Goal: Task Accomplishment & Management: Use online tool/utility

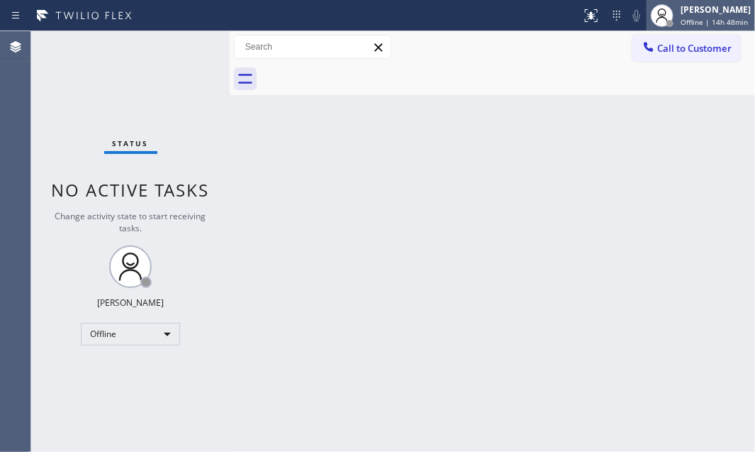
click at [680, 20] on span "Offline | 14h 48min" at bounding box center [713, 22] width 67 height 10
click at [303, 138] on div "Back to Dashboard Change Sender ID Customers Technicians Select a contact Outbo…" at bounding box center [492, 241] width 525 height 420
click at [337, 194] on div "Back to Dashboard Change Sender ID Customers Technicians Select a contact Outbo…" at bounding box center [492, 241] width 525 height 420
click at [708, 131] on div "Back to Dashboard Change Sender ID Customers Technicians Select a contact Outbo…" at bounding box center [492, 241] width 525 height 420
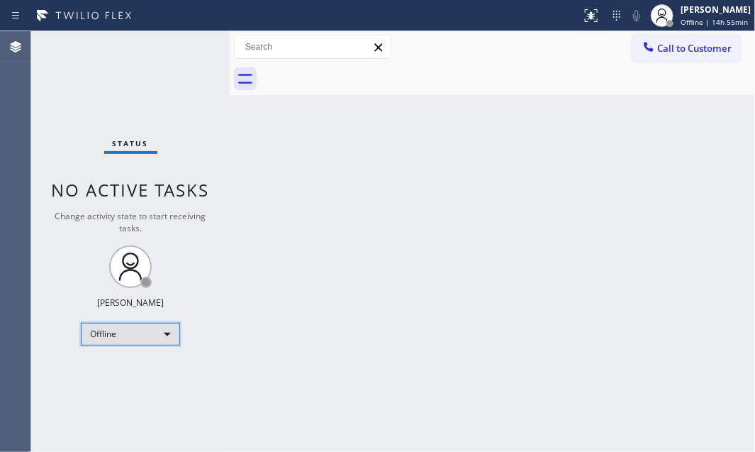
click at [172, 332] on div "Offline" at bounding box center [130, 334] width 99 height 23
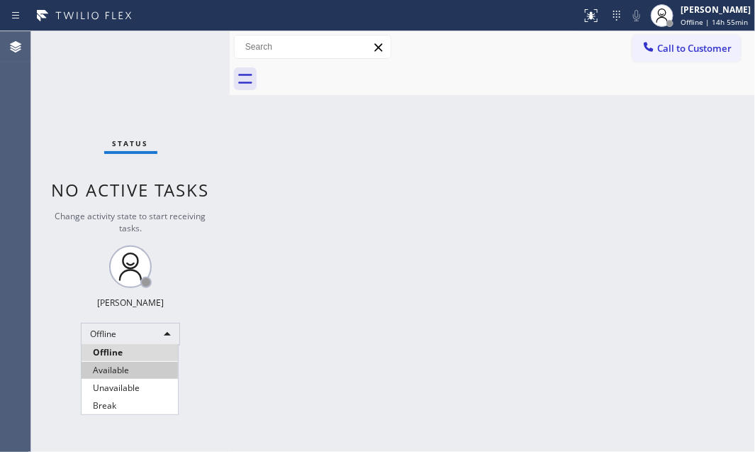
click at [136, 369] on li "Available" at bounding box center [130, 370] width 96 height 17
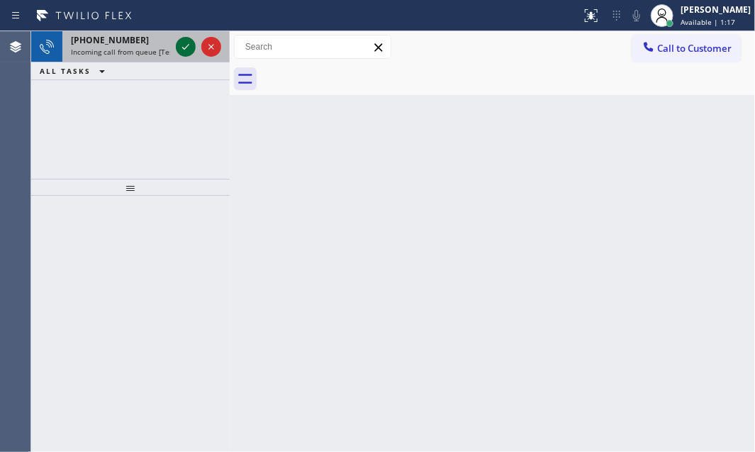
click at [185, 48] on icon at bounding box center [185, 47] width 7 height 6
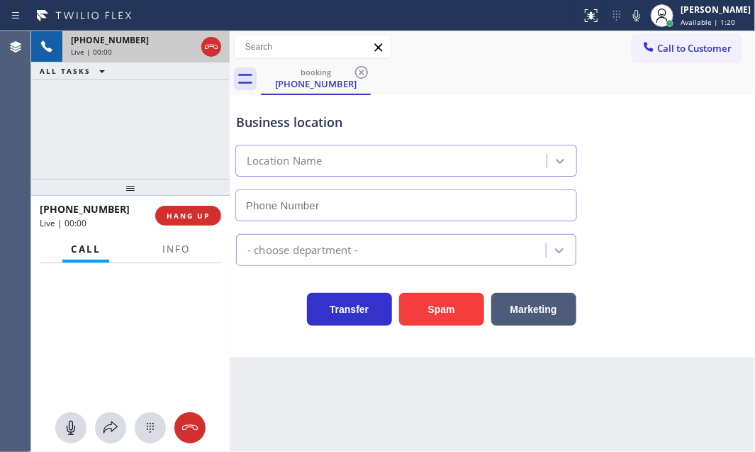
type input "[PHONE_NUMBER]"
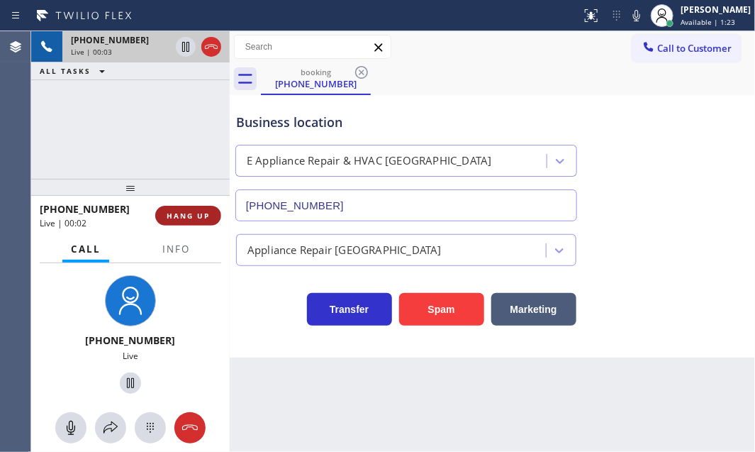
click at [189, 214] on span "HANG UP" at bounding box center [188, 216] width 43 height 10
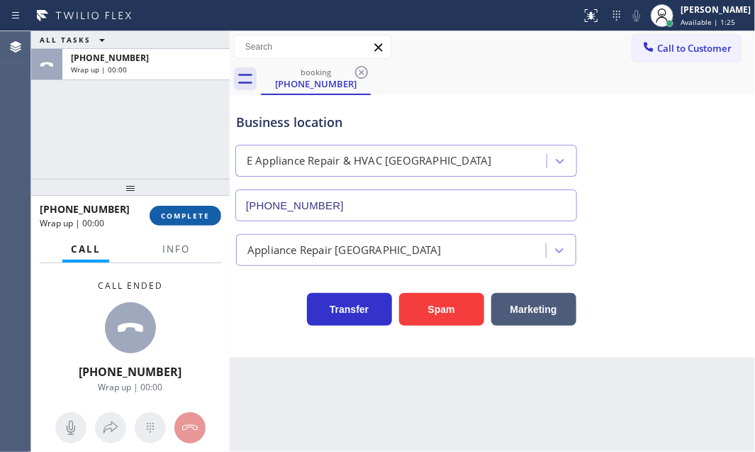
click at [176, 217] on span "COMPLETE" at bounding box center [185, 216] width 49 height 10
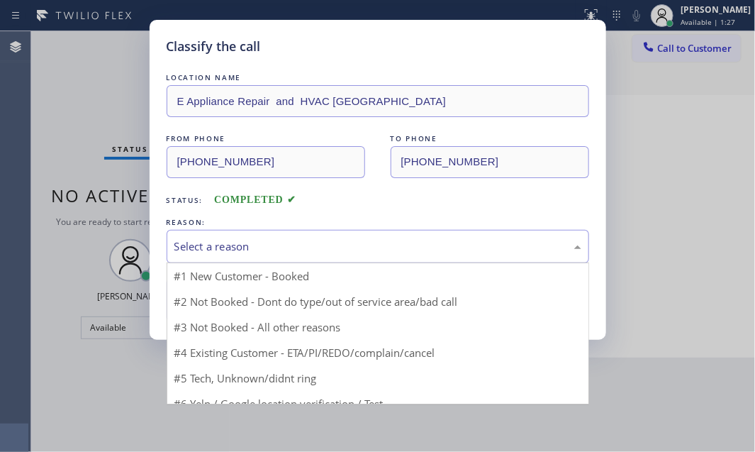
click at [352, 242] on div "Select a reason" at bounding box center [377, 246] width 407 height 16
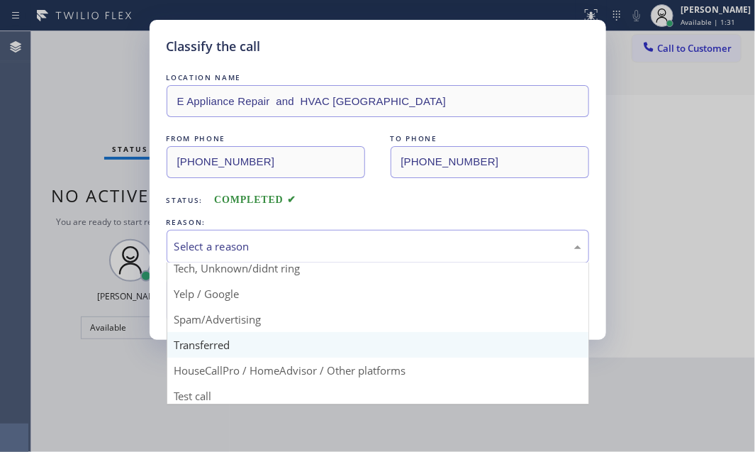
scroll to position [94, 0]
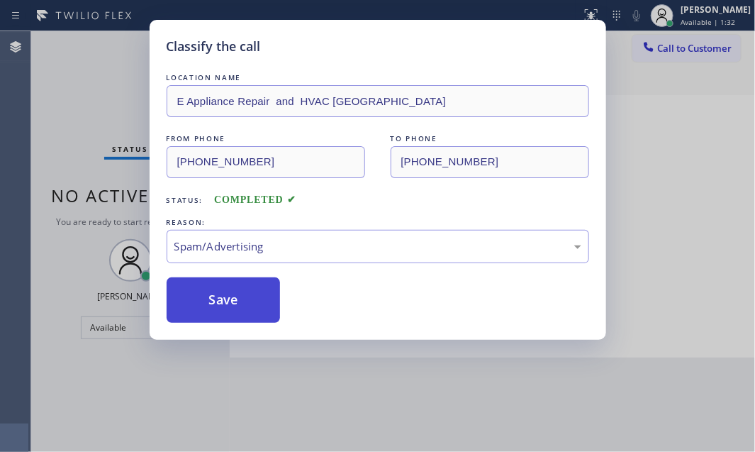
click at [218, 296] on button "Save" at bounding box center [224, 299] width 114 height 45
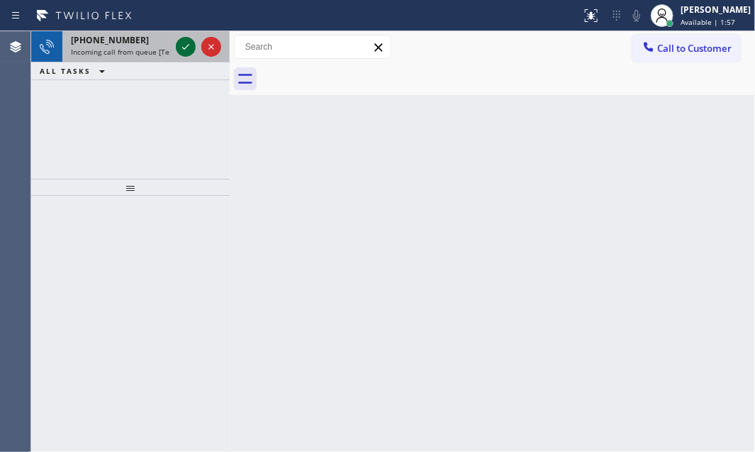
click at [184, 49] on icon at bounding box center [185, 47] width 7 height 6
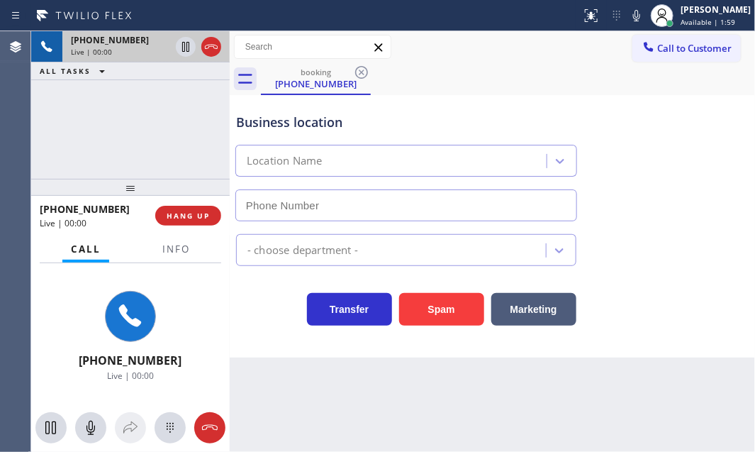
type input "[PHONE_NUMBER]"
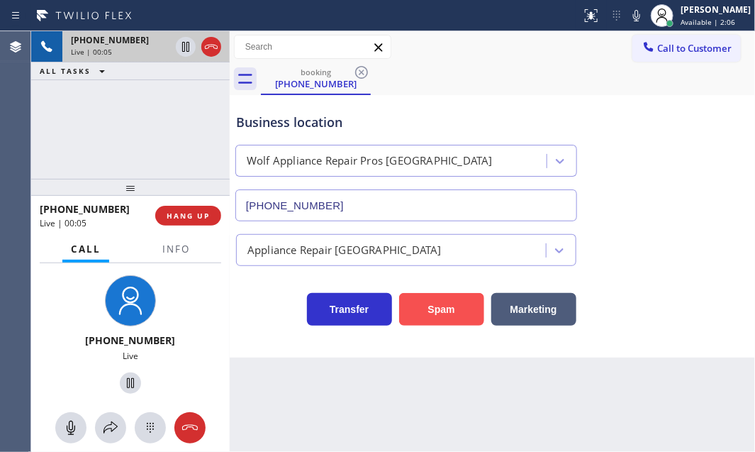
click at [431, 312] on button "Spam" at bounding box center [441, 309] width 85 height 33
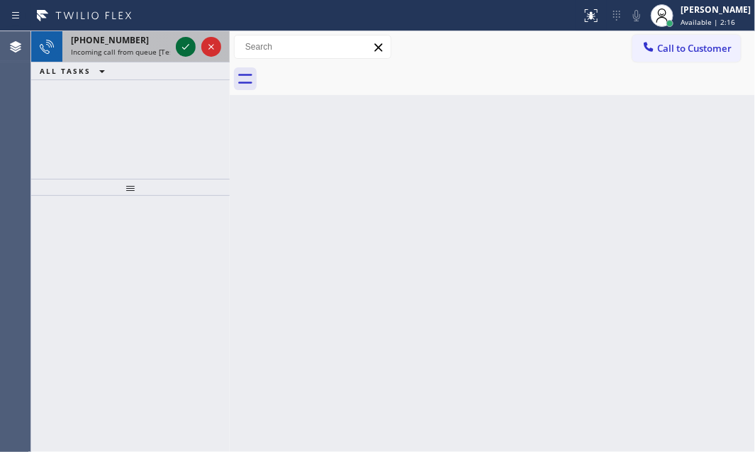
click at [184, 42] on icon at bounding box center [185, 46] width 17 height 17
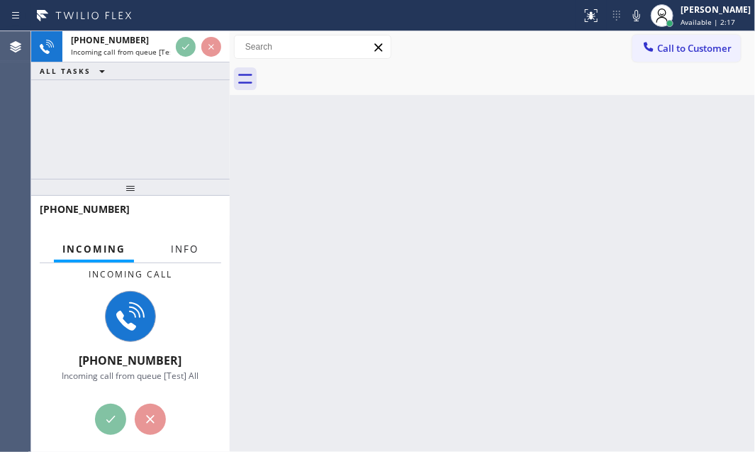
click at [184, 248] on span "Info" at bounding box center [185, 248] width 28 height 13
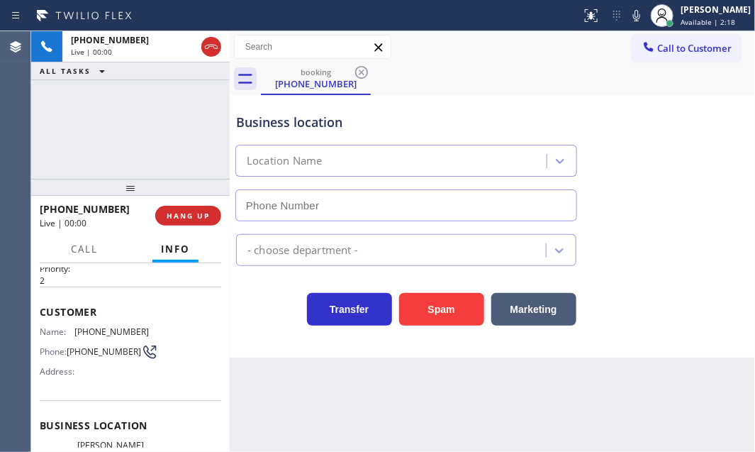
scroll to position [64, 0]
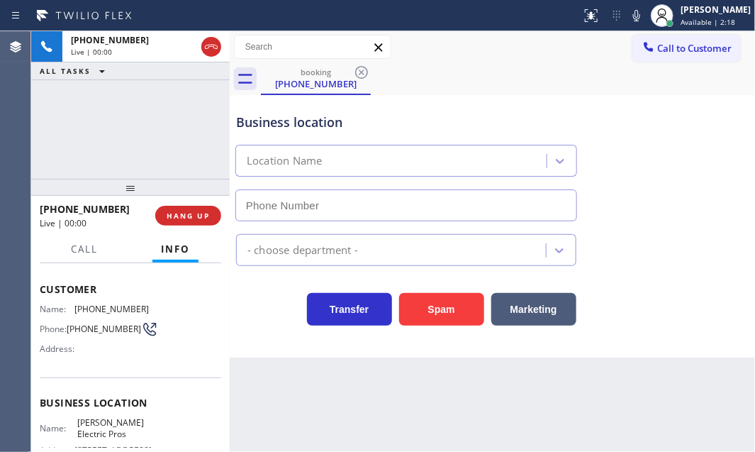
type input "[PHONE_NUMBER]"
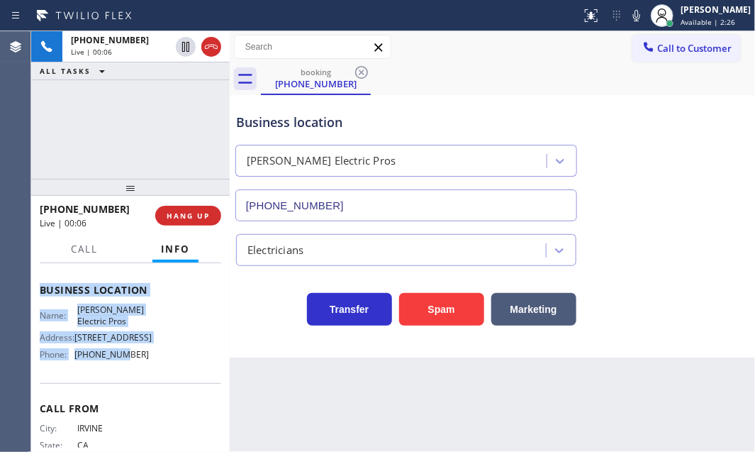
scroll to position [193, 0]
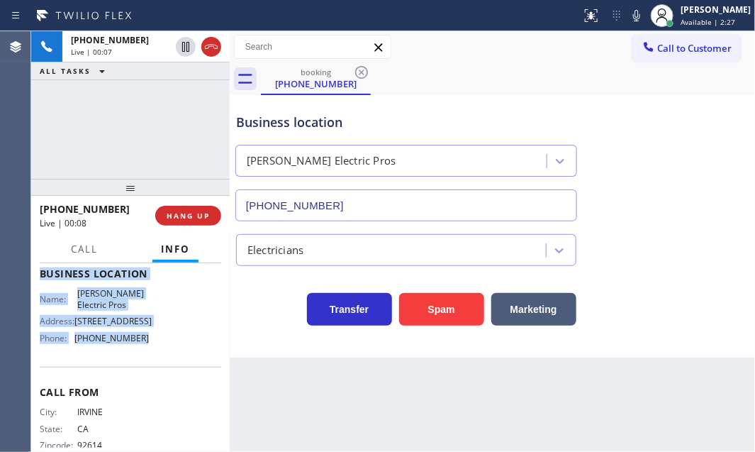
drag, startPoint x: 35, startPoint y: 282, endPoint x: 152, endPoint y: 369, distance: 145.3
click at [152, 369] on div "Context Queue: [Test] All Priority: 2 Customer Name: [PHONE_NUMBER] Phone: [PHO…" at bounding box center [130, 357] width 198 height 189
copy div "Customer Name: [PHONE_NUMBER] Phone: [PHONE_NUMBER] Address: Business location …"
drag, startPoint x: 181, startPoint y: 47, endPoint x: 230, endPoint y: 59, distance: 50.2
click at [181, 47] on icon at bounding box center [185, 46] width 17 height 17
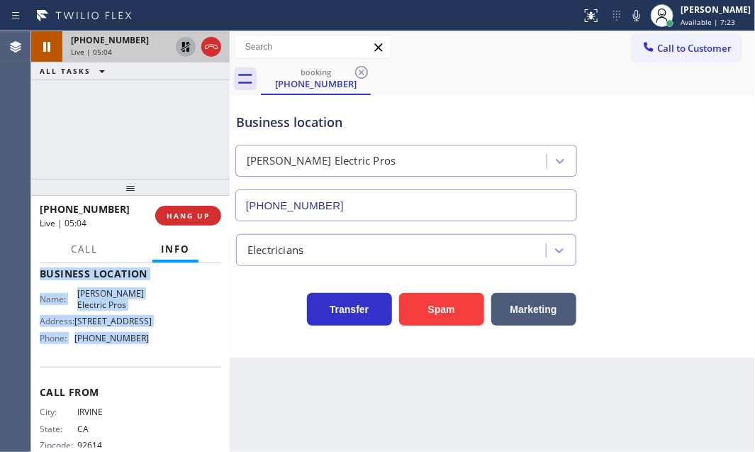
click at [182, 49] on icon at bounding box center [185, 46] width 17 height 17
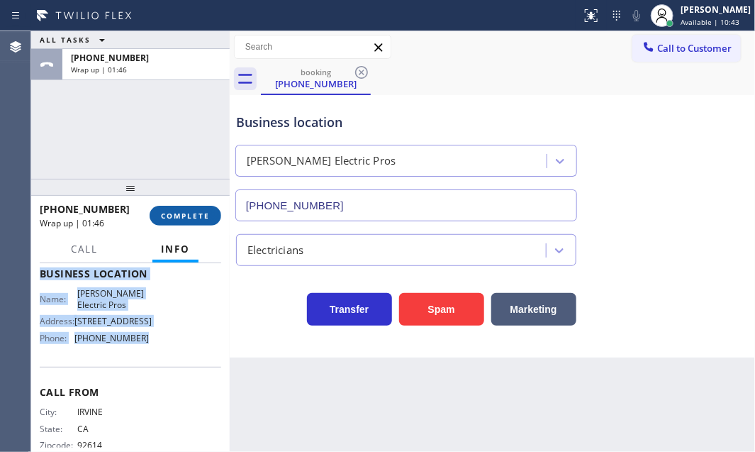
click at [158, 211] on button "COMPLETE" at bounding box center [186, 216] width 72 height 20
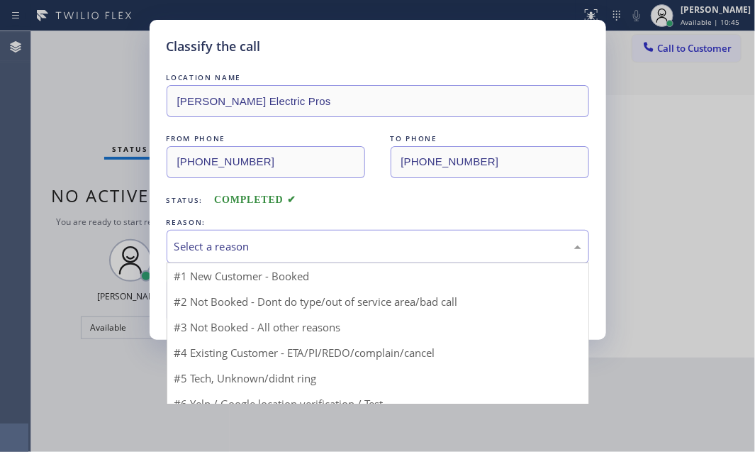
drag, startPoint x: 239, startPoint y: 242, endPoint x: 240, endPoint y: 257, distance: 14.9
click at [239, 246] on div "Select a reason" at bounding box center [377, 246] width 407 height 16
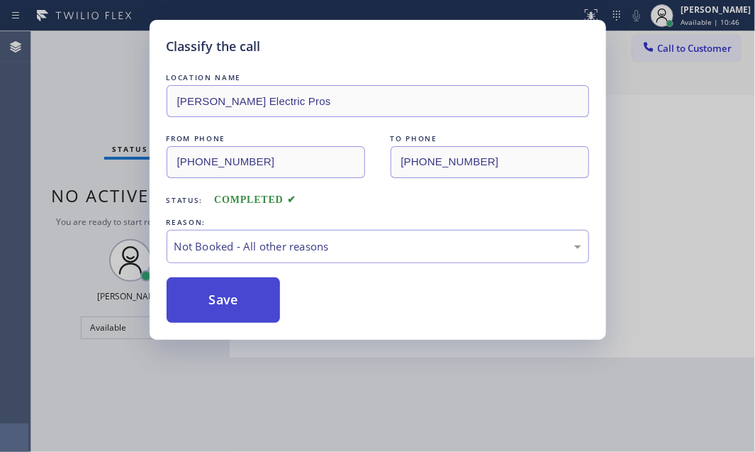
click at [208, 298] on button "Save" at bounding box center [224, 299] width 114 height 45
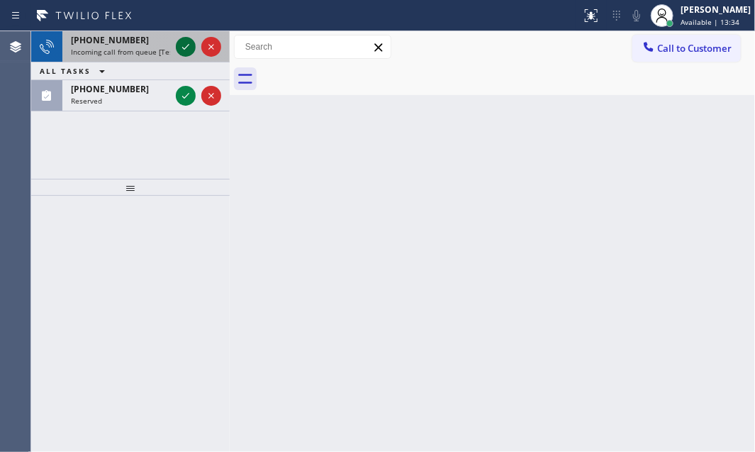
click at [189, 43] on icon at bounding box center [185, 46] width 17 height 17
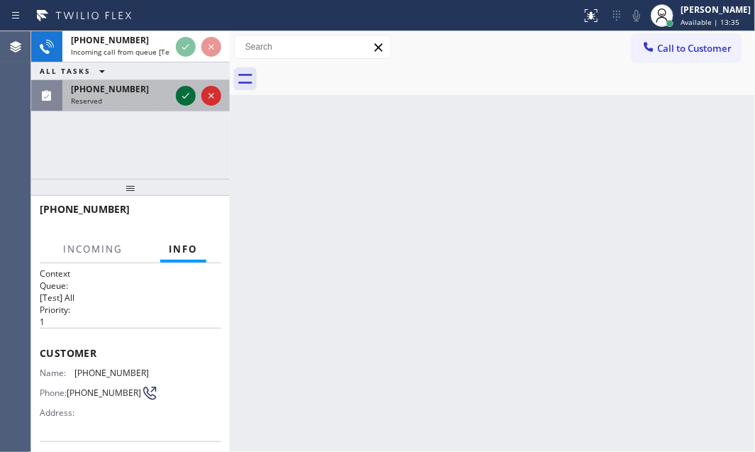
click at [185, 94] on icon at bounding box center [185, 95] width 17 height 17
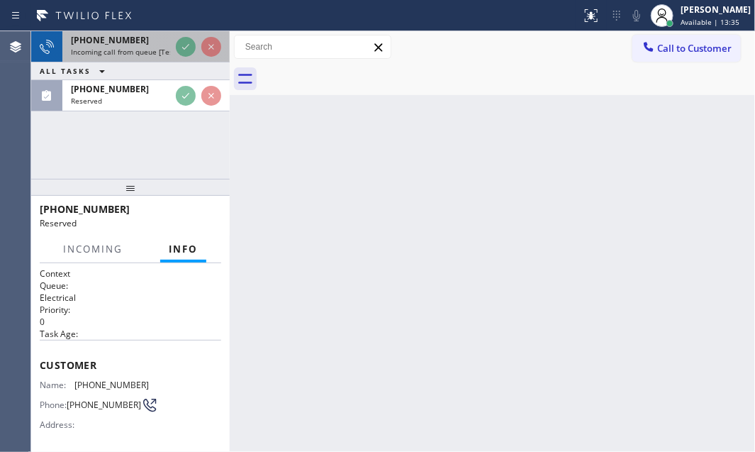
click at [146, 40] on div "[PHONE_NUMBER]" at bounding box center [120, 40] width 99 height 12
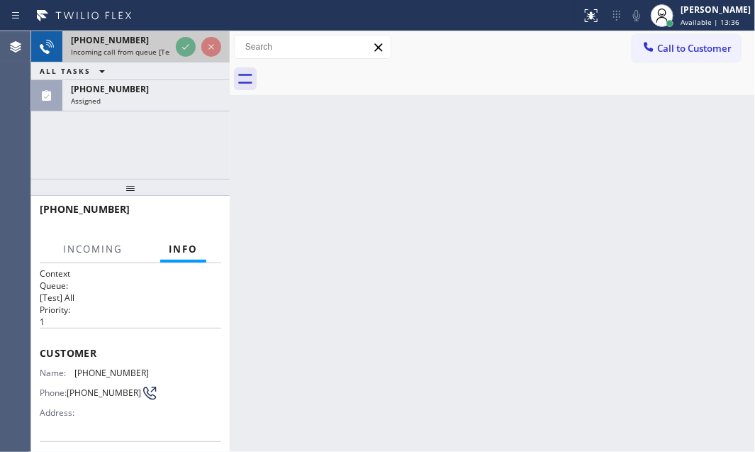
click at [146, 40] on div "[PHONE_NUMBER]" at bounding box center [120, 40] width 99 height 12
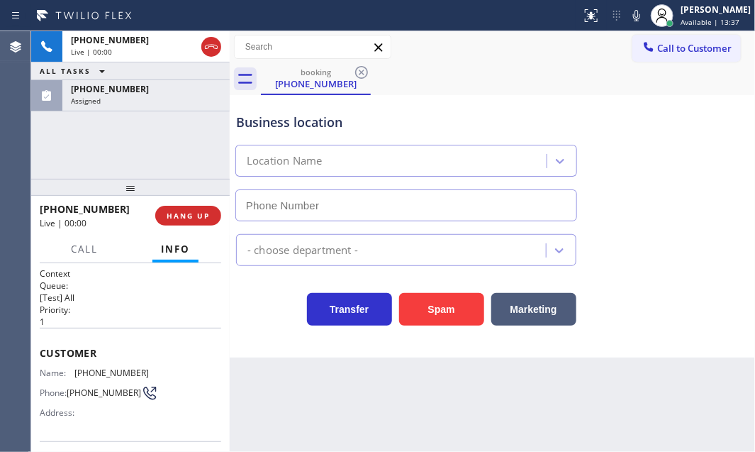
type input "[PHONE_NUMBER]"
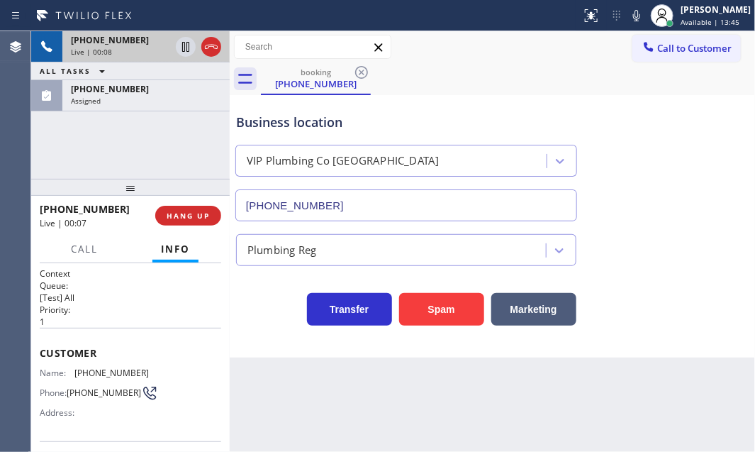
click at [144, 39] on div "[PHONE_NUMBER]" at bounding box center [120, 40] width 99 height 12
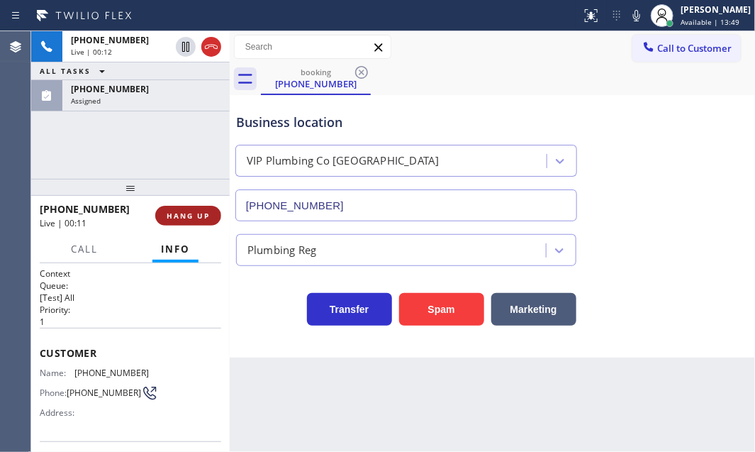
click at [194, 216] on span "HANG UP" at bounding box center [188, 216] width 43 height 10
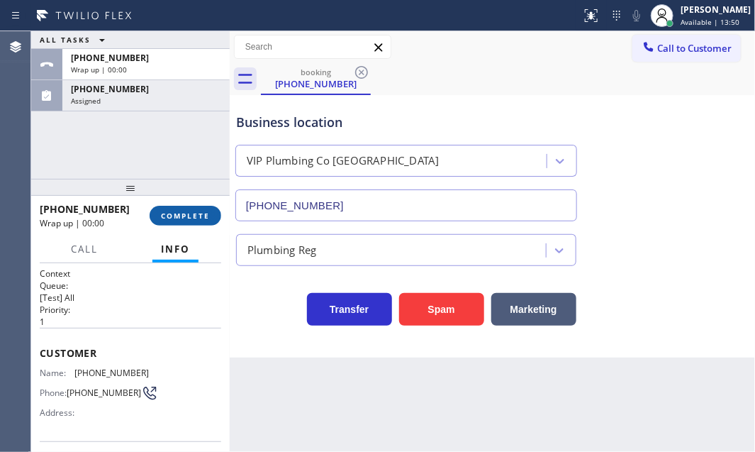
drag, startPoint x: 189, startPoint y: 218, endPoint x: 246, endPoint y: 232, distance: 58.5
click at [191, 218] on span "COMPLETE" at bounding box center [185, 216] width 49 height 10
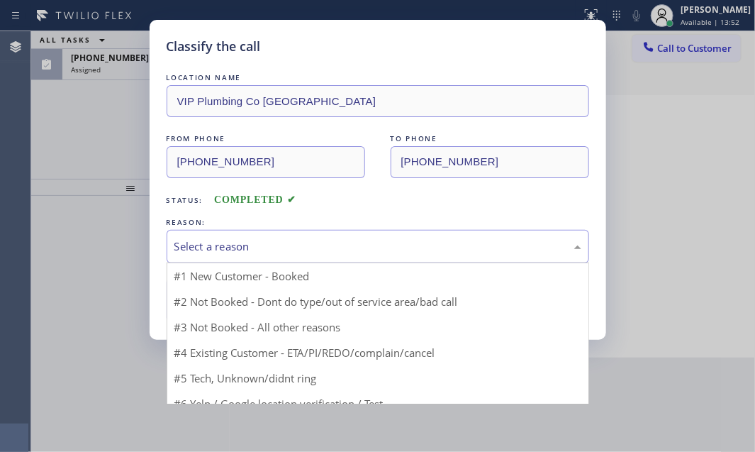
click at [379, 249] on div "Select a reason" at bounding box center [377, 246] width 407 height 16
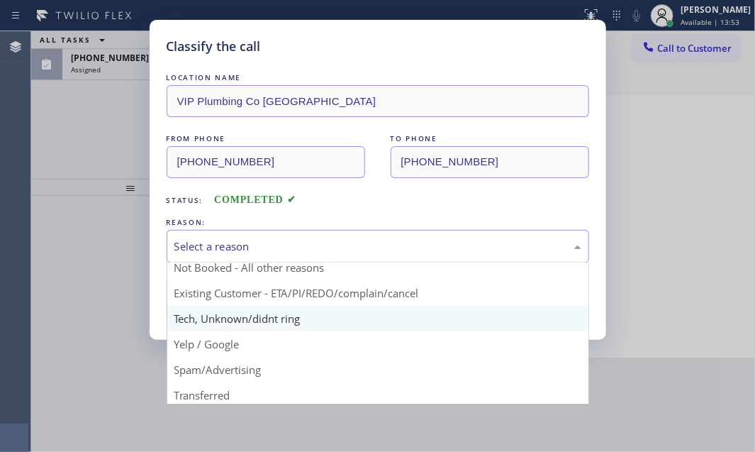
scroll to position [64, 0]
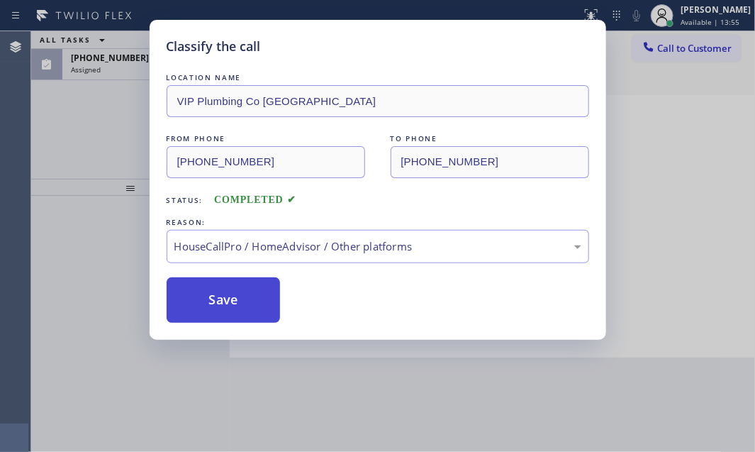
click at [249, 299] on button "Save" at bounding box center [224, 299] width 114 height 45
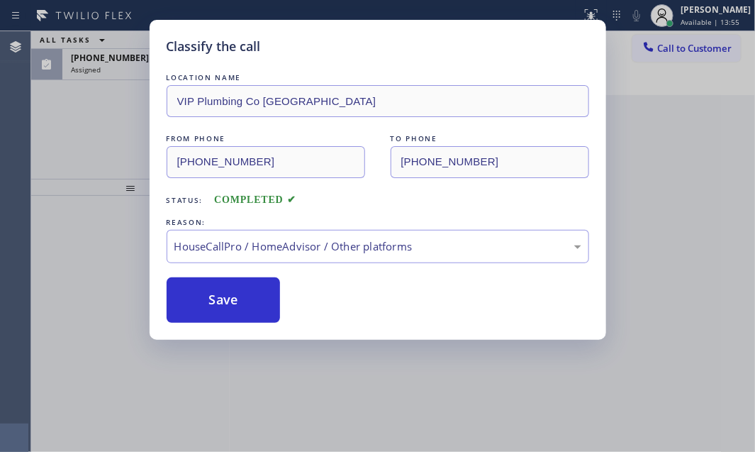
click at [123, 69] on div "Classify the call LOCATION NAME VIP Plumbing Co Anaheim FROM PHONE [PHONE_NUMBE…" at bounding box center [377, 226] width 755 height 452
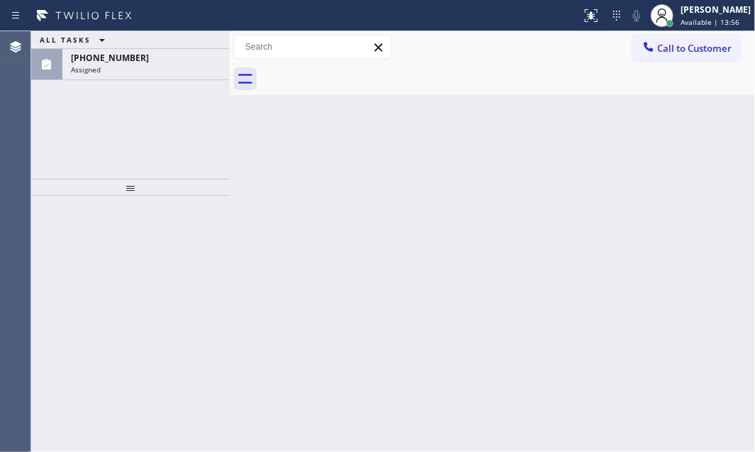
drag, startPoint x: 135, startPoint y: 68, endPoint x: 150, endPoint y: 113, distance: 47.7
click at [135, 71] on div "Assigned" at bounding box center [146, 70] width 150 height 10
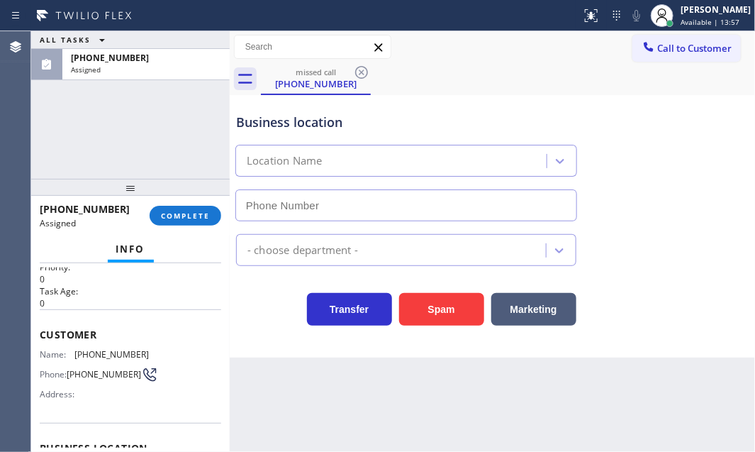
type input "[PHONE_NUMBER]"
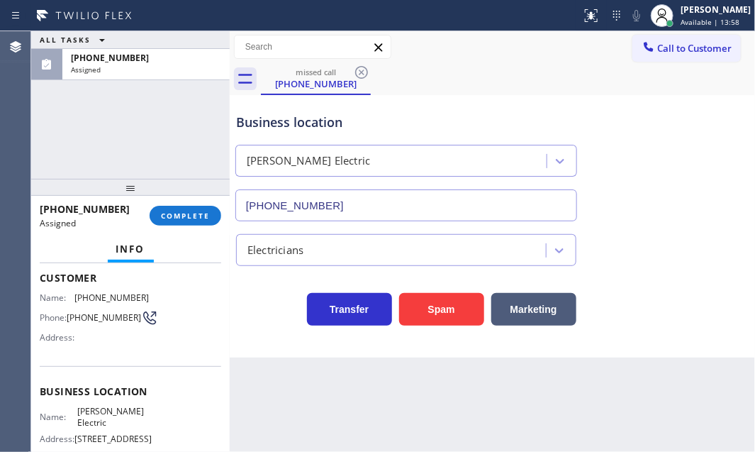
scroll to position [64, 0]
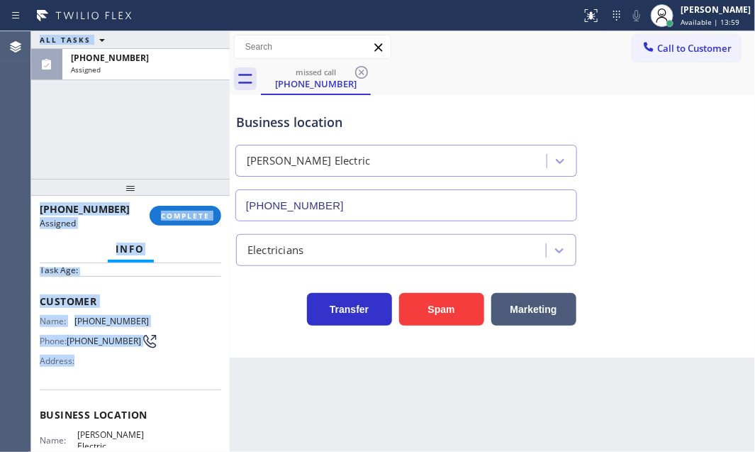
drag, startPoint x: 30, startPoint y: 288, endPoint x: 147, endPoint y: 374, distance: 145.5
click at [147, 379] on div "Agent Desktop Classify the call LOCATION NAME E Appliance Repair and HVAC Holly…" at bounding box center [377, 241] width 755 height 420
click at [159, 294] on span "Customer" at bounding box center [130, 300] width 181 height 13
click at [105, 217] on div "Assigned" at bounding box center [90, 223] width 100 height 12
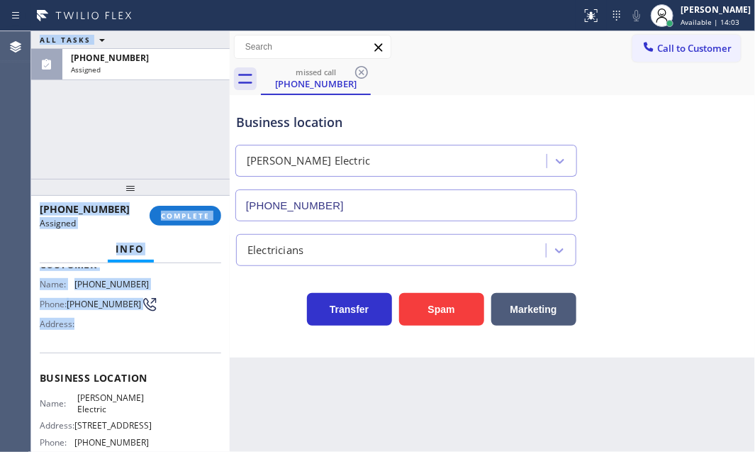
scroll to position [193, 0]
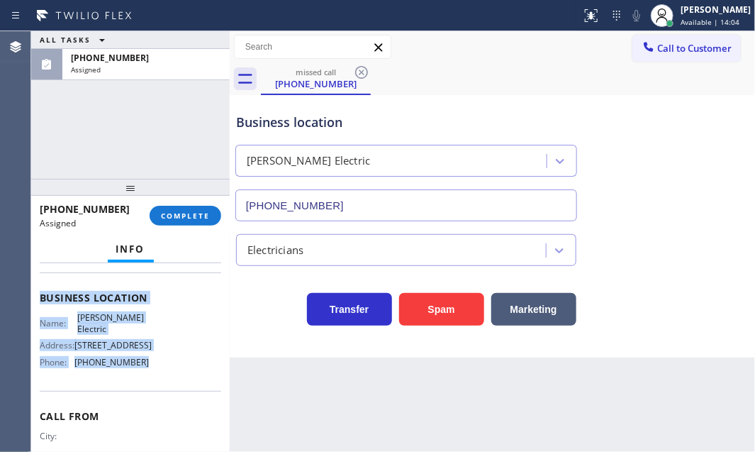
drag, startPoint x: 44, startPoint y: 308, endPoint x: 157, endPoint y: 403, distance: 147.9
click at [157, 403] on div "Context Queue: Electrical Priority: 0 Task Age: [DEMOGRAPHIC_DATA] minute(s) Cu…" at bounding box center [130, 285] width 181 height 423
copy div "Customer Name: [PHONE_NUMBER] Phone: [PHONE_NUMBER] Address: Business location …"
click at [181, 217] on span "COMPLETE" at bounding box center [185, 216] width 49 height 10
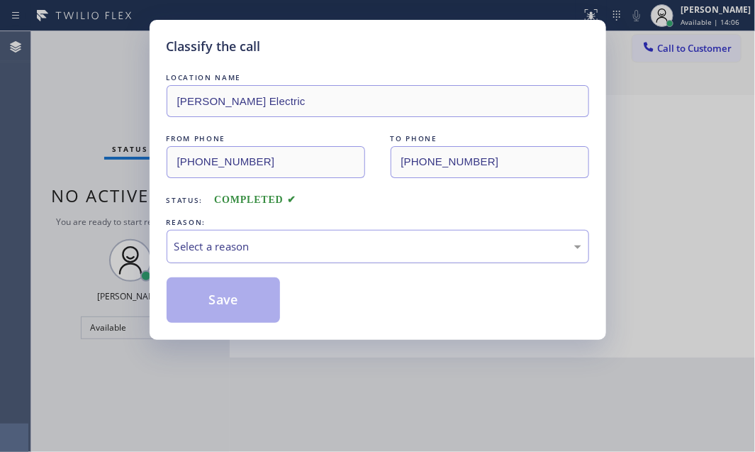
click at [332, 243] on div "Select a reason" at bounding box center [377, 246] width 407 height 16
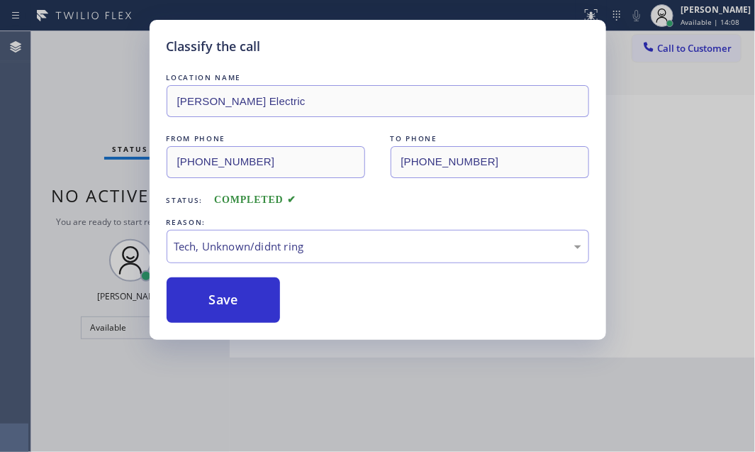
drag, startPoint x: 255, startPoint y: 293, endPoint x: 640, endPoint y: 284, distance: 385.0
click at [269, 289] on button "Save" at bounding box center [224, 299] width 114 height 45
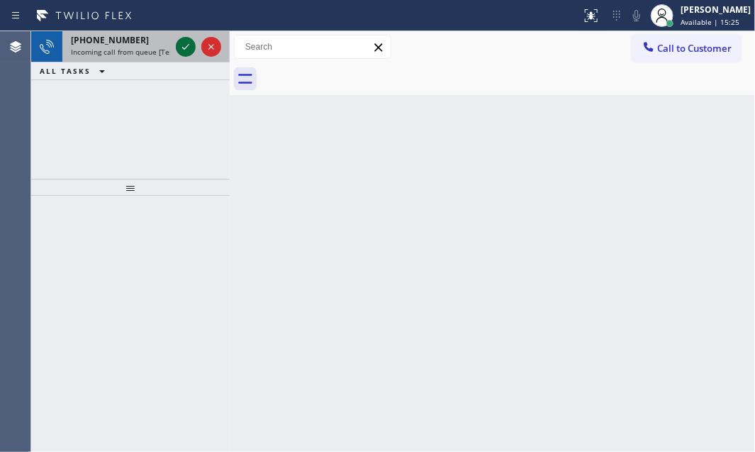
click at [188, 43] on icon at bounding box center [185, 46] width 17 height 17
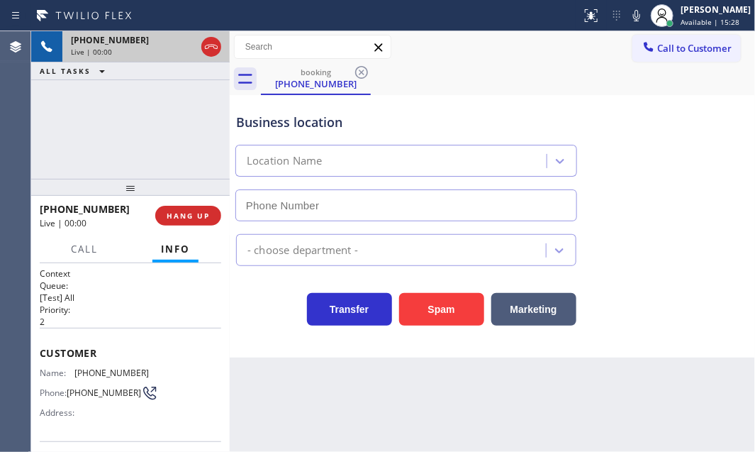
type input "[PHONE_NUMBER]"
click at [113, 330] on div "Customer Name: [PHONE_NUMBER] Phone: [PHONE_NUMBER] Address:" at bounding box center [130, 383] width 181 height 113
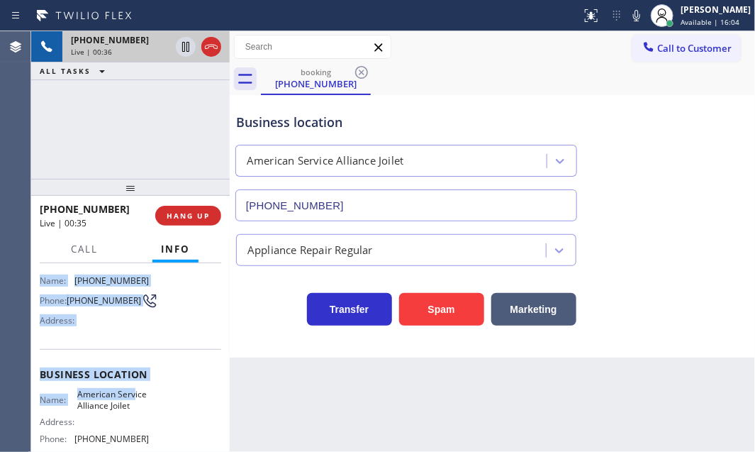
scroll to position [128, 0]
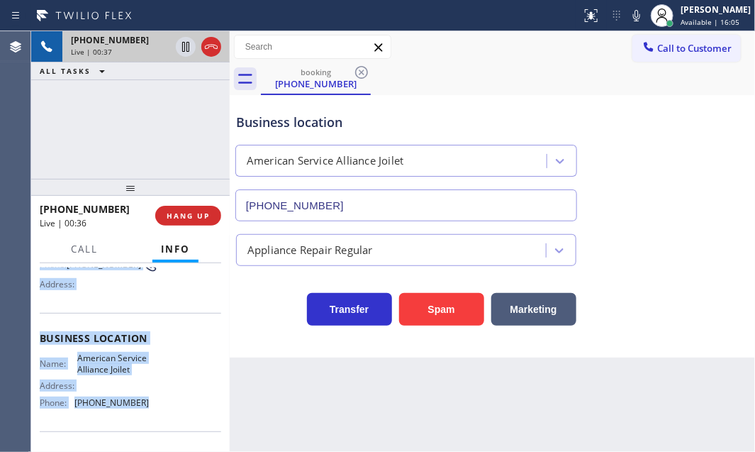
drag, startPoint x: 39, startPoint y: 346, endPoint x: 147, endPoint y: 418, distance: 129.4
click at [147, 418] on div "Context Queue: [Test] All Priority: 2 Customer Name: [PHONE_NUMBER] Phone: [PHO…" at bounding box center [130, 338] width 181 height 399
copy div "Customer Name: [PHONE_NUMBER] Phone: [PHONE_NUMBER] Address: Business location …"
click at [185, 220] on span "HANG UP" at bounding box center [188, 216] width 43 height 10
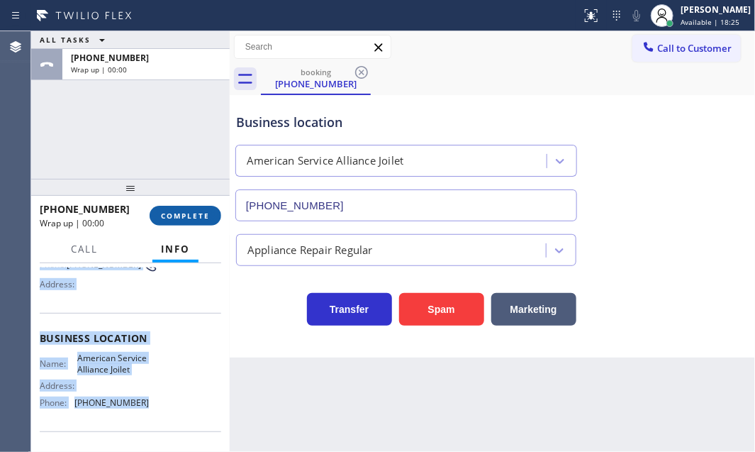
click at [186, 215] on span "COMPLETE" at bounding box center [185, 216] width 49 height 10
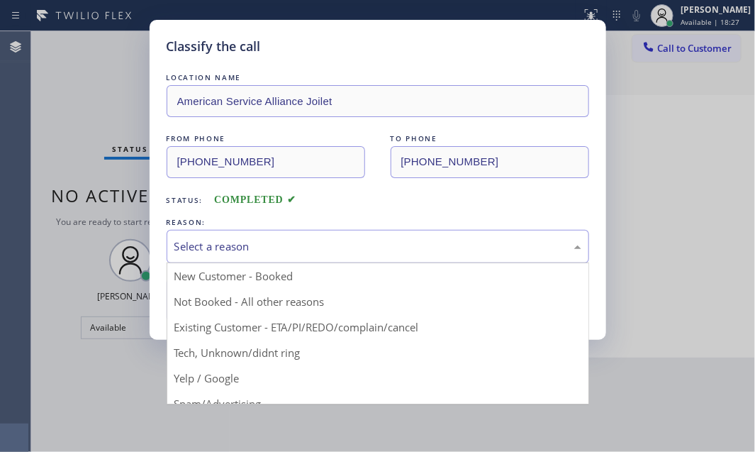
click at [289, 244] on div "Select a reason" at bounding box center [377, 246] width 407 height 16
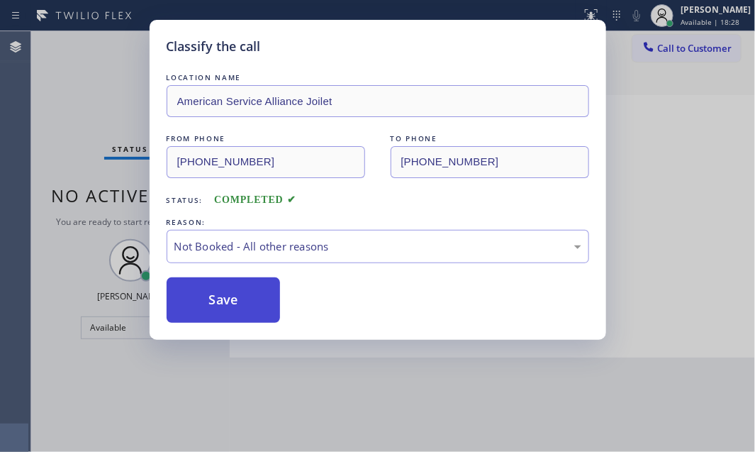
click at [208, 289] on button "Save" at bounding box center [224, 299] width 114 height 45
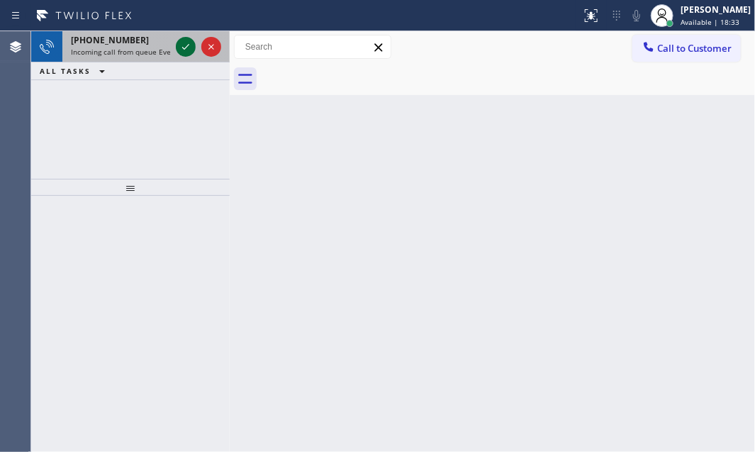
click at [184, 45] on icon at bounding box center [185, 46] width 17 height 17
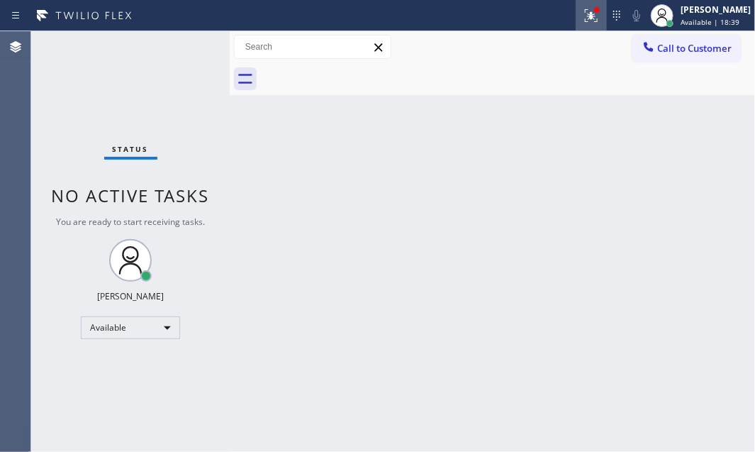
drag, startPoint x: 581, startPoint y: 19, endPoint x: 583, endPoint y: 28, distance: 9.5
click at [583, 19] on icon at bounding box center [591, 15] width 17 height 17
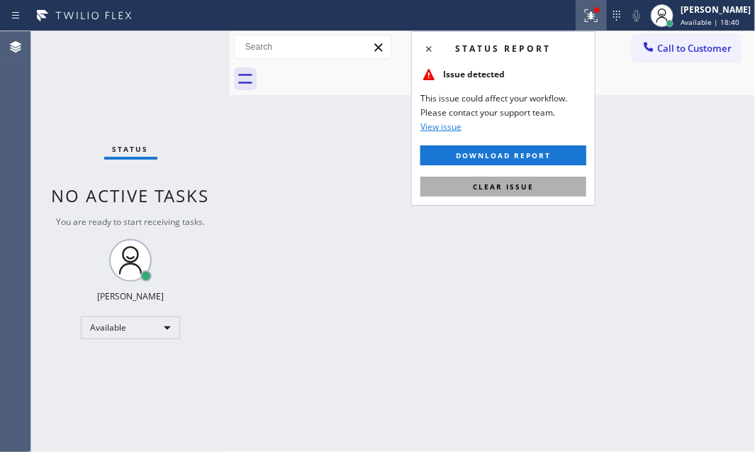
click at [511, 189] on span "Clear issue" at bounding box center [503, 186] width 61 height 10
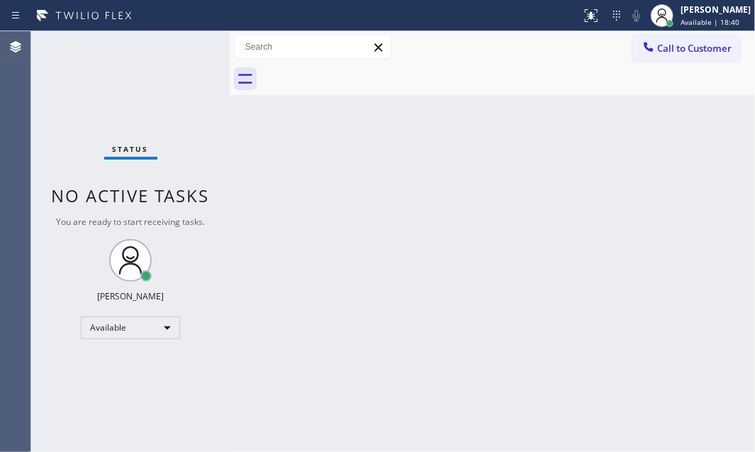
click at [548, 116] on div "Back to Dashboard Change Sender ID Customers Technicians Select a contact Outbo…" at bounding box center [492, 241] width 525 height 420
click at [550, 157] on div "Back to Dashboard Change Sender ID Customers Technicians Select a contact Outbo…" at bounding box center [492, 241] width 525 height 420
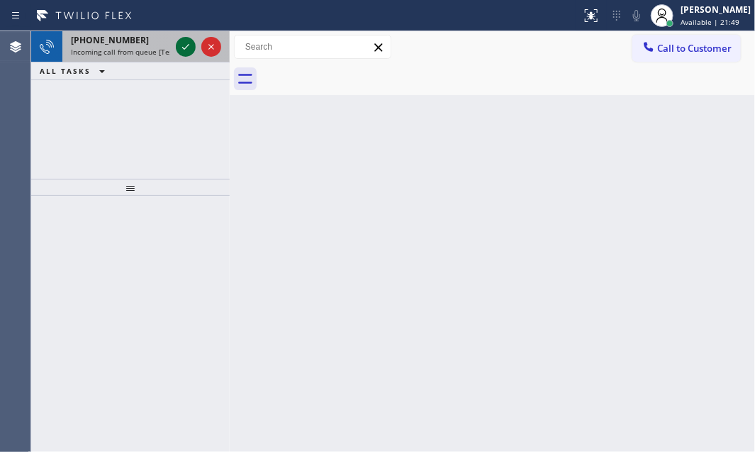
click at [193, 45] on icon at bounding box center [185, 46] width 17 height 17
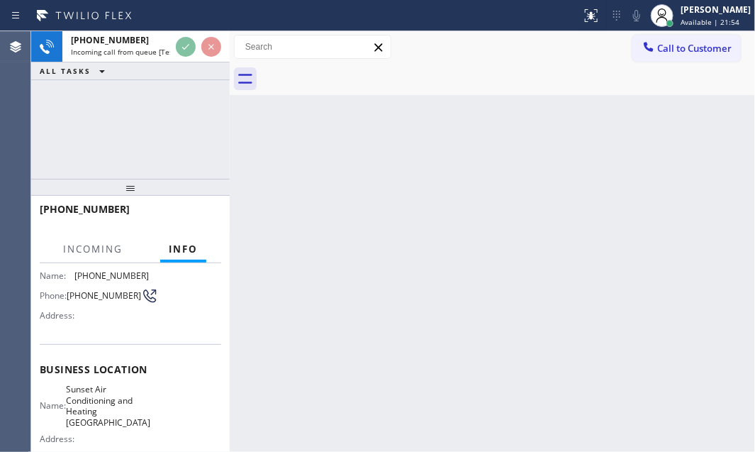
scroll to position [128, 0]
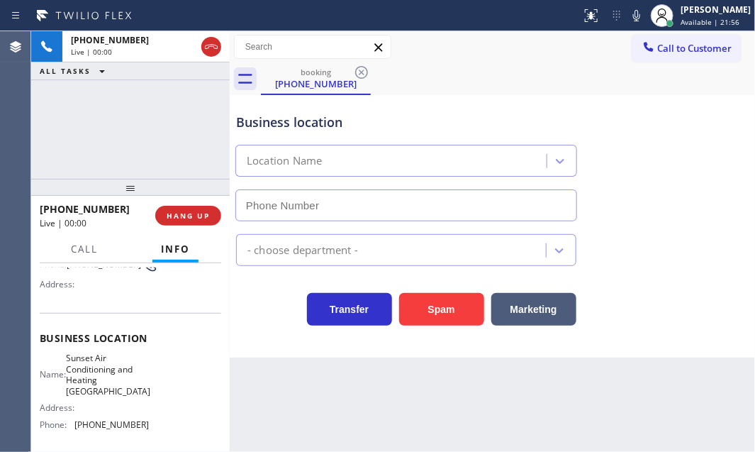
type input "[PHONE_NUMBER]"
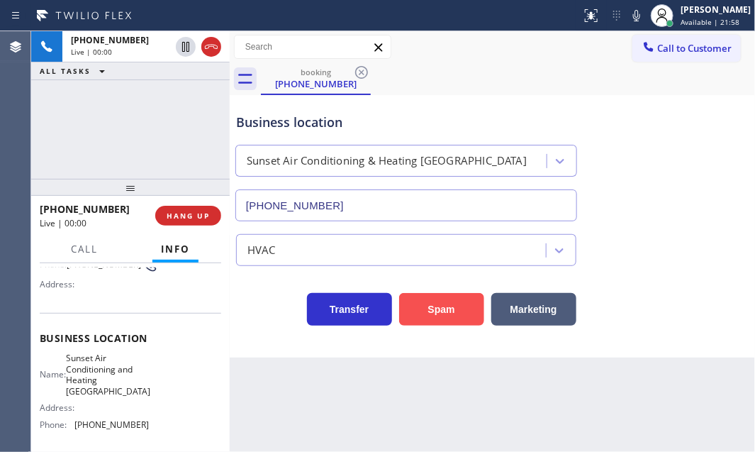
click at [441, 313] on button "Spam" at bounding box center [441, 309] width 85 height 33
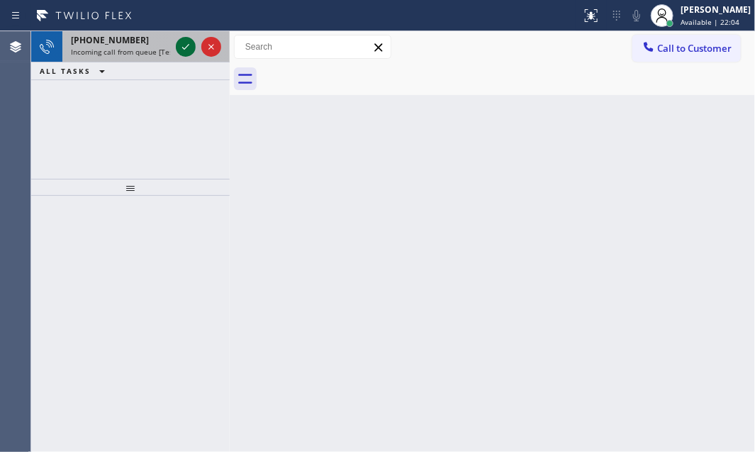
click at [180, 43] on icon at bounding box center [185, 46] width 17 height 17
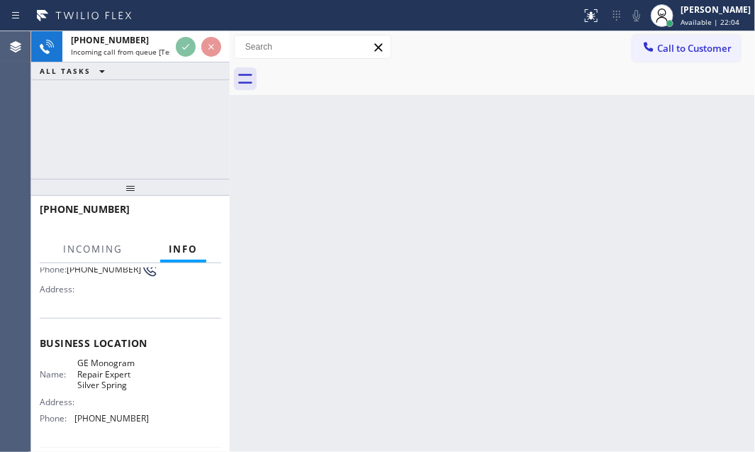
scroll to position [128, 0]
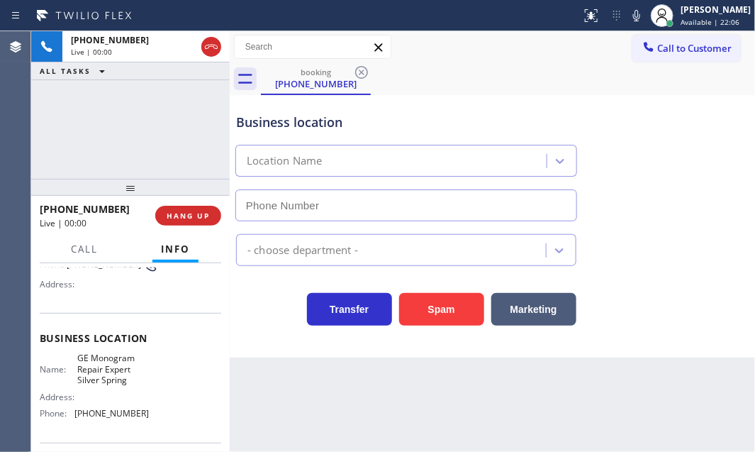
type input "[PHONE_NUMBER]"
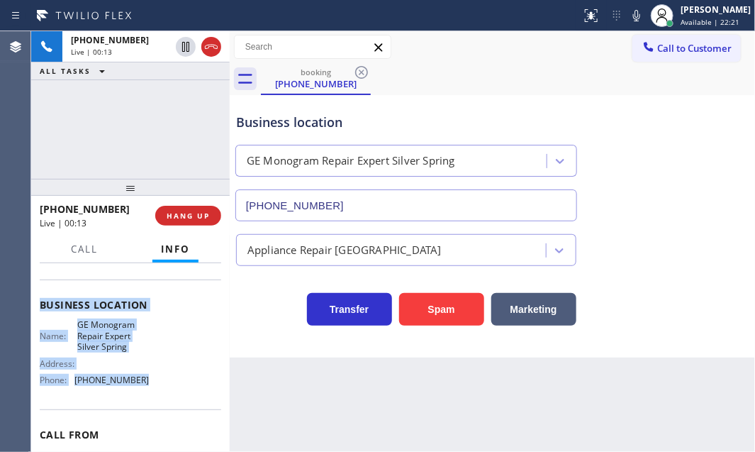
scroll to position [193, 0]
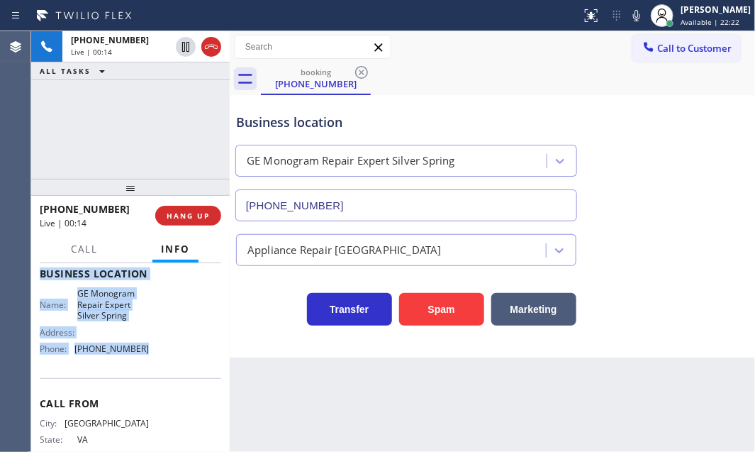
drag, startPoint x: 38, startPoint y: 281, endPoint x: 145, endPoint y: 368, distance: 137.1
click at [145, 368] on div "Context Queue: [Test] All Priority: 1 Customer Name: [PHONE_NUMBER] Phone: [PHO…" at bounding box center [130, 357] width 198 height 189
copy div "Customer Name: [PHONE_NUMBER] Phone: [PHONE_NUMBER] Address: Business location …"
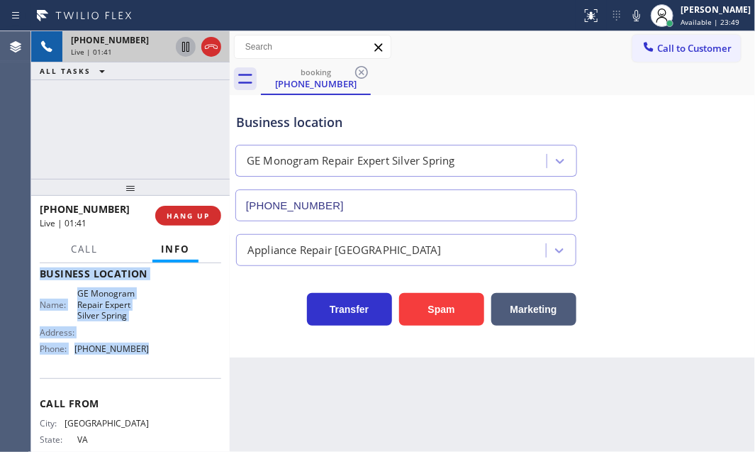
click at [185, 47] on icon at bounding box center [185, 46] width 17 height 17
click at [187, 47] on icon at bounding box center [185, 46] width 17 height 17
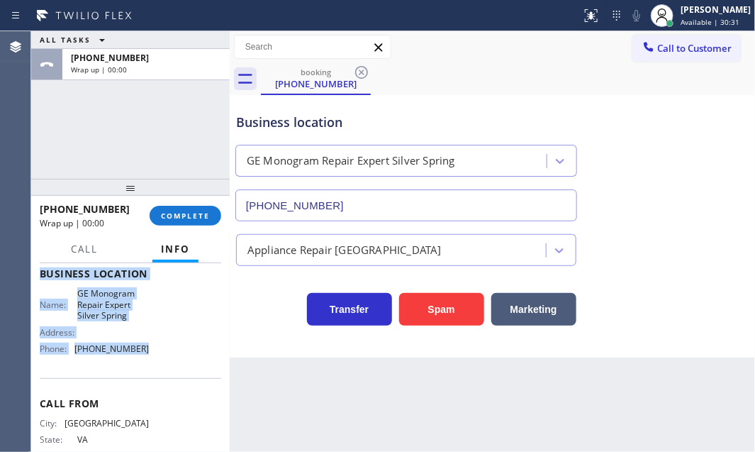
drag, startPoint x: 189, startPoint y: 220, endPoint x: 591, endPoint y: 230, distance: 402.0
click at [581, 231] on div "ALL TASKS ALL TASKS ACTIVE TASKS TASKS IN WRAP UP [PHONE_NUMBER] Wrap up | 00:0…" at bounding box center [393, 241] width 724 height 420
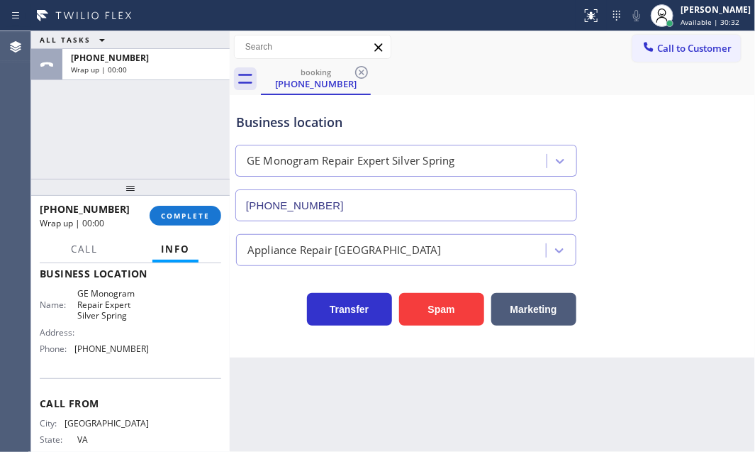
click at [648, 214] on div "Business location GE Monogram Repair Expert Silver Spring [PHONE_NUMBER]" at bounding box center [492, 157] width 518 height 128
click at [186, 222] on button "COMPLETE" at bounding box center [186, 216] width 72 height 20
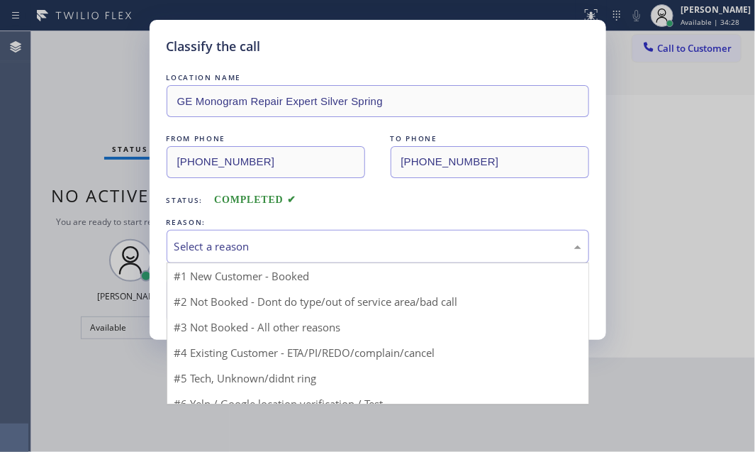
click at [332, 241] on div "Select a reason" at bounding box center [377, 246] width 407 height 16
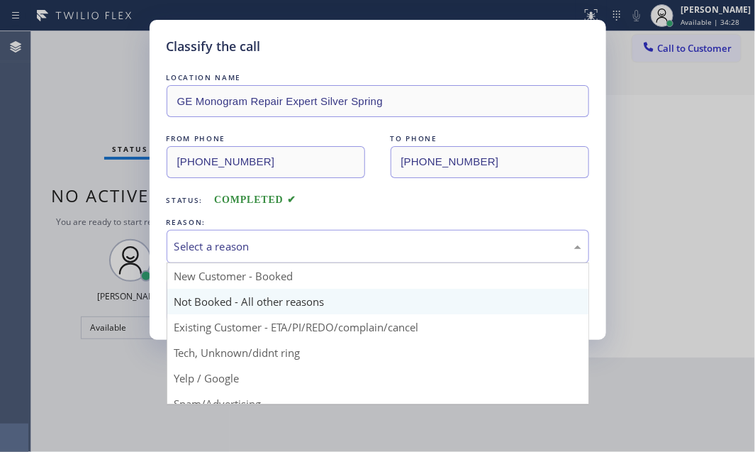
drag, startPoint x: 235, startPoint y: 297, endPoint x: 228, endPoint y: 297, distance: 7.8
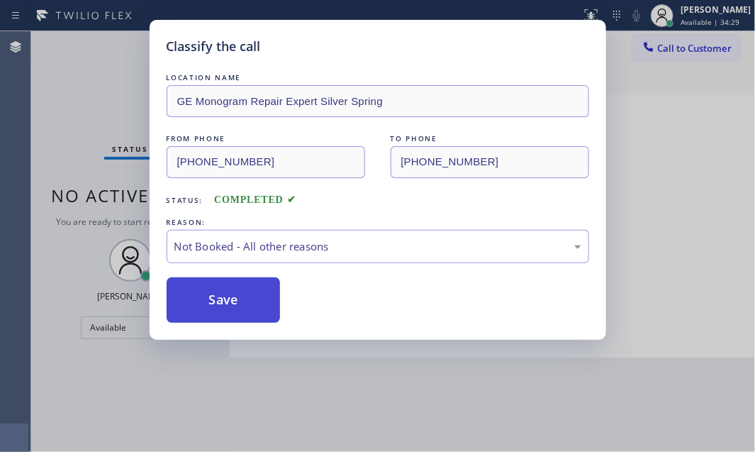
click at [223, 296] on button "Save" at bounding box center [224, 299] width 114 height 45
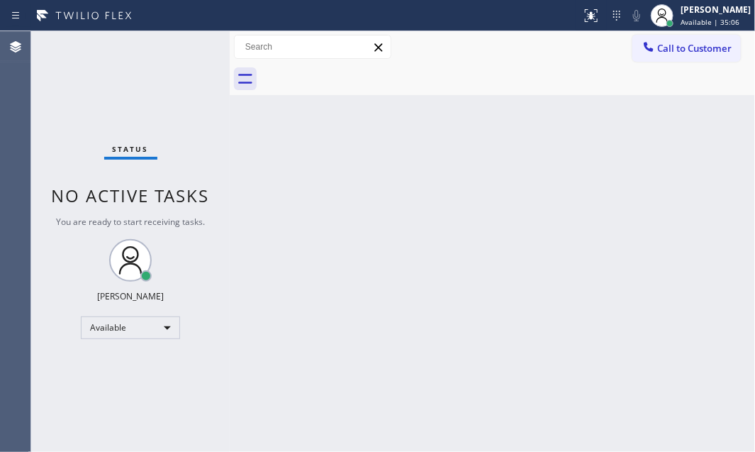
click at [172, 53] on div "Status No active tasks You are ready to start receiving tasks. [PERSON_NAME] Av…" at bounding box center [130, 241] width 198 height 420
click at [184, 37] on div "Status No active tasks You are ready to start receiving tasks. [PERSON_NAME] Av…" at bounding box center [130, 241] width 198 height 420
drag, startPoint x: 185, startPoint y: 33, endPoint x: 256, endPoint y: 47, distance: 72.3
click at [189, 38] on div "Status No active tasks You are ready to start receiving tasks. [PERSON_NAME] Av…" at bounding box center [130, 241] width 198 height 420
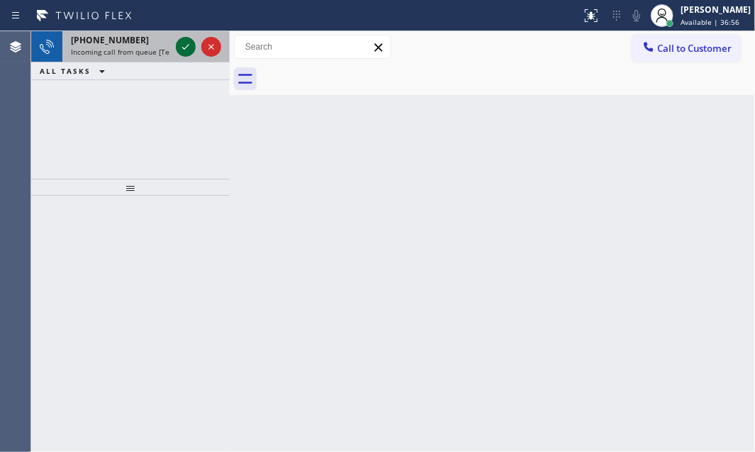
click at [191, 52] on icon at bounding box center [185, 46] width 17 height 17
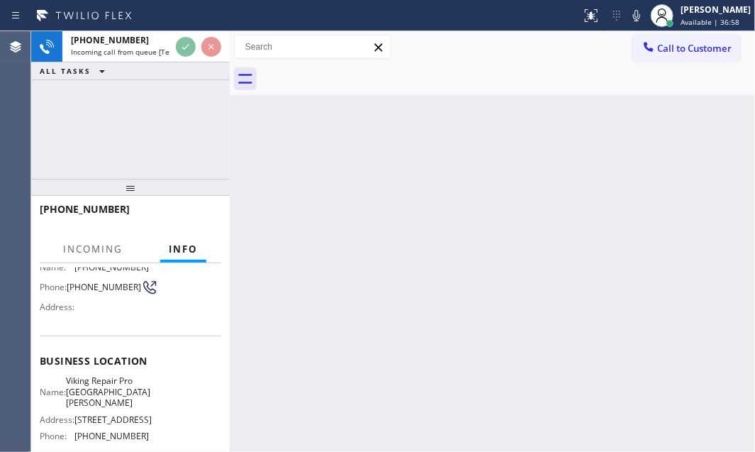
scroll to position [128, 0]
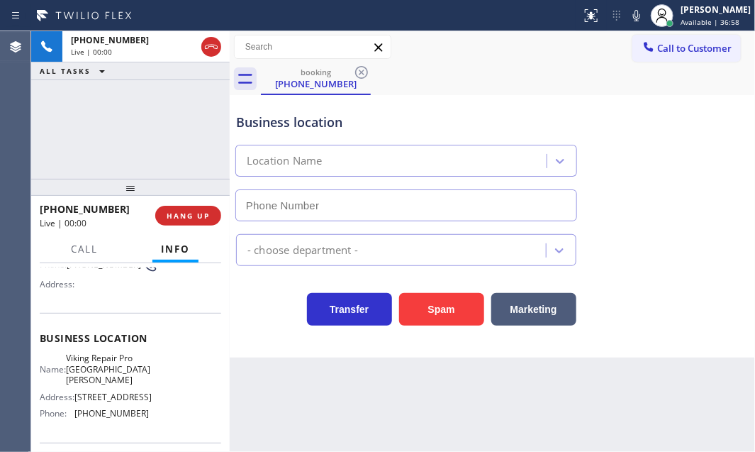
type input "[PHONE_NUMBER]"
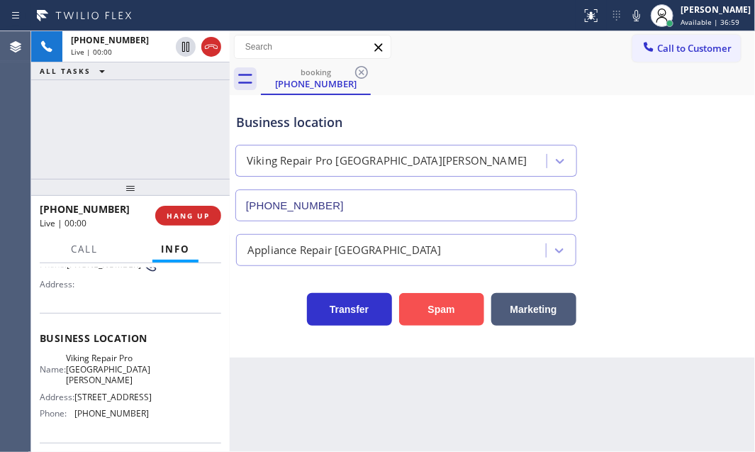
click at [461, 308] on button "Spam" at bounding box center [441, 309] width 85 height 33
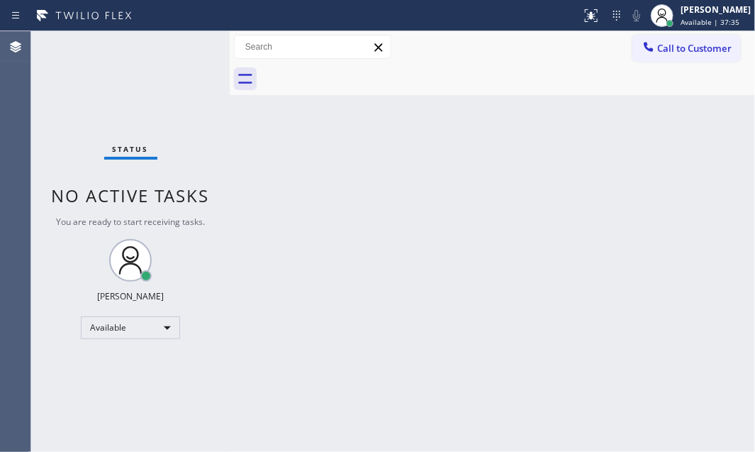
click at [179, 45] on div "Status No active tasks You are ready to start receiving tasks. [PERSON_NAME] Av…" at bounding box center [130, 241] width 198 height 420
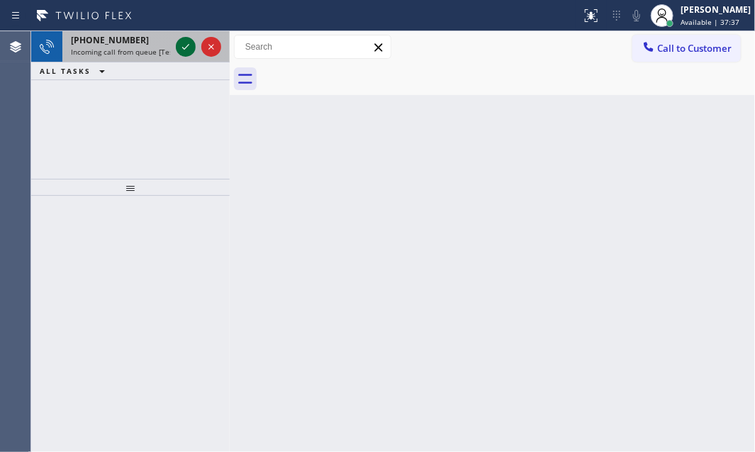
click at [181, 43] on icon at bounding box center [185, 46] width 17 height 17
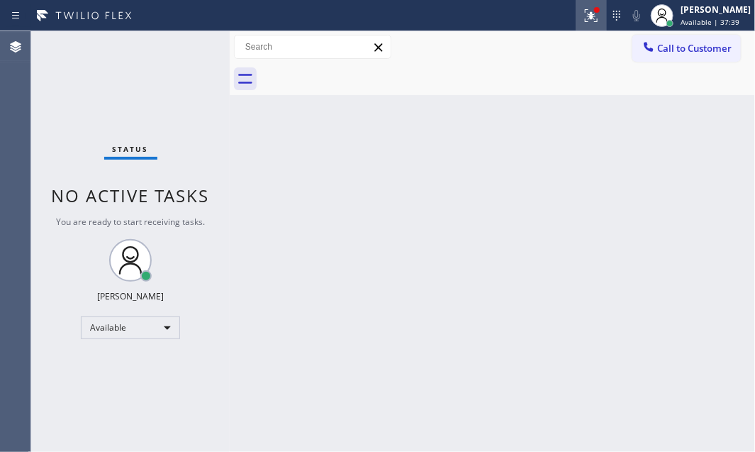
click at [586, 21] on icon at bounding box center [591, 15] width 17 height 17
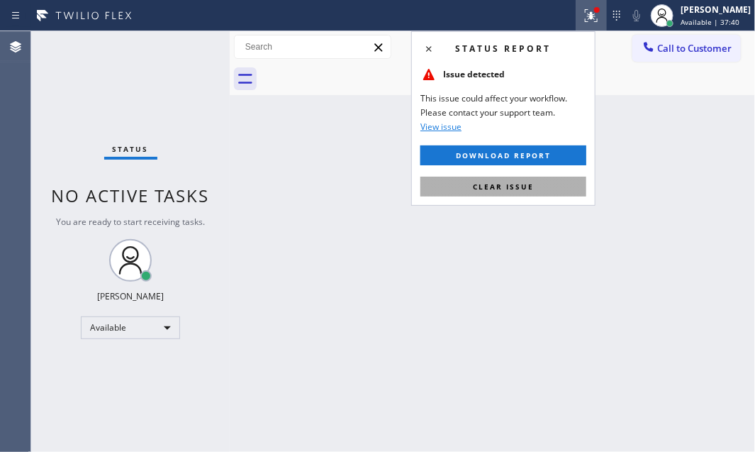
click at [526, 177] on button "Clear issue" at bounding box center [503, 186] width 166 height 20
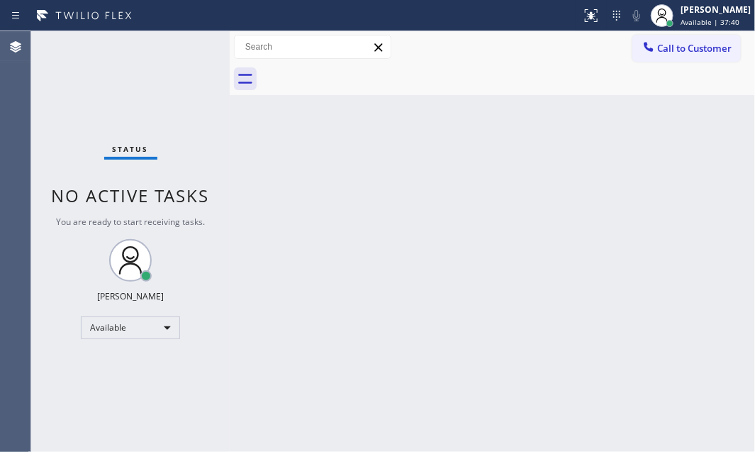
click at [175, 46] on div "Status No active tasks You are ready to start receiving tasks. [PERSON_NAME] Av…" at bounding box center [130, 241] width 198 height 420
click at [176, 46] on div "Status No active tasks You are ready to start receiving tasks. [PERSON_NAME] Av…" at bounding box center [130, 241] width 198 height 420
drag, startPoint x: 176, startPoint y: 46, endPoint x: 191, endPoint y: 57, distance: 18.3
click at [180, 47] on div "Status No active tasks You are ready to start receiving tasks. [PERSON_NAME] Av…" at bounding box center [130, 241] width 198 height 420
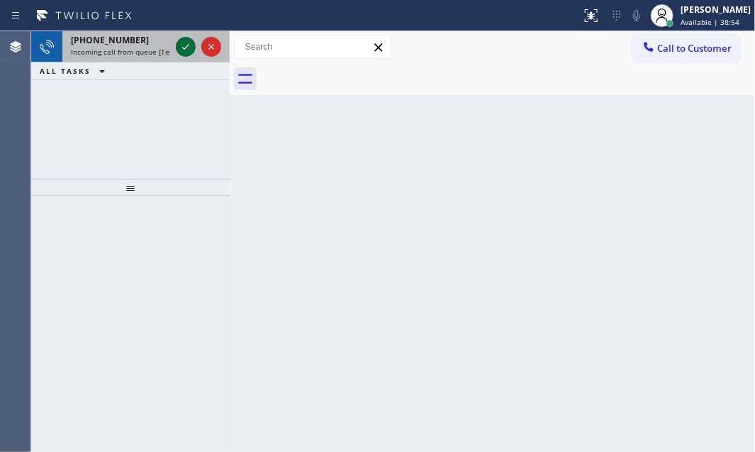
click at [178, 43] on icon at bounding box center [185, 46] width 17 height 17
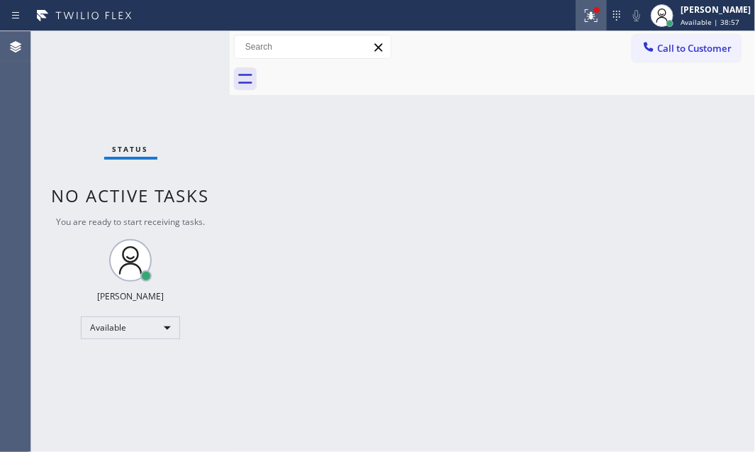
click at [584, 18] on icon at bounding box center [591, 15] width 17 height 17
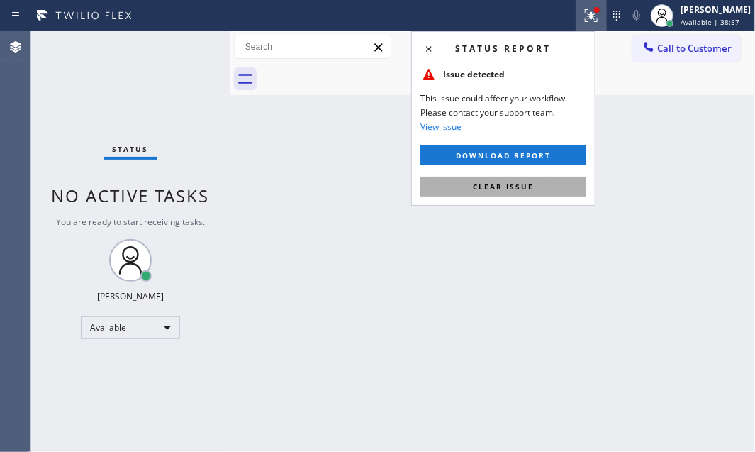
click at [488, 186] on span "Clear issue" at bounding box center [503, 186] width 61 height 10
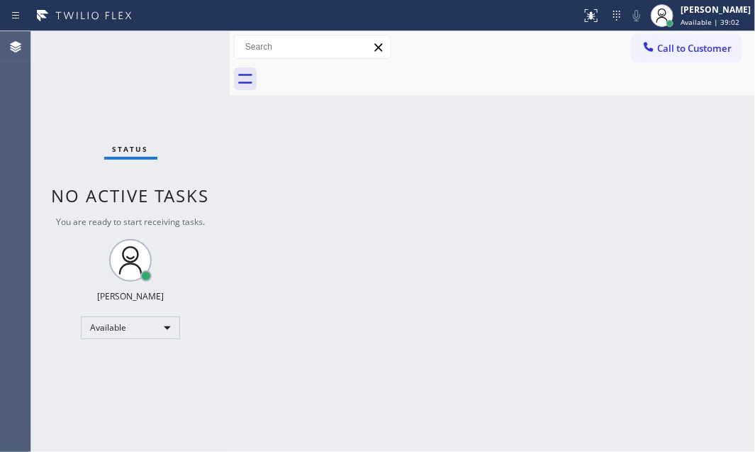
click at [176, 52] on div "Status No active tasks You are ready to start receiving tasks. [PERSON_NAME] Av…" at bounding box center [130, 241] width 198 height 420
click at [426, 244] on div "Back to Dashboard Change Sender ID Customers Technicians Select a contact Outbo…" at bounding box center [492, 241] width 525 height 420
click at [187, 50] on div "Status No active tasks You are ready to start receiving tasks. [PERSON_NAME] Av…" at bounding box center [130, 241] width 198 height 420
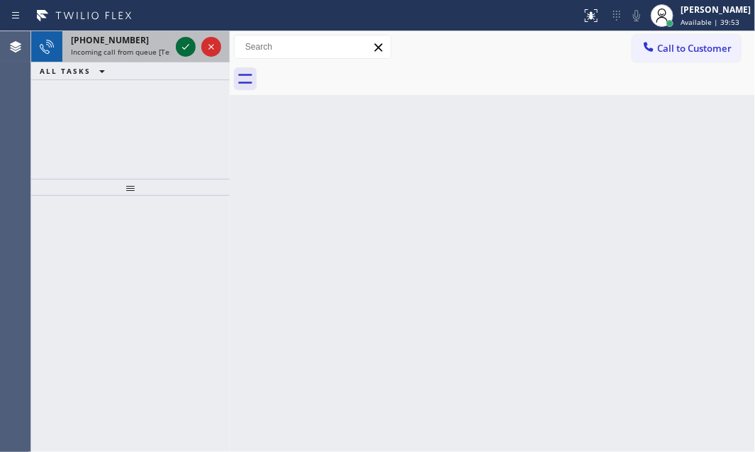
click at [181, 49] on icon at bounding box center [185, 46] width 17 height 17
click at [188, 52] on icon at bounding box center [185, 46] width 17 height 17
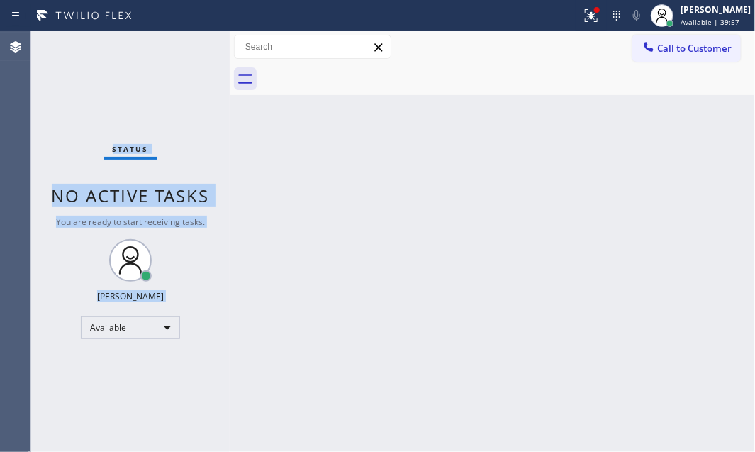
click at [187, 52] on div "Status No active tasks You are ready to start receiving tasks. [PERSON_NAME] Av…" at bounding box center [130, 241] width 198 height 420
click at [588, 23] on icon at bounding box center [591, 15] width 17 height 17
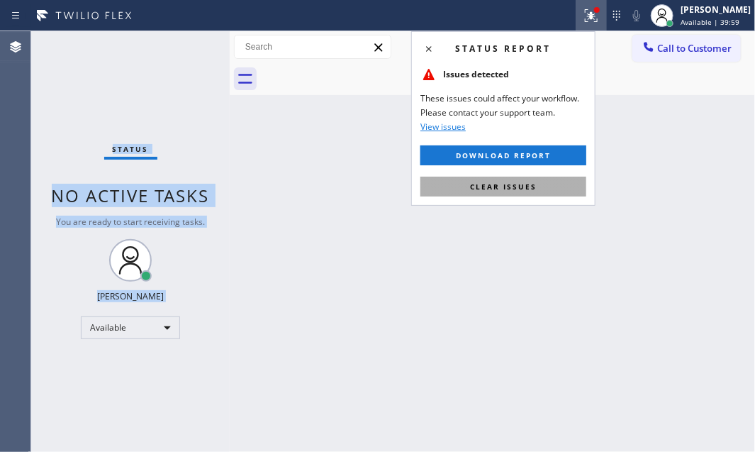
click at [524, 184] on span "Clear issues" at bounding box center [503, 186] width 67 height 10
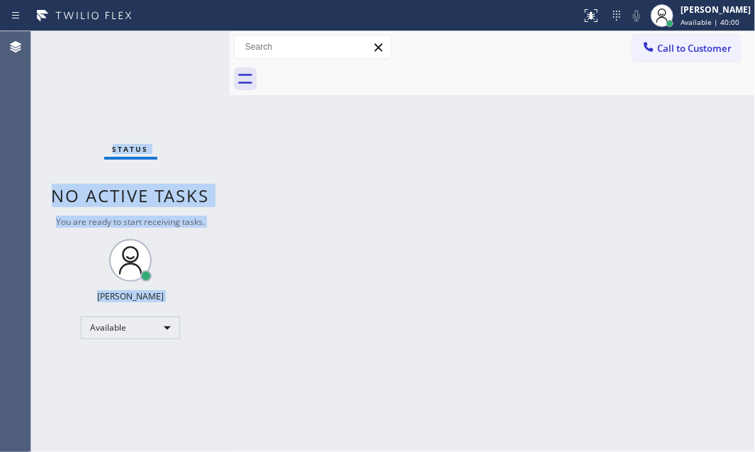
click at [184, 46] on div "Status No active tasks You are ready to start receiving tasks. [PERSON_NAME] Av…" at bounding box center [130, 241] width 198 height 420
click at [184, 47] on div "Status No active tasks You are ready to start receiving tasks. [PERSON_NAME] Av…" at bounding box center [130, 241] width 198 height 420
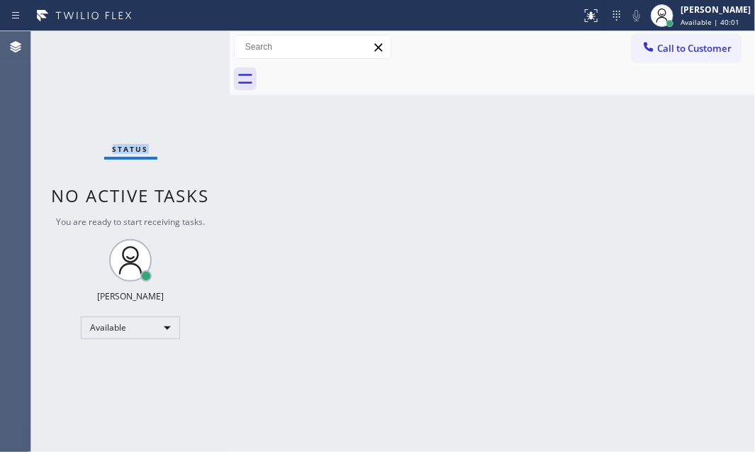
click at [184, 47] on div "Status No active tasks You are ready to start receiving tasks. [PERSON_NAME] Av…" at bounding box center [130, 241] width 198 height 420
click at [179, 40] on div "Status No active tasks You are ready to start receiving tasks. [PERSON_NAME] Av…" at bounding box center [130, 241] width 198 height 420
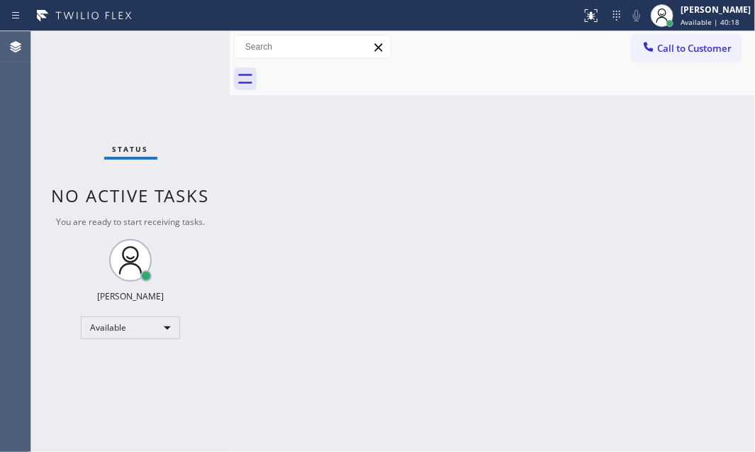
click at [179, 40] on div "Status No active tasks You are ready to start receiving tasks. [PERSON_NAME] Av…" at bounding box center [130, 241] width 198 height 420
click at [180, 46] on div "Status No active tasks You are ready to start receiving tasks. [PERSON_NAME] Av…" at bounding box center [130, 241] width 198 height 420
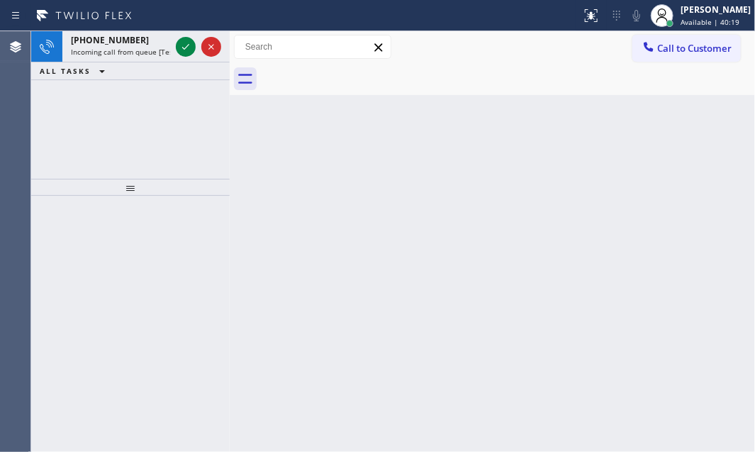
click at [180, 46] on icon at bounding box center [185, 46] width 17 height 17
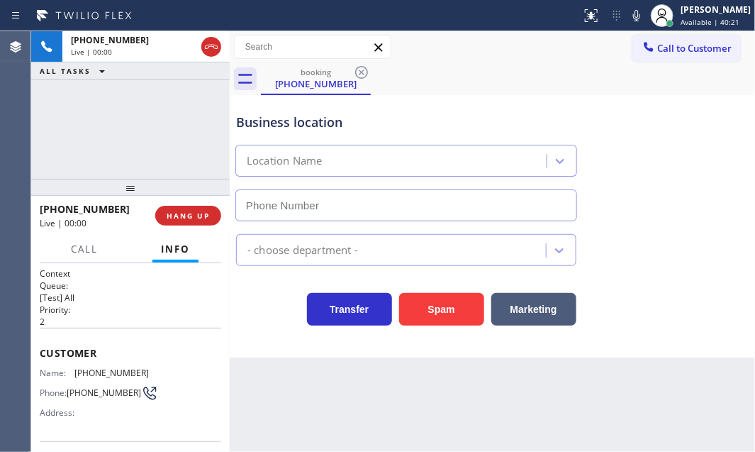
type input "[PHONE_NUMBER]"
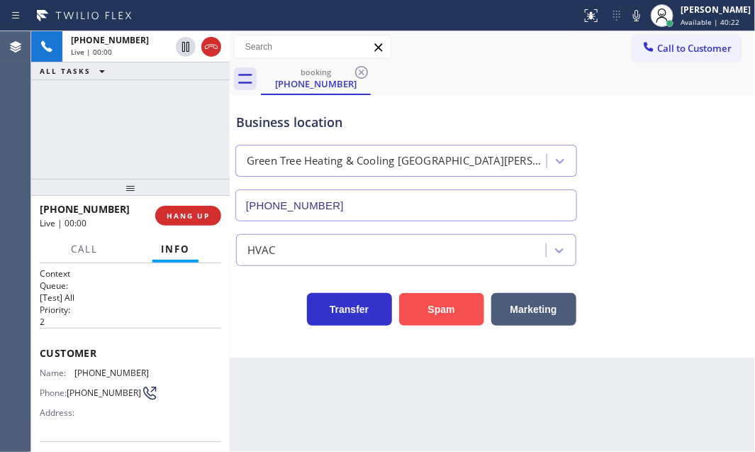
click at [422, 301] on button "Spam" at bounding box center [441, 309] width 85 height 33
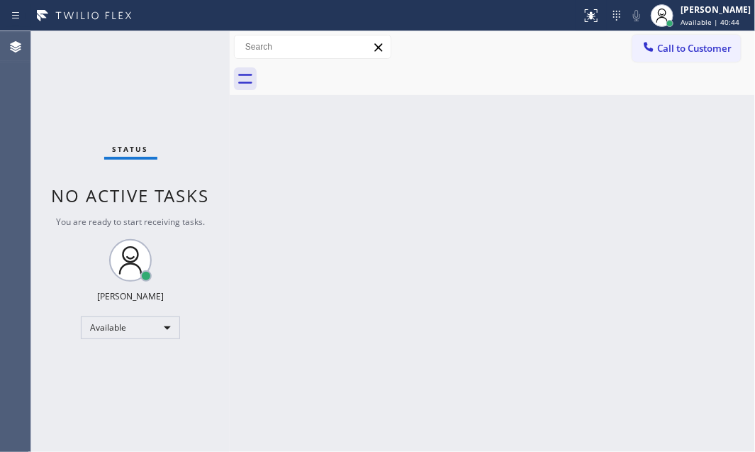
click at [184, 42] on div "Status No active tasks You are ready to start receiving tasks. [PERSON_NAME] Av…" at bounding box center [130, 241] width 198 height 420
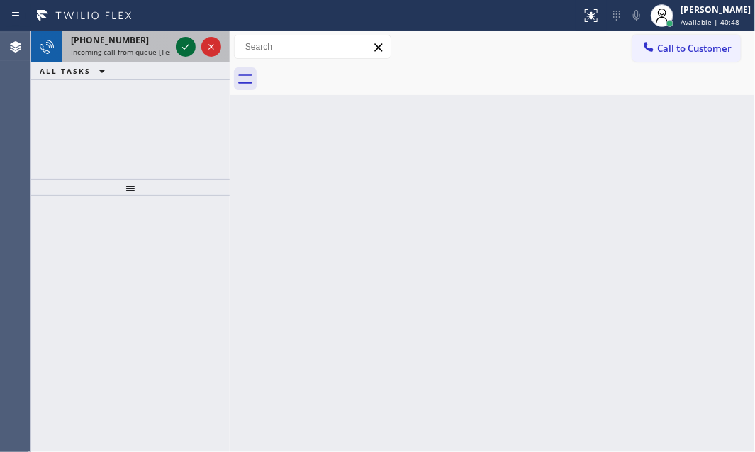
click at [188, 50] on icon at bounding box center [185, 46] width 17 height 17
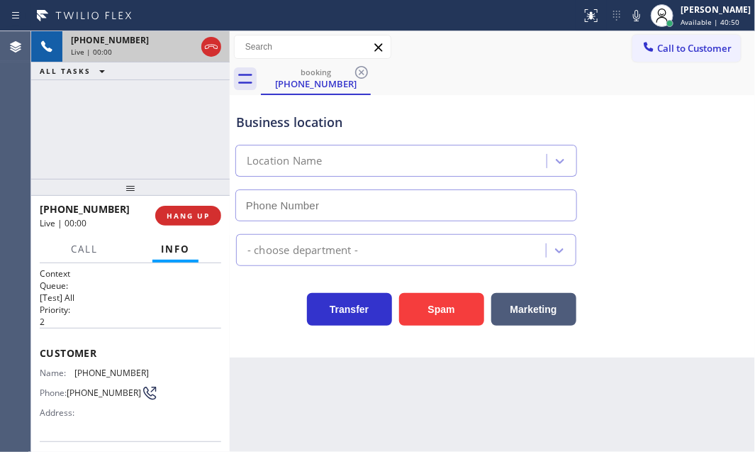
type input "[PHONE_NUMBER]"
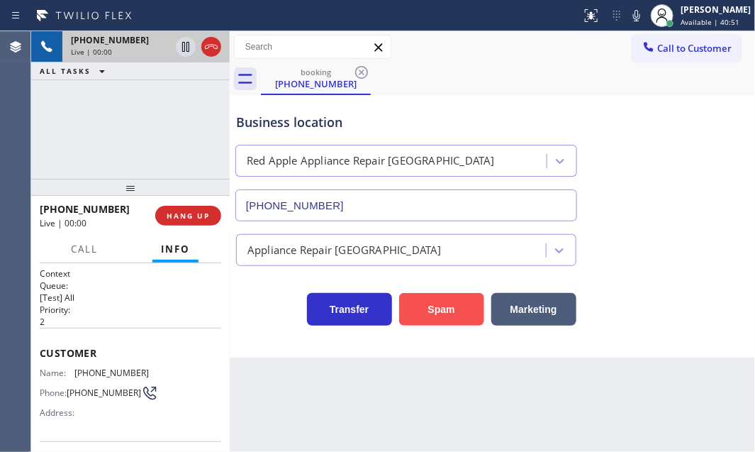
click at [426, 307] on button "Spam" at bounding box center [441, 309] width 85 height 33
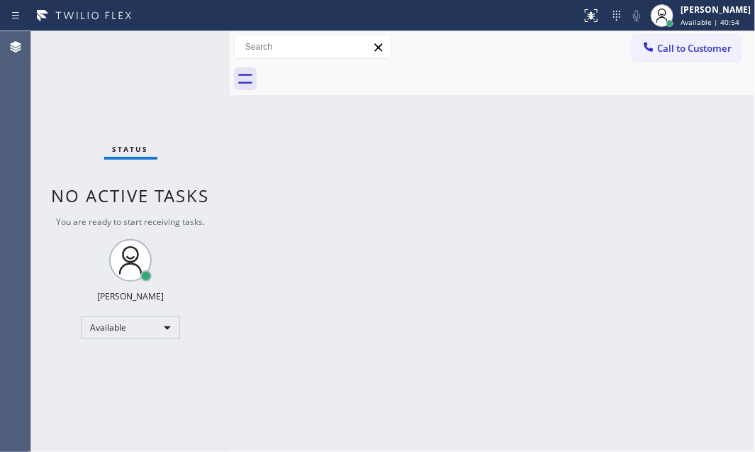
click at [304, 247] on div "Back to Dashboard Change Sender ID Customers Technicians Select a contact Outbo…" at bounding box center [492, 241] width 525 height 420
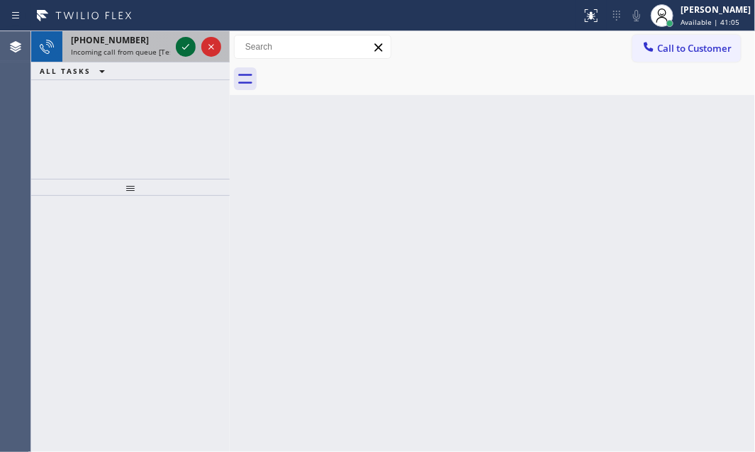
click at [183, 42] on icon at bounding box center [185, 46] width 17 height 17
click at [191, 46] on icon at bounding box center [185, 46] width 17 height 17
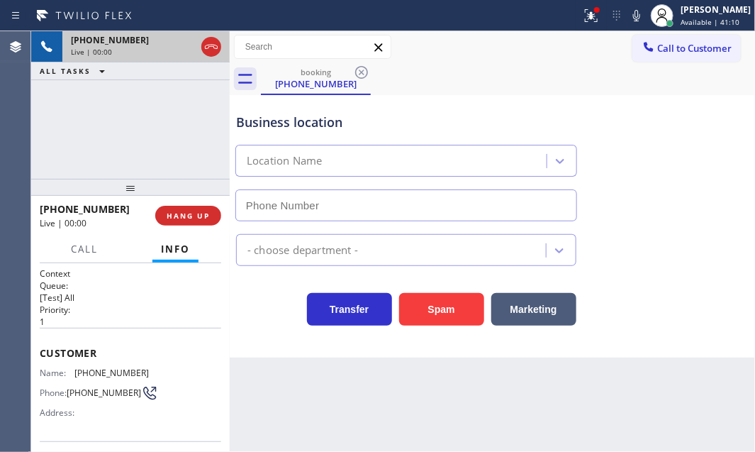
type input "[PHONE_NUMBER]"
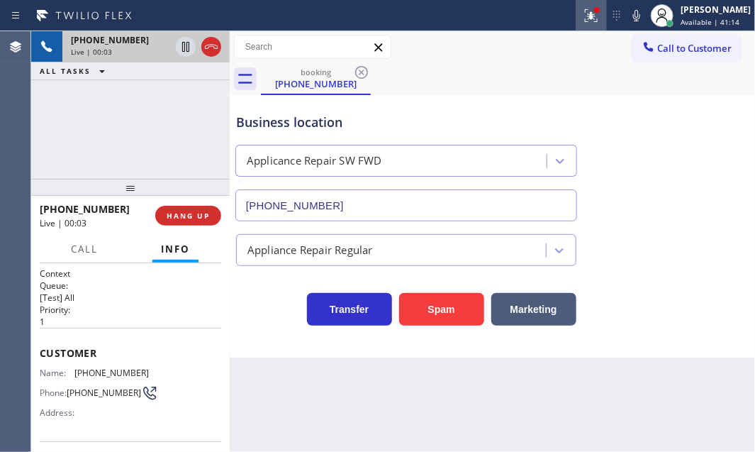
click at [583, 21] on icon at bounding box center [591, 15] width 17 height 17
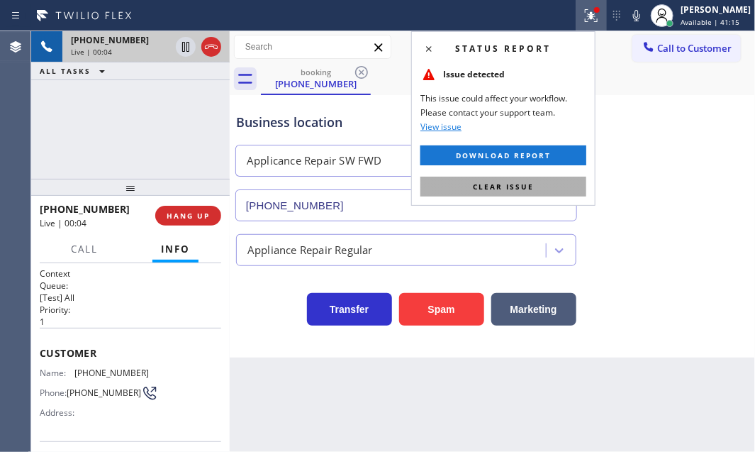
click at [525, 189] on span "Clear issue" at bounding box center [503, 186] width 61 height 10
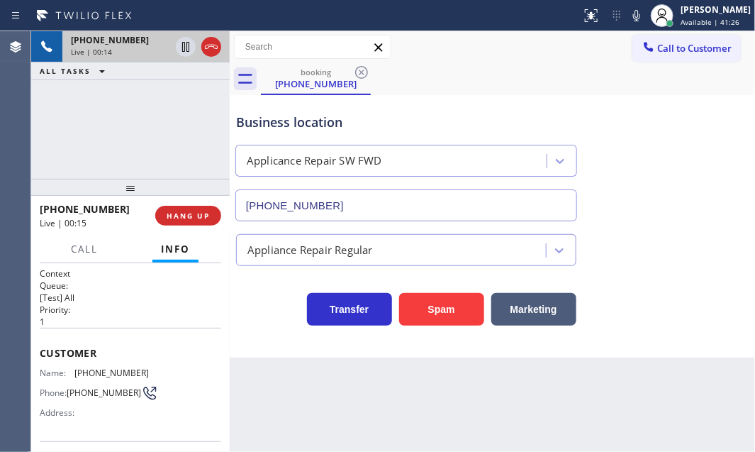
click at [98, 327] on div "Customer Name: [PHONE_NUMBER] Phone: [PHONE_NUMBER] Address:" at bounding box center [130, 383] width 181 height 113
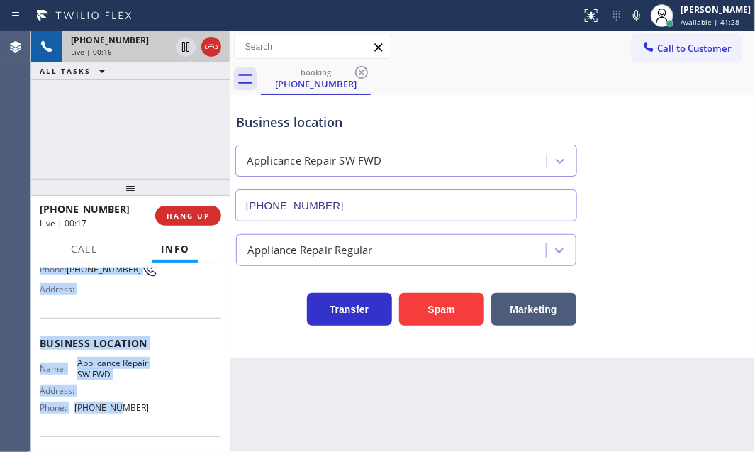
scroll to position [128, 0]
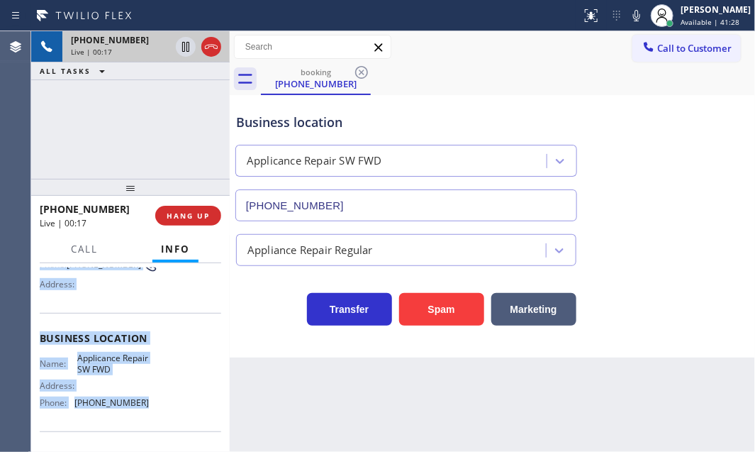
drag, startPoint x: 38, startPoint y: 344, endPoint x: 152, endPoint y: 412, distance: 132.5
click at [152, 412] on div "Context Queue: [Test] All Priority: 1 Customer Name: [PHONE_NUMBER] Phone: [PHO…" at bounding box center [130, 357] width 198 height 189
copy div "Customer Name: [PHONE_NUMBER] Phone: [PHONE_NUMBER] Address: Business location …"
click at [181, 47] on icon at bounding box center [185, 46] width 17 height 17
click at [187, 47] on icon at bounding box center [185, 46] width 17 height 17
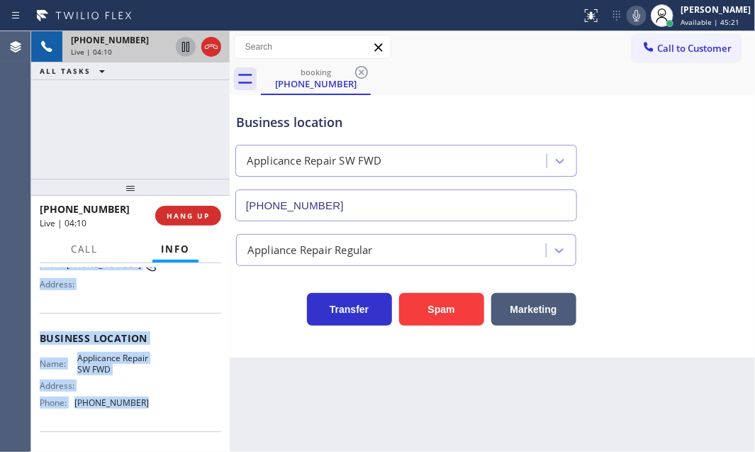
click at [628, 9] on icon at bounding box center [636, 15] width 17 height 17
click at [633, 16] on icon at bounding box center [636, 15] width 7 height 11
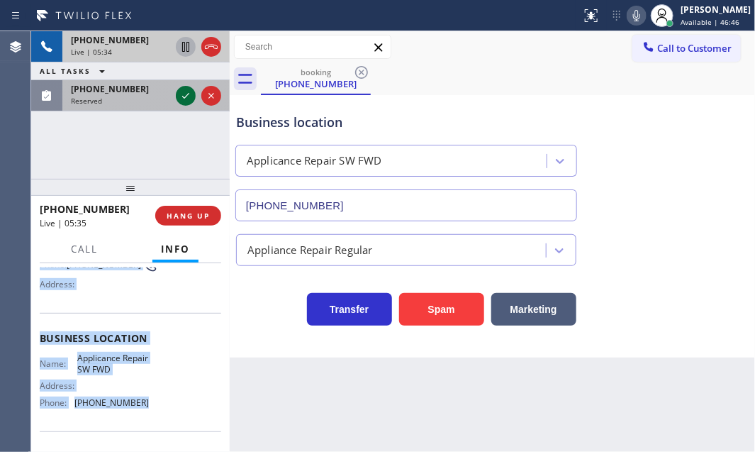
click at [186, 94] on icon at bounding box center [185, 96] width 7 height 6
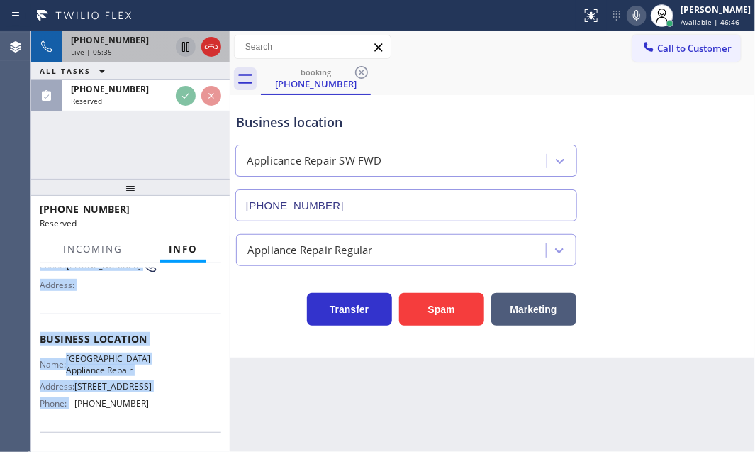
scroll to position [140, 0]
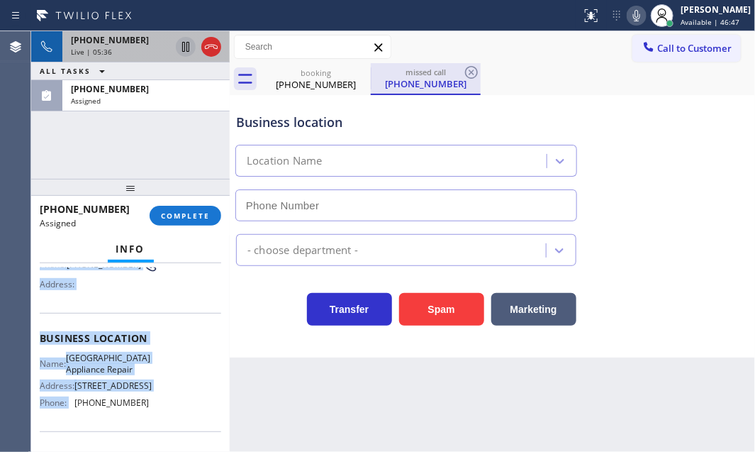
type input "[PHONE_NUMBER]"
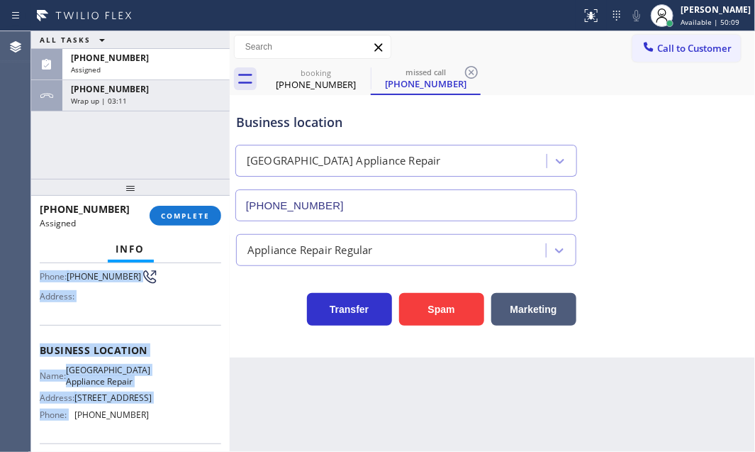
scroll to position [152, 0]
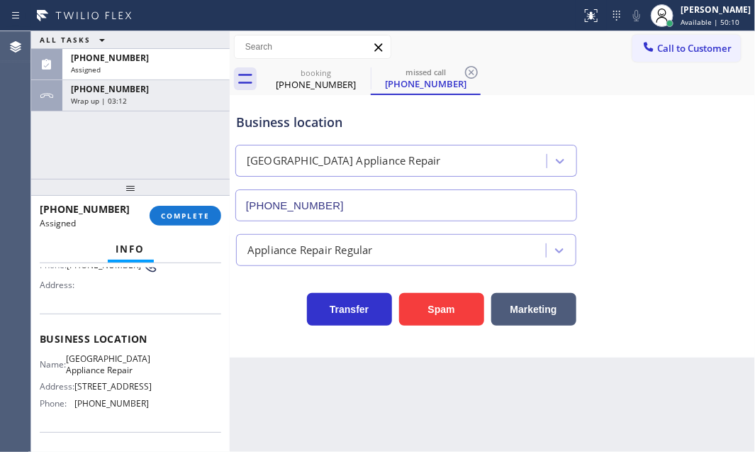
click at [186, 115] on div "ALL TASKS ALL TASKS ACTIVE TASKS TASKS IN WRAP UP [PHONE_NUMBER] Assigned [PHON…" at bounding box center [130, 104] width 198 height 147
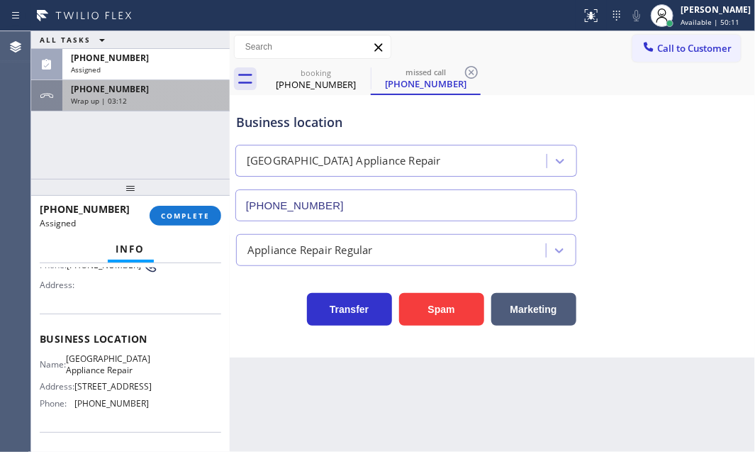
click at [191, 92] on div "[PHONE_NUMBER]" at bounding box center [146, 89] width 150 height 12
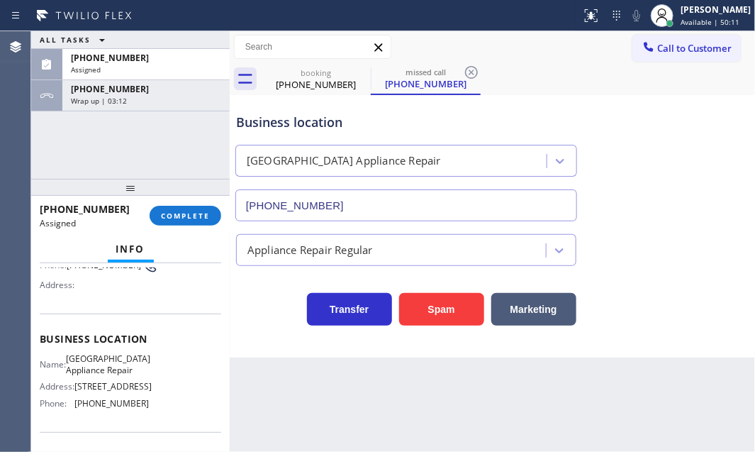
scroll to position [128, 0]
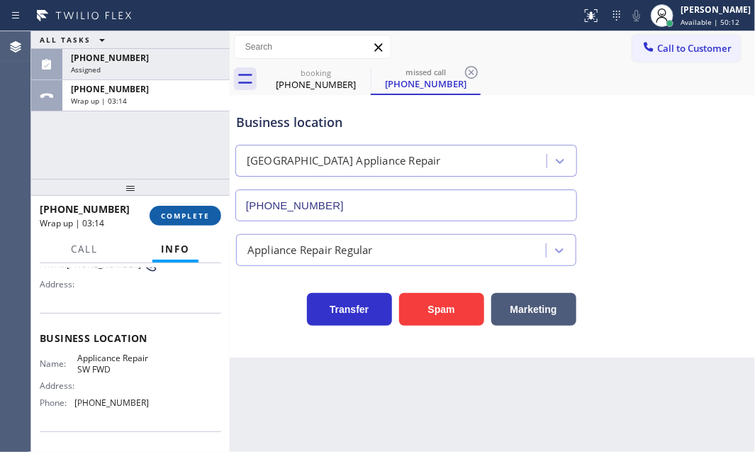
click at [196, 206] on button "COMPLETE" at bounding box center [186, 216] width 72 height 20
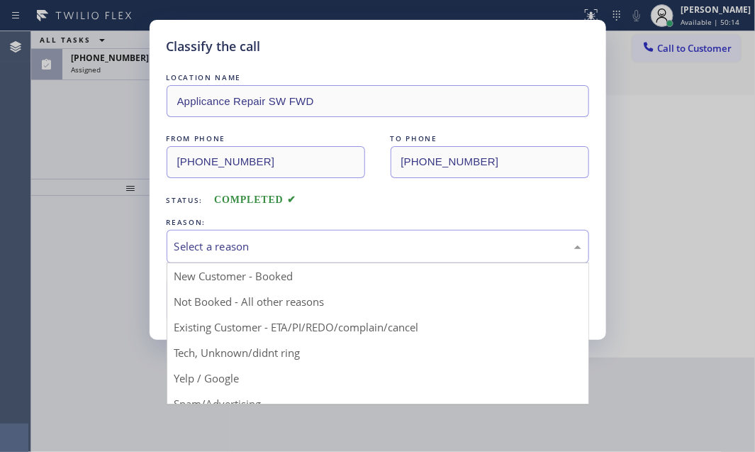
click at [303, 247] on div "Select a reason" at bounding box center [377, 246] width 407 height 16
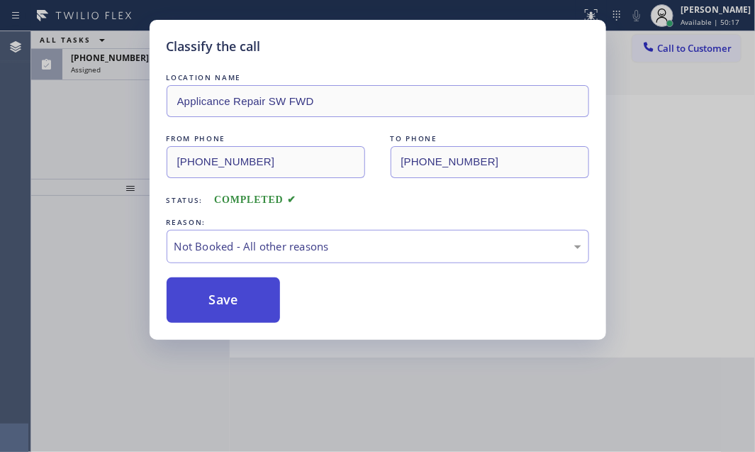
click at [234, 300] on button "Save" at bounding box center [224, 299] width 114 height 45
click at [206, 286] on button "Save" at bounding box center [224, 299] width 114 height 45
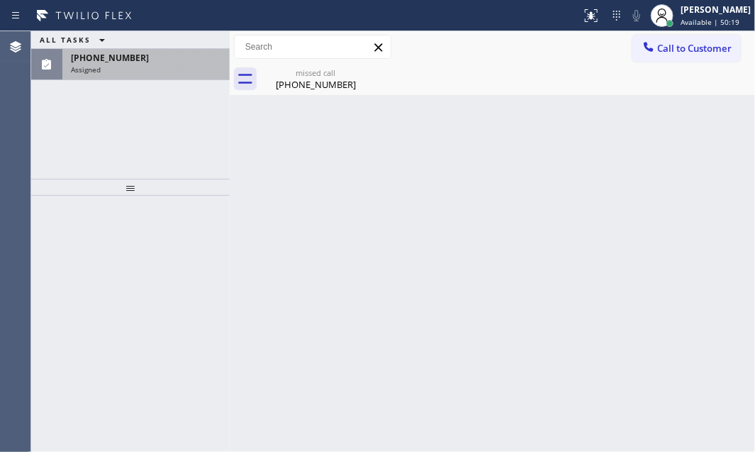
click at [170, 74] on div "[PHONE_NUMBER] Assigned" at bounding box center [143, 64] width 162 height 31
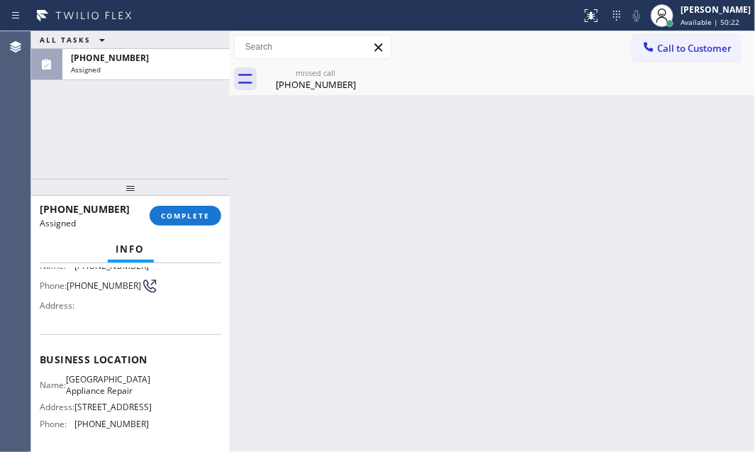
scroll to position [193, 0]
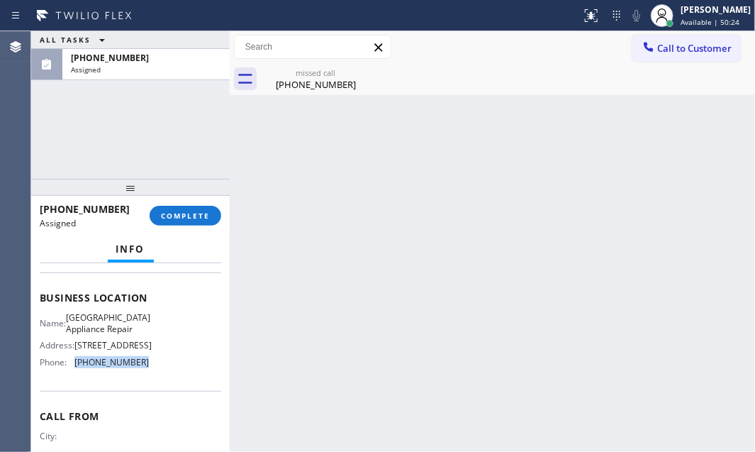
drag, startPoint x: 149, startPoint y: 379, endPoint x: 74, endPoint y: 376, distance: 75.2
click at [74, 373] on div "Name: [GEOGRAPHIC_DATA] Appliance Repair Address: [STREET_ADDRESS] Phone: [PHON…" at bounding box center [130, 342] width 181 height 61
copy div "[PHONE_NUMBER]"
drag, startPoint x: 678, startPoint y: 56, endPoint x: 618, endPoint y: 68, distance: 60.7
click at [676, 57] on button "Call to Customer" at bounding box center [686, 48] width 108 height 27
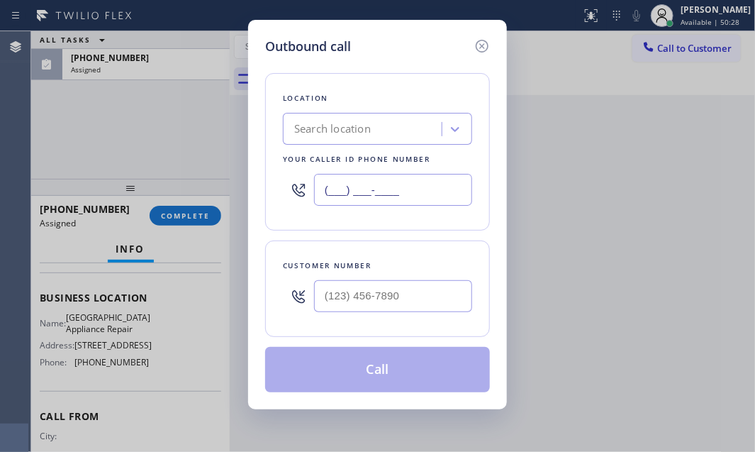
click at [416, 193] on input "(___) ___-____" at bounding box center [393, 190] width 158 height 32
paste input "213) 947-9866"
type input "[PHONE_NUMBER]"
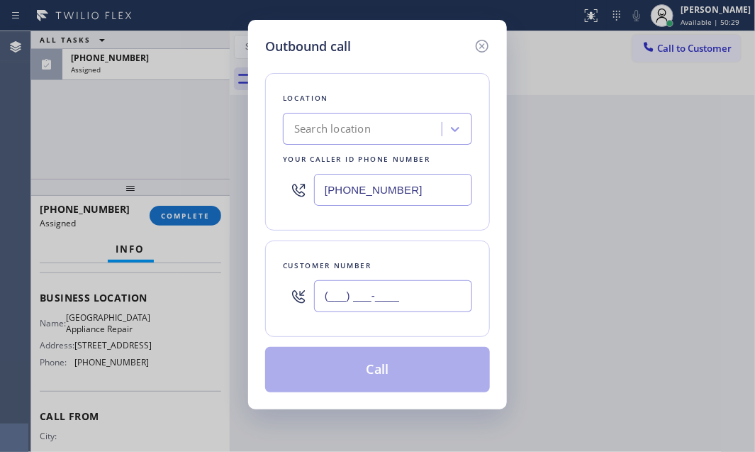
click at [389, 288] on input "(___) ___-____" at bounding box center [393, 296] width 158 height 32
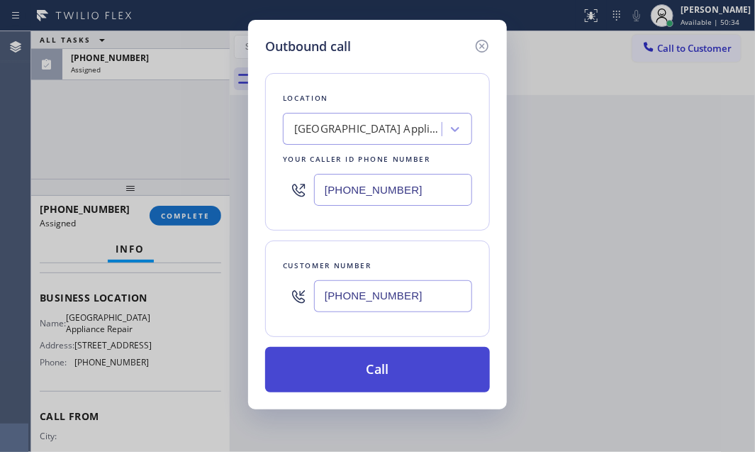
type input "[PHONE_NUMBER]"
click at [390, 370] on button "Call" at bounding box center [377, 369] width 225 height 45
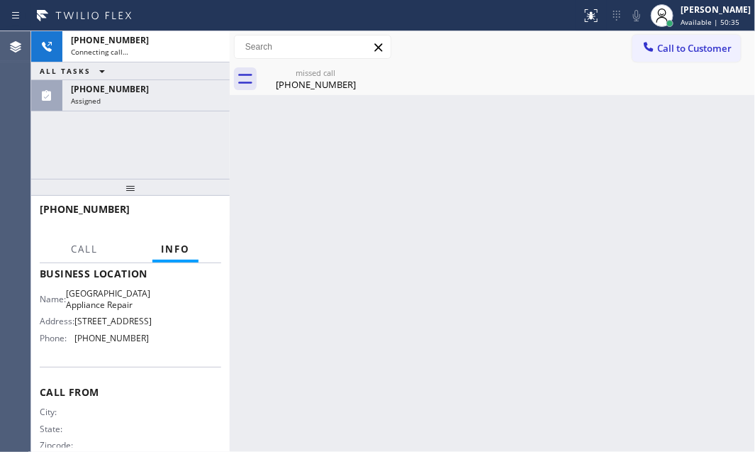
scroll to position [170, 0]
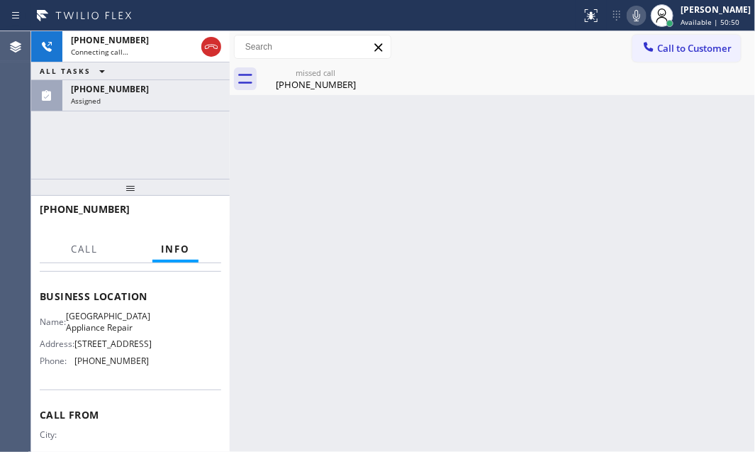
click at [366, 210] on div "Back to Dashboard Change Sender ID Customers Technicians Select a contact Outbo…" at bounding box center [492, 241] width 525 height 420
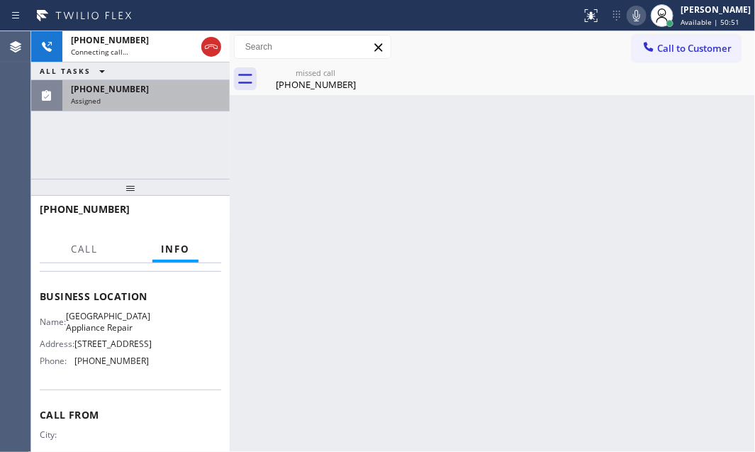
click at [135, 99] on div "Assigned" at bounding box center [146, 101] width 150 height 10
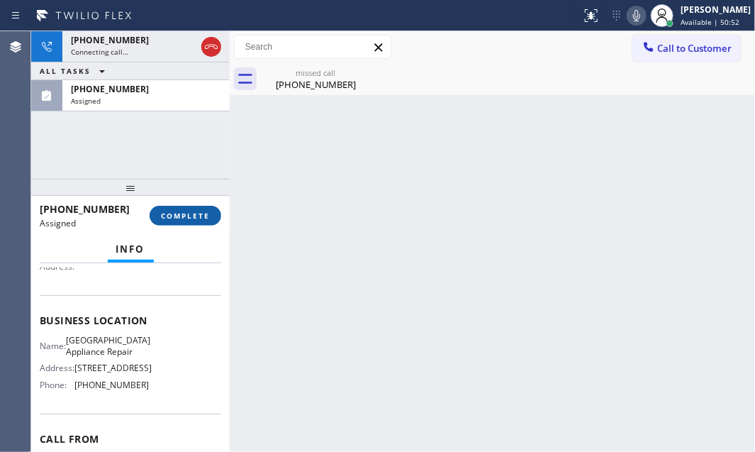
scroll to position [193, 0]
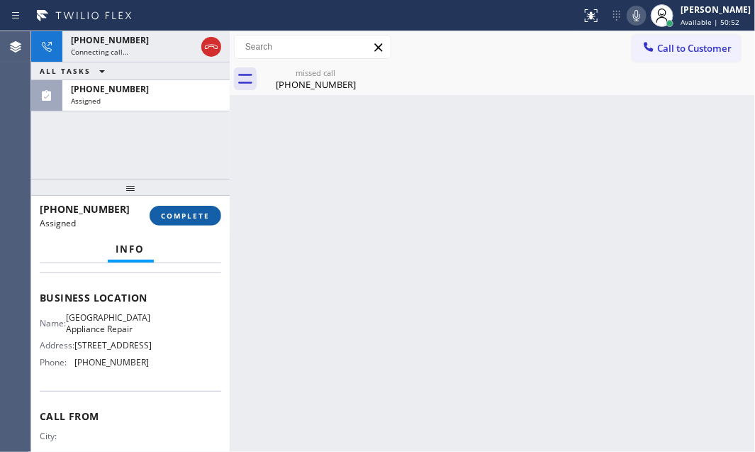
click at [194, 218] on span "COMPLETE" at bounding box center [185, 216] width 49 height 10
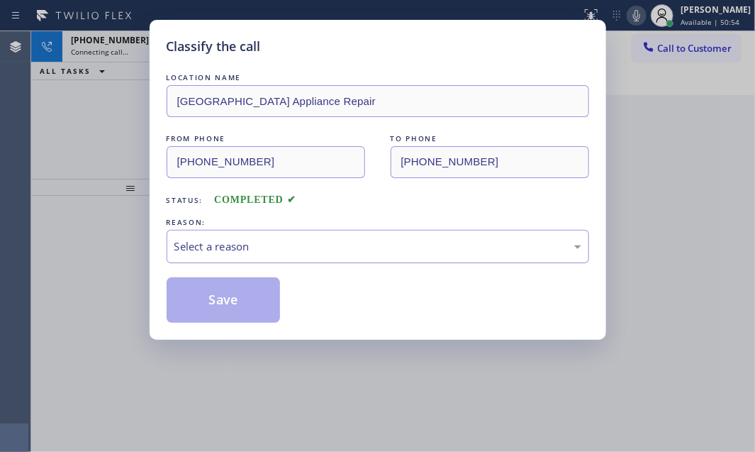
drag, startPoint x: 383, startPoint y: 239, endPoint x: 376, endPoint y: 249, distance: 11.8
click at [383, 240] on div "Select a reason" at bounding box center [377, 246] width 407 height 16
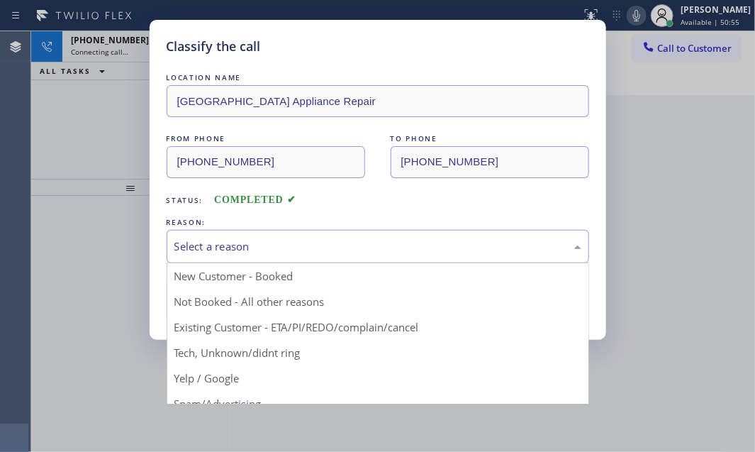
drag, startPoint x: 220, startPoint y: 354, endPoint x: 215, endPoint y: 326, distance: 28.7
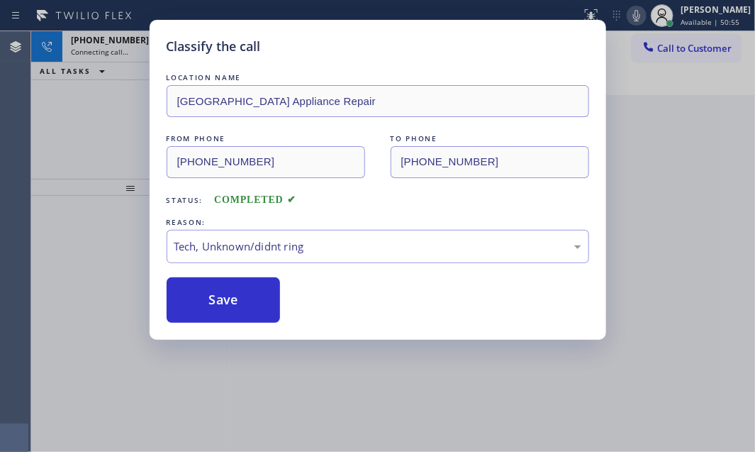
drag, startPoint x: 218, startPoint y: 293, endPoint x: 324, endPoint y: 288, distance: 105.8
click at [220, 293] on button "Save" at bounding box center [224, 299] width 114 height 45
drag, startPoint x: 659, startPoint y: 145, endPoint x: 658, endPoint y: 161, distance: 16.4
click at [660, 150] on div "Classify the call LOCATION NAME E Appliance Repair and HVAC Hollywood FROM PHON…" at bounding box center [393, 241] width 724 height 420
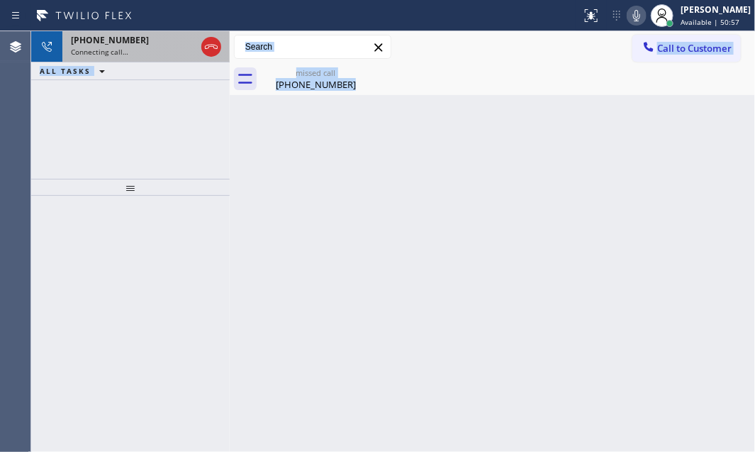
click at [158, 50] on div "Connecting call…" at bounding box center [133, 52] width 125 height 10
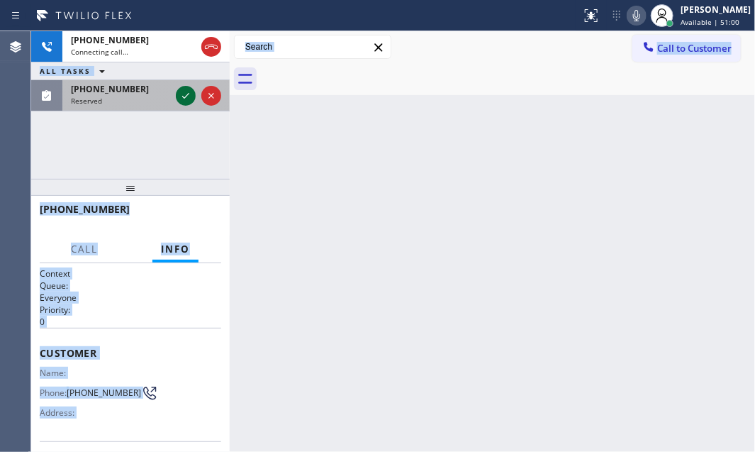
click at [176, 94] on div at bounding box center [186, 95] width 20 height 17
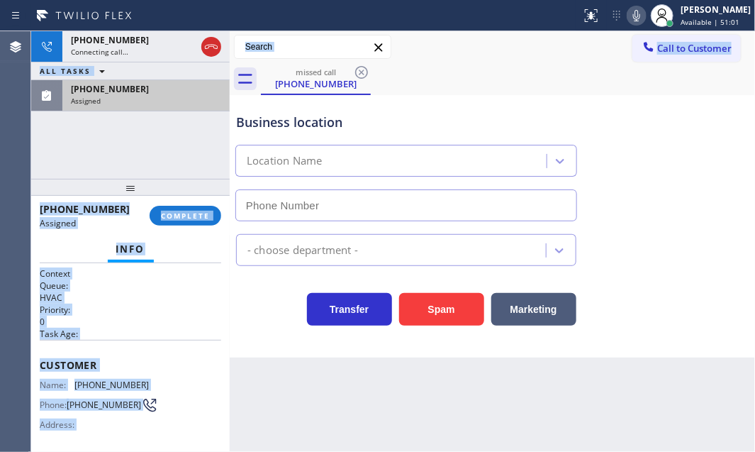
type input "[PHONE_NUMBER]"
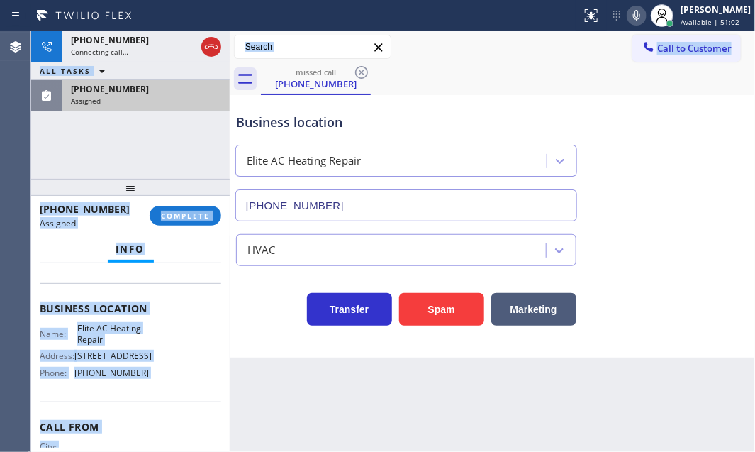
scroll to position [193, 0]
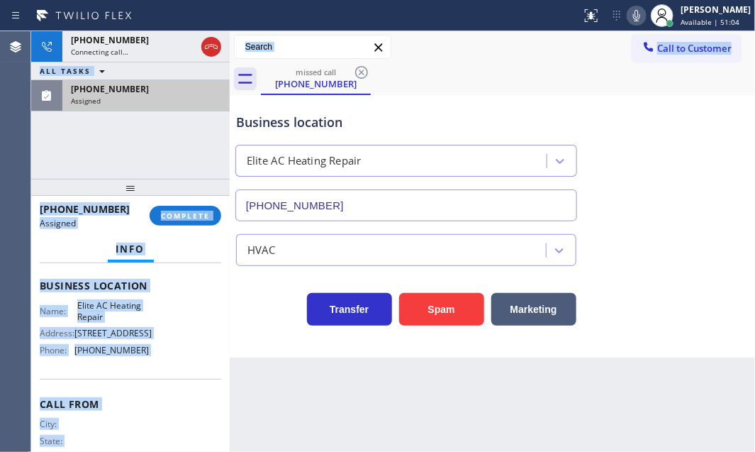
click at [171, 318] on div "Name: Elite AC Heating Repair Address: [STREET_ADDRESS] Phone: [PHONE_NUMBER]" at bounding box center [130, 330] width 181 height 61
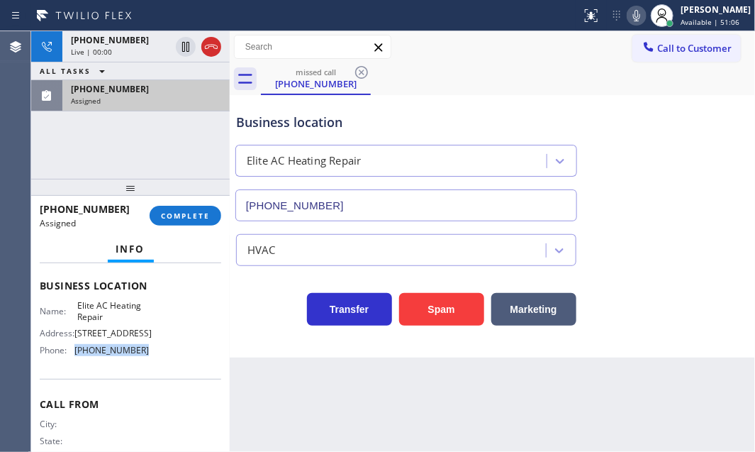
drag, startPoint x: 147, startPoint y: 348, endPoint x: 71, endPoint y: 350, distance: 76.6
click at [71, 350] on div "Name: Elite AC Heating Repair Address: [STREET_ADDRESS] Phone: [PHONE_NUMBER]" at bounding box center [130, 330] width 181 height 61
copy div "[PHONE_NUMBER]"
drag, startPoint x: 680, startPoint y: 52, endPoint x: 477, endPoint y: 138, distance: 220.1
click at [678, 52] on span "Call to Customer" at bounding box center [694, 48] width 74 height 13
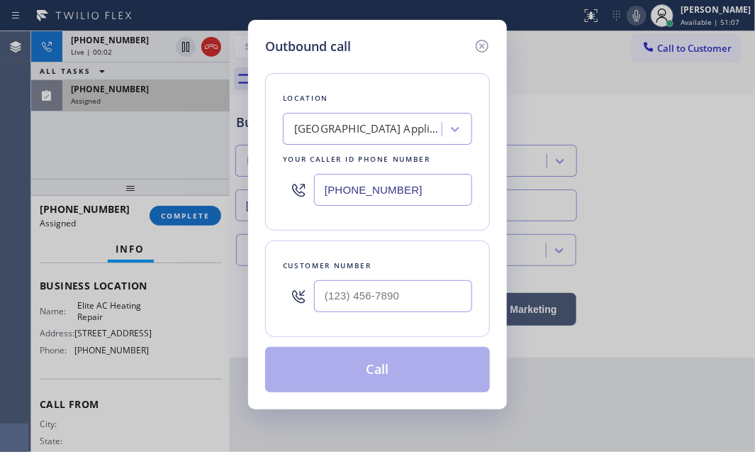
click at [410, 192] on input "[PHONE_NUMBER]" at bounding box center [393, 190] width 158 height 32
paste input "305) 239-8487"
type input "[PHONE_NUMBER]"
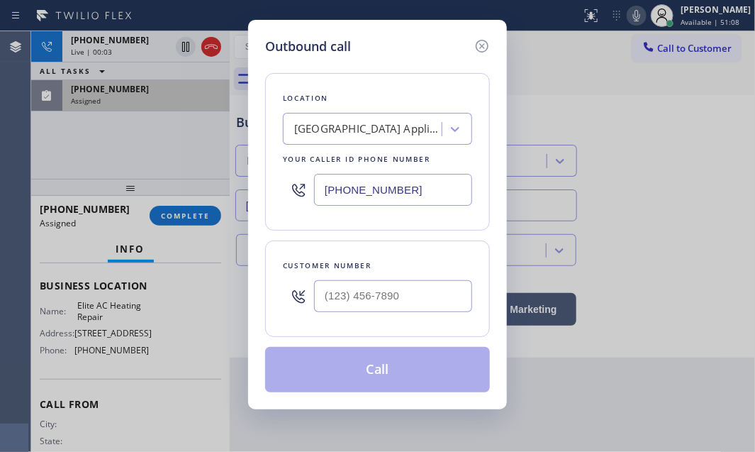
type input "(___) ___-____"
click at [383, 291] on input "(___) ___-____" at bounding box center [393, 296] width 158 height 32
drag, startPoint x: 481, startPoint y: 43, endPoint x: 459, endPoint y: 46, distance: 22.9
click at [475, 44] on icon at bounding box center [482, 46] width 17 height 17
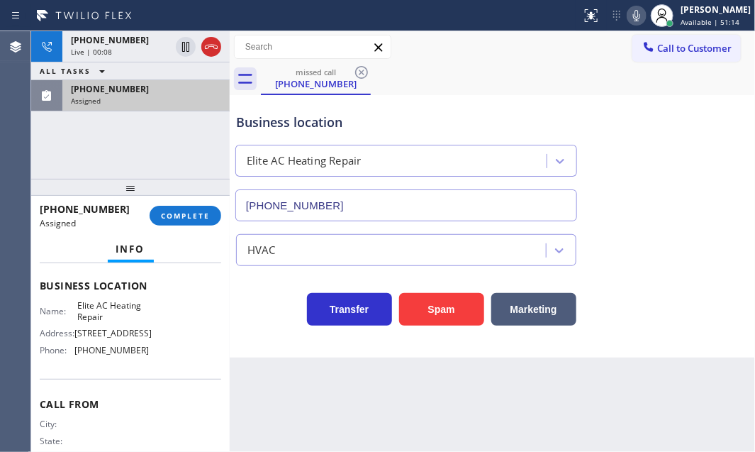
click at [147, 93] on div "[PHONE_NUMBER]" at bounding box center [146, 89] width 150 height 12
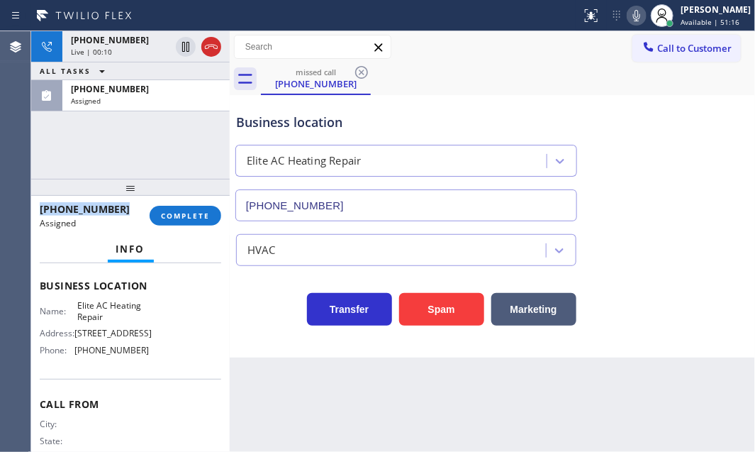
drag, startPoint x: 121, startPoint y: 211, endPoint x: 40, endPoint y: 211, distance: 80.8
click at [40, 211] on div "[PHONE_NUMBER]" at bounding box center [90, 208] width 100 height 13
copy span "[PHONE_NUMBER]"
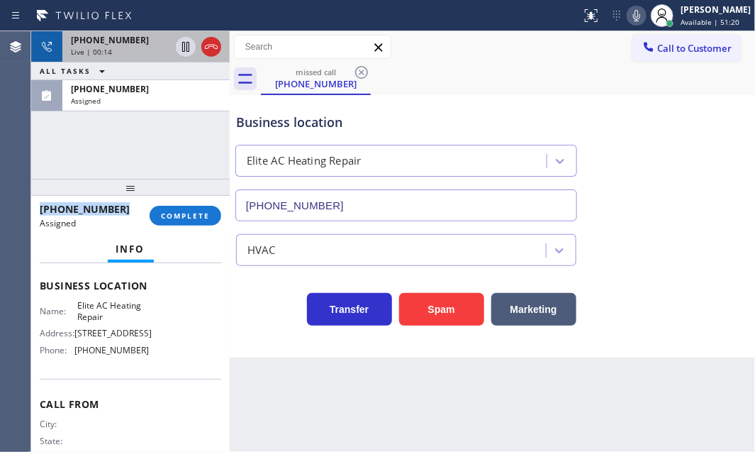
click at [115, 47] on div "Live | 00:14" at bounding box center [120, 52] width 99 height 10
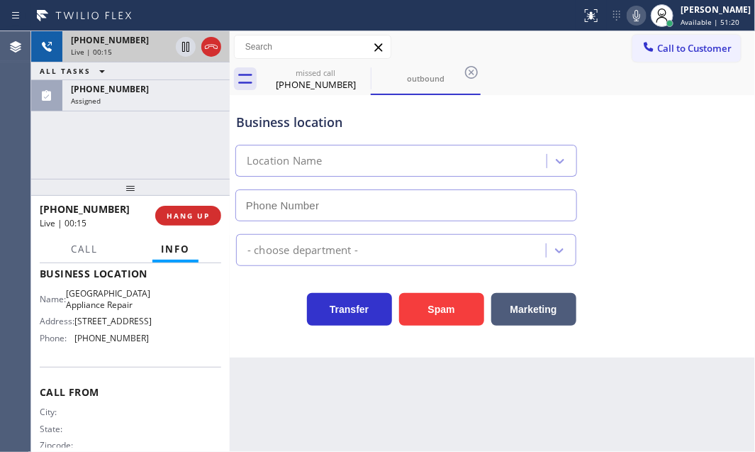
scroll to position [181, 0]
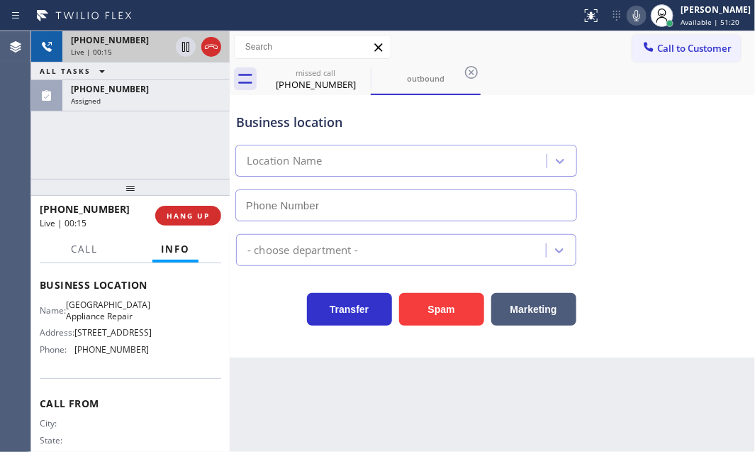
type input "[PHONE_NUMBER]"
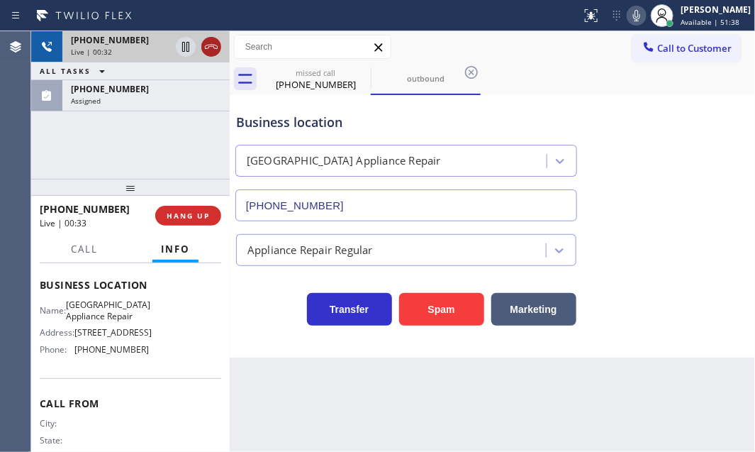
click at [208, 46] on icon at bounding box center [211, 46] width 17 height 17
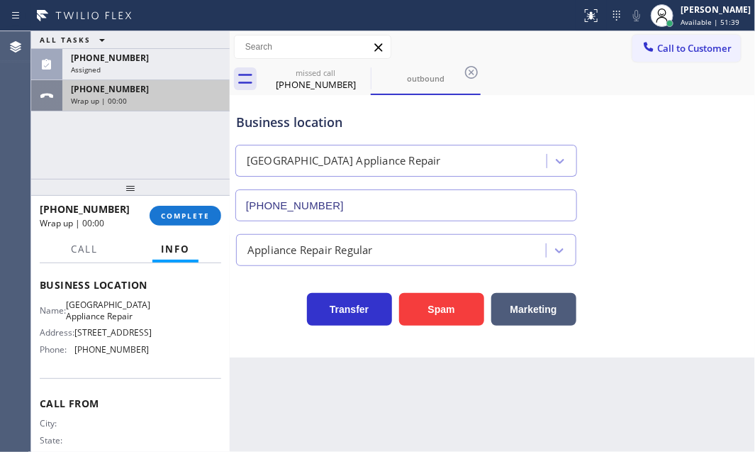
click at [168, 96] on div "Wrap up | 00:00" at bounding box center [146, 101] width 150 height 10
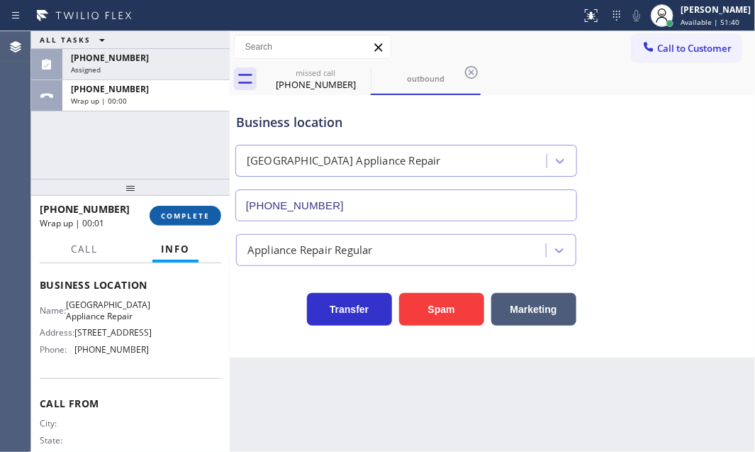
click at [186, 211] on span "COMPLETE" at bounding box center [185, 216] width 49 height 10
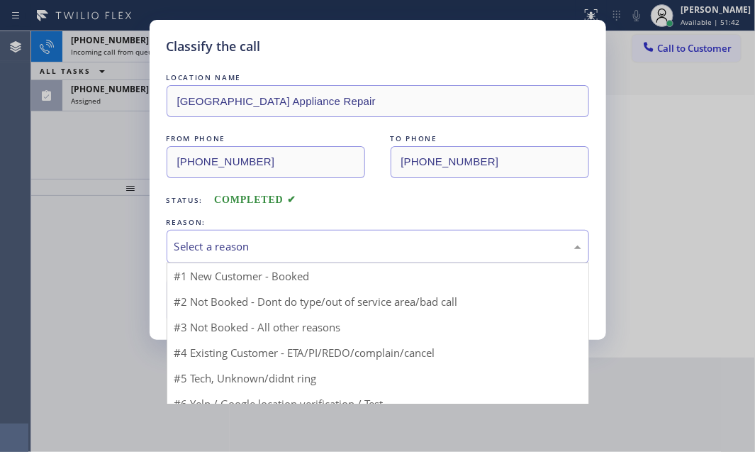
click at [355, 230] on div "Select a reason" at bounding box center [378, 246] width 422 height 33
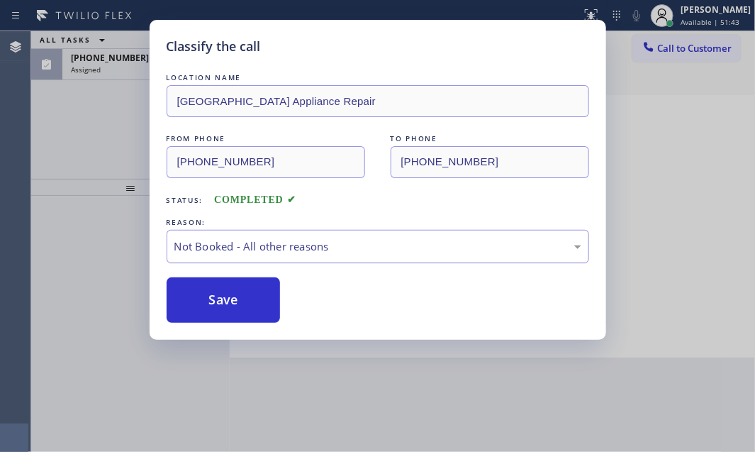
drag, startPoint x: 218, startPoint y: 301, endPoint x: 196, endPoint y: 255, distance: 50.7
click at [218, 298] on button "Save" at bounding box center [224, 299] width 114 height 45
click at [121, 67] on div "Classify the call LOCATION NAME [GEOGRAPHIC_DATA] Appliance Repair FROM PHONE […" at bounding box center [377, 226] width 755 height 452
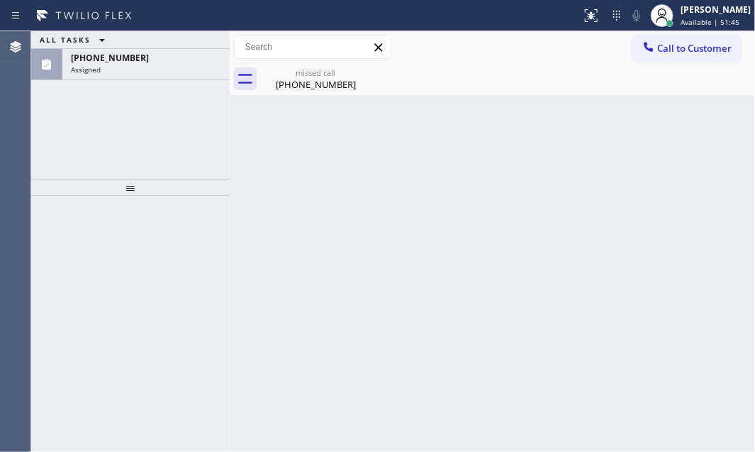
drag, startPoint x: 701, startPoint y: 50, endPoint x: 678, endPoint y: 61, distance: 25.4
click at [700, 50] on span "Call to Customer" at bounding box center [694, 48] width 74 height 13
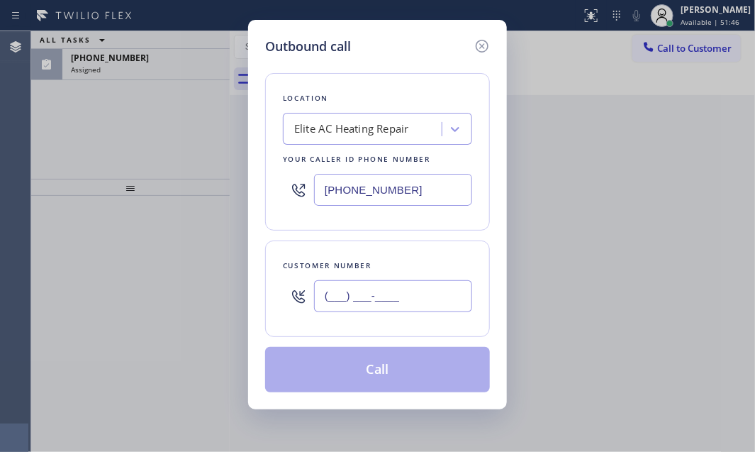
click at [386, 298] on input "(___) ___-____" at bounding box center [393, 296] width 158 height 32
paste input "833) 463-5223"
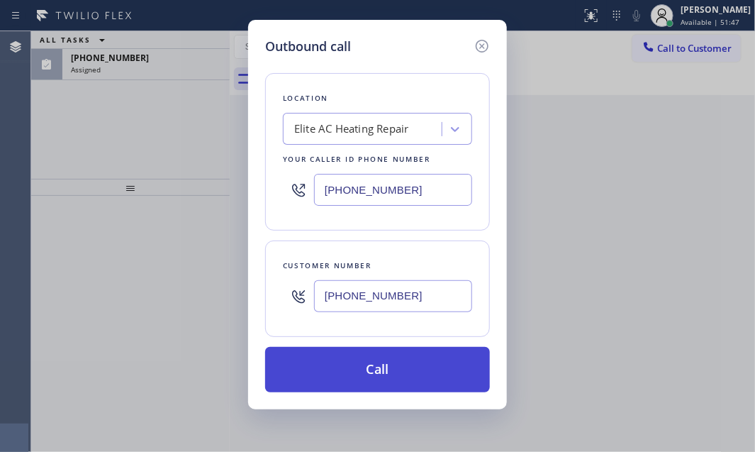
type input "[PHONE_NUMBER]"
click at [378, 369] on button "Call" at bounding box center [377, 369] width 225 height 45
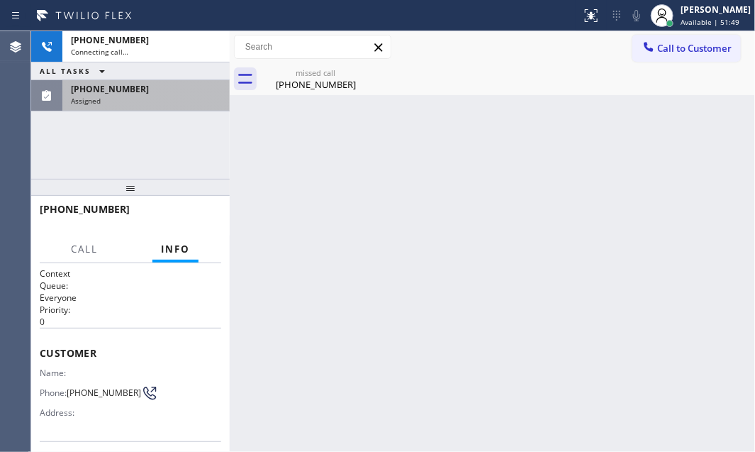
click at [188, 89] on div "[PHONE_NUMBER]" at bounding box center [146, 89] width 150 height 12
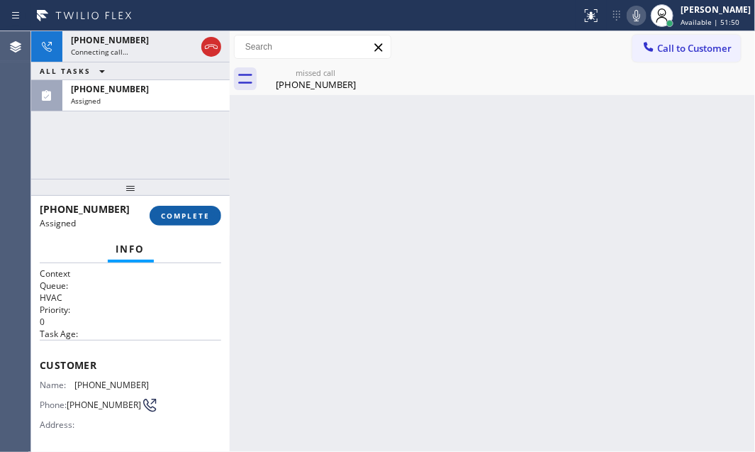
click at [202, 219] on span "COMPLETE" at bounding box center [185, 216] width 49 height 10
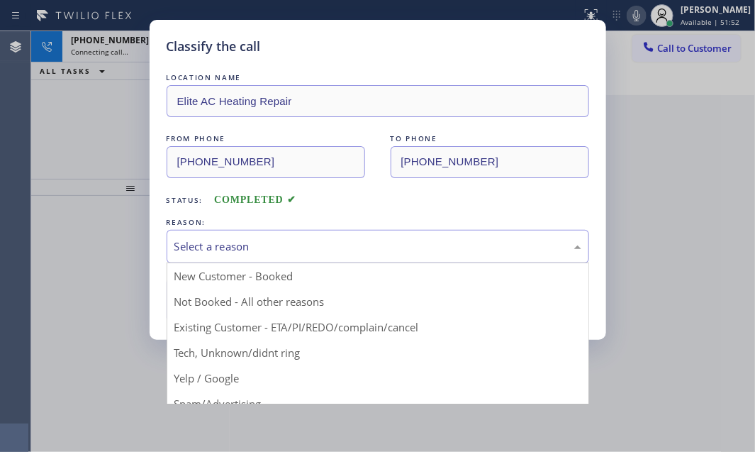
click at [432, 254] on div "Select a reason" at bounding box center [378, 246] width 422 height 33
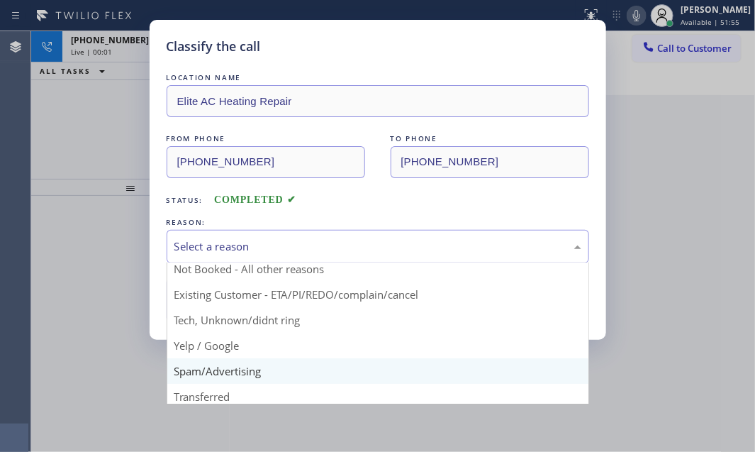
scroll to position [64, 0]
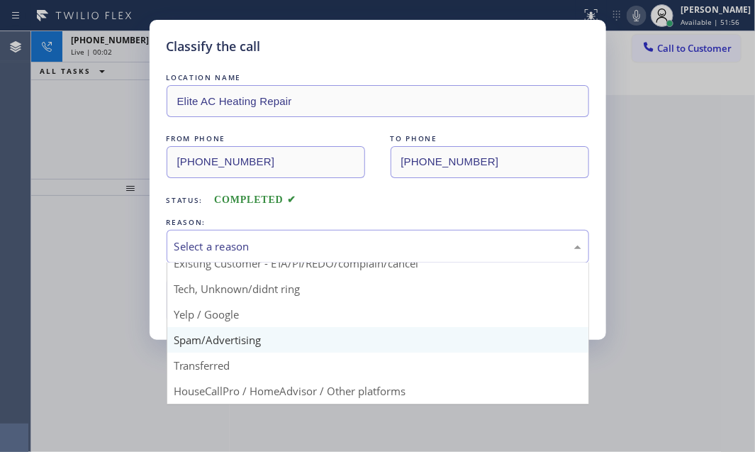
drag, startPoint x: 228, startPoint y: 344, endPoint x: 224, endPoint y: 328, distance: 16.8
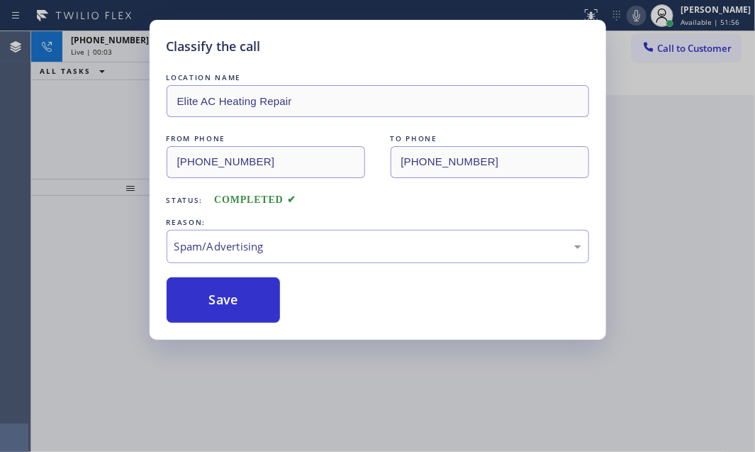
drag, startPoint x: 220, startPoint y: 301, endPoint x: 186, endPoint y: 224, distance: 83.5
click at [215, 294] on button "Save" at bounding box center [224, 299] width 114 height 45
click at [128, 52] on div "Classify the call LOCATION NAME Elite AC Heating Repair FROM PHONE [PHONE_NUMBE…" at bounding box center [377, 226] width 755 height 452
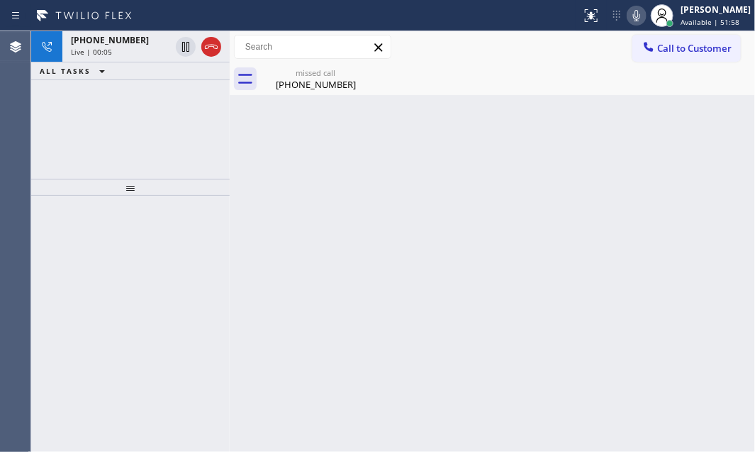
drag, startPoint x: 219, startPoint y: 43, endPoint x: 205, endPoint y: 65, distance: 25.6
click at [217, 44] on icon at bounding box center [211, 46] width 17 height 17
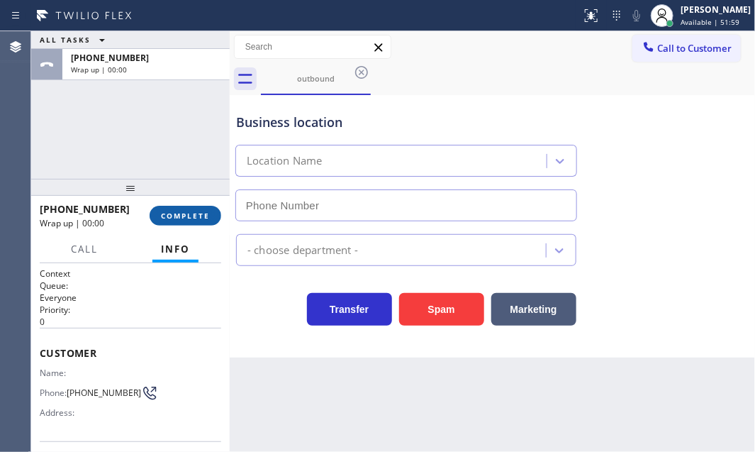
type input "[PHONE_NUMBER]"
click at [196, 209] on button "COMPLETE" at bounding box center [186, 216] width 72 height 20
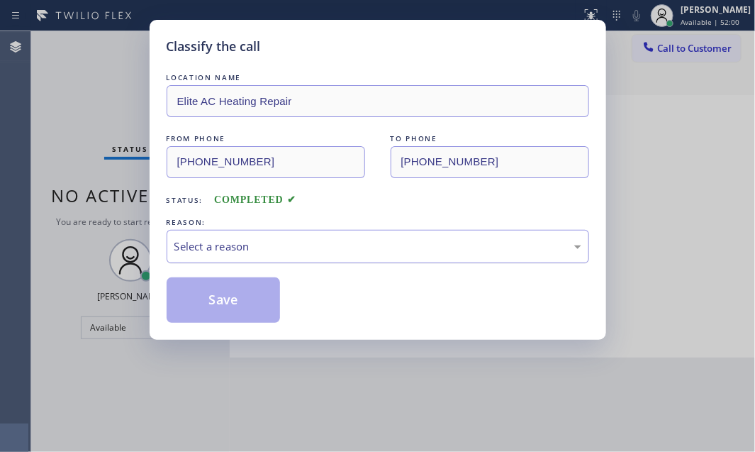
click at [418, 250] on div "Select a reason" at bounding box center [377, 246] width 407 height 16
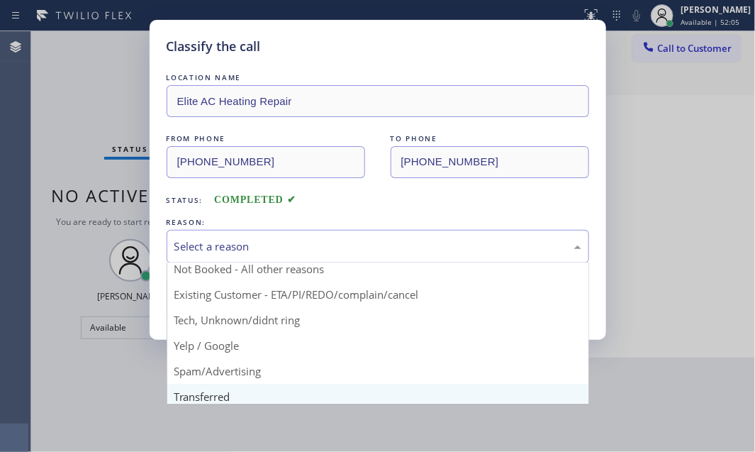
scroll to position [64, 0]
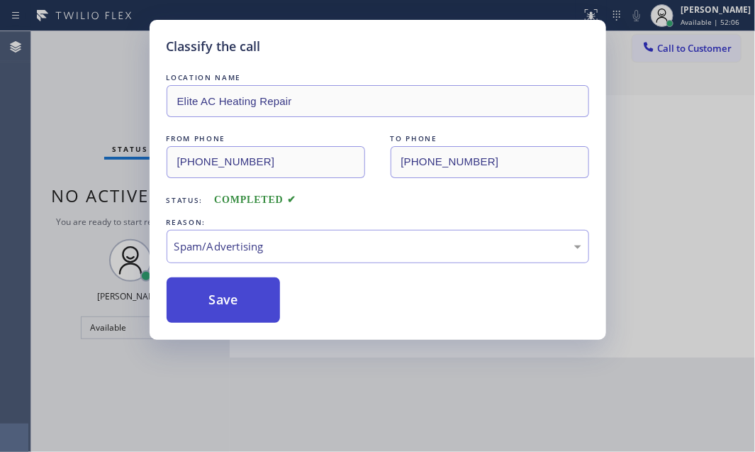
click at [257, 291] on button "Save" at bounding box center [224, 299] width 114 height 45
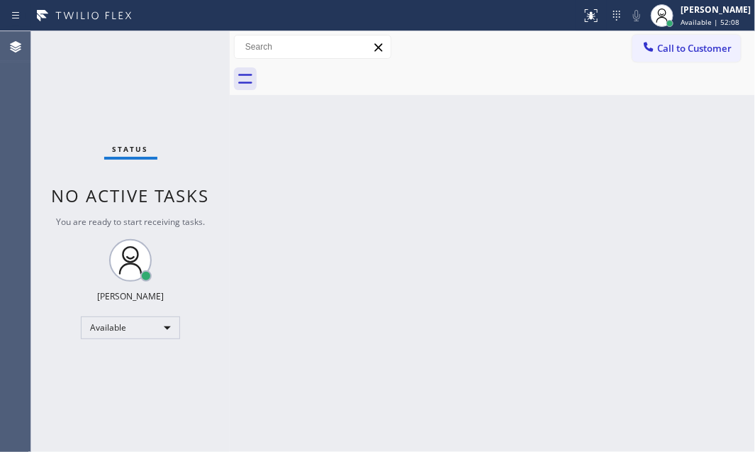
click at [518, 169] on div "Back to Dashboard Change Sender ID Customers Technicians Select a contact Outbo…" at bounding box center [492, 241] width 525 height 420
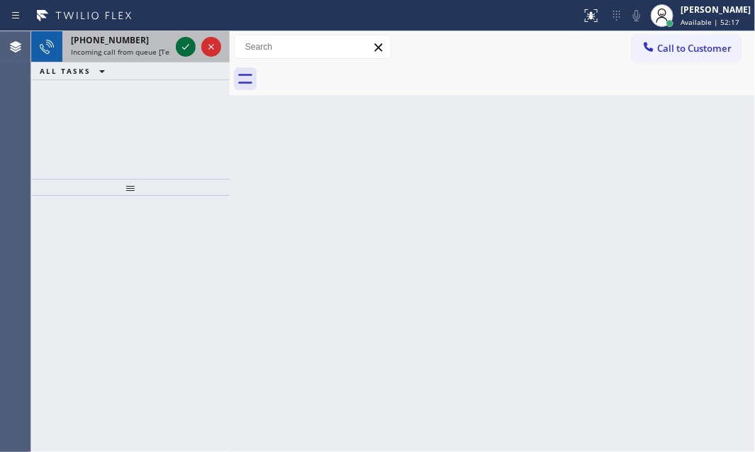
drag, startPoint x: 181, startPoint y: 50, endPoint x: 168, endPoint y: 57, distance: 15.6
click at [181, 50] on icon at bounding box center [185, 46] width 17 height 17
click at [184, 47] on icon at bounding box center [185, 46] width 17 height 17
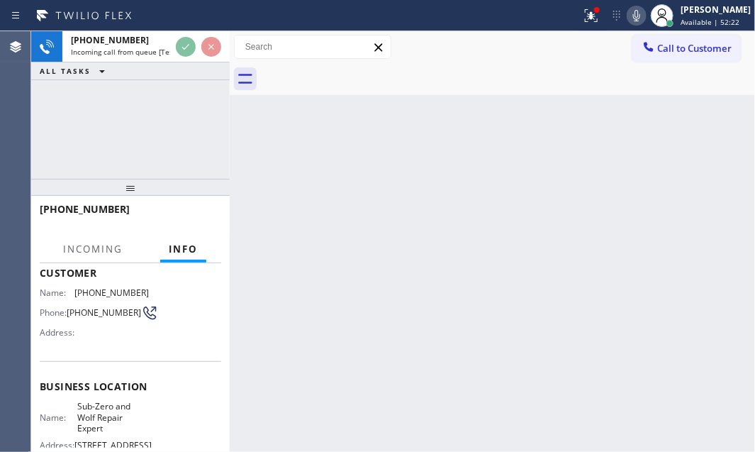
scroll to position [128, 0]
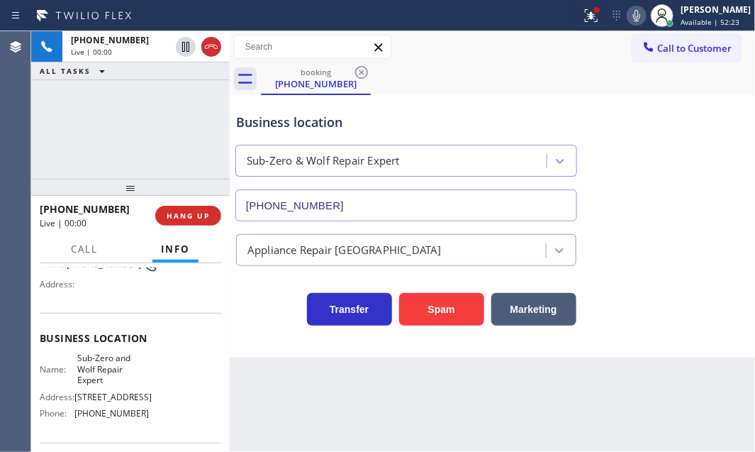
type input "[PHONE_NUMBER]"
click at [208, 213] on span "HANG UP" at bounding box center [188, 216] width 43 height 10
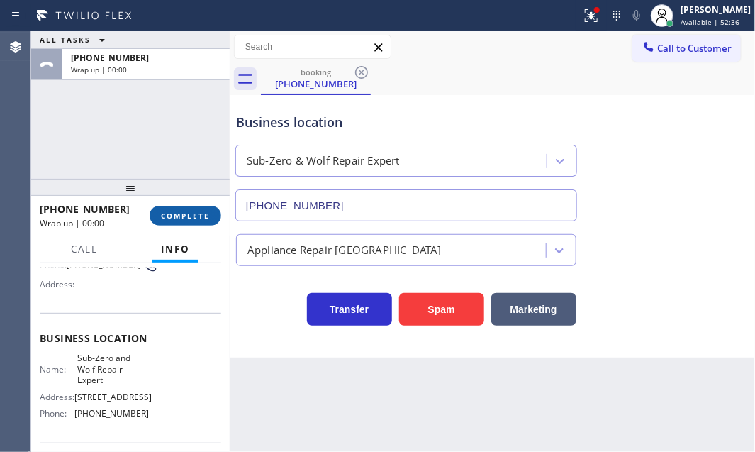
click at [191, 208] on button "COMPLETE" at bounding box center [186, 216] width 72 height 20
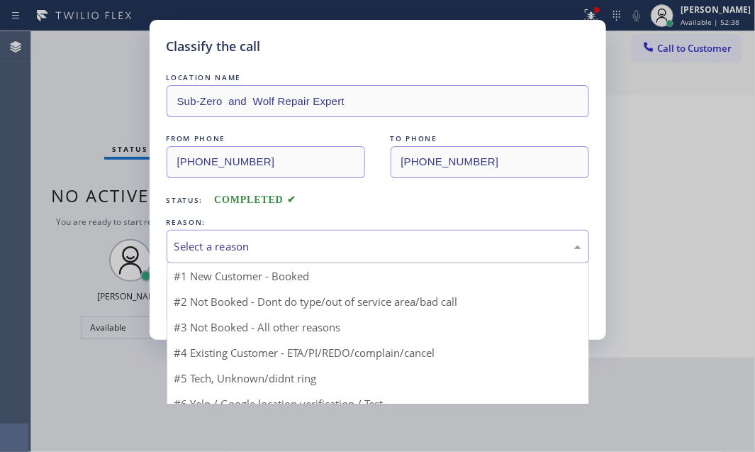
click at [372, 243] on div "Select a reason" at bounding box center [377, 246] width 407 height 16
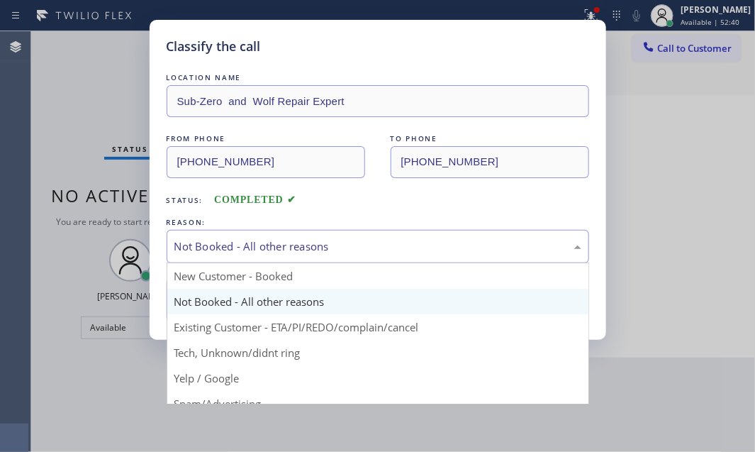
click at [326, 251] on div "Not Booked - All other reasons" at bounding box center [377, 246] width 407 height 16
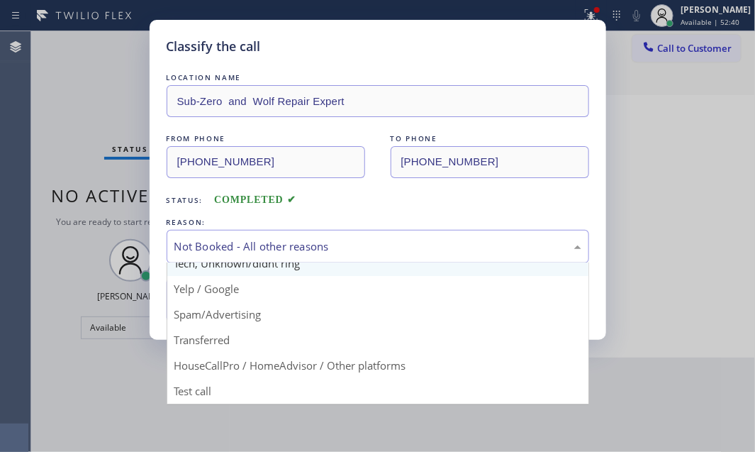
scroll to position [94, 0]
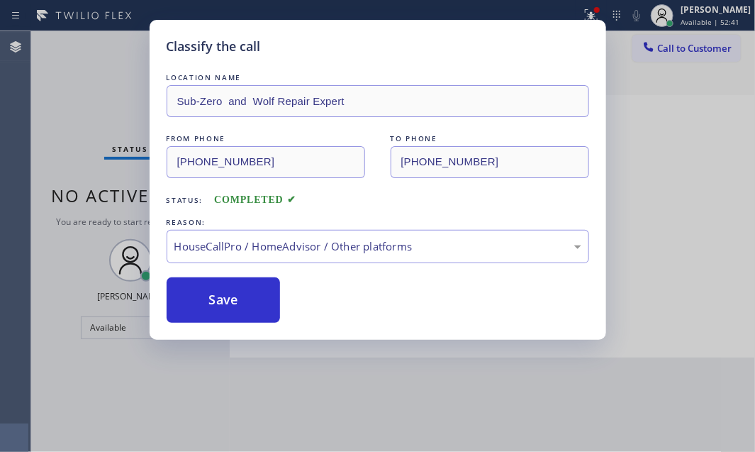
drag, startPoint x: 272, startPoint y: 355, endPoint x: 229, endPoint y: 325, distance: 52.5
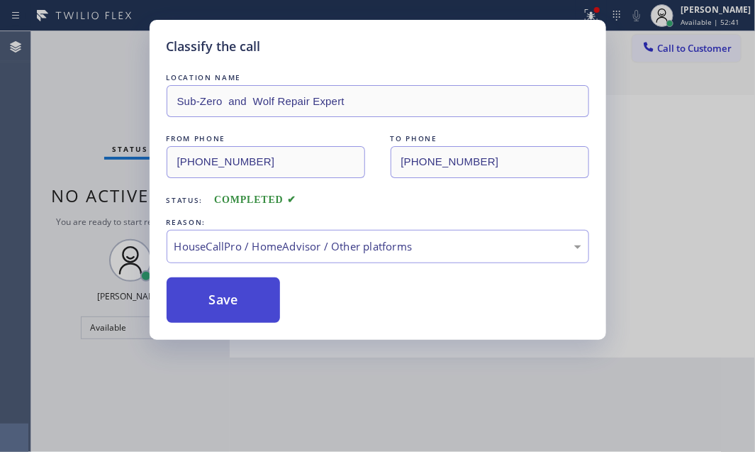
click at [213, 304] on button "Save" at bounding box center [224, 299] width 114 height 45
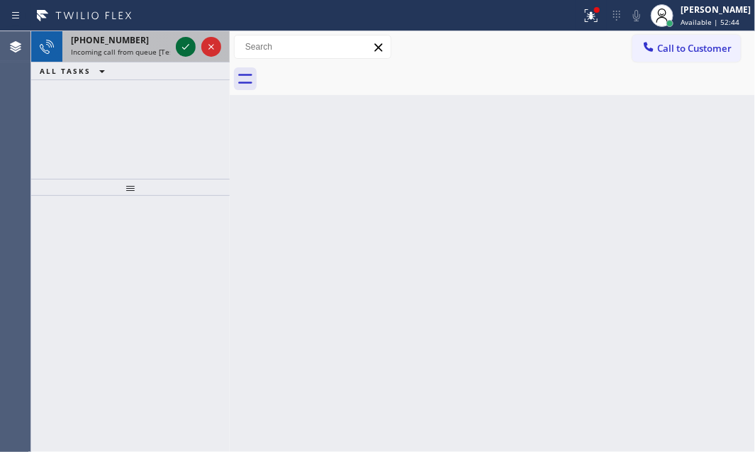
click at [191, 47] on icon at bounding box center [185, 46] width 17 height 17
click at [194, 44] on div at bounding box center [186, 46] width 20 height 17
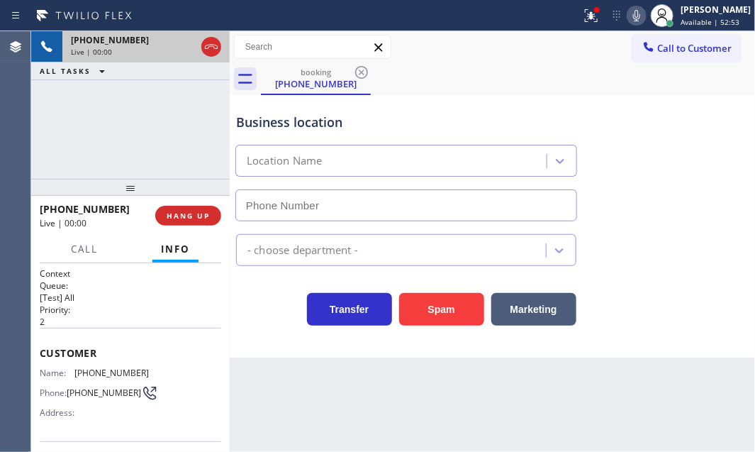
type input "[PHONE_NUMBER]"
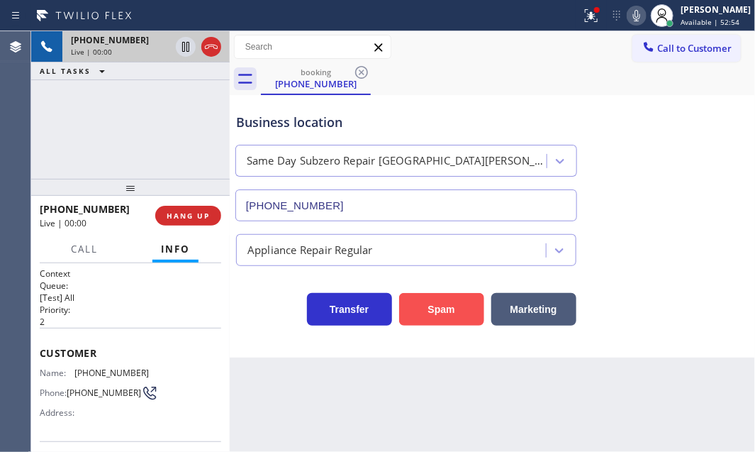
drag, startPoint x: 418, startPoint y: 298, endPoint x: 444, endPoint y: 301, distance: 27.1
click at [420, 298] on button "Spam" at bounding box center [441, 309] width 85 height 33
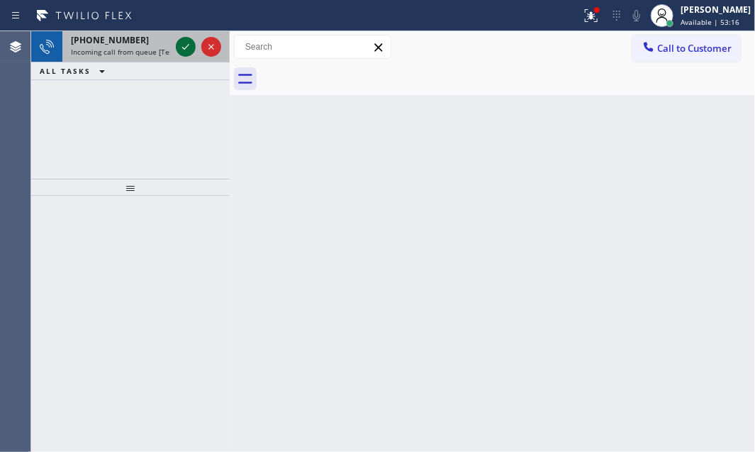
click at [180, 50] on icon at bounding box center [185, 46] width 17 height 17
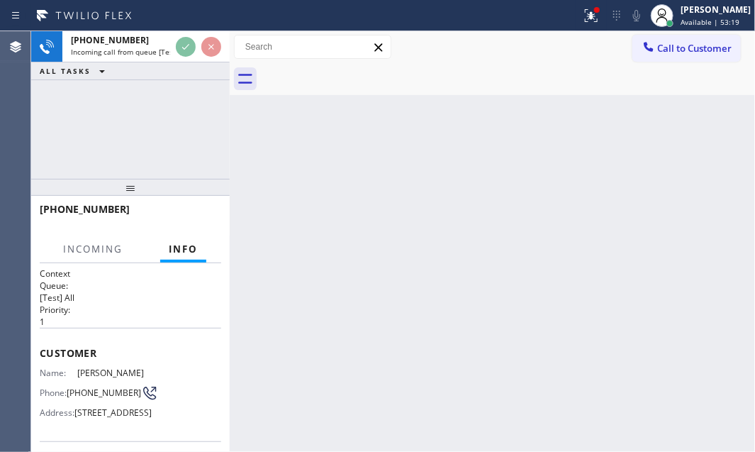
click at [362, 223] on div "Back to Dashboard Change Sender ID Customers Technicians Select a contact Outbo…" at bounding box center [492, 241] width 525 height 420
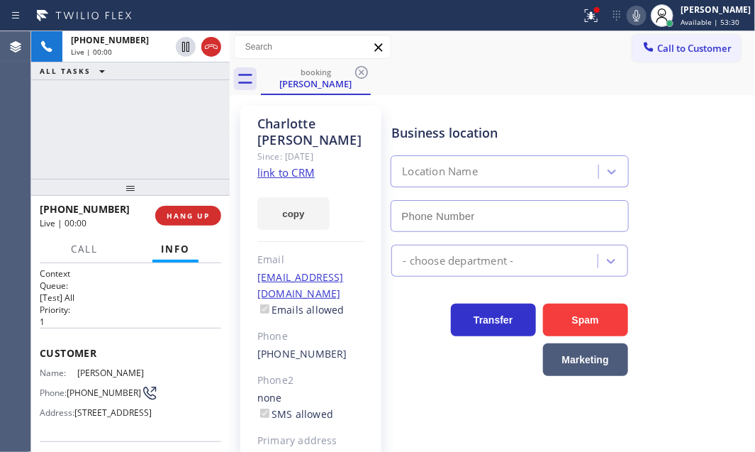
type input "[PHONE_NUMBER]"
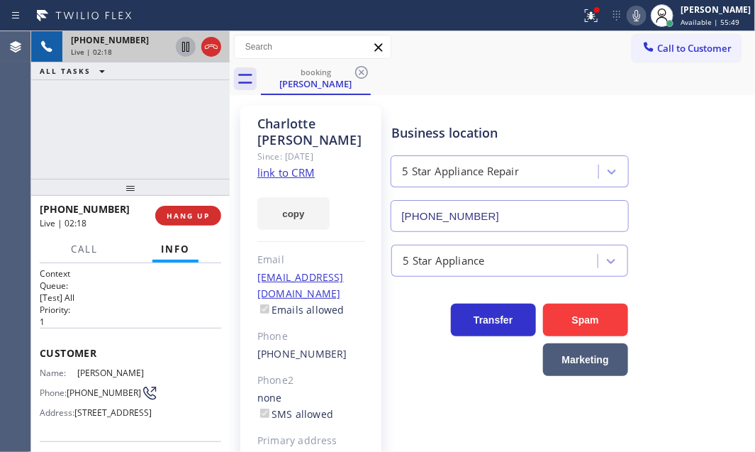
click at [184, 48] on icon at bounding box center [185, 46] width 17 height 17
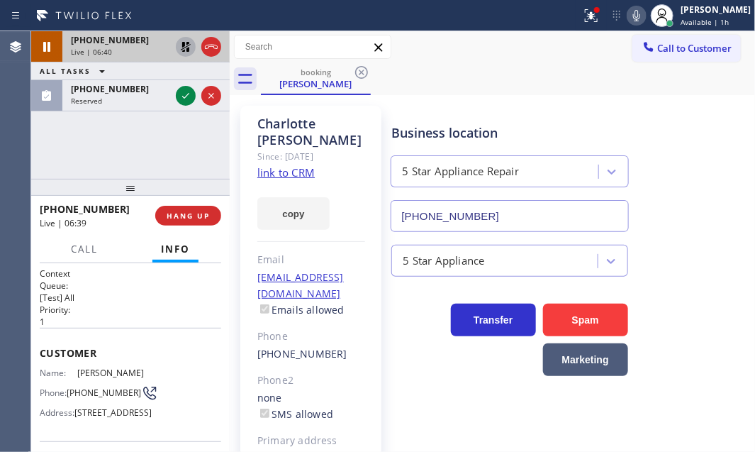
click at [185, 45] on icon at bounding box center [185, 46] width 17 height 17
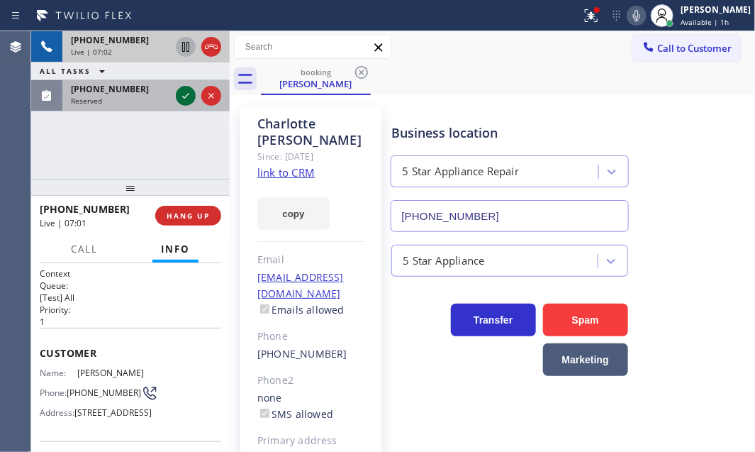
click at [181, 99] on icon at bounding box center [185, 95] width 17 height 17
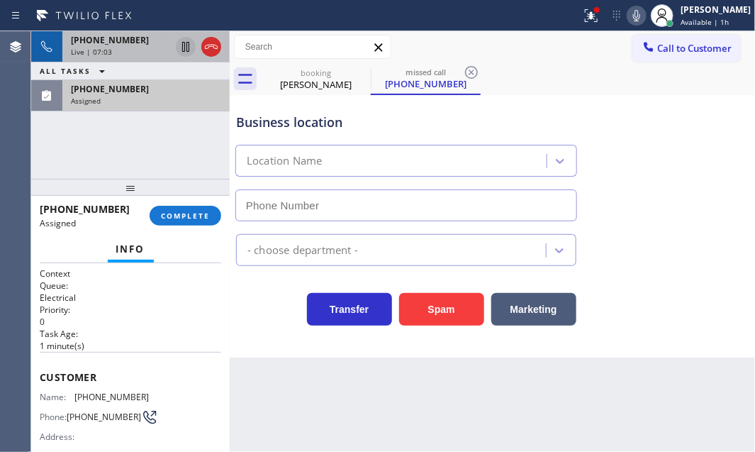
click at [149, 47] on div "Live | 07:03" at bounding box center [120, 52] width 99 height 10
type input "[PHONE_NUMBER]"
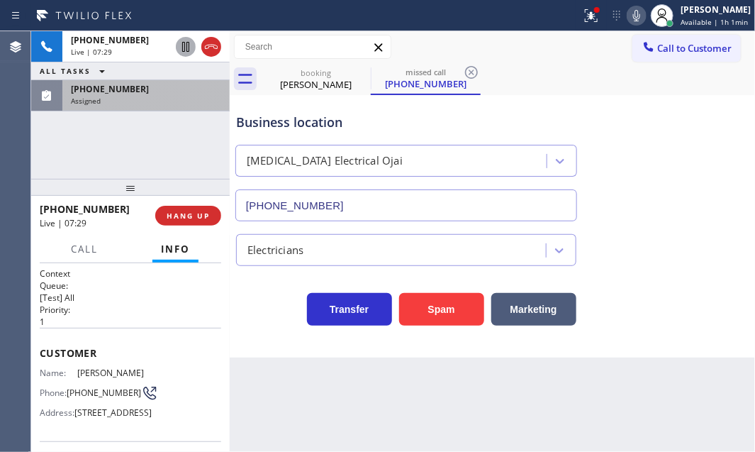
click at [167, 89] on div "[PHONE_NUMBER]" at bounding box center [146, 89] width 150 height 12
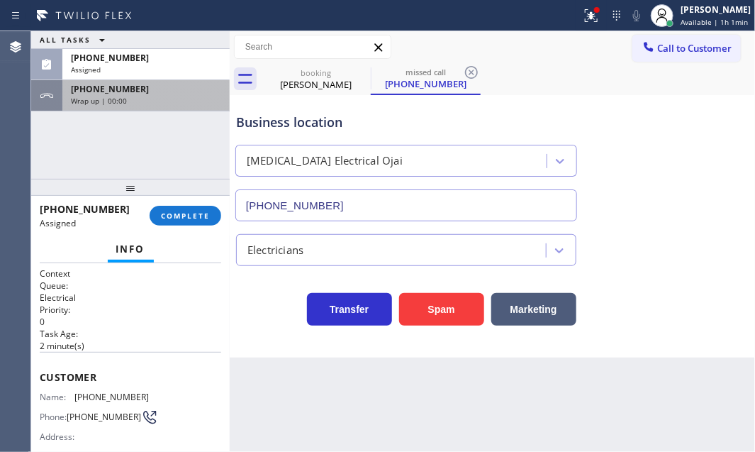
click at [174, 99] on div "Wrap up | 00:00" at bounding box center [146, 101] width 150 height 10
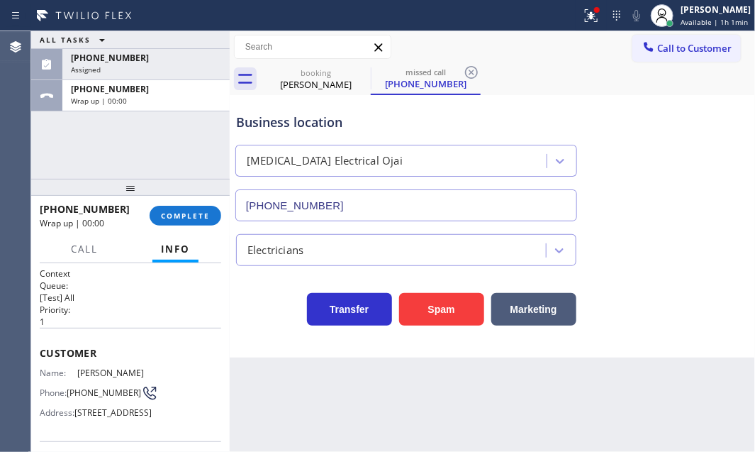
drag, startPoint x: 178, startPoint y: 207, endPoint x: 229, endPoint y: 247, distance: 65.1
click at [178, 206] on button "COMPLETE" at bounding box center [186, 216] width 72 height 20
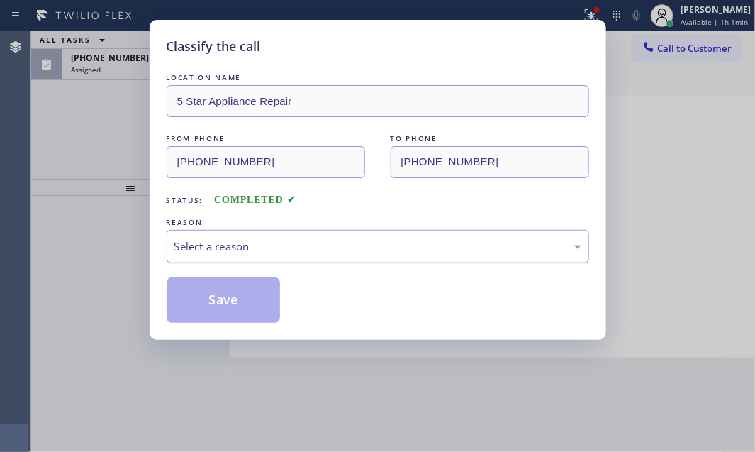
click at [344, 247] on div "Select a reason" at bounding box center [377, 246] width 407 height 16
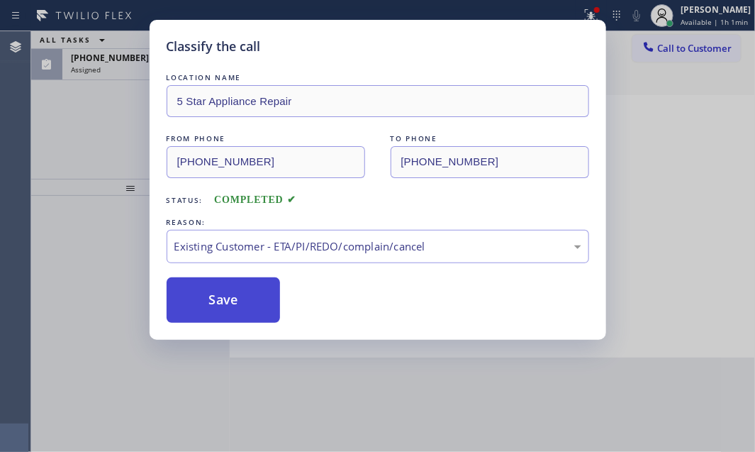
drag, startPoint x: 208, startPoint y: 296, endPoint x: 206, endPoint y: 281, distance: 15.0
click at [208, 293] on button "Save" at bounding box center [224, 299] width 114 height 45
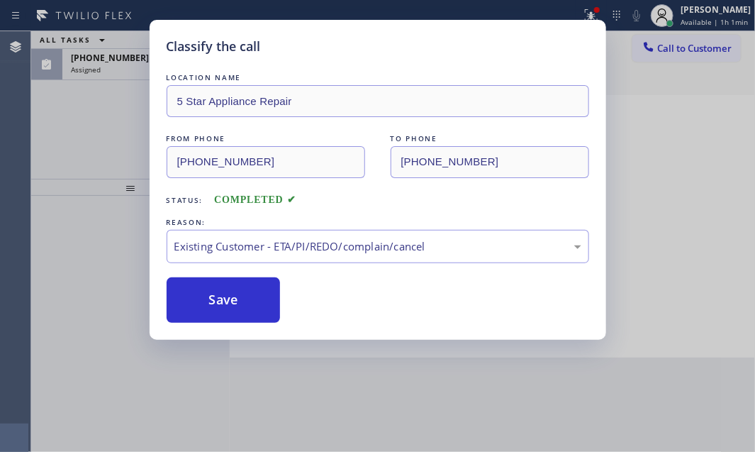
click at [116, 60] on div "Classify the call LOCATION NAME 5 Star Appliance Repair FROM PHONE [PHONE_NUMBE…" at bounding box center [377, 226] width 755 height 452
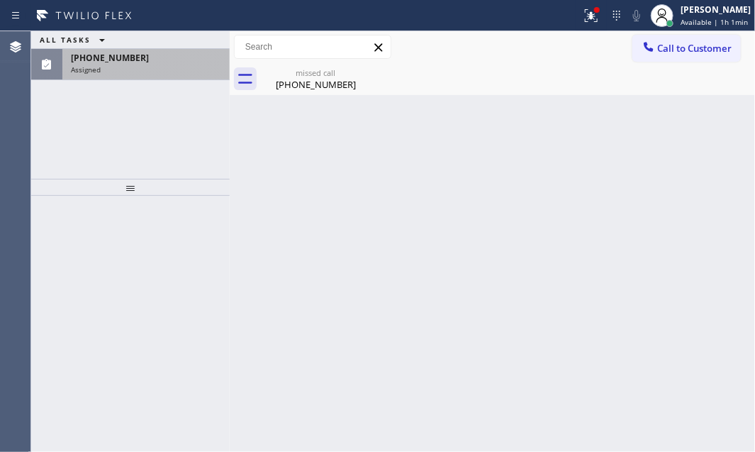
click at [124, 67] on div "Assigned" at bounding box center [146, 70] width 150 height 10
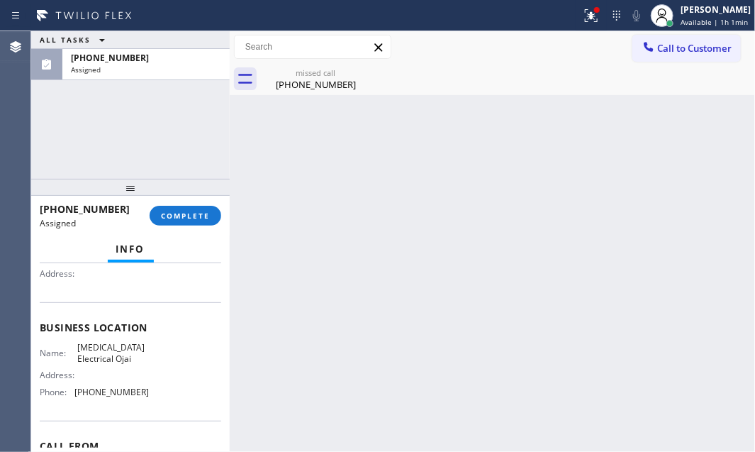
scroll to position [193, 0]
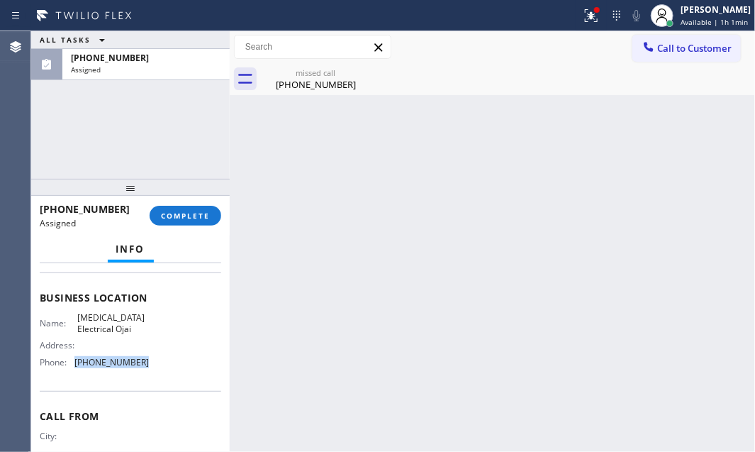
drag, startPoint x: 133, startPoint y: 360, endPoint x: 78, endPoint y: 364, distance: 54.7
click at [75, 362] on span "[PHONE_NUMBER]" at bounding box center [111, 362] width 74 height 11
copy span "[PHONE_NUMBER]"
drag, startPoint x: 678, startPoint y: 48, endPoint x: 617, endPoint y: 74, distance: 66.1
click at [676, 49] on span "Call to Customer" at bounding box center [694, 48] width 74 height 13
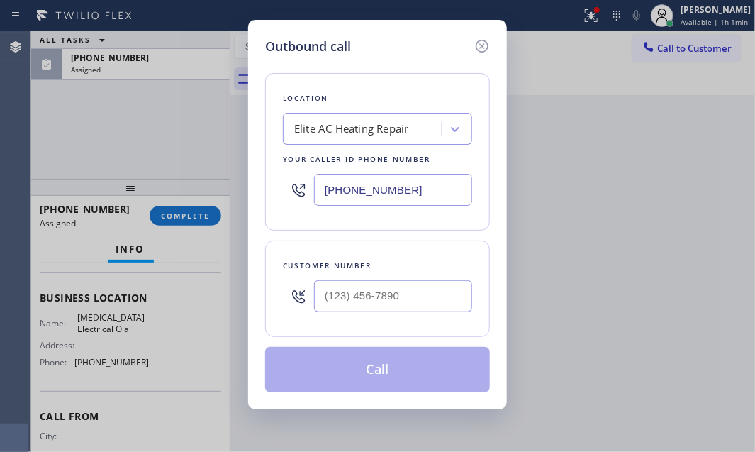
click at [413, 186] on input "[PHONE_NUMBER]" at bounding box center [393, 190] width 158 height 32
click at [414, 186] on input "[PHONE_NUMBER]" at bounding box center [393, 190] width 158 height 32
paste input "805) 222-7808"
type input "[PHONE_NUMBER]"
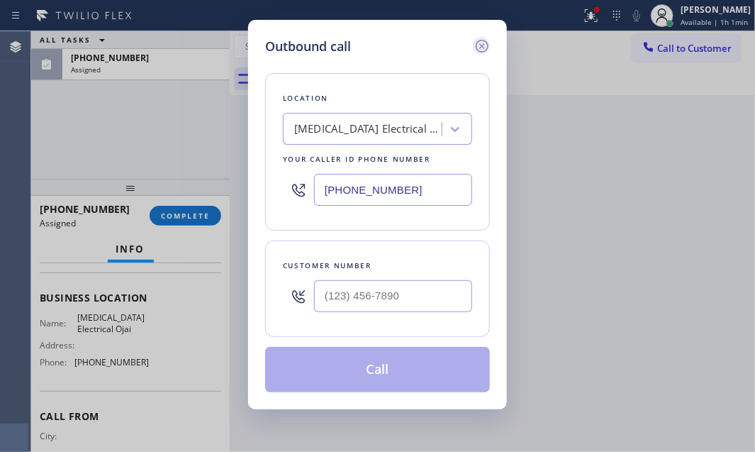
drag, startPoint x: 486, startPoint y: 44, endPoint x: 373, endPoint y: 66, distance: 114.8
click at [485, 44] on icon at bounding box center [482, 46] width 17 height 17
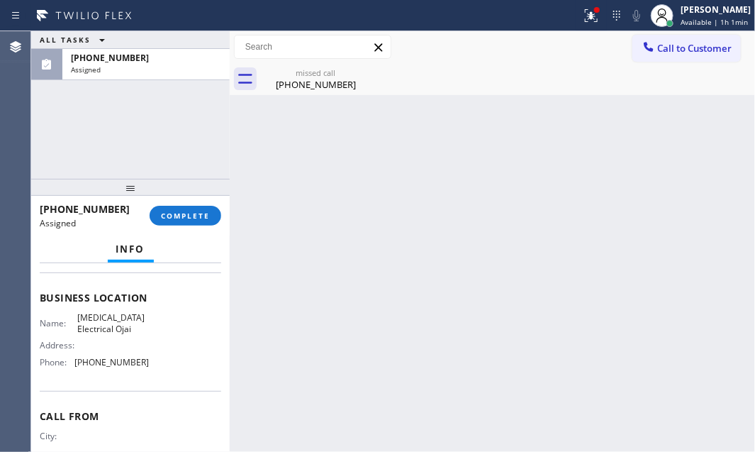
drag, startPoint x: 152, startPoint y: 57, endPoint x: 99, endPoint y: 135, distance: 94.4
click at [81, 59] on div "[PHONE_NUMBER]" at bounding box center [146, 58] width 150 height 12
drag, startPoint x: 111, startPoint y: 208, endPoint x: 35, endPoint y: 206, distance: 75.9
click at [35, 206] on div "[PHONE_NUMBER] Assigned COMPLETE" at bounding box center [130, 216] width 198 height 40
copy span "[PHONE_NUMBER]"
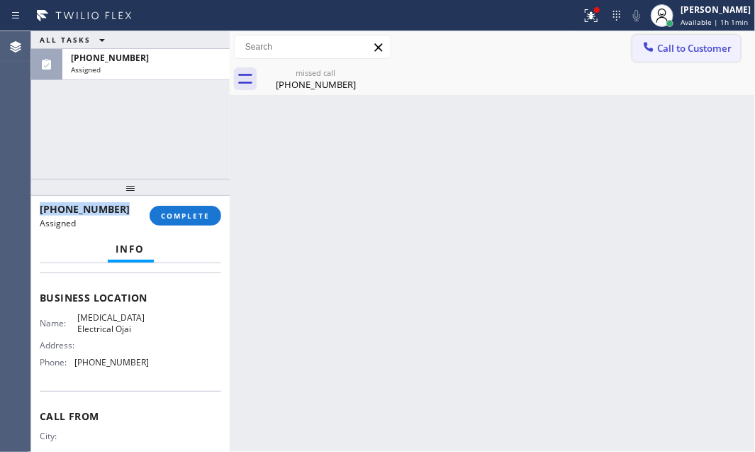
click at [710, 57] on button "Call to Customer" at bounding box center [686, 48] width 108 height 27
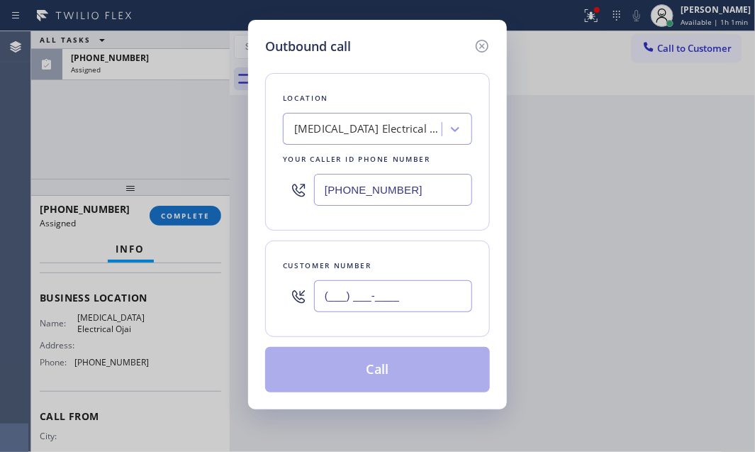
click at [374, 284] on input "(___) ___-____" at bounding box center [393, 296] width 158 height 32
paste input "805) 398-1740"
type input "[PHONE_NUMBER]"
click at [407, 365] on button "Call" at bounding box center [377, 369] width 225 height 45
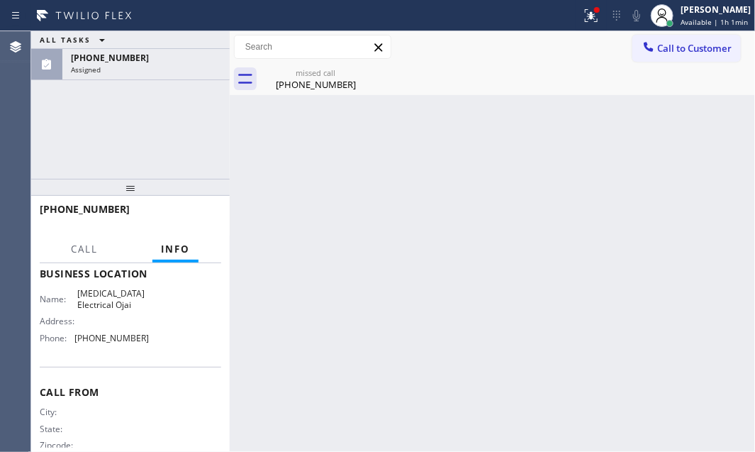
scroll to position [170, 0]
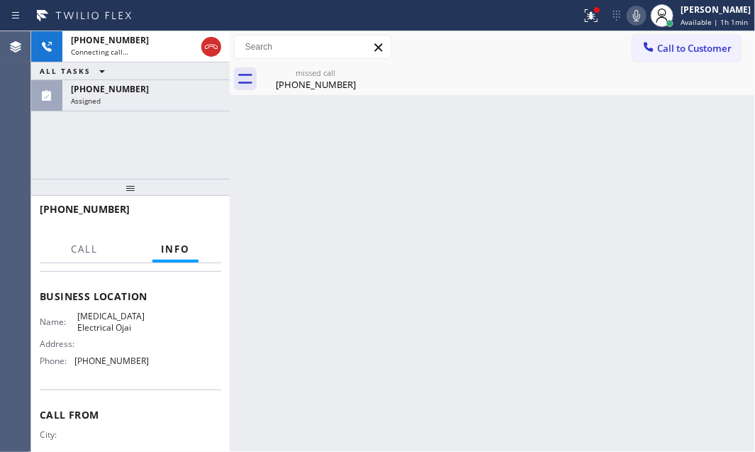
drag, startPoint x: 172, startPoint y: 99, endPoint x: 196, endPoint y: 122, distance: 33.6
click at [173, 98] on div "Assigned" at bounding box center [146, 101] width 150 height 10
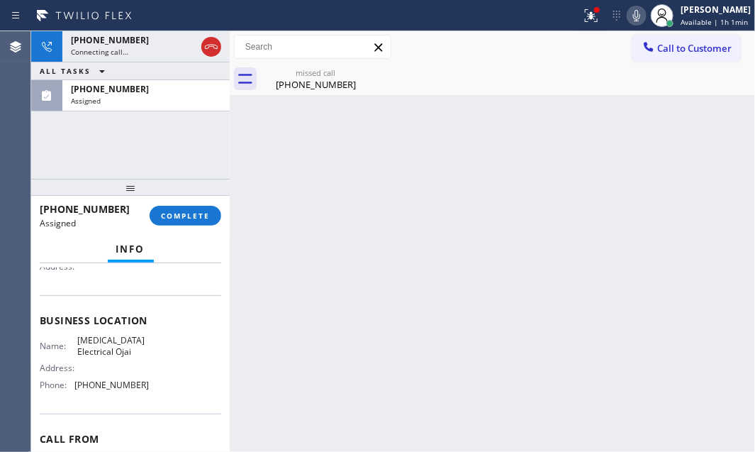
scroll to position [193, 0]
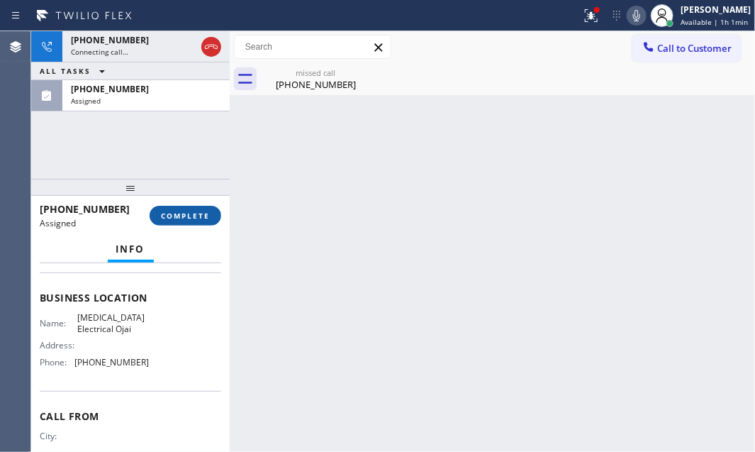
click at [204, 223] on div "[PHONE_NUMBER] Assigned COMPLETE" at bounding box center [130, 215] width 181 height 37
click at [204, 212] on span "COMPLETE" at bounding box center [185, 216] width 49 height 10
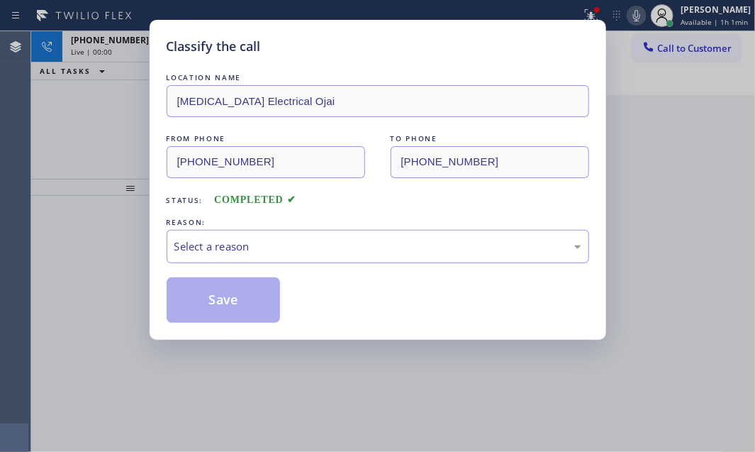
click at [390, 248] on div "Select a reason" at bounding box center [377, 246] width 407 height 16
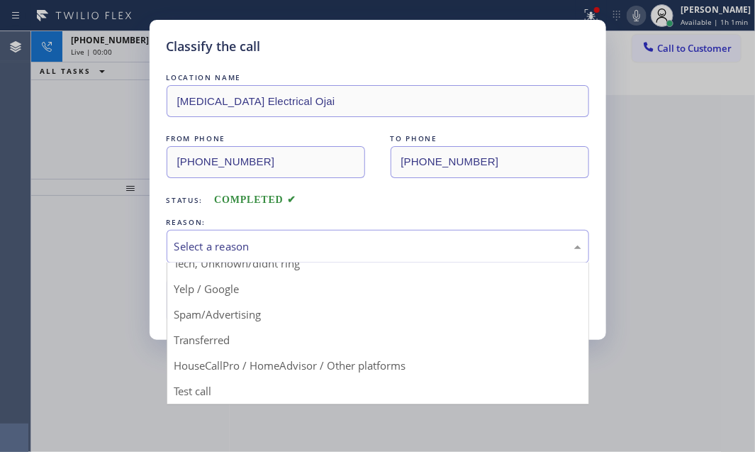
scroll to position [94, 0]
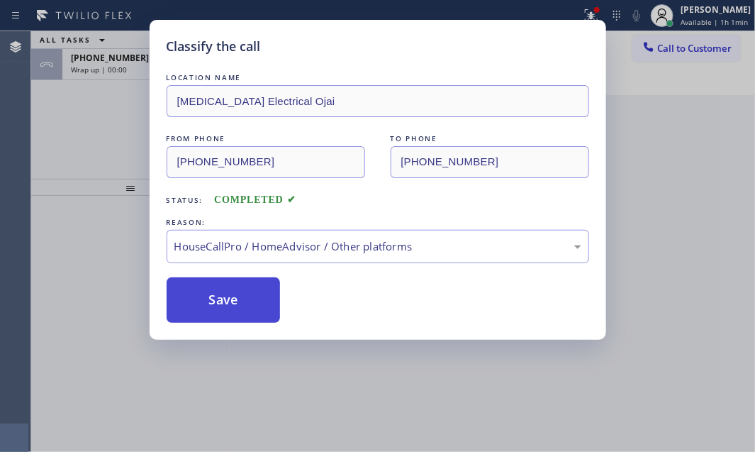
click at [225, 296] on button "Save" at bounding box center [224, 299] width 114 height 45
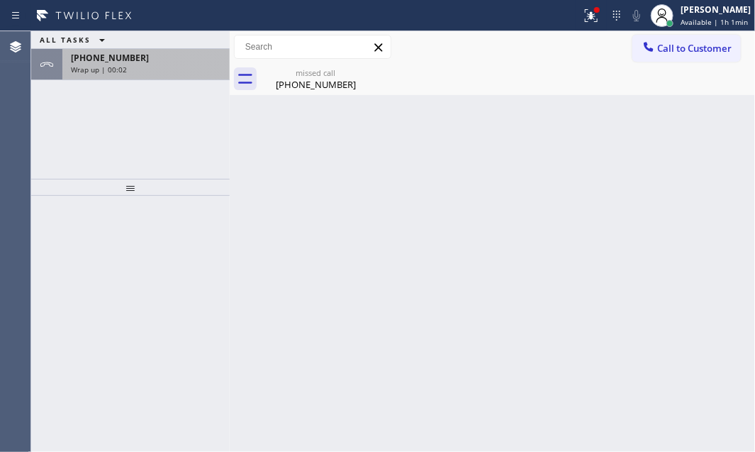
click at [160, 61] on div "[PHONE_NUMBER]" at bounding box center [146, 58] width 150 height 12
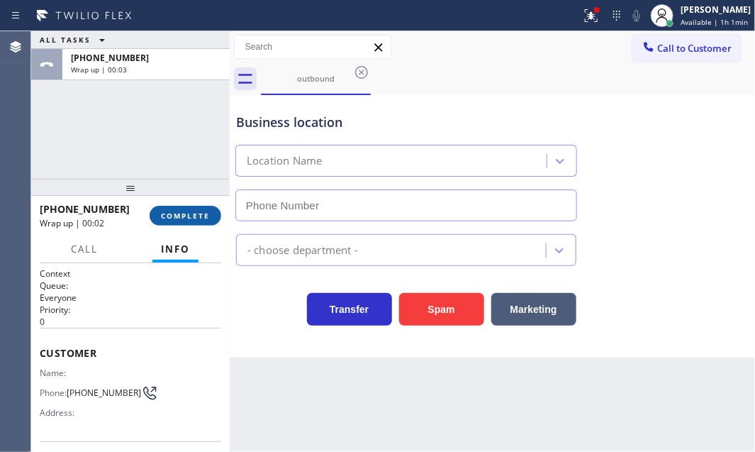
type input "[PHONE_NUMBER]"
click at [196, 216] on span "COMPLETE" at bounding box center [185, 216] width 49 height 10
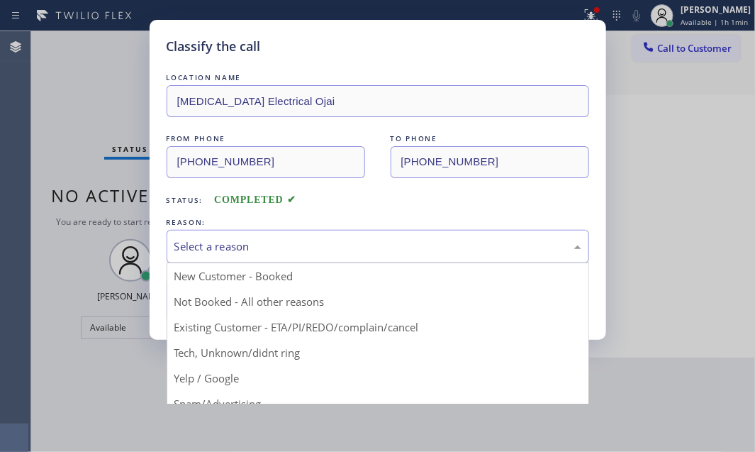
click at [315, 247] on div "Select a reason" at bounding box center [377, 246] width 407 height 16
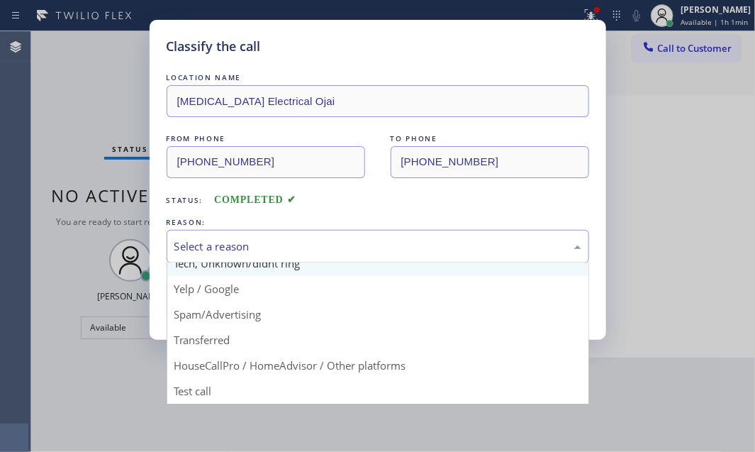
scroll to position [94, 0]
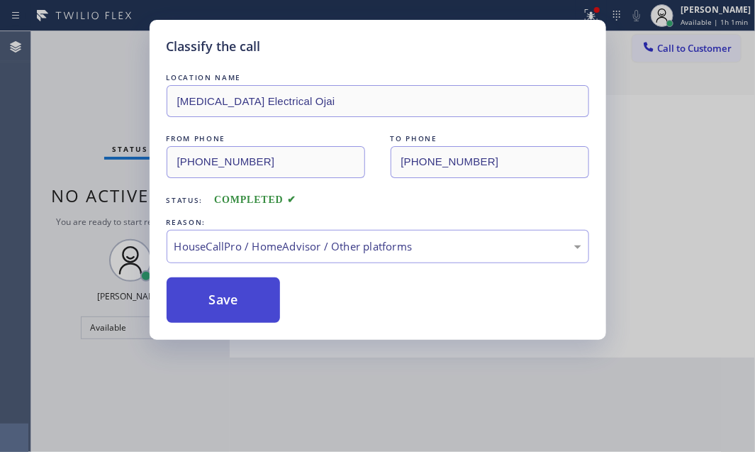
click at [215, 291] on button "Save" at bounding box center [224, 299] width 114 height 45
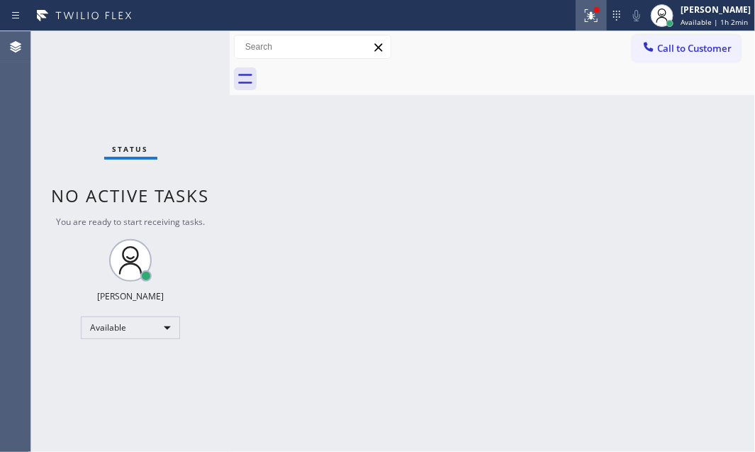
click at [583, 16] on icon at bounding box center [591, 15] width 17 height 17
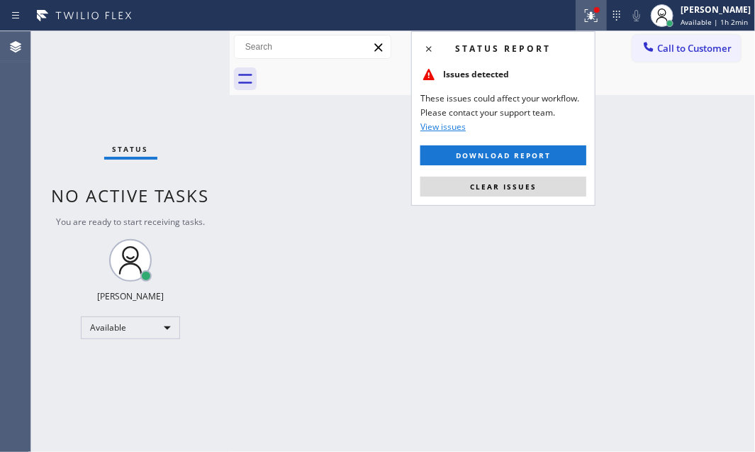
click at [503, 197] on div "Status report Issues detected These issues could affect your workflow. Please c…" at bounding box center [503, 118] width 184 height 174
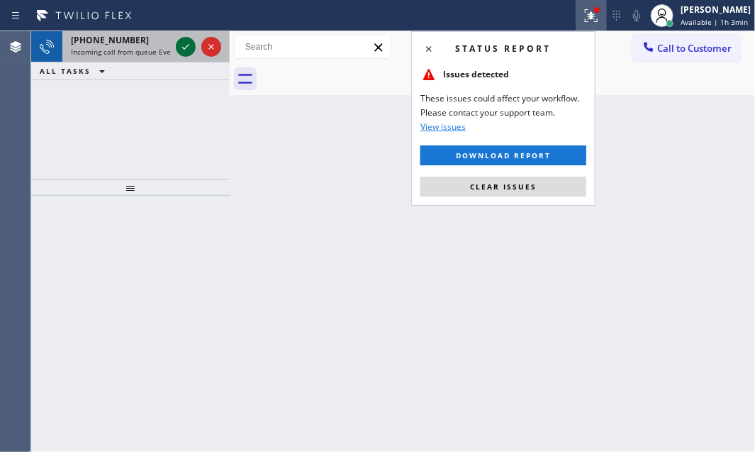
click at [180, 43] on icon at bounding box center [185, 46] width 17 height 17
click at [182, 47] on icon at bounding box center [185, 47] width 7 height 6
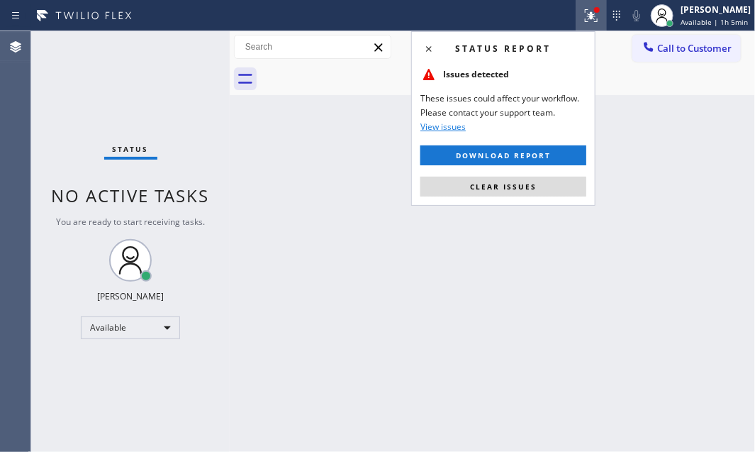
drag, startPoint x: 576, startPoint y: 278, endPoint x: 595, endPoint y: 278, distance: 19.1
click at [578, 278] on div "Back to Dashboard Change Sender ID Customers Technicians Select a contact Outbo…" at bounding box center [492, 241] width 525 height 420
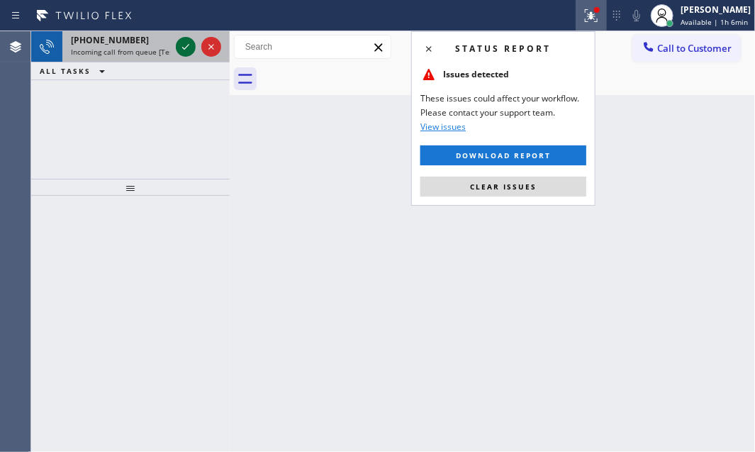
click at [182, 50] on icon at bounding box center [185, 46] width 17 height 17
click at [186, 42] on icon at bounding box center [185, 46] width 17 height 17
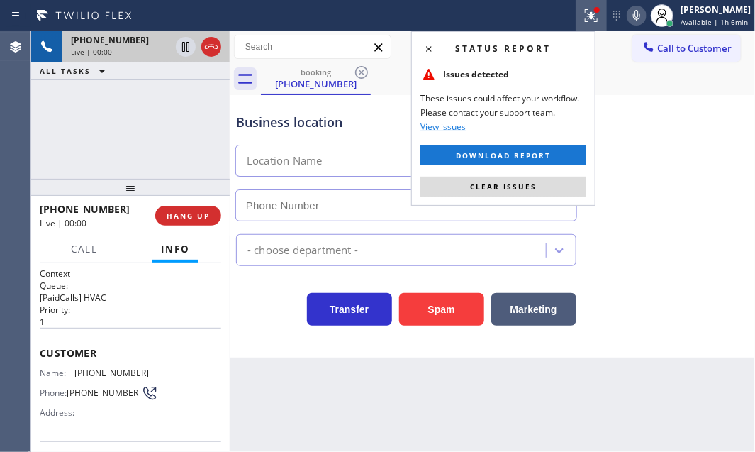
scroll to position [128, 0]
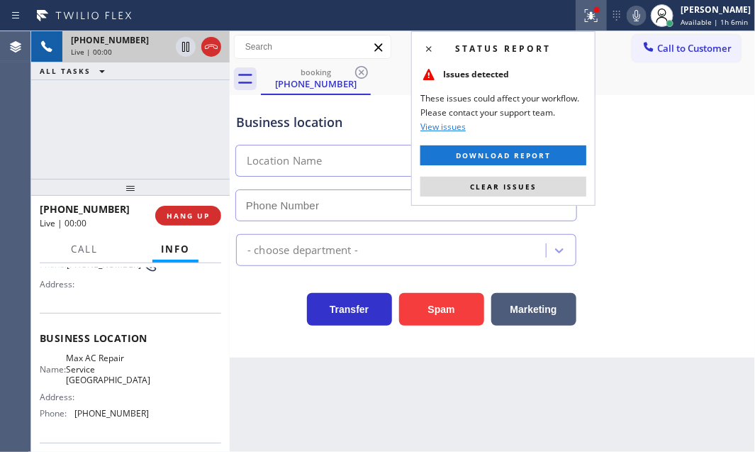
type input "[PHONE_NUMBER]"
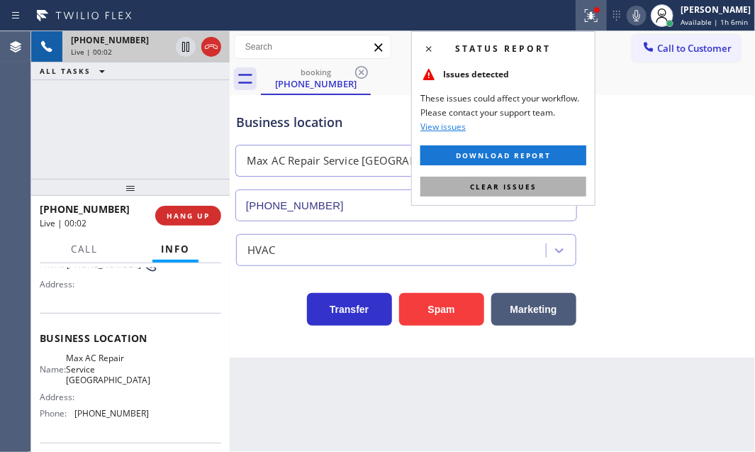
click at [532, 183] on span "Clear issues" at bounding box center [503, 186] width 67 height 10
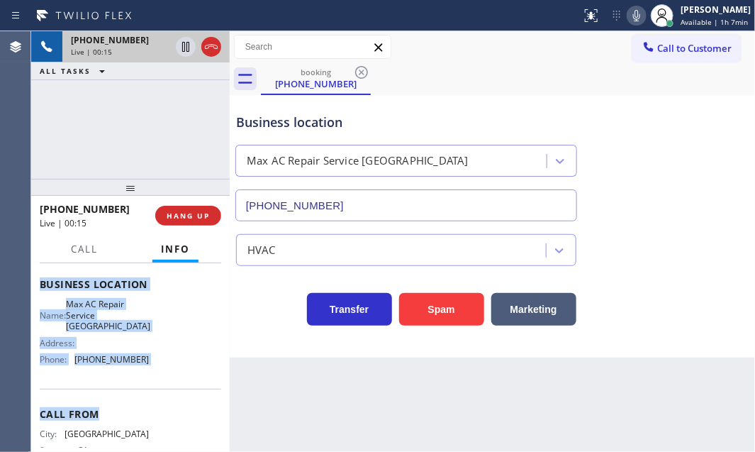
scroll to position [193, 0]
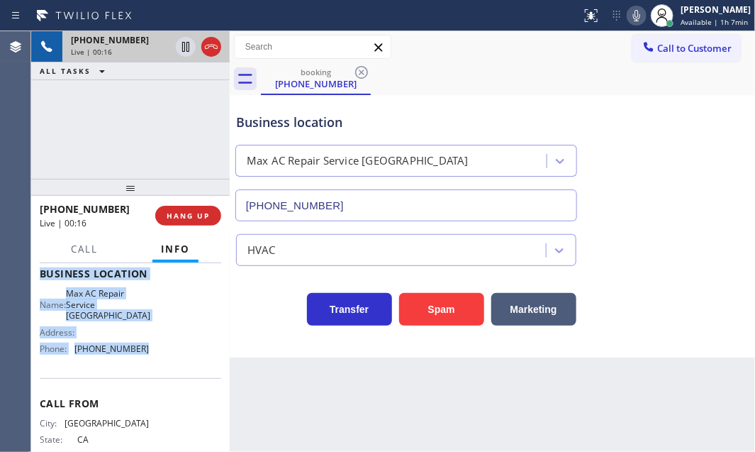
drag, startPoint x: 38, startPoint y: 284, endPoint x: 528, endPoint y: 391, distance: 501.5
click at [174, 357] on div "Context Queue: [PaidCalls] HVAC Priority: 1 Customer Name: [PHONE_NUMBER] Phone…" at bounding box center [130, 357] width 198 height 189
click at [187, 49] on icon at bounding box center [185, 46] width 17 height 17
click at [184, 50] on icon at bounding box center [185, 46] width 17 height 17
click at [188, 48] on icon at bounding box center [185, 46] width 17 height 17
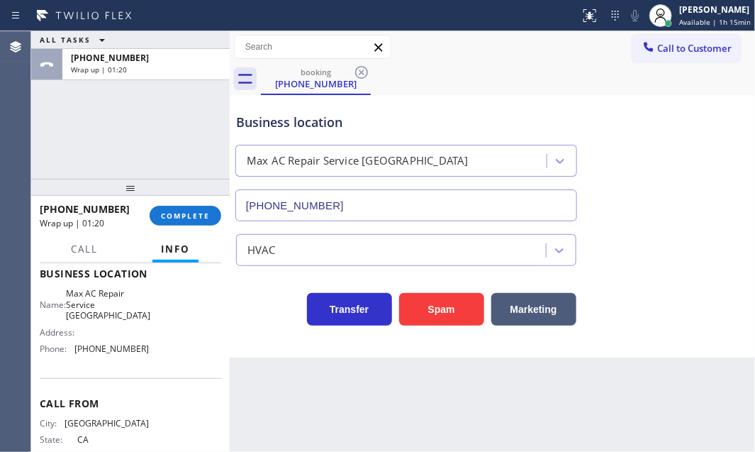
drag, startPoint x: 177, startPoint y: 120, endPoint x: 617, endPoint y: 112, distance: 439.5
click at [223, 128] on div "ALL TASKS ALL TASKS ACTIVE TASKS TASKS IN WRAP UP [PHONE_NUMBER] Wrap up | 01:20" at bounding box center [130, 104] width 198 height 147
click at [705, 52] on span "Call to Customer" at bounding box center [694, 48] width 74 height 13
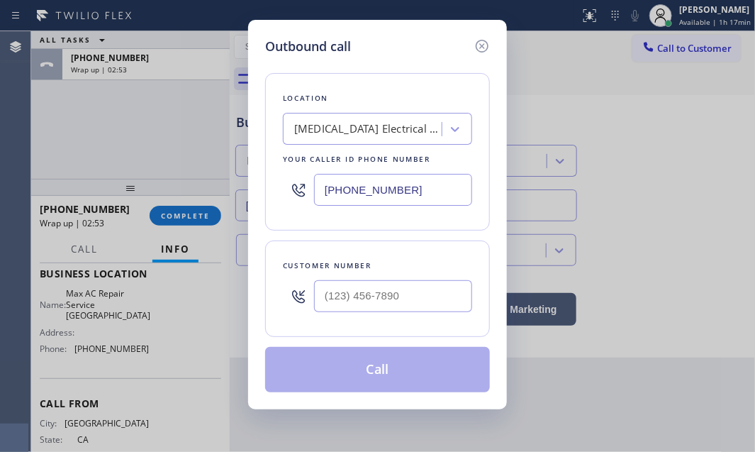
click at [414, 191] on input "[PHONE_NUMBER]" at bounding box center [393, 190] width 158 height 32
paste input "510) 781-9599"
type input "[PHONE_NUMBER]"
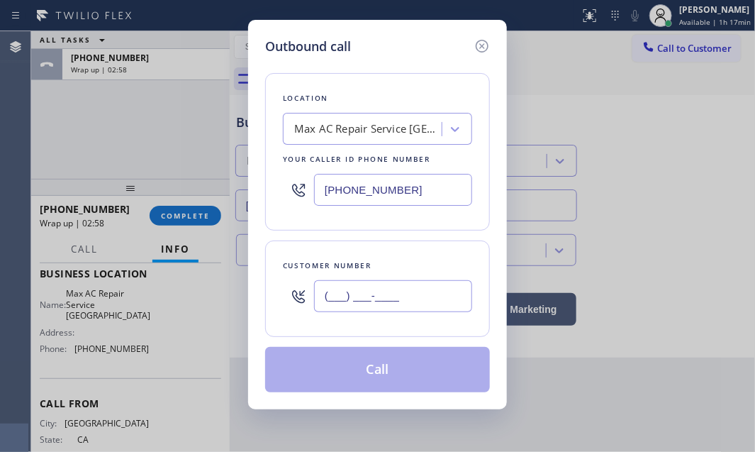
click at [371, 296] on input "(___) ___-____" at bounding box center [393, 296] width 158 height 32
paste input "510) 848-9958"
type input "[PHONE_NUMBER]"
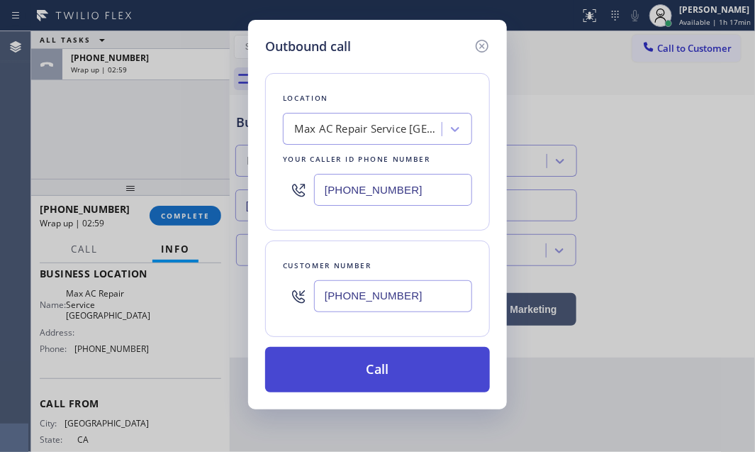
click at [396, 366] on button "Call" at bounding box center [377, 369] width 225 height 45
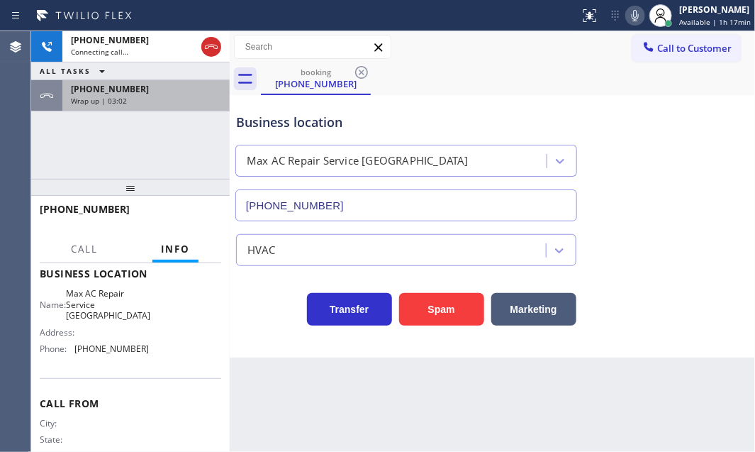
click at [183, 99] on div "Wrap up | 03:02" at bounding box center [146, 101] width 150 height 10
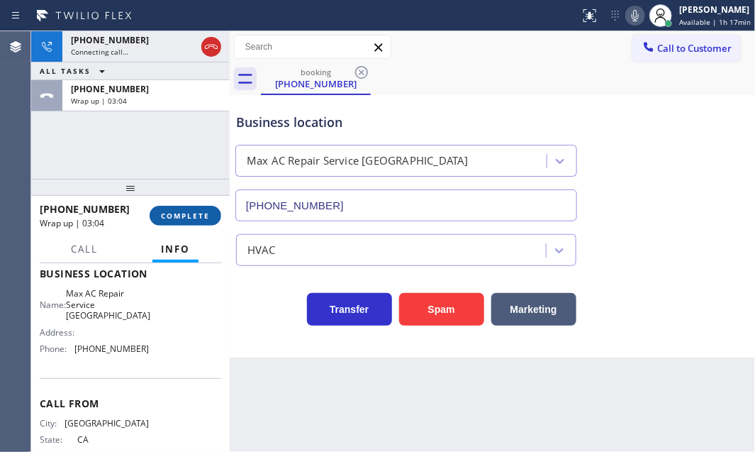
click at [198, 213] on span "COMPLETE" at bounding box center [185, 216] width 49 height 10
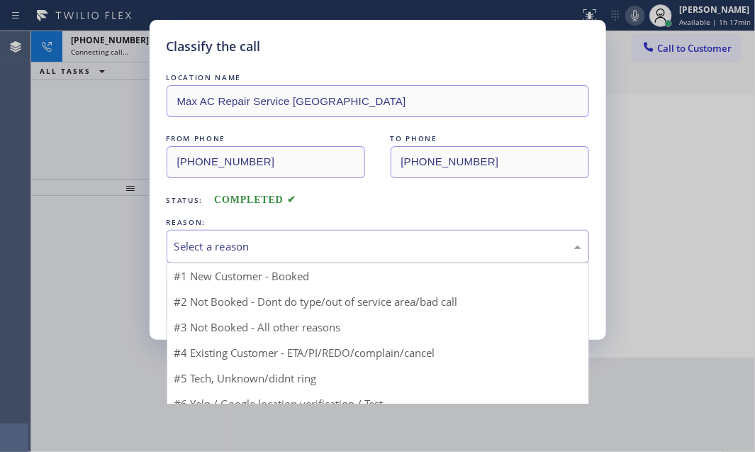
click at [288, 247] on div "Select a reason" at bounding box center [377, 246] width 407 height 16
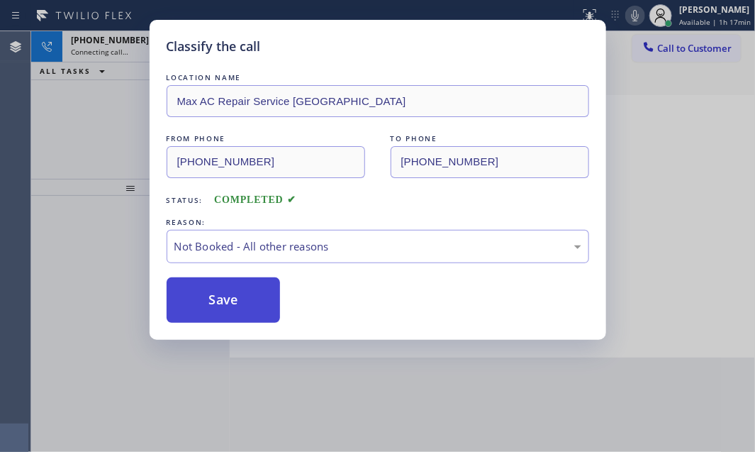
click at [246, 293] on button "Save" at bounding box center [224, 299] width 114 height 45
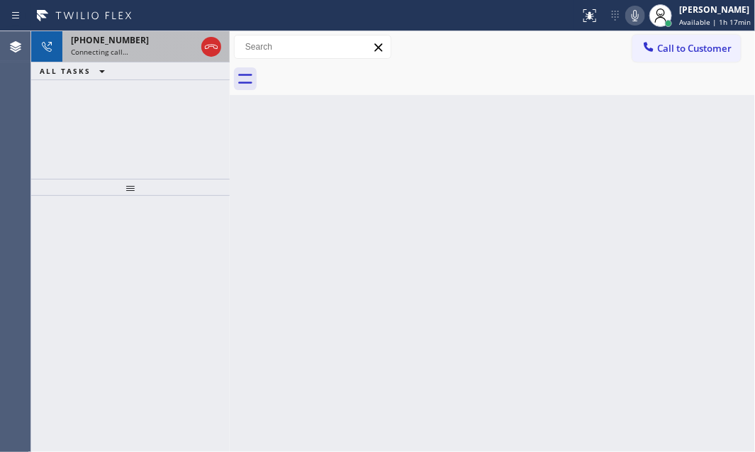
click at [150, 49] on div "Connecting call…" at bounding box center [133, 52] width 125 height 10
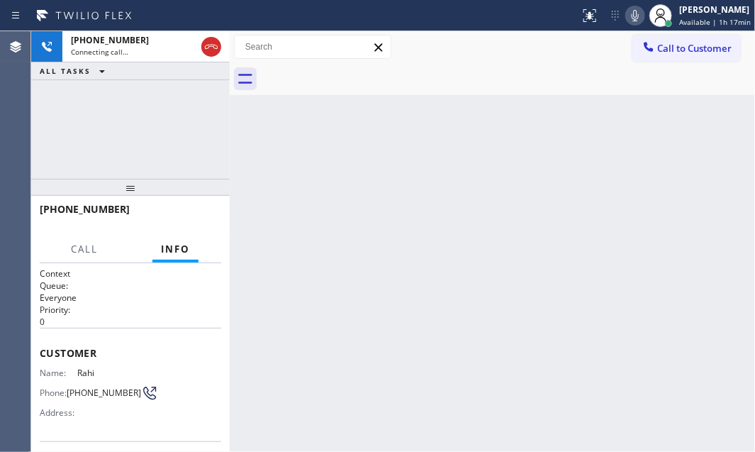
click at [525, 212] on div "Back to Dashboard Change Sender ID Customers Technicians Select a contact Outbo…" at bounding box center [492, 241] width 525 height 420
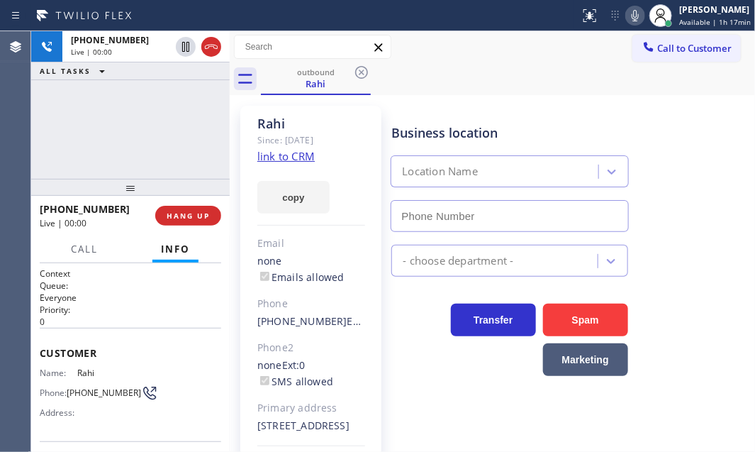
type input "[PHONE_NUMBER]"
drag, startPoint x: 207, startPoint y: 50, endPoint x: 226, endPoint y: 60, distance: 21.9
click at [208, 49] on icon at bounding box center [211, 46] width 17 height 17
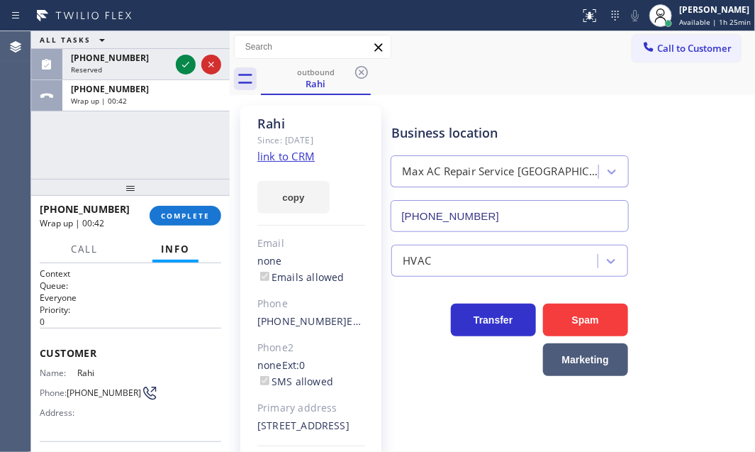
drag, startPoint x: 186, startPoint y: 65, endPoint x: 227, endPoint y: 74, distance: 42.3
click at [187, 65] on icon at bounding box center [185, 64] width 17 height 17
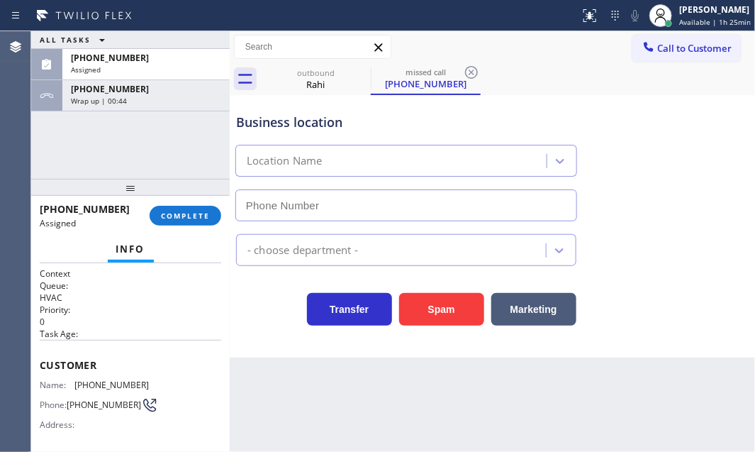
type input "[PHONE_NUMBER]"
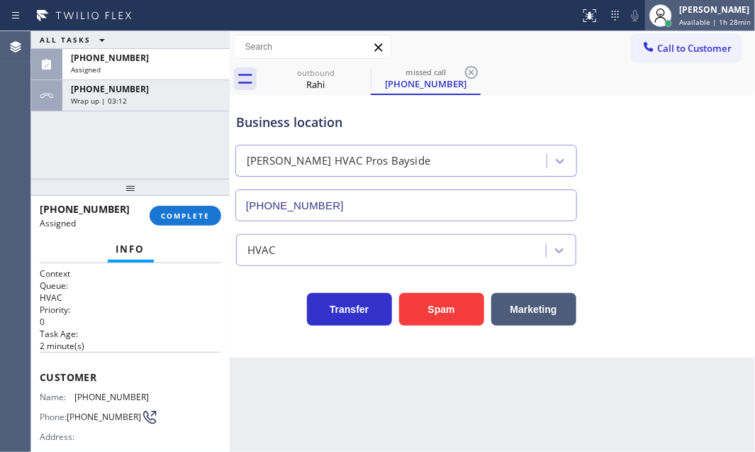
click at [685, 19] on span "Available | 1h 28min" at bounding box center [715, 22] width 72 height 10
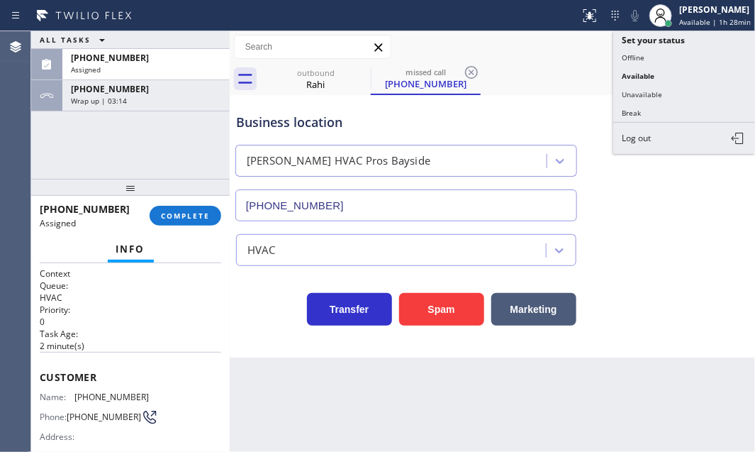
drag, startPoint x: 568, startPoint y: 82, endPoint x: 608, endPoint y: 72, distance: 41.4
click at [571, 80] on div "outbound [PERSON_NAME] missed call [PHONE_NUMBER]" at bounding box center [508, 79] width 494 height 32
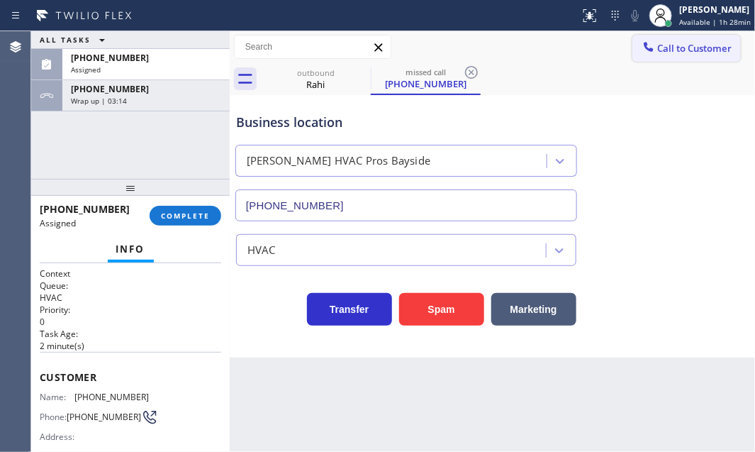
click at [683, 55] on button "Call to Customer" at bounding box center [686, 48] width 108 height 27
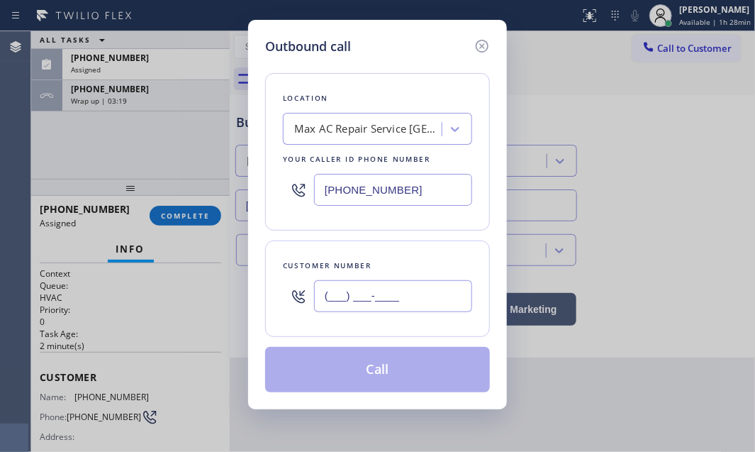
click at [369, 291] on input "(___) ___-____" at bounding box center [393, 296] width 158 height 32
paste input "510) 848-9958"
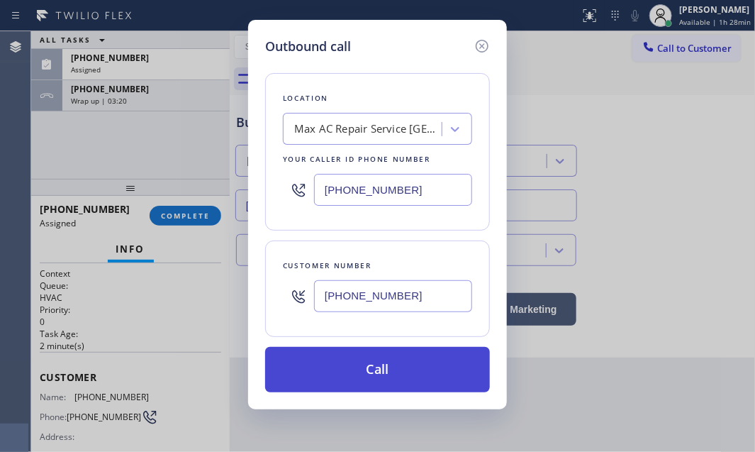
type input "[PHONE_NUMBER]"
click at [376, 381] on button "Call" at bounding box center [377, 369] width 225 height 45
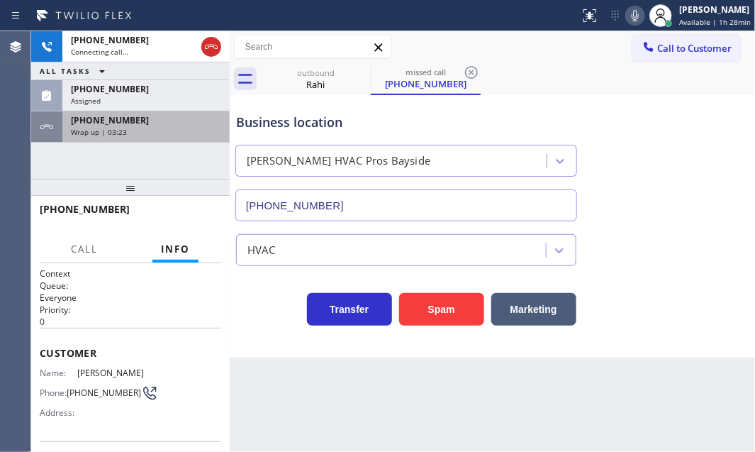
click at [169, 125] on div "[PHONE_NUMBER]" at bounding box center [146, 120] width 150 height 12
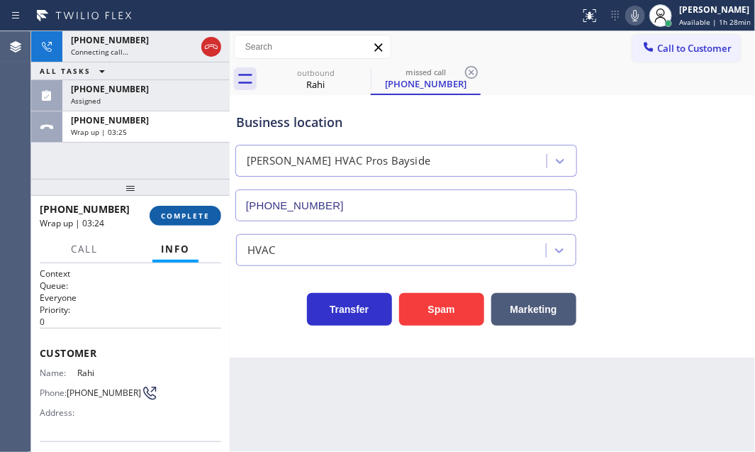
click at [181, 209] on button "COMPLETE" at bounding box center [186, 216] width 72 height 20
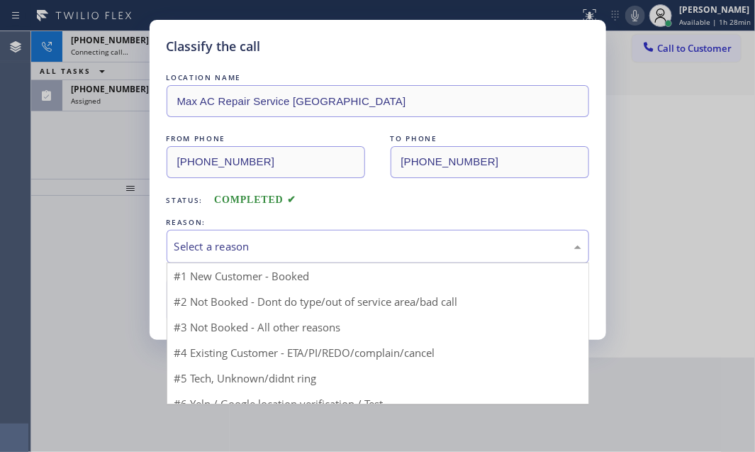
click at [313, 238] on div "Select a reason" at bounding box center [377, 246] width 407 height 16
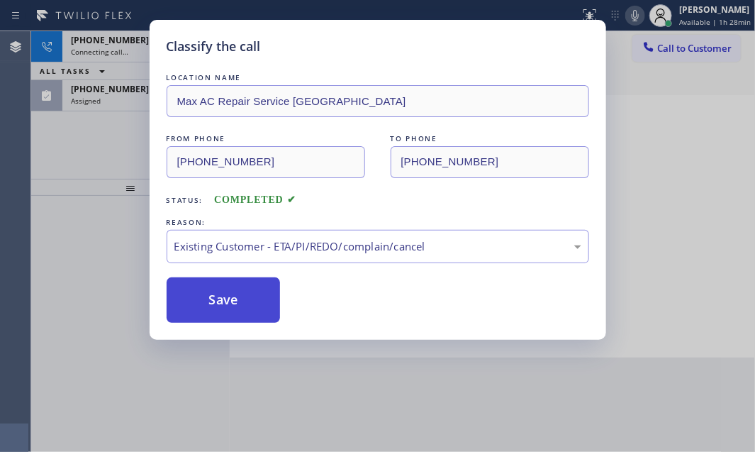
drag, startPoint x: 264, startPoint y: 327, endPoint x: 248, endPoint y: 316, distance: 19.3
click at [230, 298] on button "Save" at bounding box center [224, 299] width 114 height 45
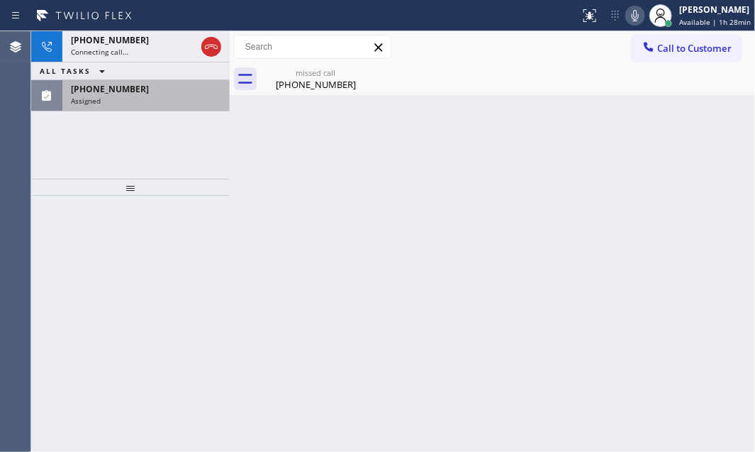
click at [128, 102] on div "Assigned" at bounding box center [146, 101] width 150 height 10
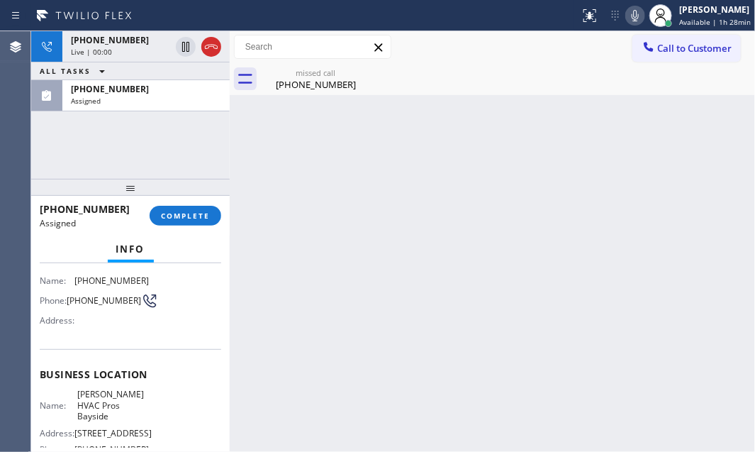
scroll to position [116, 0]
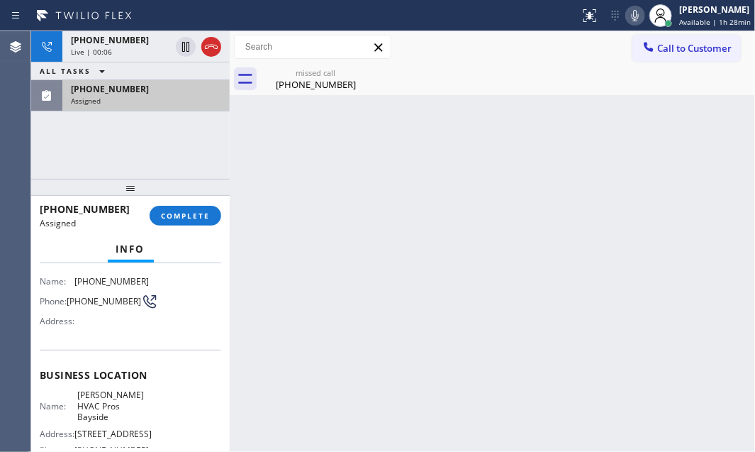
click at [155, 93] on div "[PHONE_NUMBER]" at bounding box center [146, 89] width 150 height 12
click at [121, 91] on span "[PHONE_NUMBER]" at bounding box center [110, 89] width 78 height 12
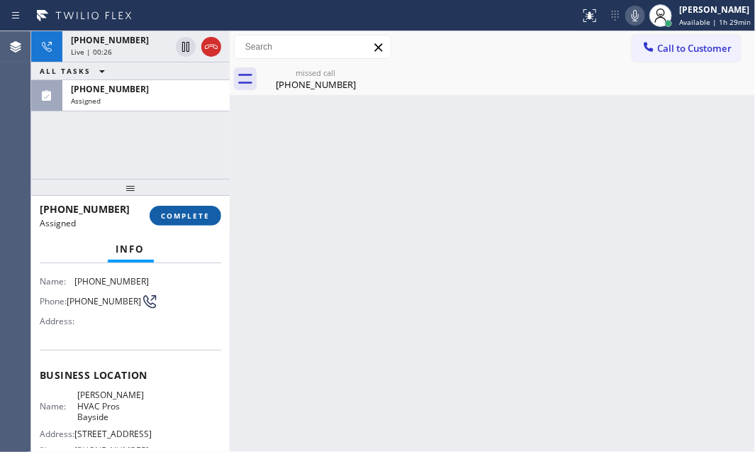
click at [193, 217] on span "COMPLETE" at bounding box center [185, 216] width 49 height 10
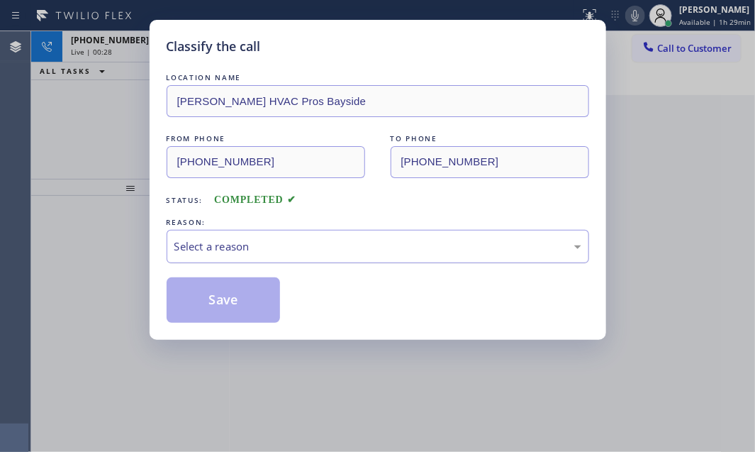
click at [296, 243] on div "Select a reason" at bounding box center [377, 246] width 407 height 16
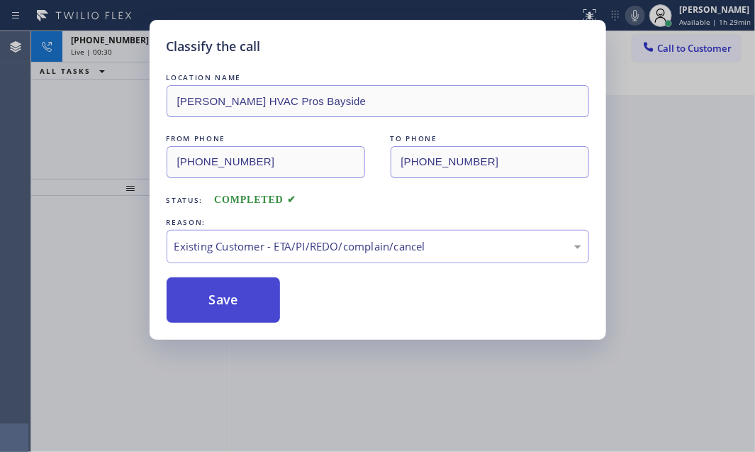
click at [234, 293] on button "Save" at bounding box center [224, 299] width 114 height 45
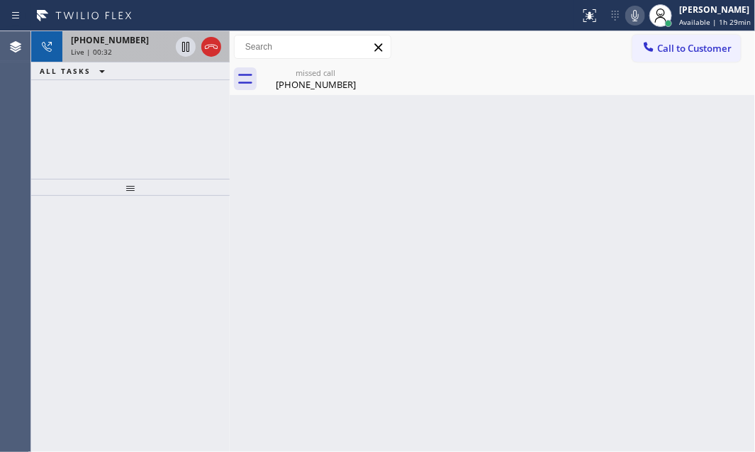
click at [148, 52] on div "Live | 00:32" at bounding box center [120, 52] width 99 height 10
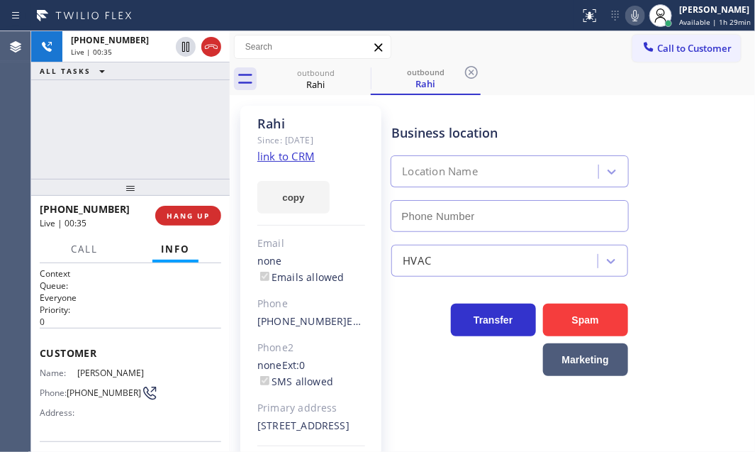
type input "[PHONE_NUMBER]"
click at [145, 164] on div "[PHONE_NUMBER] Live | 00:51 ALL TASKS ALL TASKS ACTIVE TASKS TASKS IN WRAP UP" at bounding box center [130, 104] width 198 height 147
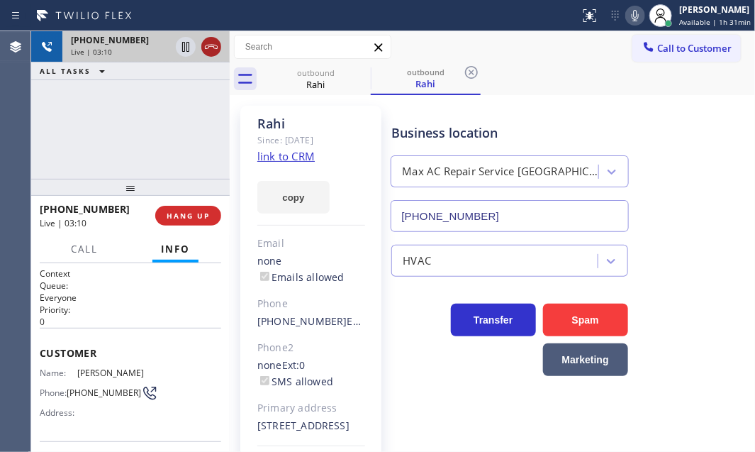
click at [211, 45] on icon at bounding box center [211, 46] width 17 height 17
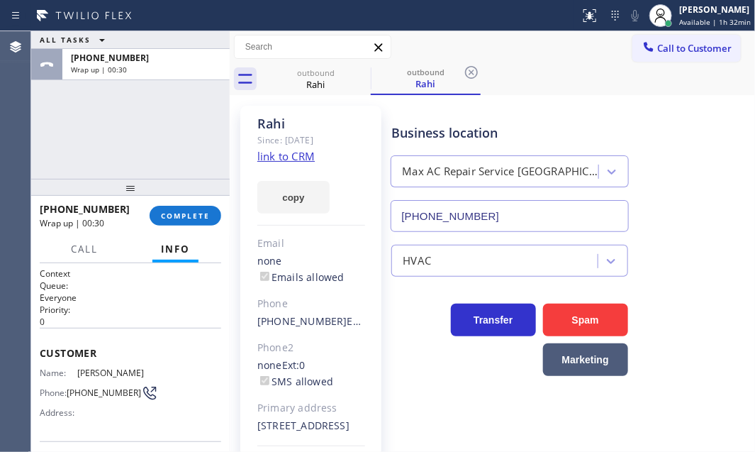
click at [163, 127] on div "ALL TASKS ALL TASKS ACTIVE TASKS TASKS IN WRAP UP [PHONE_NUMBER] Wrap up | 00:30" at bounding box center [130, 104] width 198 height 147
click at [678, 123] on div "Business location Max AC Repair Service [GEOGRAPHIC_DATA] [PHONE_NUMBER]" at bounding box center [569, 167] width 363 height 128
drag, startPoint x: 175, startPoint y: 210, endPoint x: 196, endPoint y: 220, distance: 22.8
click at [178, 211] on span "COMPLETE" at bounding box center [185, 216] width 49 height 10
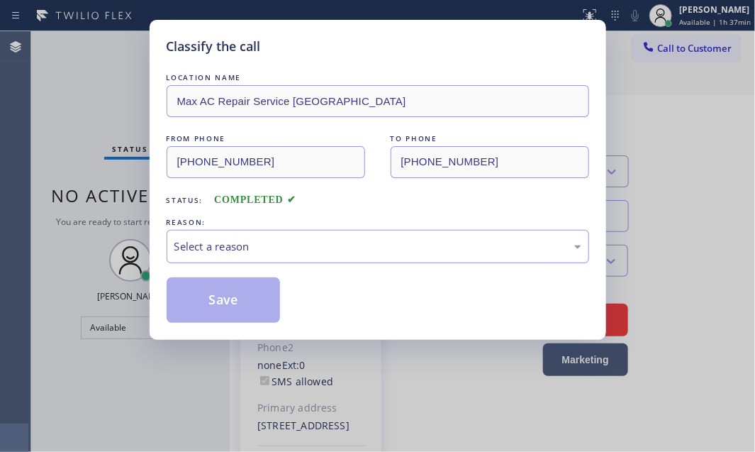
click at [339, 250] on div "Select a reason" at bounding box center [377, 246] width 407 height 16
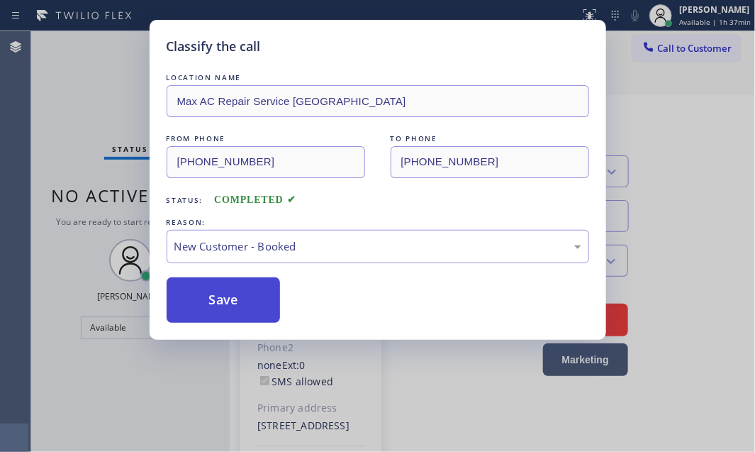
click at [213, 290] on button "Save" at bounding box center [224, 299] width 114 height 45
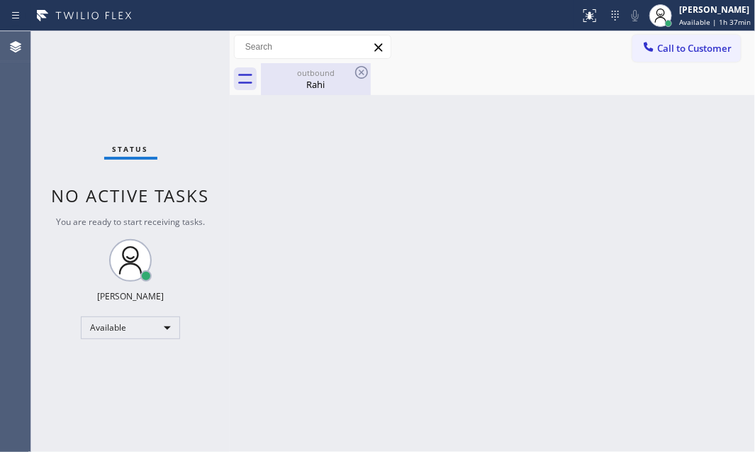
click at [321, 90] on div "Rahi" at bounding box center [315, 84] width 107 height 13
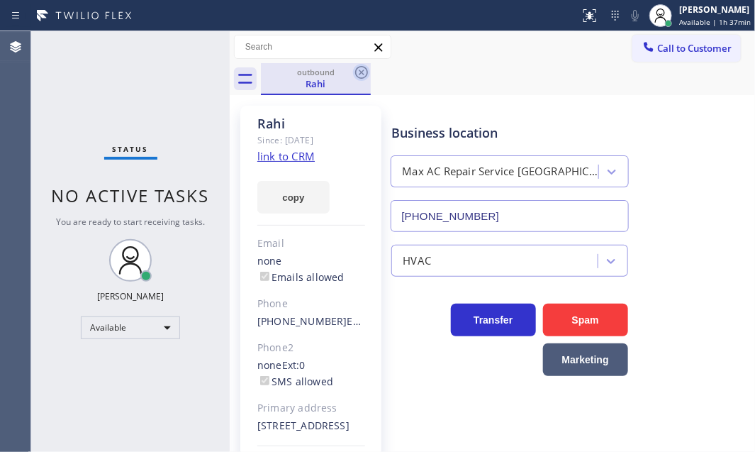
click at [365, 73] on icon at bounding box center [361, 72] width 17 height 17
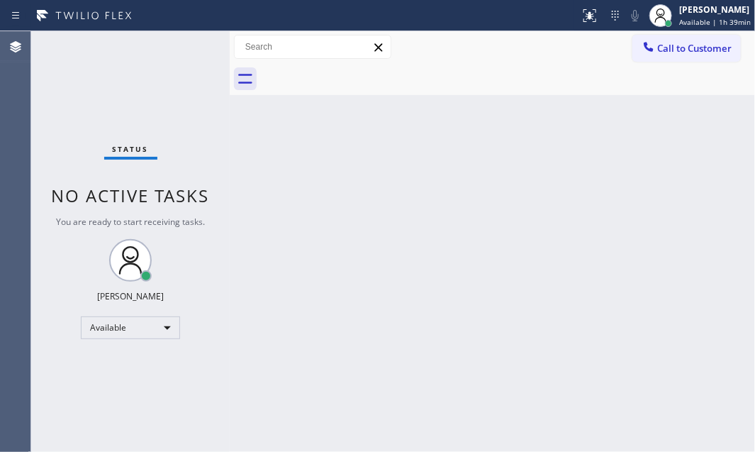
click at [247, 174] on div "Back to Dashboard Change Sender ID Customers Technicians Select a contact Outbo…" at bounding box center [492, 241] width 525 height 420
click at [192, 56] on div "Status No active tasks You are ready to start receiving tasks. [PERSON_NAME] Av…" at bounding box center [130, 241] width 198 height 420
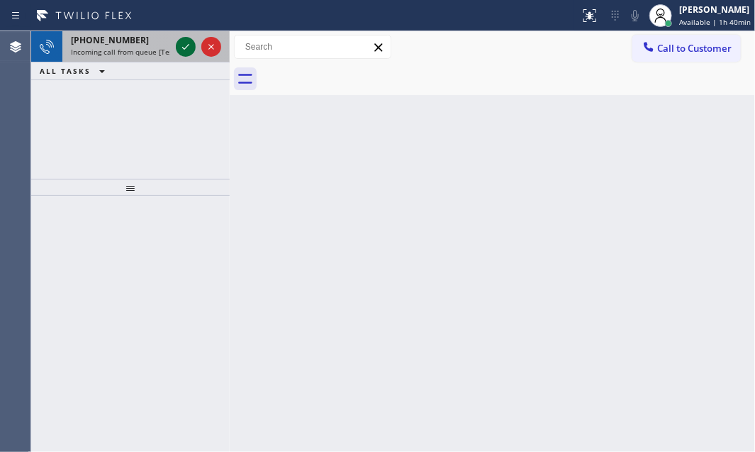
click at [184, 51] on icon at bounding box center [185, 46] width 17 height 17
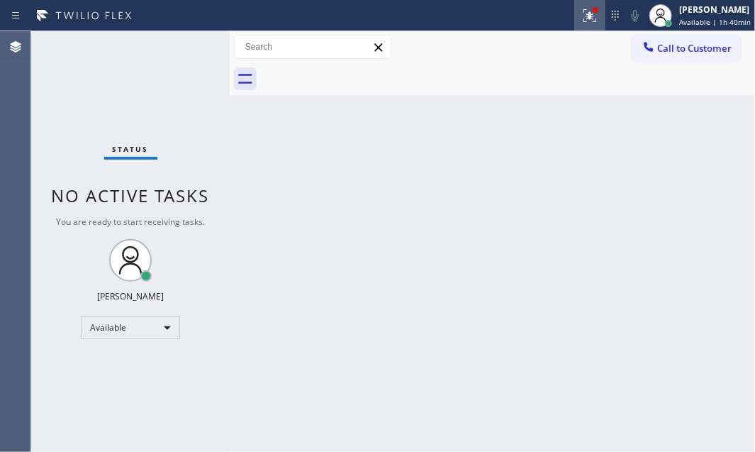
click at [581, 21] on icon at bounding box center [589, 15] width 17 height 17
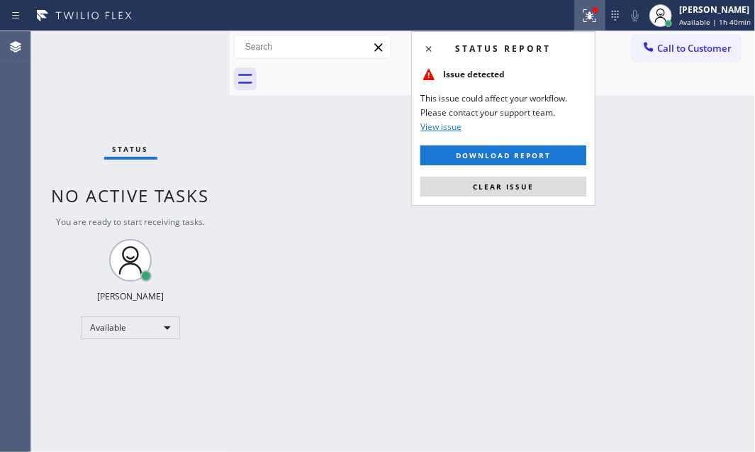
click at [563, 181] on button "Clear issue" at bounding box center [503, 186] width 166 height 20
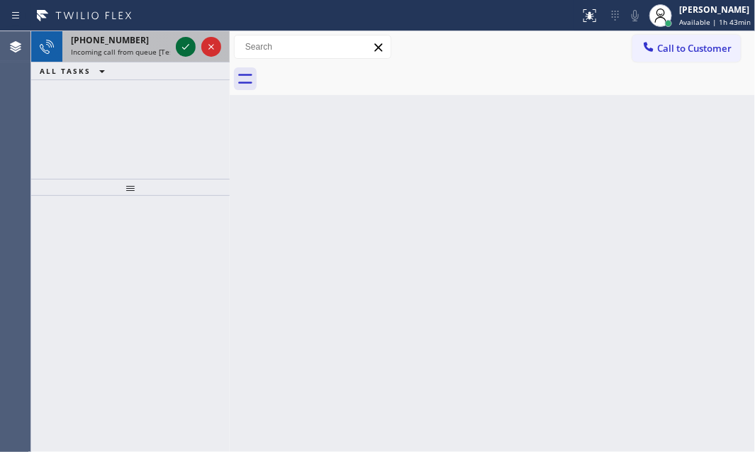
click at [185, 48] on icon at bounding box center [185, 47] width 7 height 6
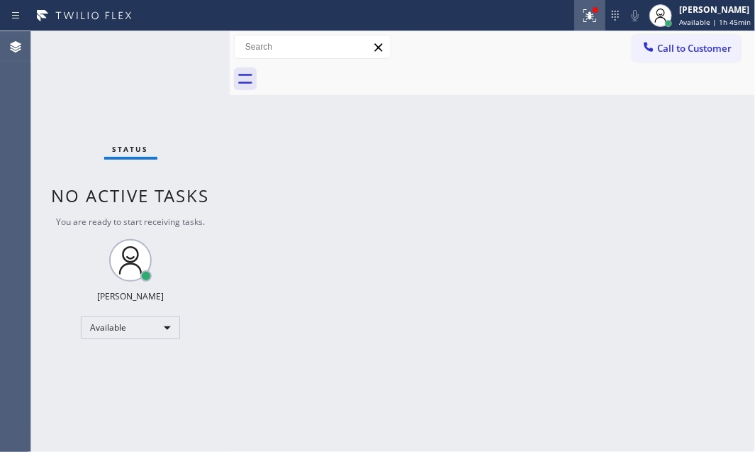
click at [583, 16] on icon at bounding box center [587, 14] width 9 height 10
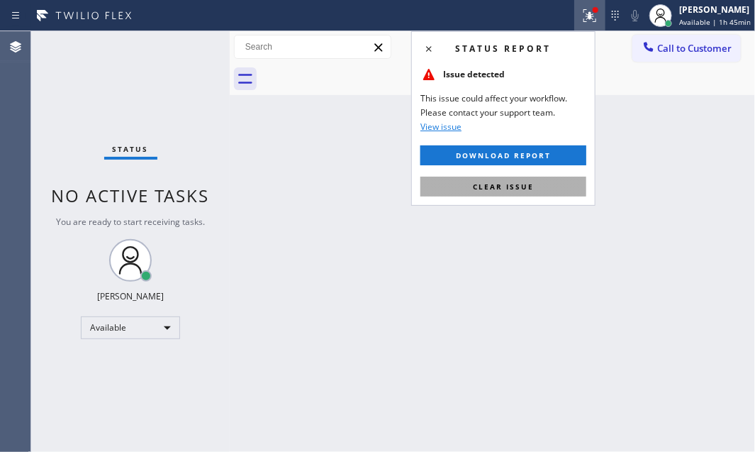
click at [510, 183] on span "Clear issue" at bounding box center [503, 186] width 61 height 10
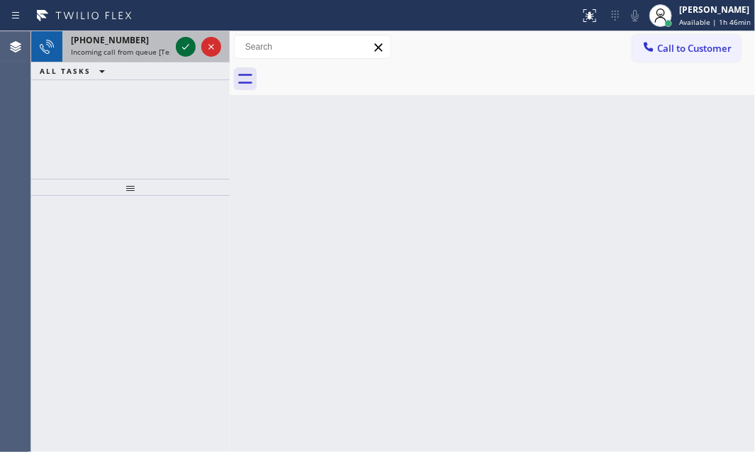
click at [184, 46] on icon at bounding box center [185, 46] width 17 height 17
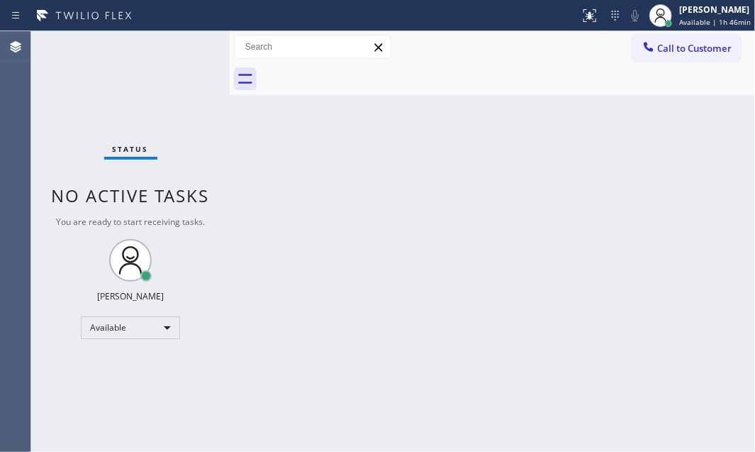
click at [185, 46] on div "Status No active tasks You are ready to start receiving tasks. [PERSON_NAME] Av…" at bounding box center [130, 241] width 198 height 420
click at [585, 13] on icon at bounding box center [589, 13] width 9 height 5
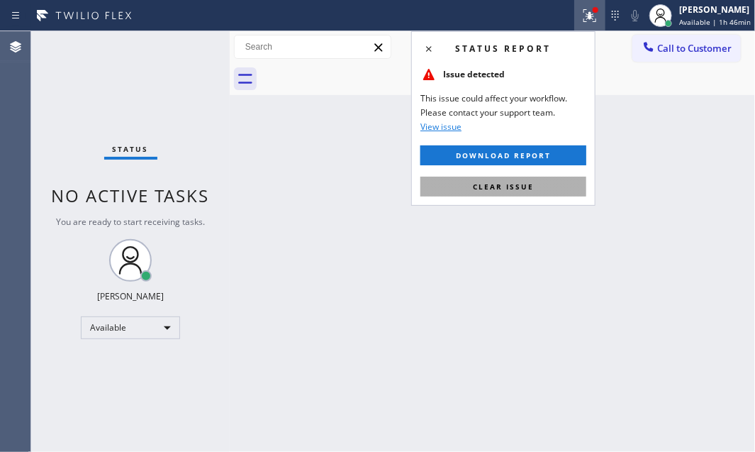
click at [518, 190] on span "Clear issue" at bounding box center [503, 186] width 61 height 10
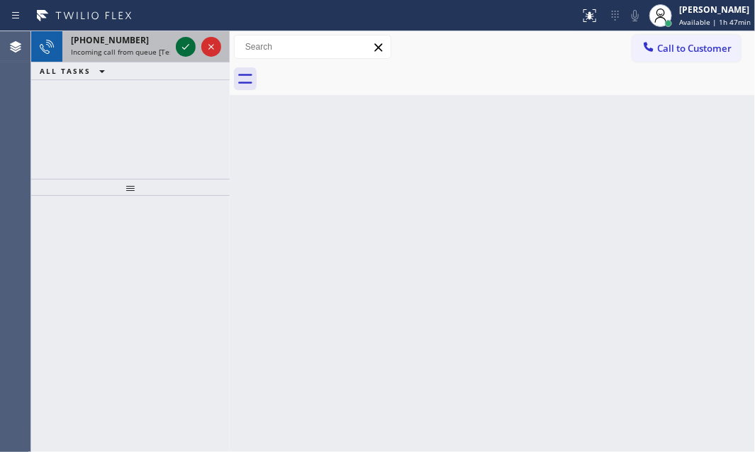
click at [179, 48] on icon at bounding box center [185, 46] width 17 height 17
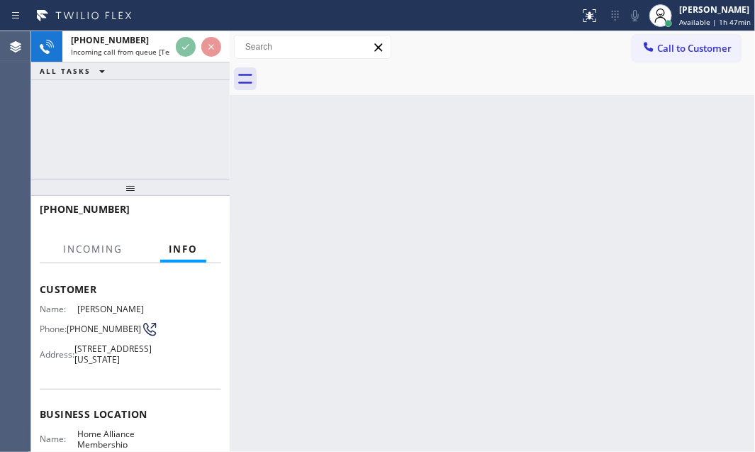
scroll to position [193, 0]
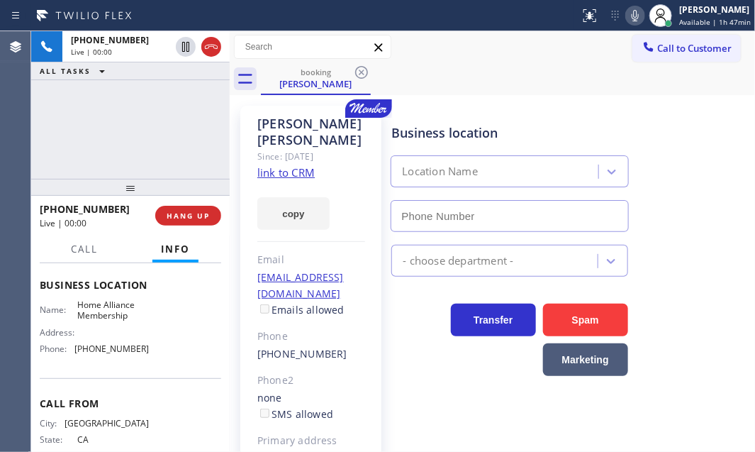
type input "[PHONE_NUMBER]"
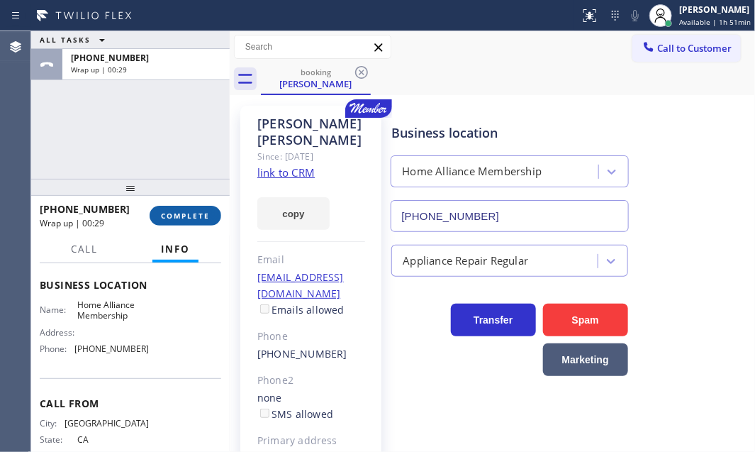
click at [194, 217] on span "COMPLETE" at bounding box center [185, 216] width 49 height 10
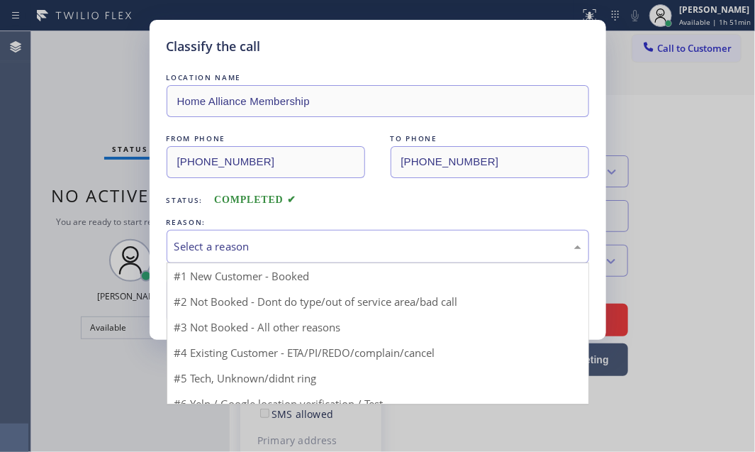
click at [276, 242] on div "Select a reason" at bounding box center [377, 246] width 407 height 16
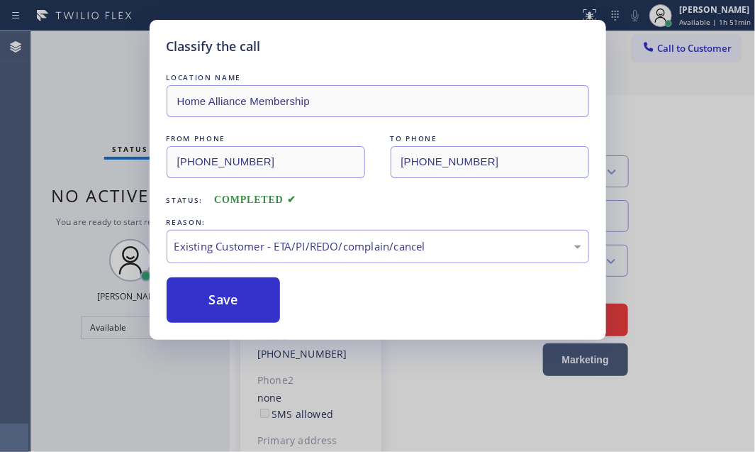
drag, startPoint x: 215, startPoint y: 306, endPoint x: 374, endPoint y: 308, distance: 159.5
click at [218, 306] on button "Save" at bounding box center [224, 299] width 114 height 45
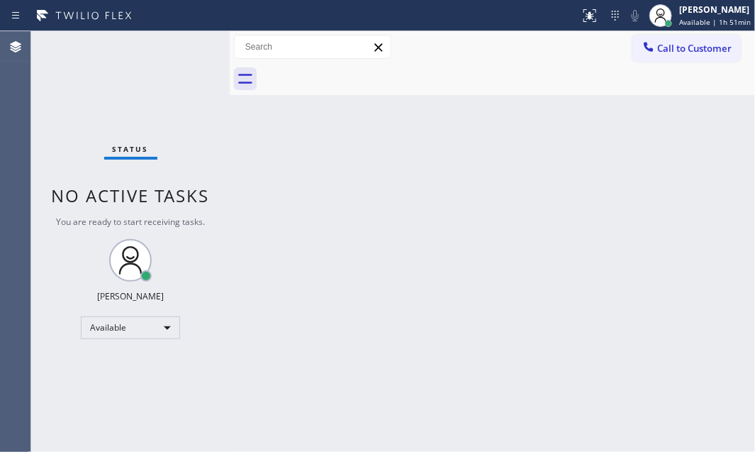
click at [473, 241] on div "Back to Dashboard Change Sender ID Customers Technicians Select a contact Outbo…" at bounding box center [492, 241] width 525 height 420
click at [361, 217] on div "Back to Dashboard Change Sender ID Customers Technicians Select a contact Outbo…" at bounding box center [492, 241] width 525 height 420
click at [181, 46] on div "Status No active tasks You are ready to start receiving tasks. [PERSON_NAME] Av…" at bounding box center [130, 241] width 198 height 420
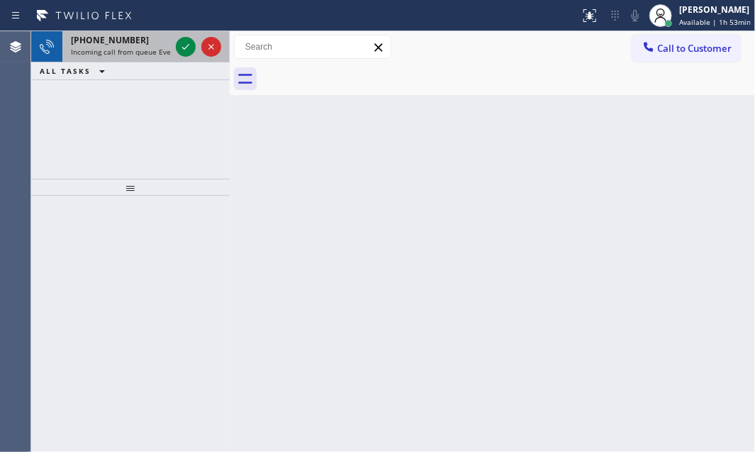
click at [174, 49] on div at bounding box center [198, 46] width 51 height 31
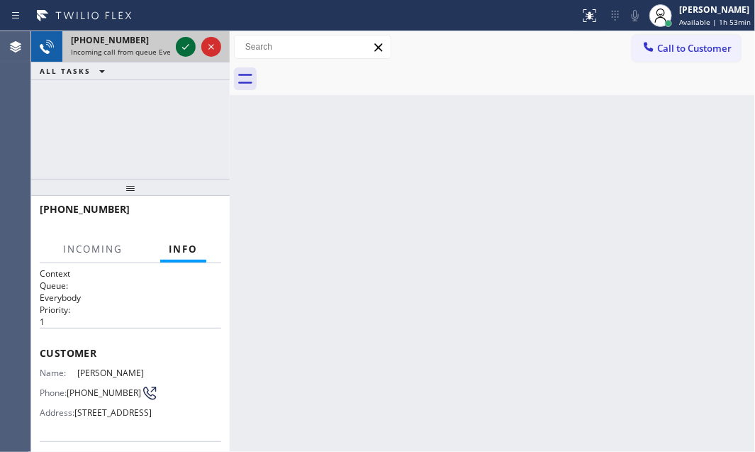
click at [182, 49] on icon at bounding box center [185, 46] width 17 height 17
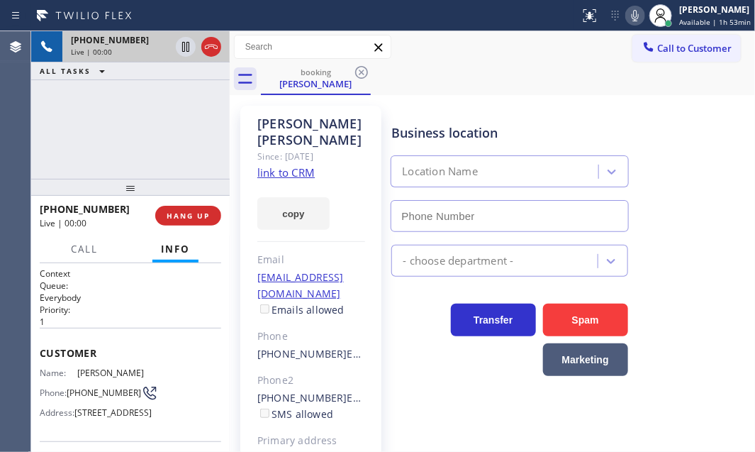
type input "[PHONE_NUMBER]"
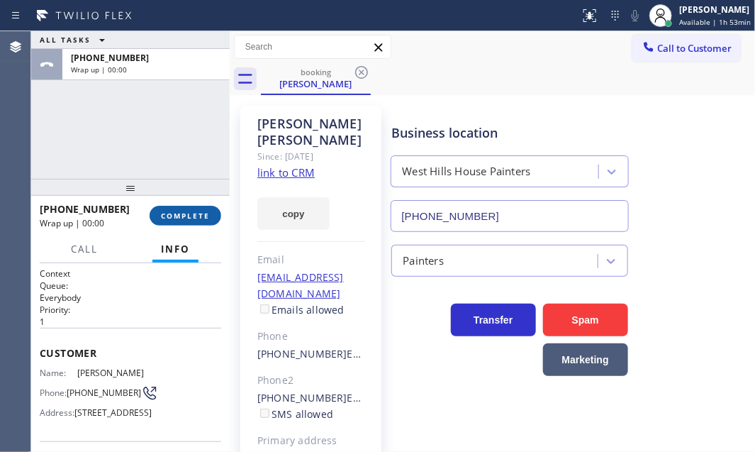
drag, startPoint x: 165, startPoint y: 218, endPoint x: 198, endPoint y: 222, distance: 33.6
click at [167, 218] on span "COMPLETE" at bounding box center [185, 216] width 49 height 10
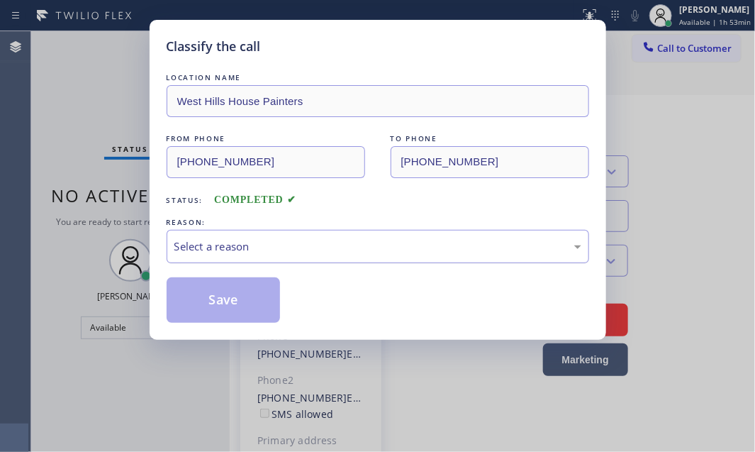
drag, startPoint x: 474, startPoint y: 251, endPoint x: 424, endPoint y: 260, distance: 50.5
click at [472, 251] on div "Select a reason" at bounding box center [377, 246] width 407 height 16
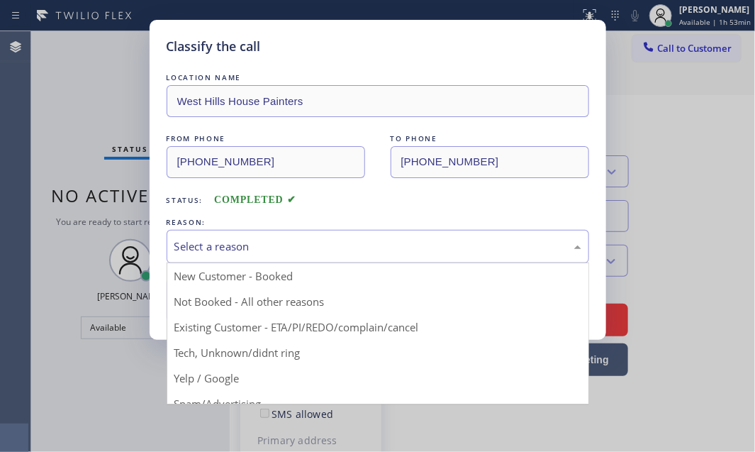
drag, startPoint x: 232, startPoint y: 330, endPoint x: 236, endPoint y: 313, distance: 17.5
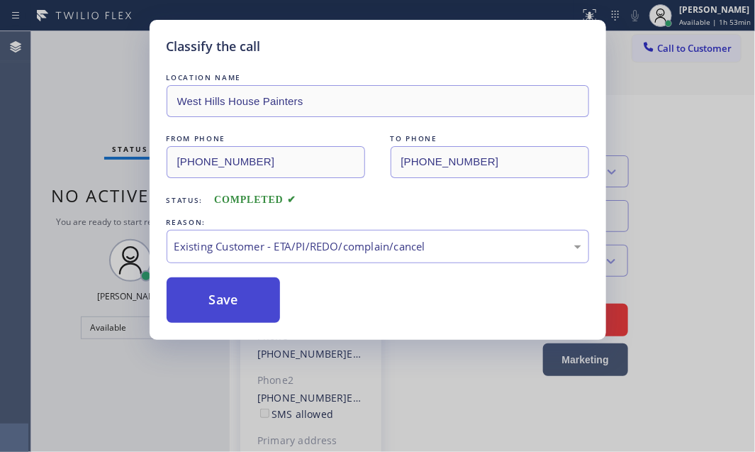
drag, startPoint x: 235, startPoint y: 298, endPoint x: 522, endPoint y: 296, distance: 287.1
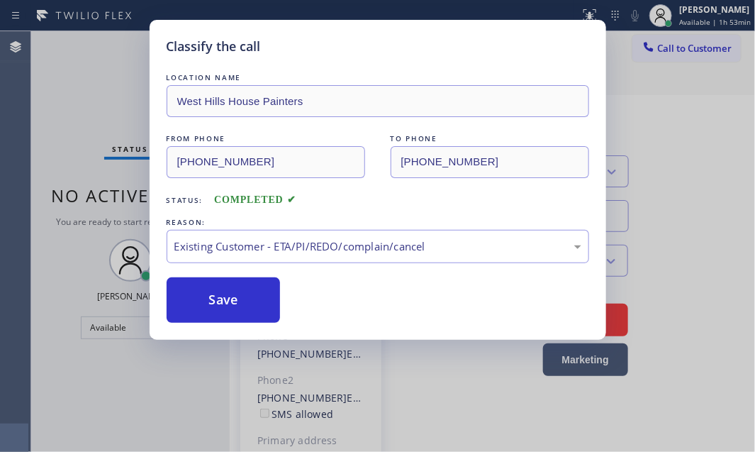
click at [254, 297] on button "Save" at bounding box center [224, 299] width 114 height 45
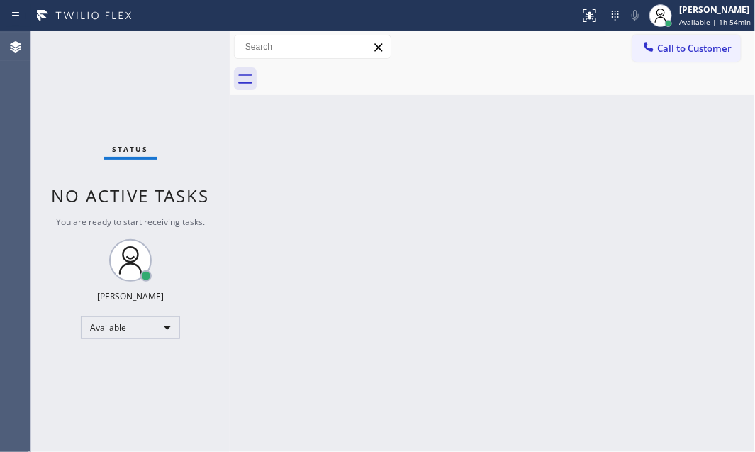
click at [191, 45] on div "Status No active tasks You are ready to start receiving tasks. [PERSON_NAME] Av…" at bounding box center [130, 241] width 198 height 420
drag, startPoint x: 185, startPoint y: 46, endPoint x: 702, endPoint y: 211, distance: 542.3
click at [186, 46] on div "Status No active tasks You are ready to start receiving tasks. [PERSON_NAME] Av…" at bounding box center [130, 241] width 198 height 420
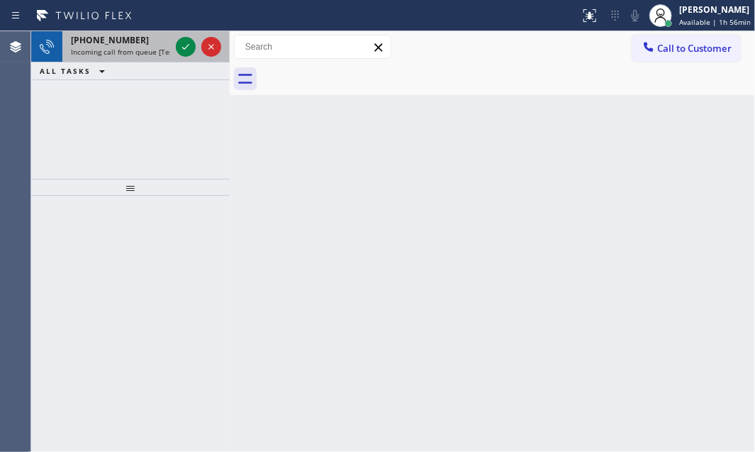
click at [174, 45] on div at bounding box center [198, 46] width 51 height 31
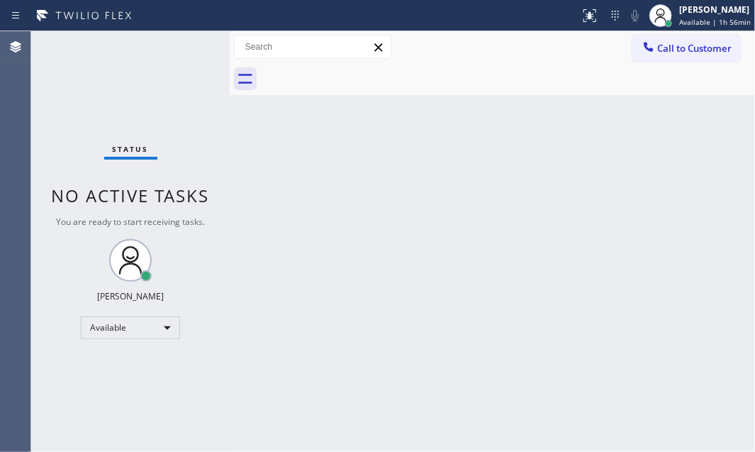
click at [181, 43] on div "Status No active tasks You are ready to start receiving tasks. [PERSON_NAME] Av…" at bounding box center [130, 241] width 198 height 420
click at [180, 43] on div "Status No active tasks You are ready to start receiving tasks. [PERSON_NAME] Av…" at bounding box center [130, 241] width 198 height 420
click at [188, 45] on div "Status No active tasks You are ready to start receiving tasks. [PERSON_NAME] Av…" at bounding box center [130, 241] width 198 height 420
click at [373, 208] on div "Back to Dashboard Change Sender ID Customers Technicians Select a contact Outbo…" at bounding box center [492, 241] width 525 height 420
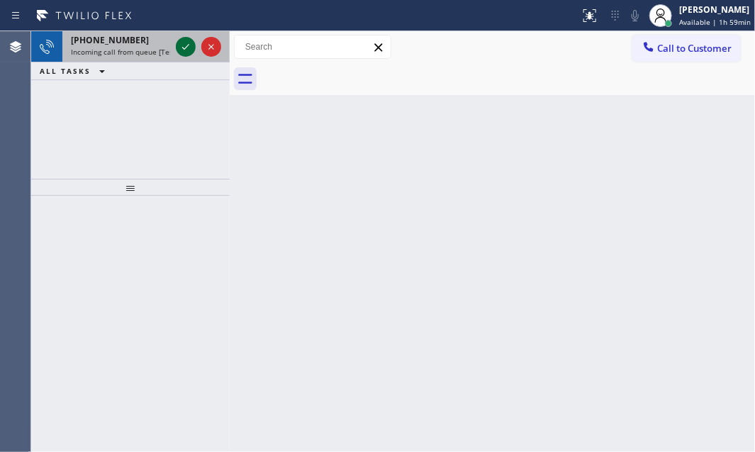
click at [176, 45] on div at bounding box center [186, 46] width 20 height 17
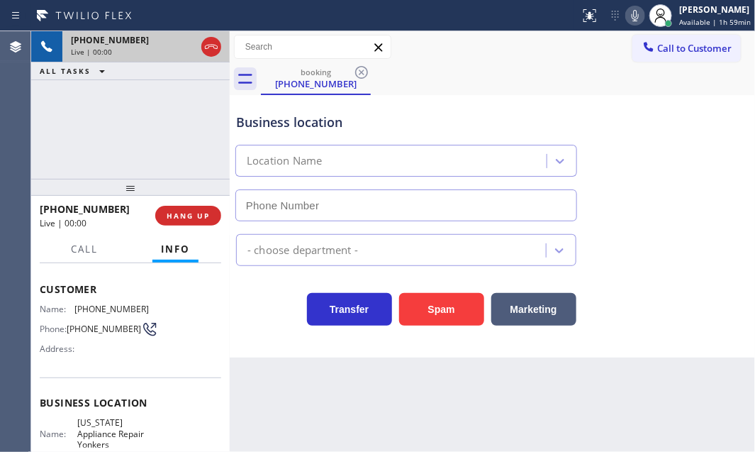
scroll to position [128, 0]
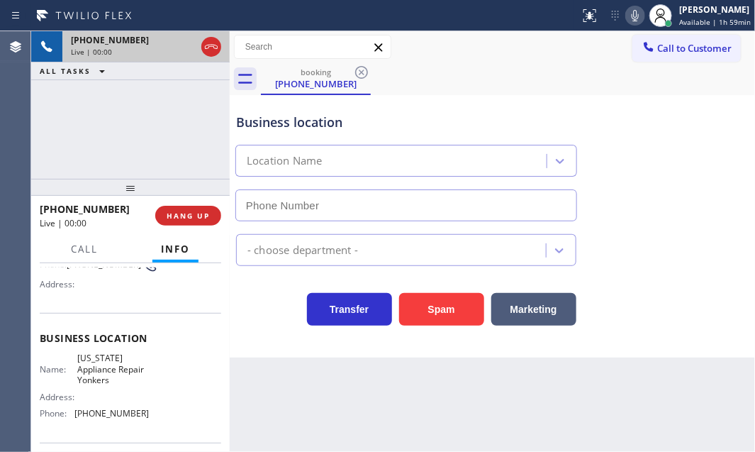
type input "[PHONE_NUMBER]"
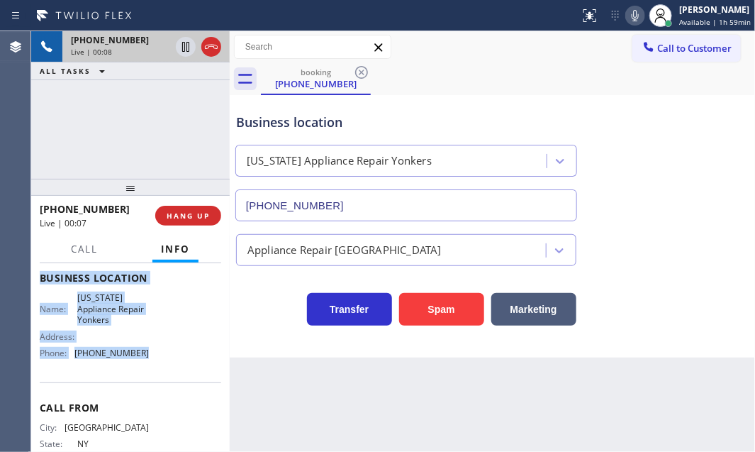
scroll to position [193, 0]
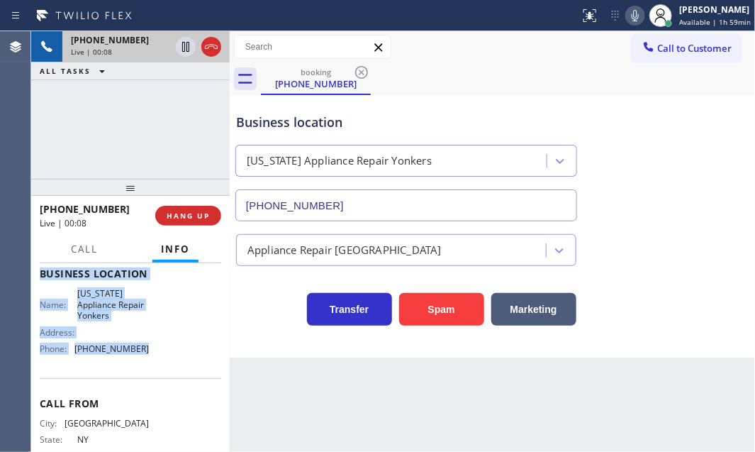
drag, startPoint x: 67, startPoint y: 354, endPoint x: 165, endPoint y: 374, distance: 99.8
click at [165, 374] on div "Context Queue: [Test] All Priority: 1 Customer Name: [PHONE_NUMBER] Phone: [PHO…" at bounding box center [130, 279] width 181 height 410
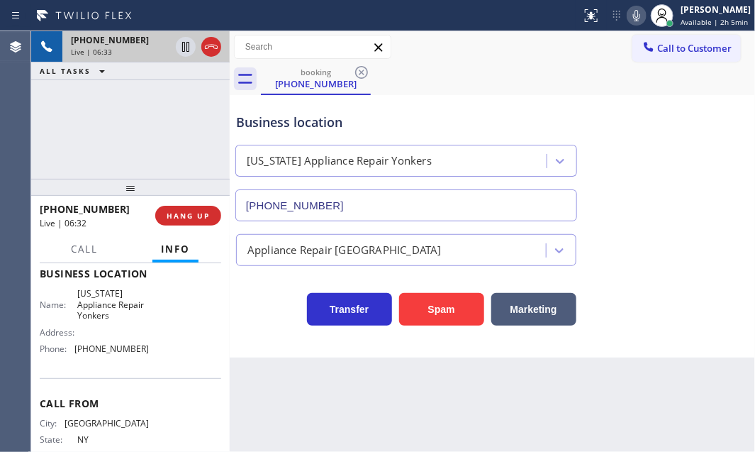
click at [188, 115] on div "[PHONE_NUMBER] Live | 06:33 ALL TASKS ALL TASKS ACTIVE TASKS TASKS IN WRAP UP" at bounding box center [130, 104] width 198 height 147
click at [208, 47] on icon at bounding box center [211, 47] width 13 height 4
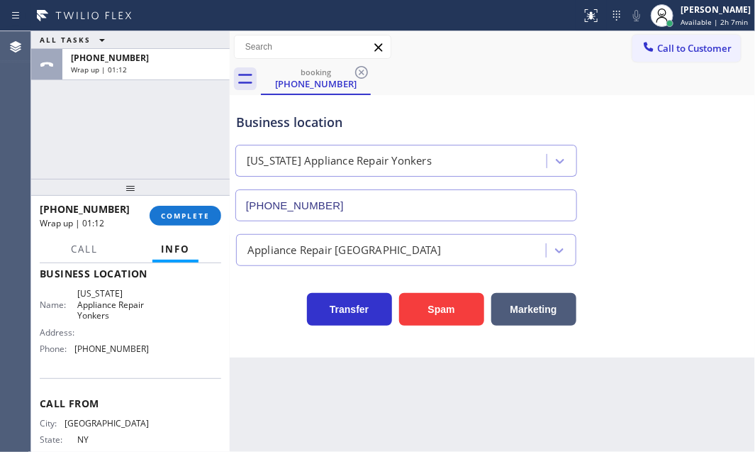
drag, startPoint x: 281, startPoint y: 340, endPoint x: 386, endPoint y: 356, distance: 106.2
click at [283, 340] on div "Business location [US_STATE] Appliance Repair [GEOGRAPHIC_DATA] [PHONE_NUMBER] …" at bounding box center [492, 226] width 525 height 262
drag, startPoint x: 166, startPoint y: 69, endPoint x: 195, endPoint y: 132, distance: 69.5
click at [167, 74] on div "[PHONE_NUMBER] Wrap up | 04:30" at bounding box center [143, 64] width 162 height 31
click at [188, 209] on button "COMPLETE" at bounding box center [186, 216] width 72 height 20
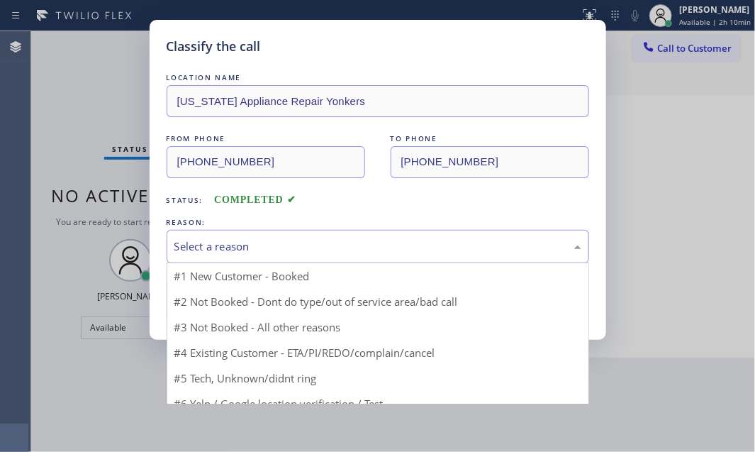
drag, startPoint x: 315, startPoint y: 255, endPoint x: 296, endPoint y: 255, distance: 18.4
click at [315, 254] on div "Select a reason" at bounding box center [378, 246] width 422 height 33
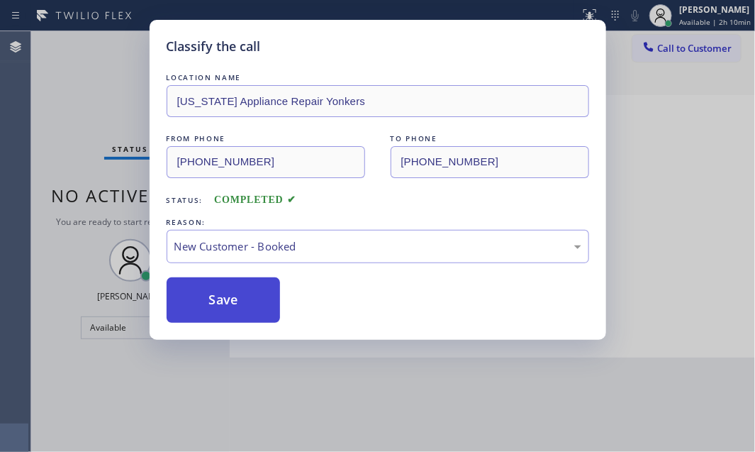
drag, startPoint x: 250, startPoint y: 275, endPoint x: 206, endPoint y: 285, distance: 45.1
click at [206, 285] on button "Save" at bounding box center [224, 299] width 114 height 45
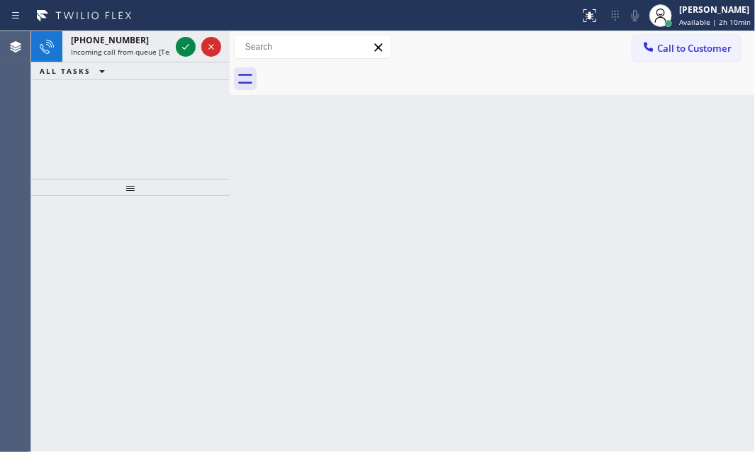
click at [321, 118] on div "Back to Dashboard Change Sender ID Customers Technicians Select a contact Outbo…" at bounding box center [492, 241] width 525 height 420
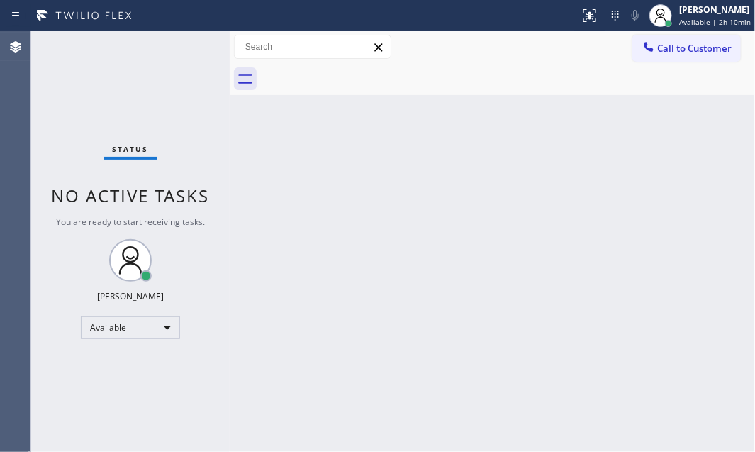
drag, startPoint x: 685, startPoint y: 11, endPoint x: 674, endPoint y: 39, distance: 29.6
click at [683, 11] on div "[PERSON_NAME]" at bounding box center [715, 10] width 72 height 12
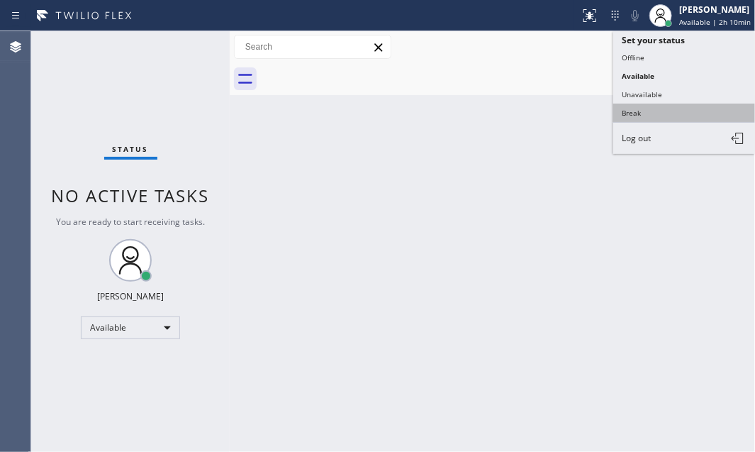
click at [657, 113] on button "Break" at bounding box center [684, 112] width 142 height 18
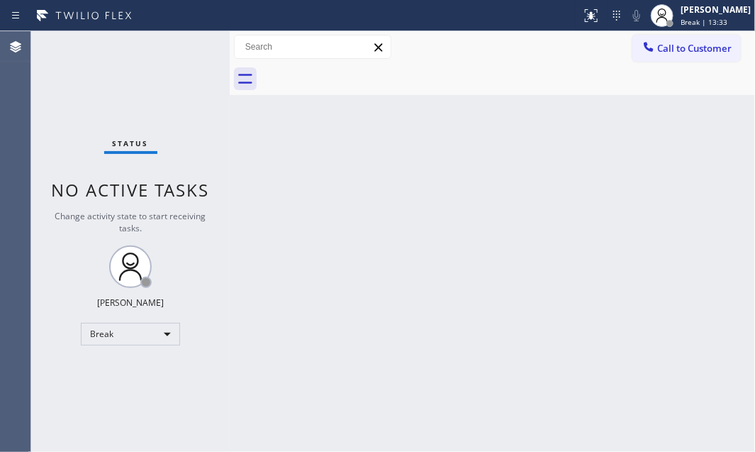
click at [108, 74] on div "Status No active tasks Change activity state to start receiving tasks. [PERSON_…" at bounding box center [130, 241] width 198 height 420
click at [348, 342] on div "Back to Dashboard Change Sender ID Customers Technicians Select a contact Outbo…" at bounding box center [492, 241] width 525 height 420
click at [666, 14] on div at bounding box center [661, 15] width 31 height 31
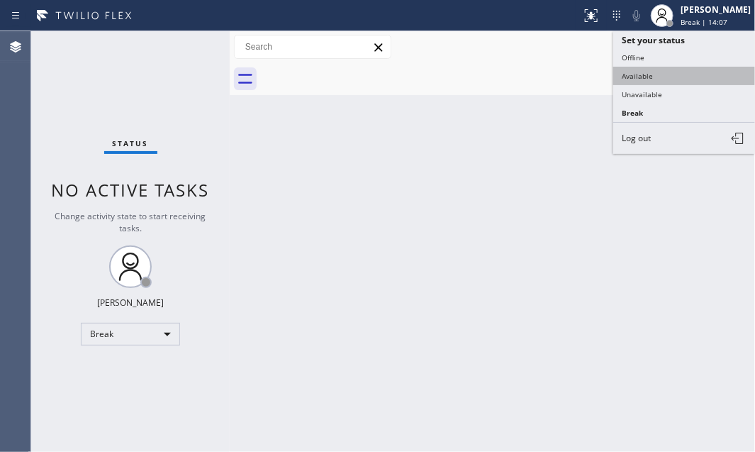
click at [654, 70] on button "Available" at bounding box center [684, 76] width 142 height 18
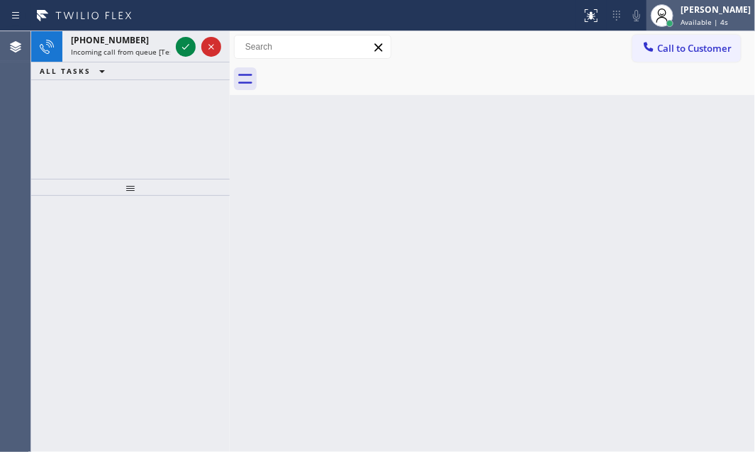
click at [694, 13] on div "[PERSON_NAME]" at bounding box center [715, 10] width 70 height 12
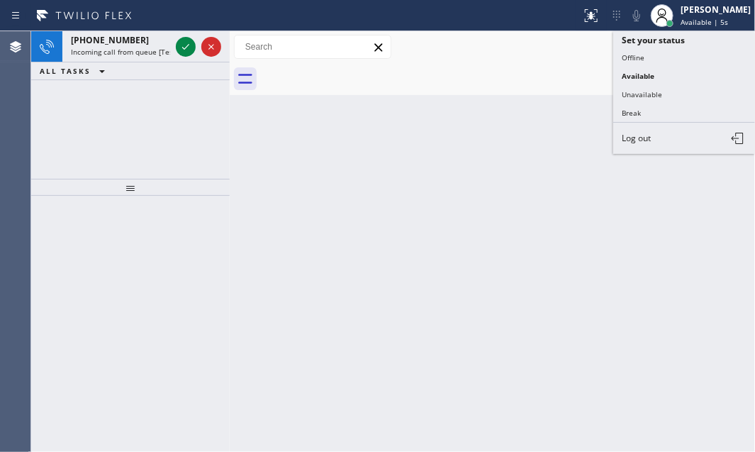
click at [651, 93] on button "Unavailable" at bounding box center [684, 94] width 142 height 18
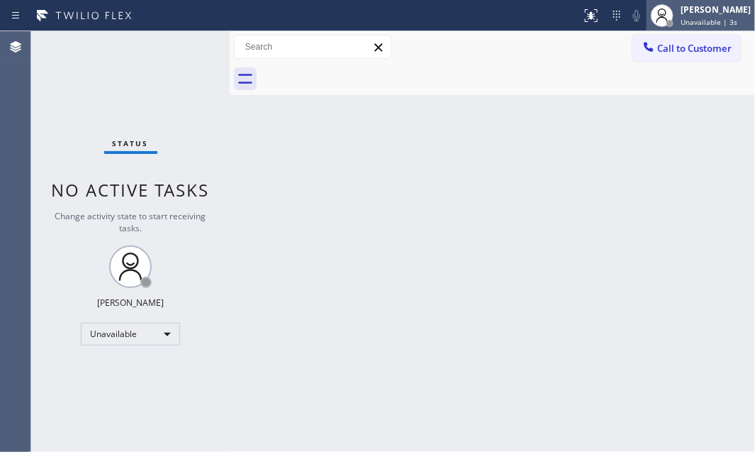
click at [699, 14] on div "[PERSON_NAME]" at bounding box center [715, 10] width 70 height 12
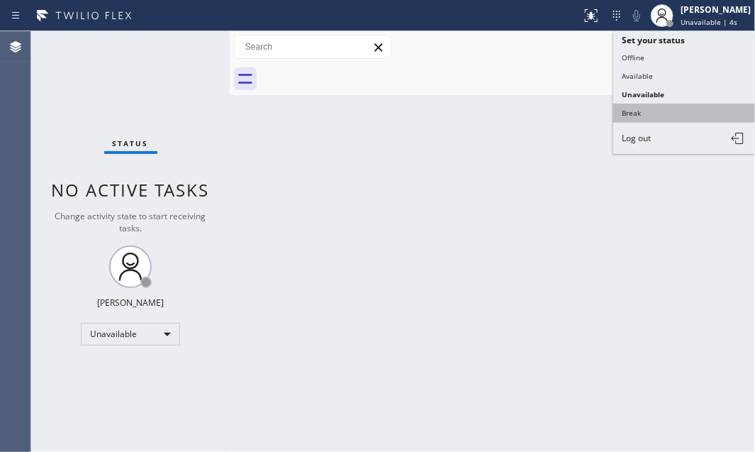
click at [638, 108] on button "Break" at bounding box center [684, 112] width 142 height 18
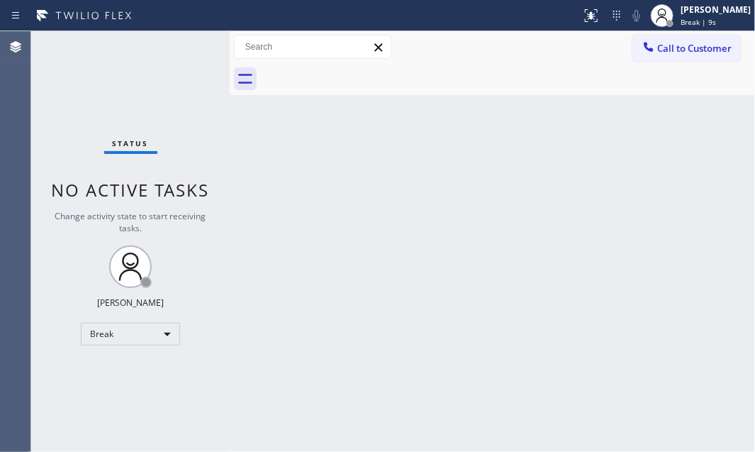
click at [464, 198] on div "Back to Dashboard Change Sender ID Customers Technicians Select a contact Outbo…" at bounding box center [492, 241] width 525 height 420
click at [162, 325] on div "Break" at bounding box center [130, 334] width 99 height 23
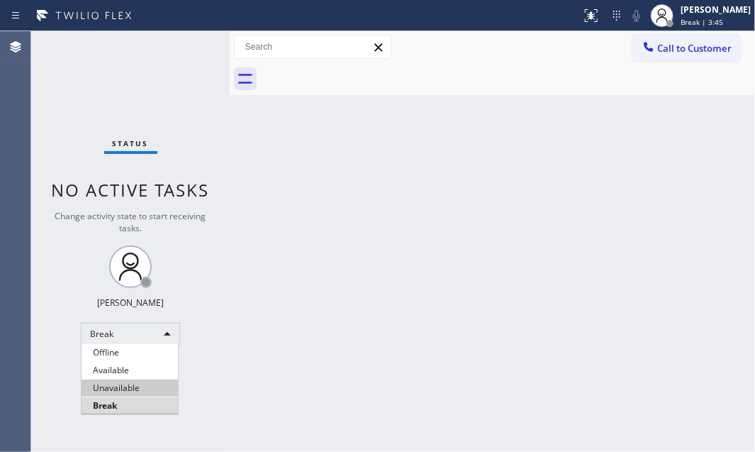
click at [143, 369] on li "Available" at bounding box center [130, 370] width 96 height 17
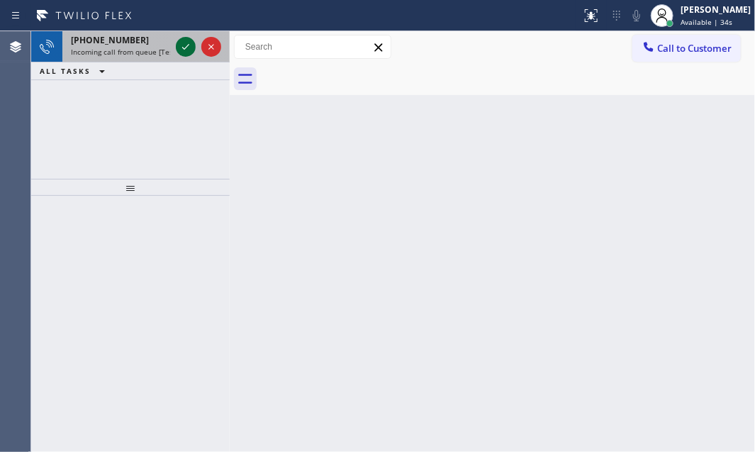
click at [184, 44] on icon at bounding box center [185, 46] width 17 height 17
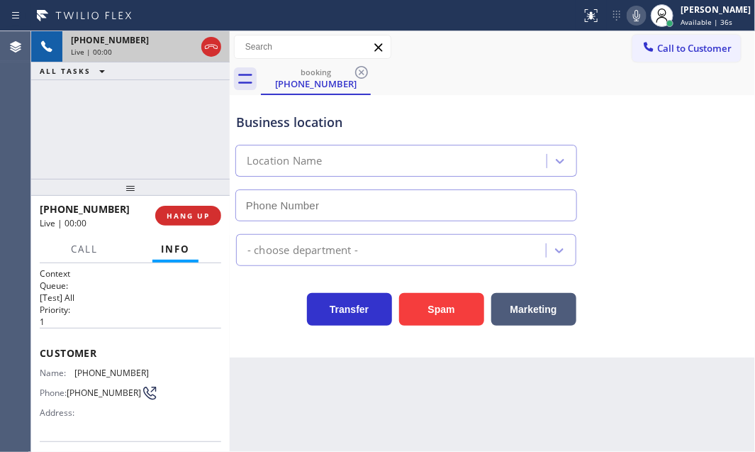
type input "[PHONE_NUMBER]"
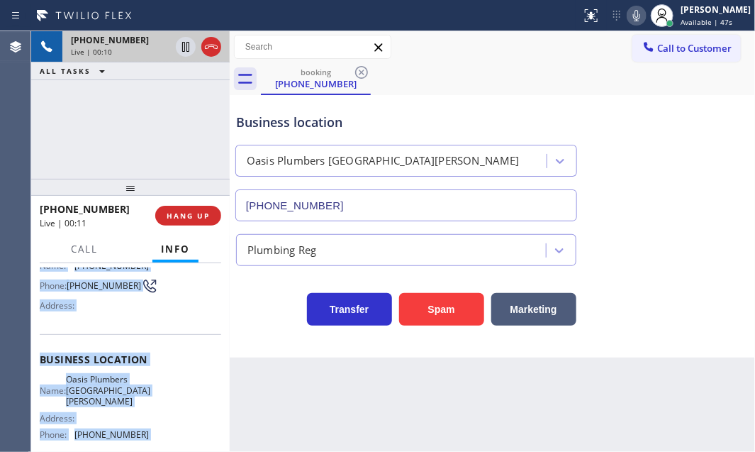
scroll to position [221, 0]
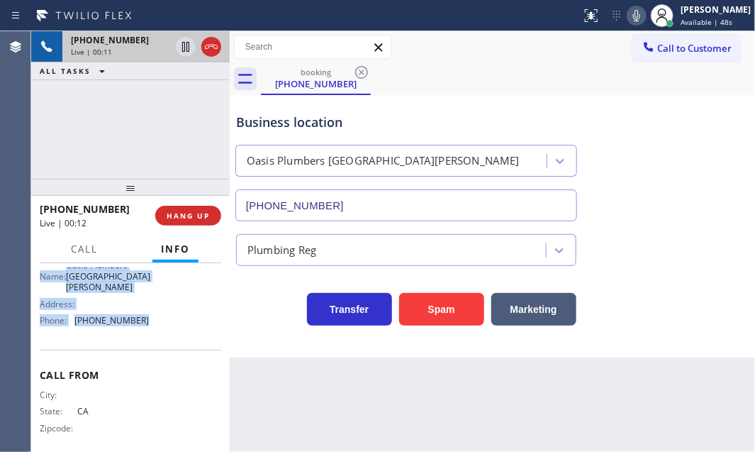
drag, startPoint x: 37, startPoint y: 347, endPoint x: 169, endPoint y: 320, distance: 134.6
click at [167, 318] on div "Context Queue: [Test] All Priority: 1 Customer Name: [PHONE_NUMBER] Phone: [PHO…" at bounding box center [130, 357] width 198 height 189
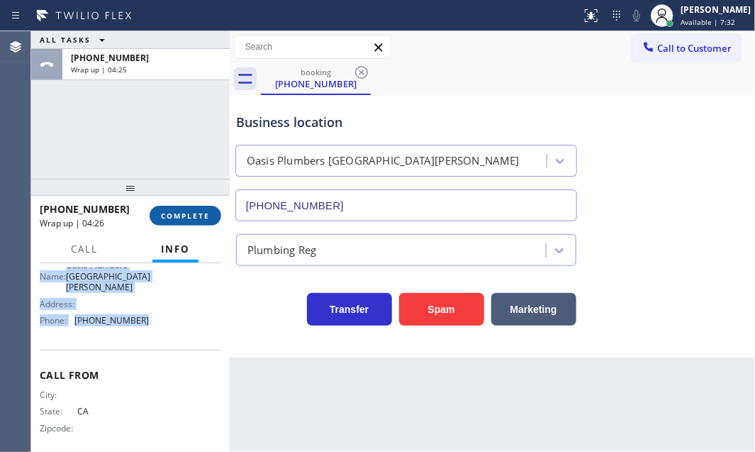
click at [183, 213] on span "COMPLETE" at bounding box center [185, 216] width 49 height 10
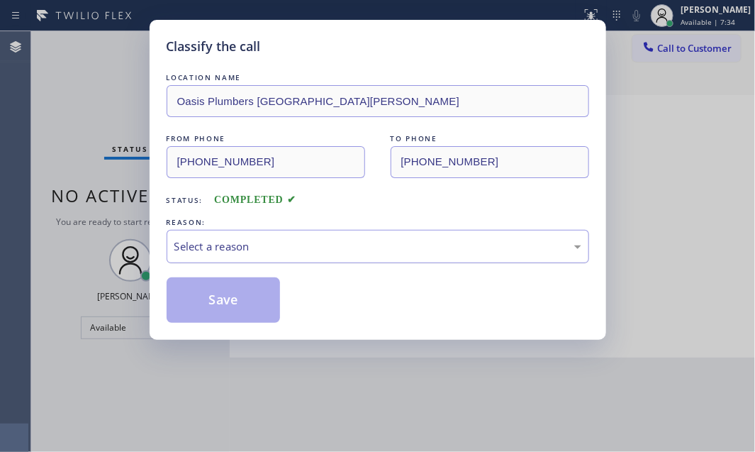
click at [269, 247] on div "Select a reason" at bounding box center [377, 246] width 407 height 16
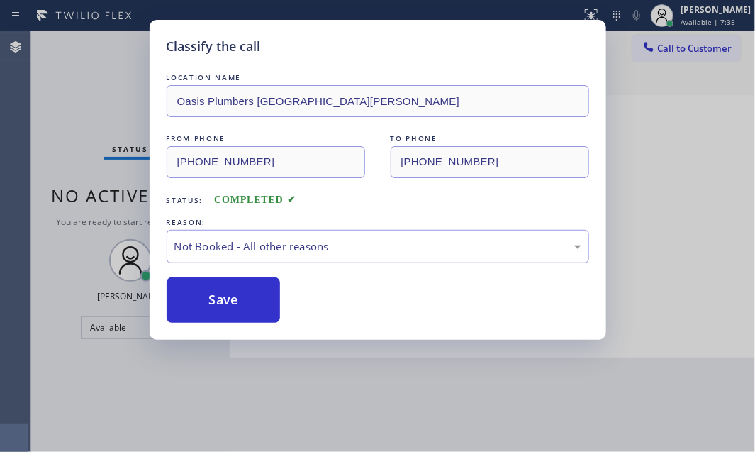
drag, startPoint x: 206, startPoint y: 291, endPoint x: 753, endPoint y: 358, distance: 551.3
click at [208, 290] on button "Save" at bounding box center [224, 299] width 114 height 45
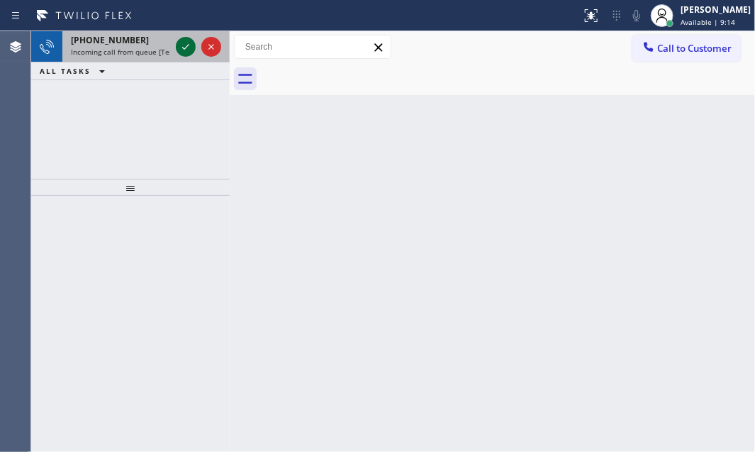
click at [183, 45] on icon at bounding box center [185, 46] width 17 height 17
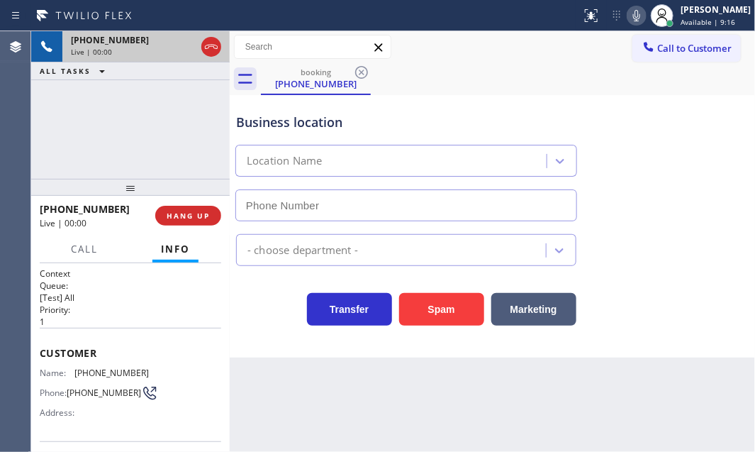
type input "[PHONE_NUMBER]"
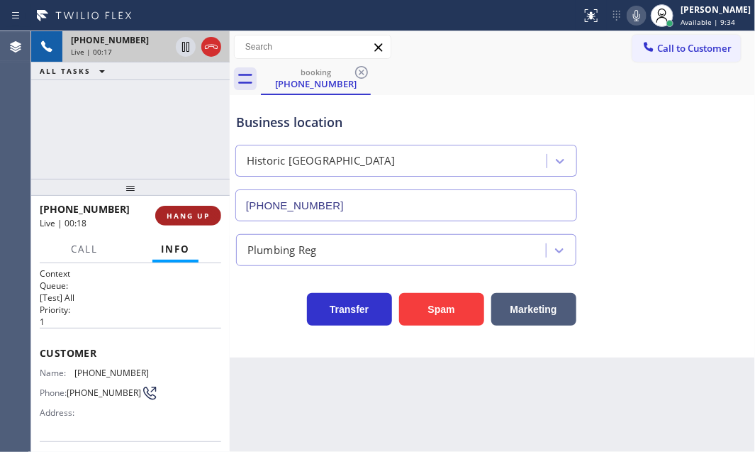
click at [169, 213] on span "HANG UP" at bounding box center [188, 216] width 43 height 10
click at [172, 215] on span "HANG UP" at bounding box center [188, 216] width 43 height 10
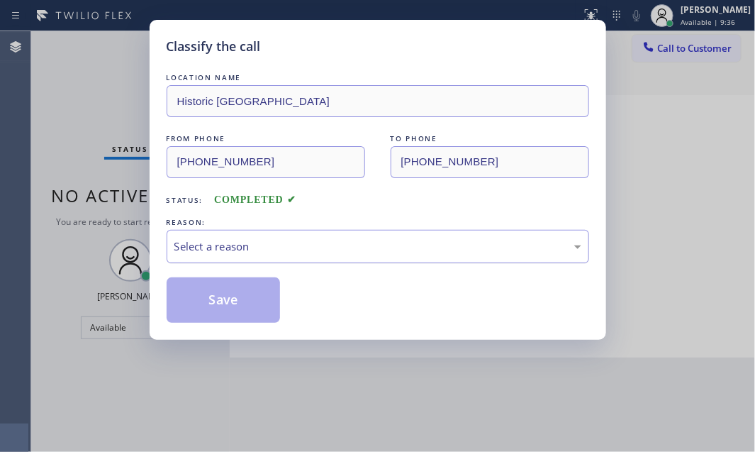
click at [316, 238] on div "Select a reason" at bounding box center [377, 246] width 407 height 16
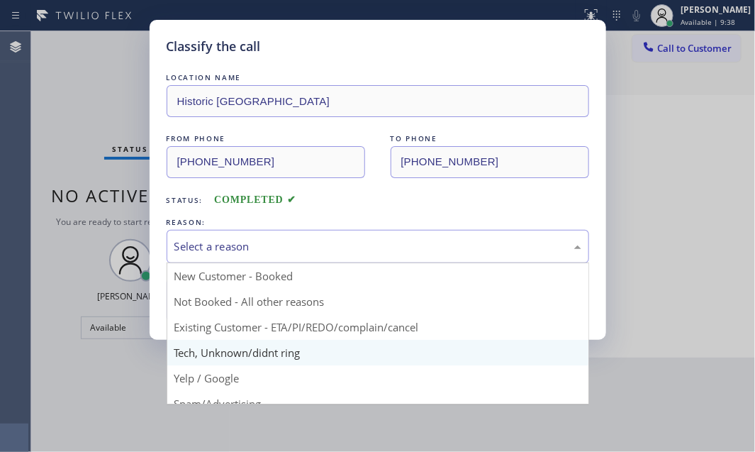
scroll to position [64, 0]
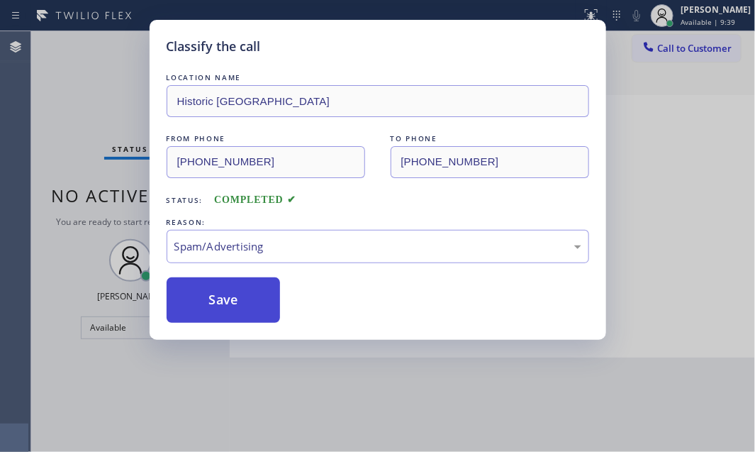
click at [202, 304] on button "Save" at bounding box center [224, 299] width 114 height 45
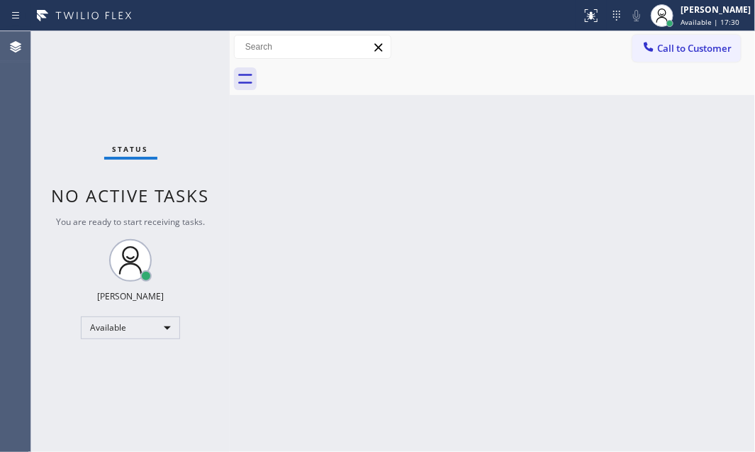
drag, startPoint x: 174, startPoint y: 47, endPoint x: 186, endPoint y: 89, distance: 43.0
click at [174, 47] on div "Status No active tasks You are ready to start receiving tasks. [PERSON_NAME] Av…" at bounding box center [130, 241] width 198 height 420
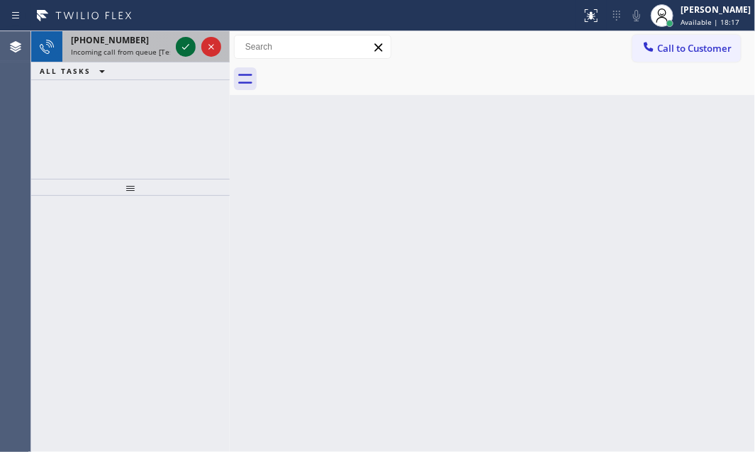
click at [188, 50] on icon at bounding box center [185, 46] width 17 height 17
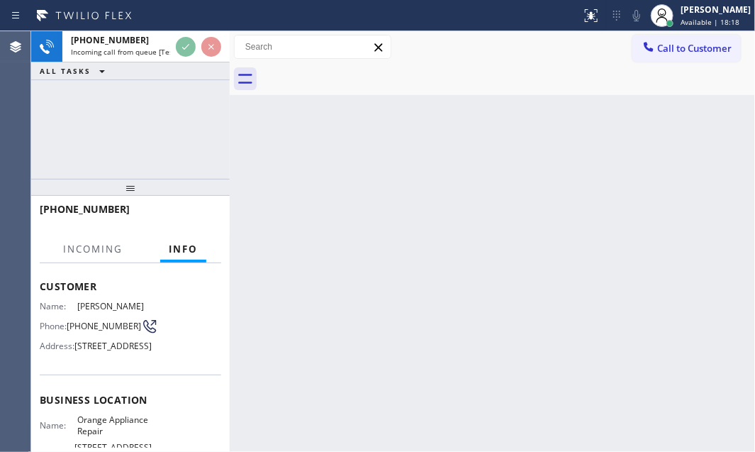
scroll to position [128, 0]
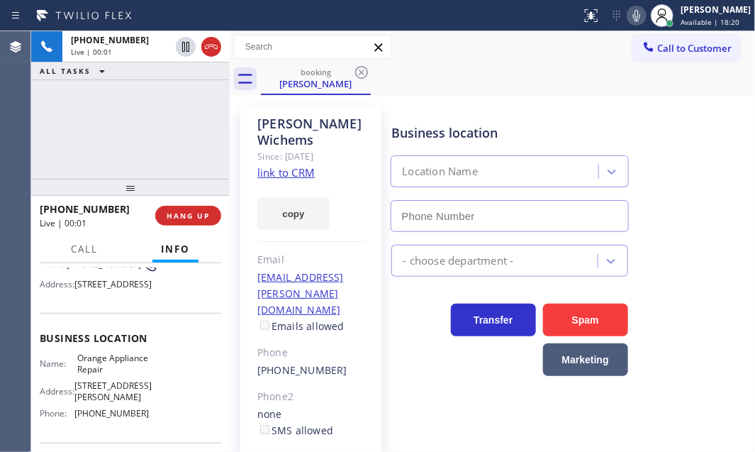
type input "[PHONE_NUMBER]"
click at [279, 165] on link "link to CRM" at bounding box center [285, 172] width 57 height 14
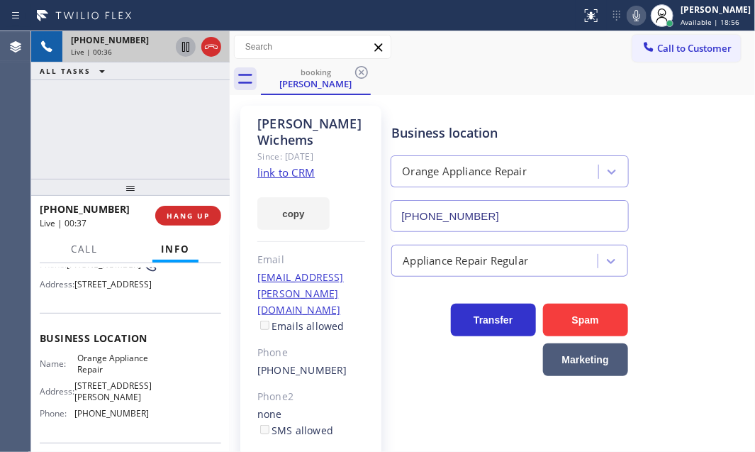
click at [184, 49] on icon at bounding box center [185, 46] width 17 height 17
click at [181, 50] on icon at bounding box center [186, 47] width 10 height 10
click at [630, 16] on icon at bounding box center [636, 15] width 17 height 17
click at [628, 18] on icon at bounding box center [636, 15] width 17 height 17
click at [633, 21] on icon at bounding box center [636, 15] width 7 height 11
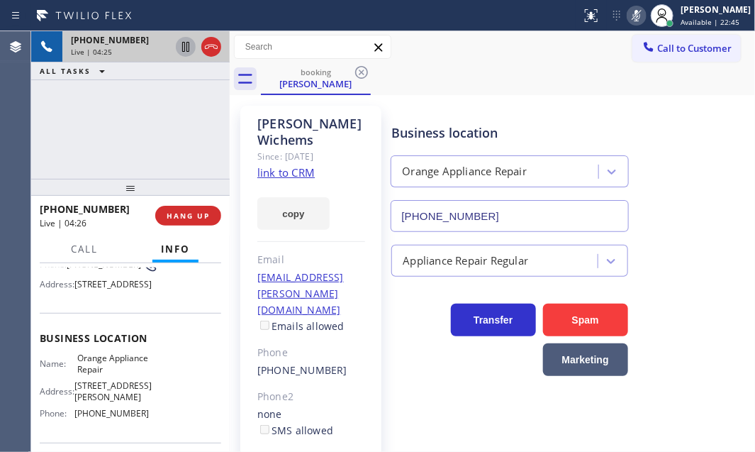
click at [628, 13] on icon at bounding box center [636, 15] width 17 height 17
click at [628, 16] on icon at bounding box center [636, 15] width 17 height 17
click at [633, 11] on icon at bounding box center [636, 15] width 7 height 11
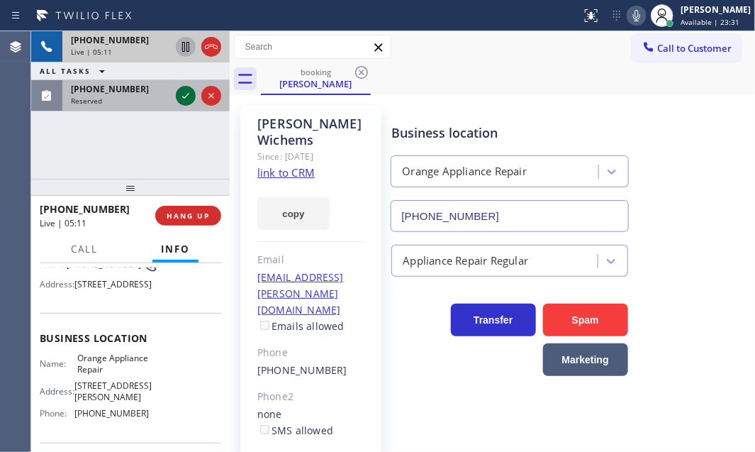
click at [183, 93] on icon at bounding box center [185, 95] width 17 height 17
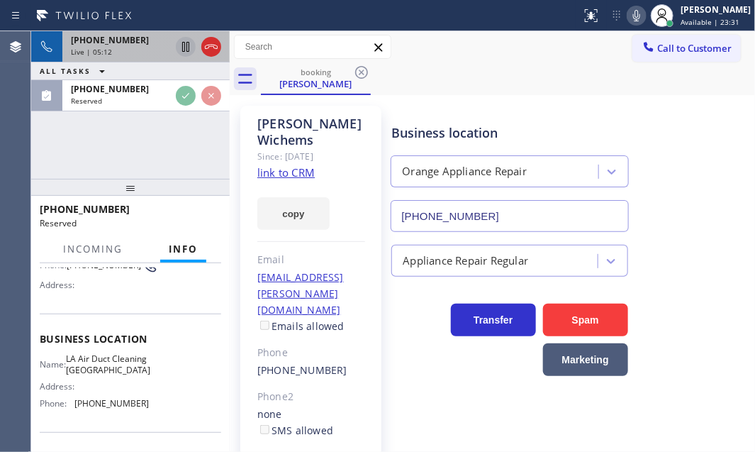
click at [145, 48] on div "Live | 05:12" at bounding box center [120, 52] width 99 height 10
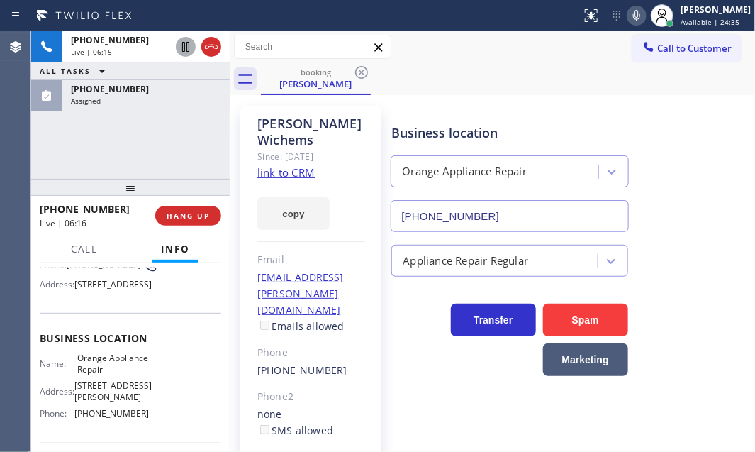
click at [50, 152] on div "[PHONE_NUMBER] Live | 06:15 ALL TASKS ALL TASKS ACTIVE TASKS TASKS IN WRAP UP […" at bounding box center [130, 104] width 198 height 147
click at [690, 110] on div "Business location Orange Appliance Repair [PHONE_NUMBER]" at bounding box center [569, 167] width 363 height 128
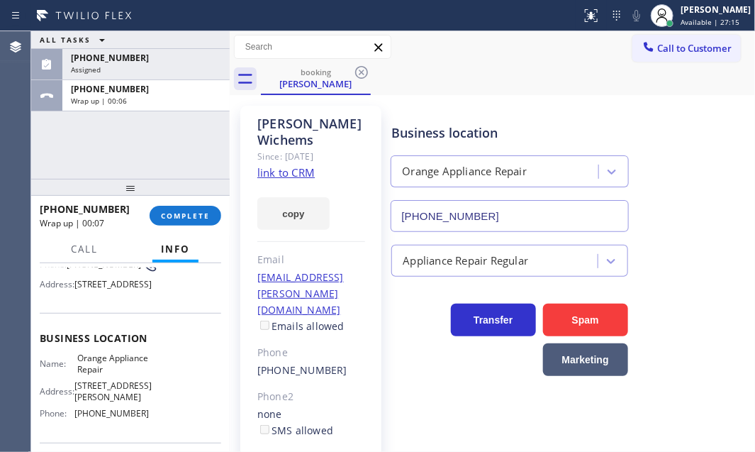
click at [678, 45] on span "Call to Customer" at bounding box center [694, 48] width 74 height 13
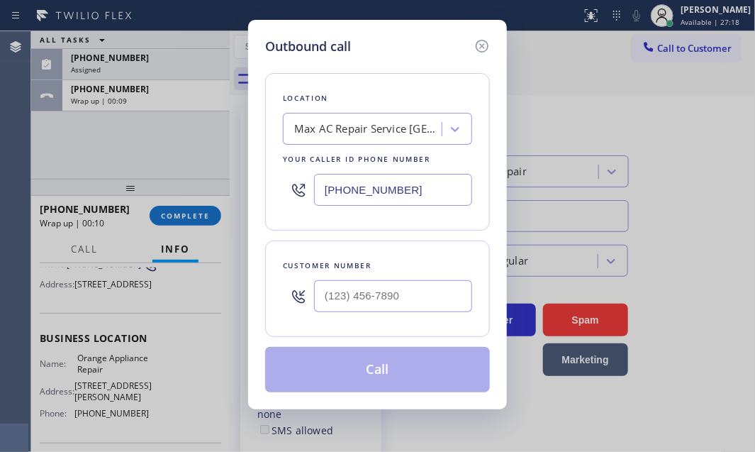
click at [420, 189] on input "[PHONE_NUMBER]" at bounding box center [393, 190] width 158 height 32
click at [483, 46] on icon at bounding box center [482, 46] width 13 height 13
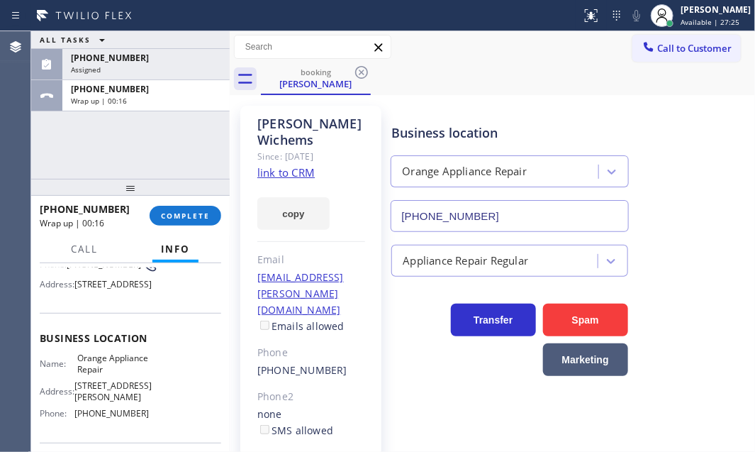
drag, startPoint x: 501, startPoint y: 213, endPoint x: 368, endPoint y: 213, distance: 133.3
click at [368, 213] on div "[PERSON_NAME] Since: [DATE] link to CRM copy Email [EMAIL_ADDRESS][PERSON_NAME]…" at bounding box center [492, 341] width 518 height 485
click at [700, 40] on button "Call to Customer" at bounding box center [686, 48] width 108 height 27
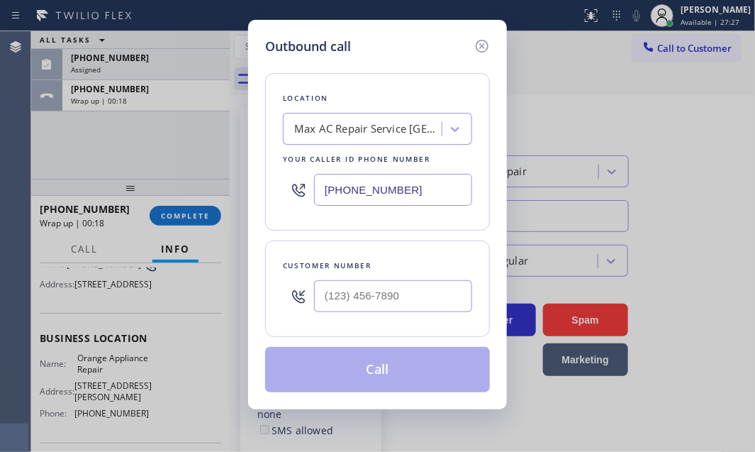
click at [427, 185] on input "[PHONE_NUMBER]" at bounding box center [393, 190] width 158 height 32
paste input "310) 818-7582"
type input "[PHONE_NUMBER]"
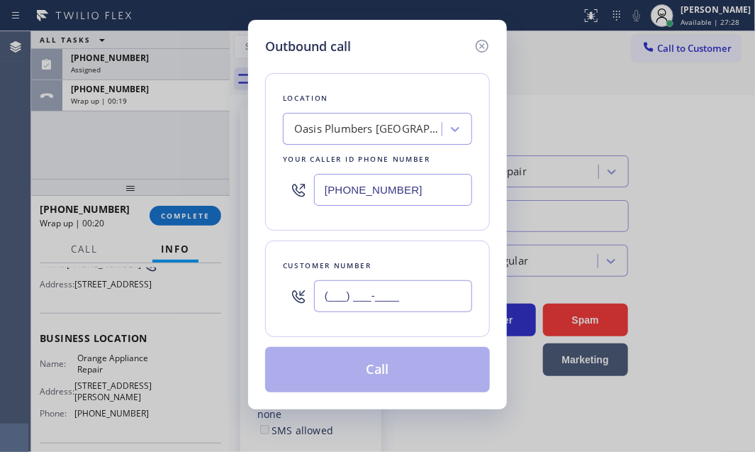
drag, startPoint x: 359, startPoint y: 286, endPoint x: 388, endPoint y: 255, distance: 42.6
click at [361, 286] on input "(___) ___-____" at bounding box center [393, 296] width 158 height 32
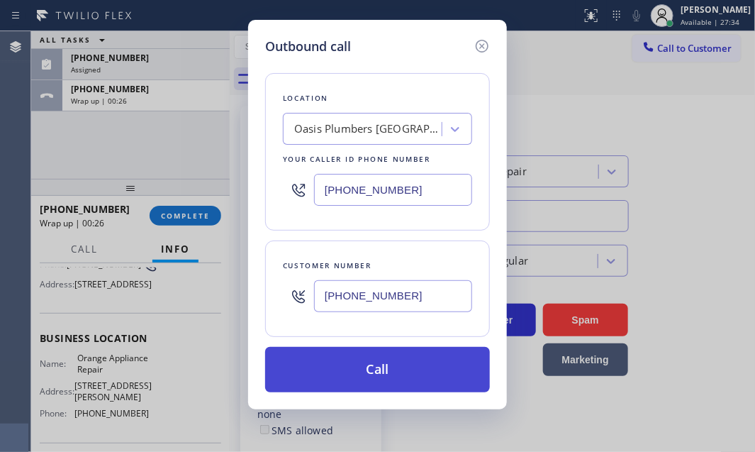
type input "[PHONE_NUMBER]"
click at [381, 371] on button "Call" at bounding box center [377, 369] width 225 height 45
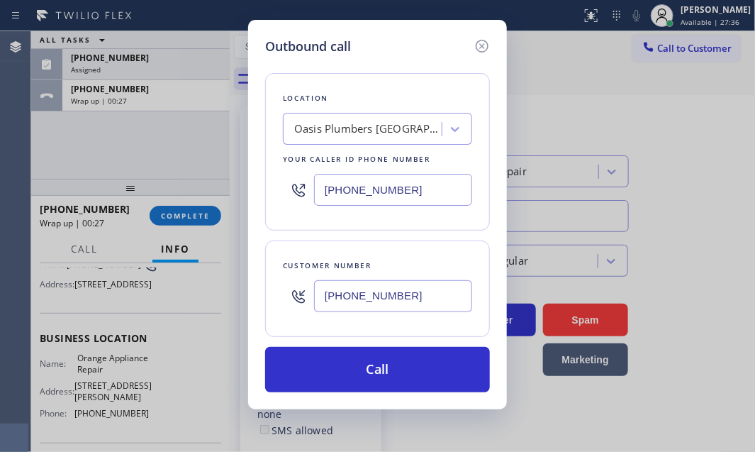
click at [166, 87] on div "Outbound call Location Oasis Plumbers [GEOGRAPHIC_DATA][PERSON_NAME] Your calle…" at bounding box center [377, 226] width 755 height 452
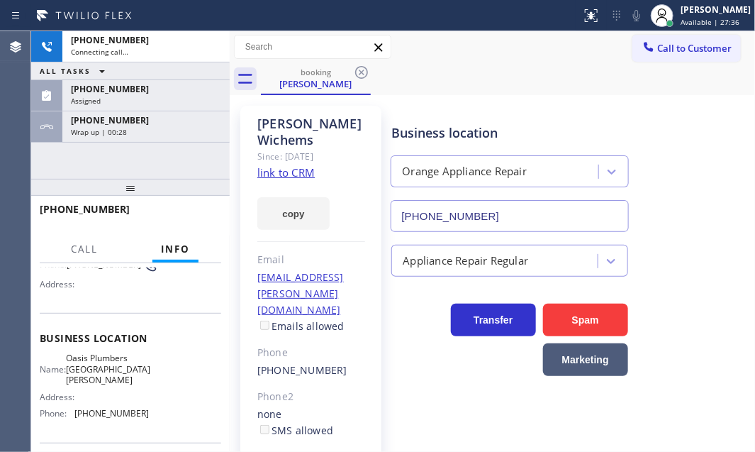
click at [166, 87] on div "[PHONE_NUMBER]" at bounding box center [146, 89] width 150 height 12
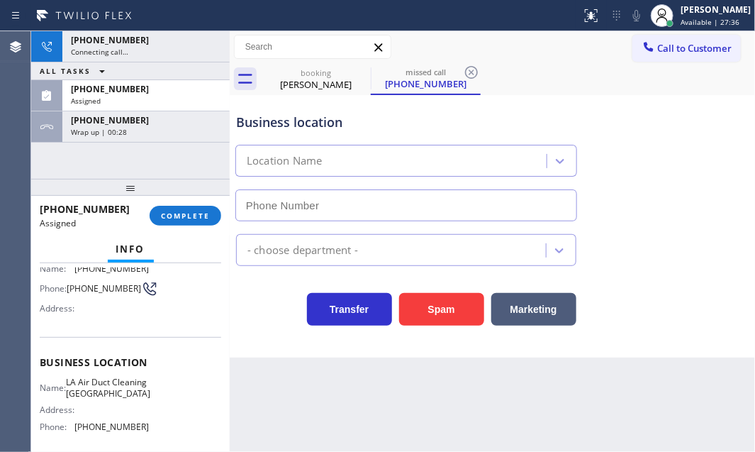
scroll to position [152, 0]
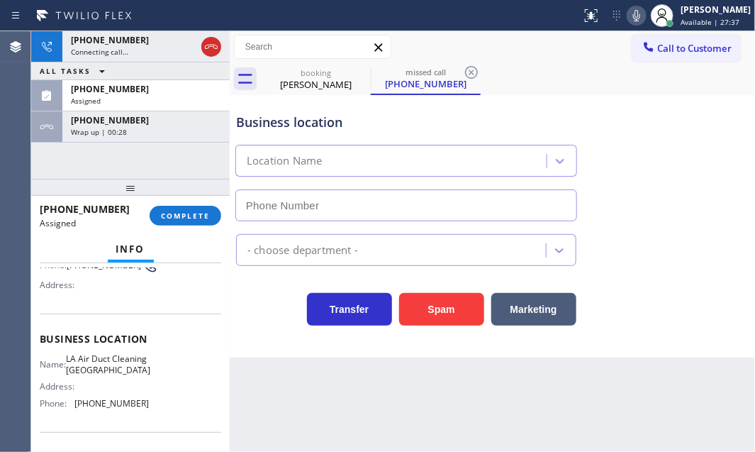
type input "[PHONE_NUMBER]"
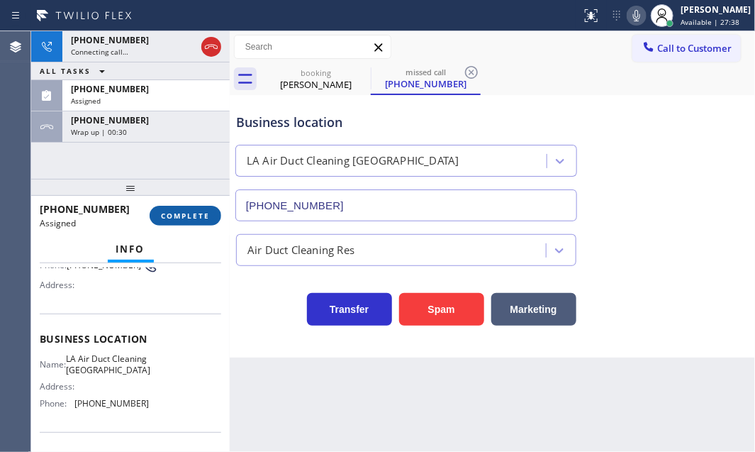
click at [181, 220] on button "COMPLETE" at bounding box center [186, 216] width 72 height 20
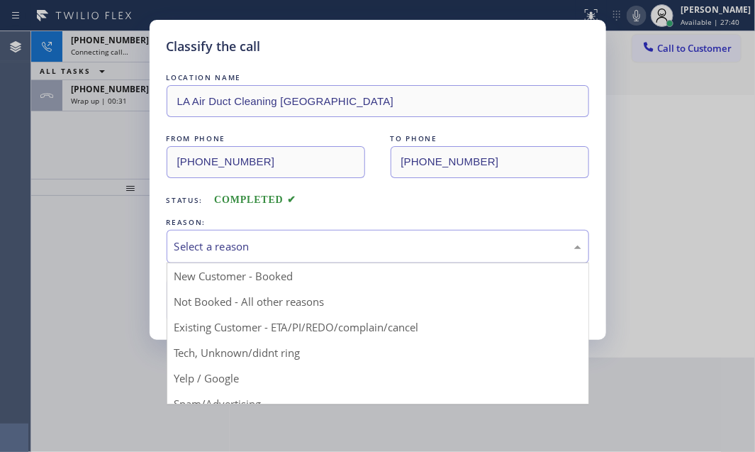
click at [298, 244] on div "Select a reason" at bounding box center [377, 246] width 407 height 16
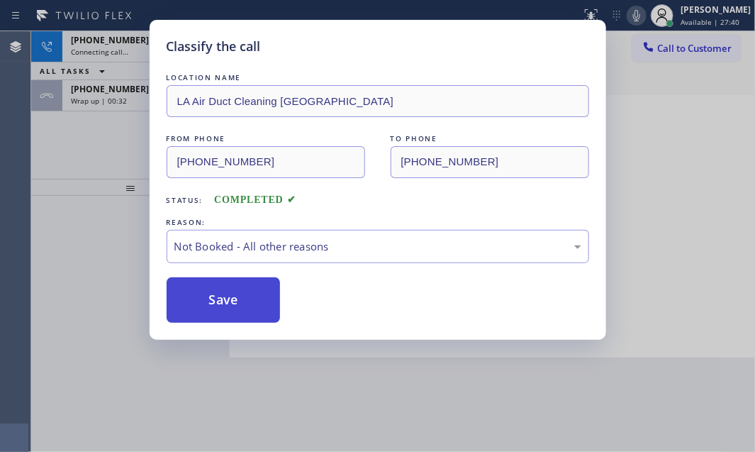
drag, startPoint x: 219, startPoint y: 300, endPoint x: 206, endPoint y: 301, distance: 13.5
click at [206, 301] on button "Save" at bounding box center [224, 299] width 114 height 45
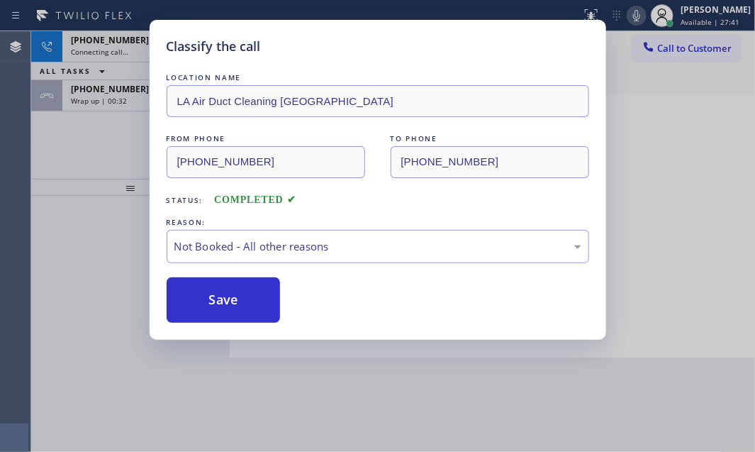
type input "[PHONE_NUMBER]"
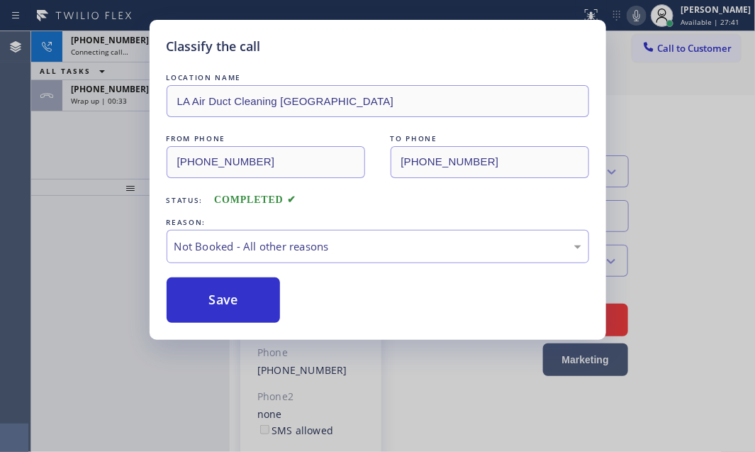
click at [121, 99] on div "Classify the call LOCATION NAME LA Air Duct Cleaning [GEOGRAPHIC_DATA] FROM PHO…" at bounding box center [377, 226] width 755 height 452
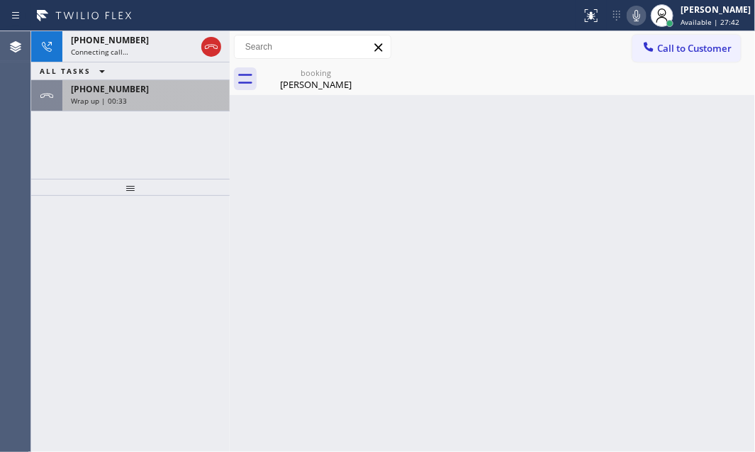
click at [126, 99] on div "Wrap up | 00:33" at bounding box center [146, 101] width 150 height 10
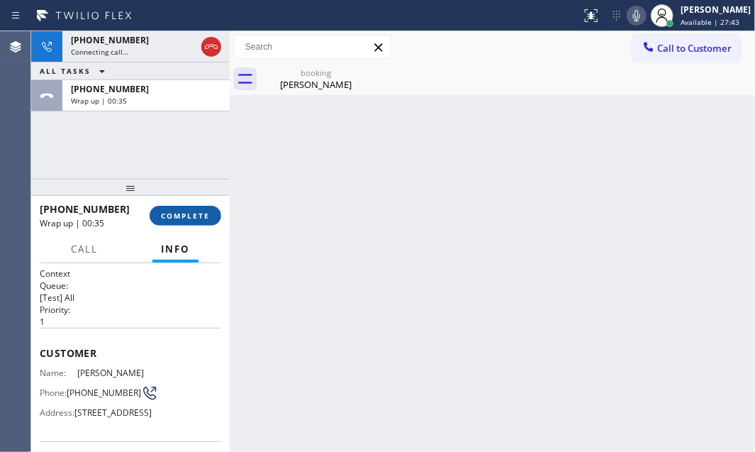
click at [184, 214] on span "COMPLETE" at bounding box center [185, 216] width 49 height 10
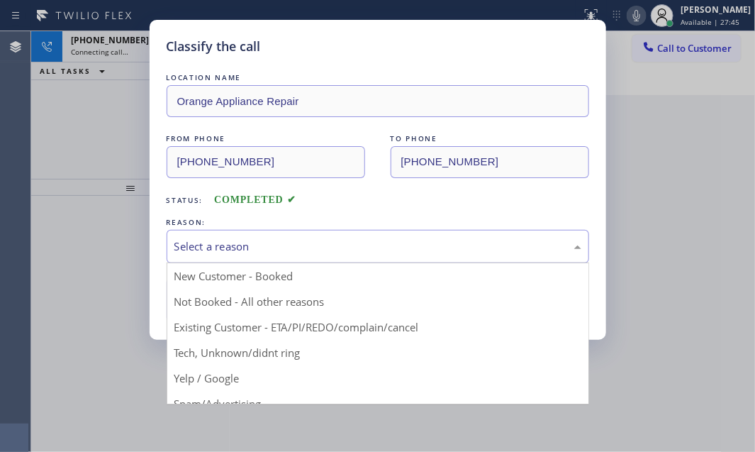
drag, startPoint x: 303, startPoint y: 233, endPoint x: 285, endPoint y: 261, distance: 32.8
click at [303, 233] on div "Select a reason" at bounding box center [378, 246] width 422 height 33
drag, startPoint x: 245, startPoint y: 328, endPoint x: 220, endPoint y: 299, distance: 37.8
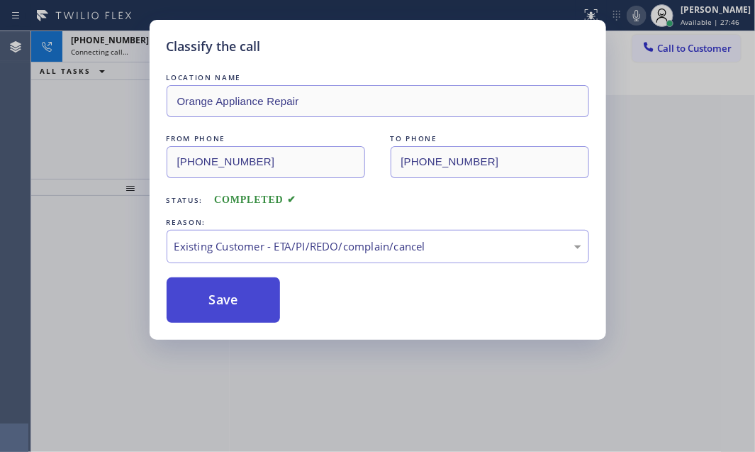
click at [218, 293] on button "Save" at bounding box center [224, 299] width 114 height 45
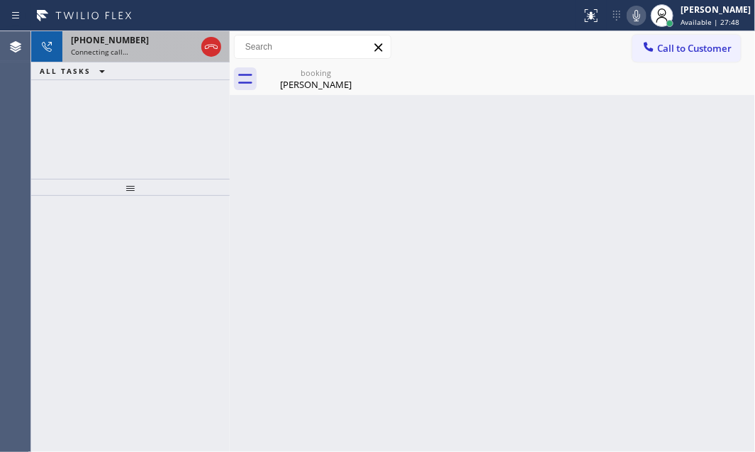
click at [136, 55] on div "Connecting call…" at bounding box center [133, 52] width 125 height 10
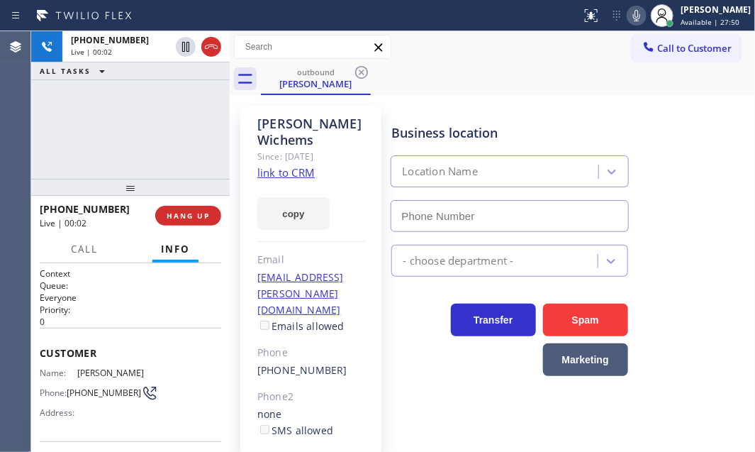
type input "[PHONE_NUMBER]"
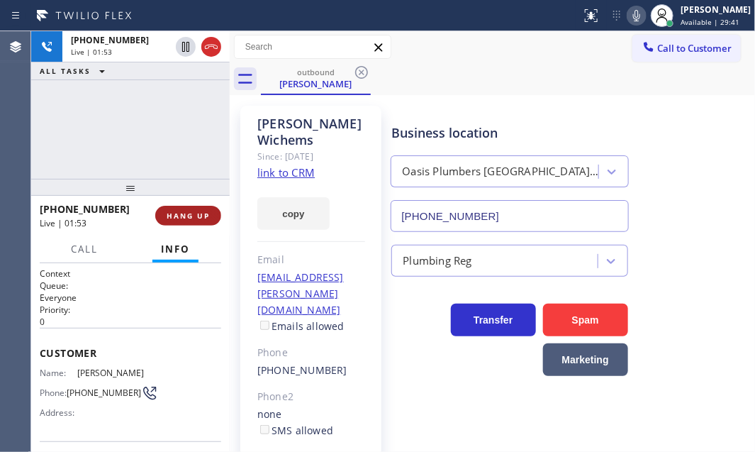
click at [189, 216] on span "HANG UP" at bounding box center [188, 216] width 43 height 10
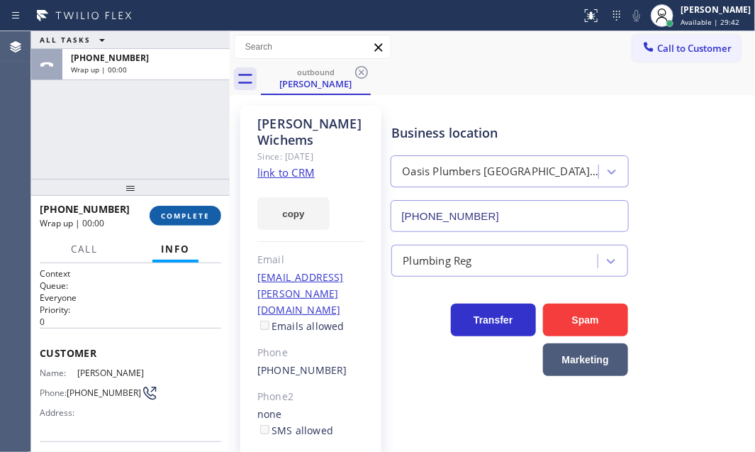
click at [191, 214] on span "COMPLETE" at bounding box center [185, 216] width 49 height 10
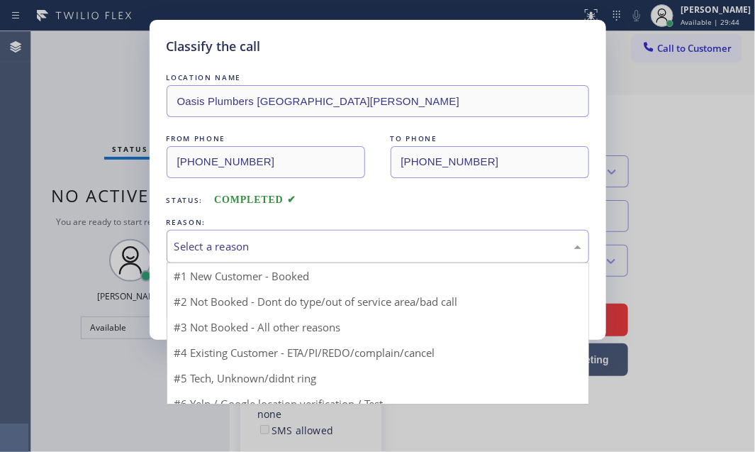
click at [250, 244] on div "Select a reason" at bounding box center [377, 246] width 407 height 16
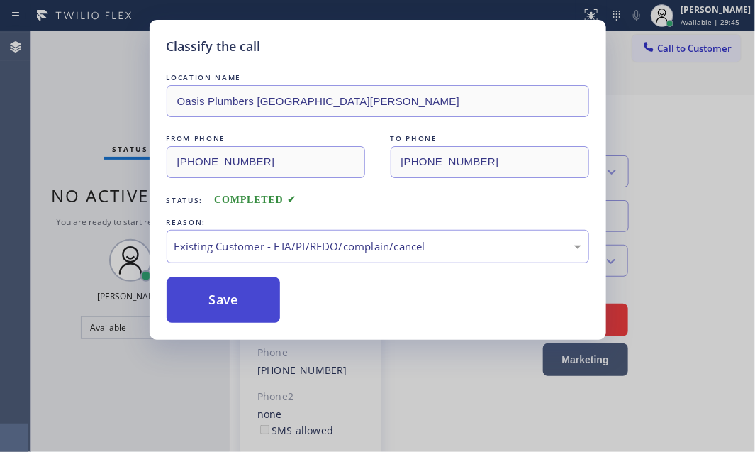
drag, startPoint x: 241, startPoint y: 327, endPoint x: 226, endPoint y: 304, distance: 27.1
drag, startPoint x: 222, startPoint y: 296, endPoint x: 252, endPoint y: 303, distance: 30.4
click at [224, 296] on button "Save" at bounding box center [224, 299] width 114 height 45
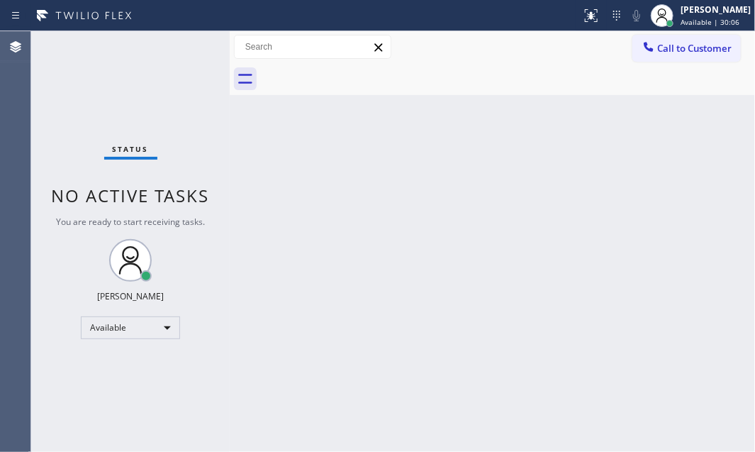
click at [522, 198] on div "Back to Dashboard Change Sender ID Customers Technicians Select a contact Outbo…" at bounding box center [492, 241] width 525 height 420
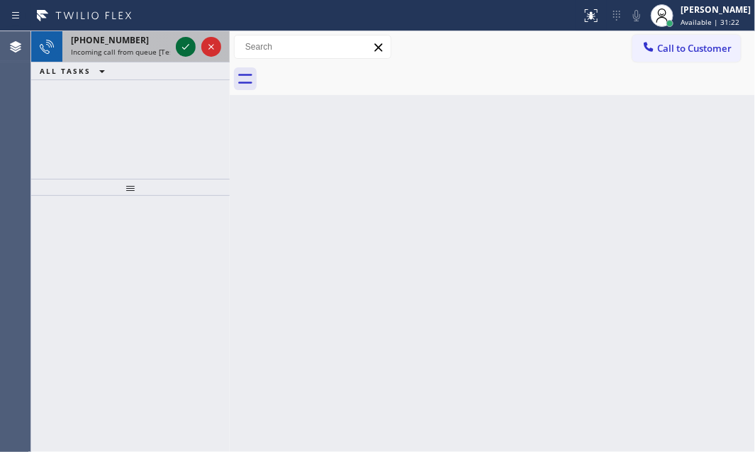
click at [178, 45] on icon at bounding box center [185, 46] width 17 height 17
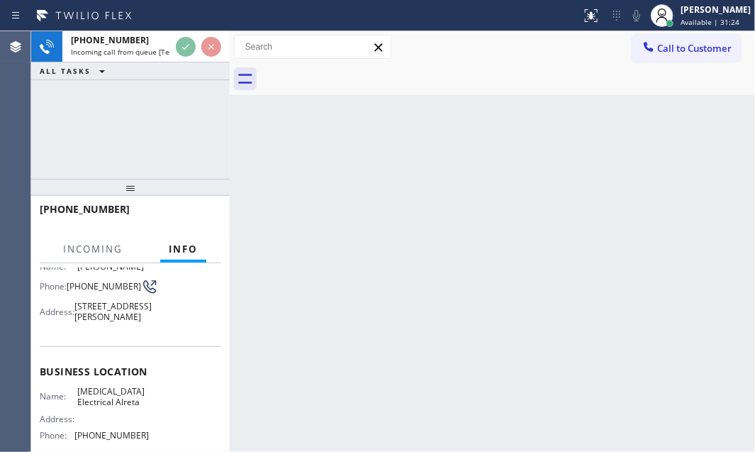
scroll to position [128, 0]
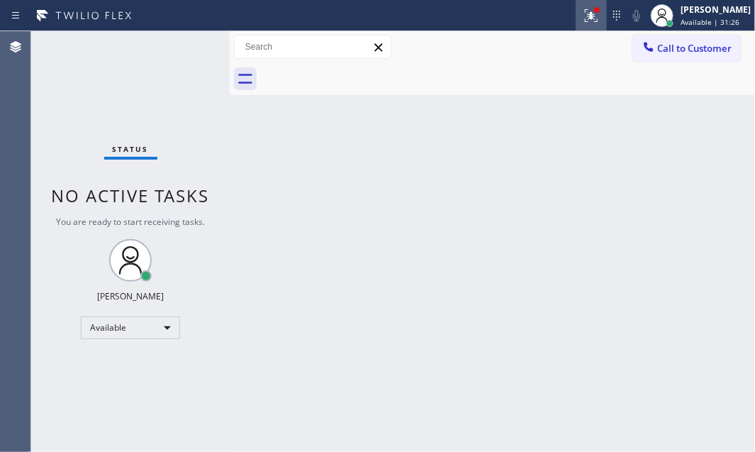
click at [583, 13] on icon at bounding box center [591, 15] width 17 height 17
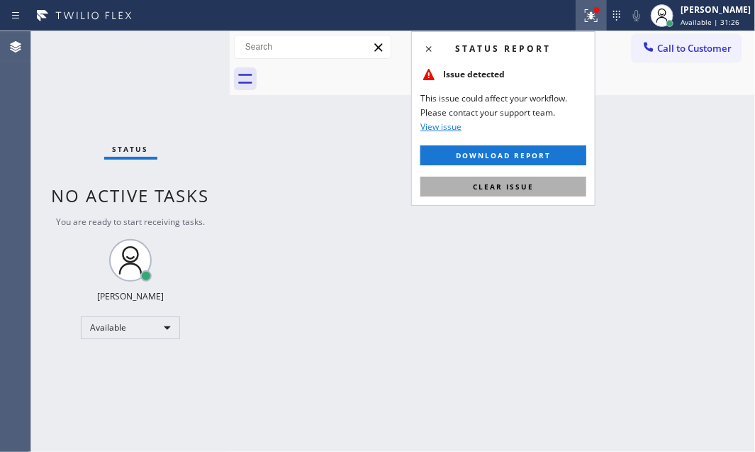
click at [527, 176] on button "Clear issue" at bounding box center [503, 186] width 166 height 20
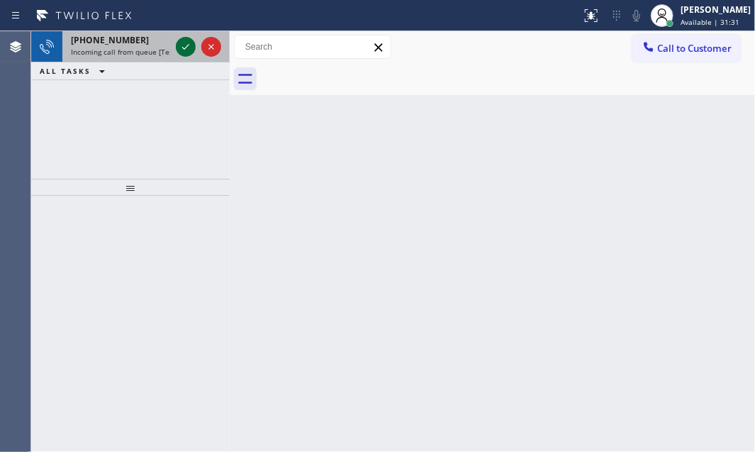
click at [184, 45] on icon at bounding box center [185, 46] width 17 height 17
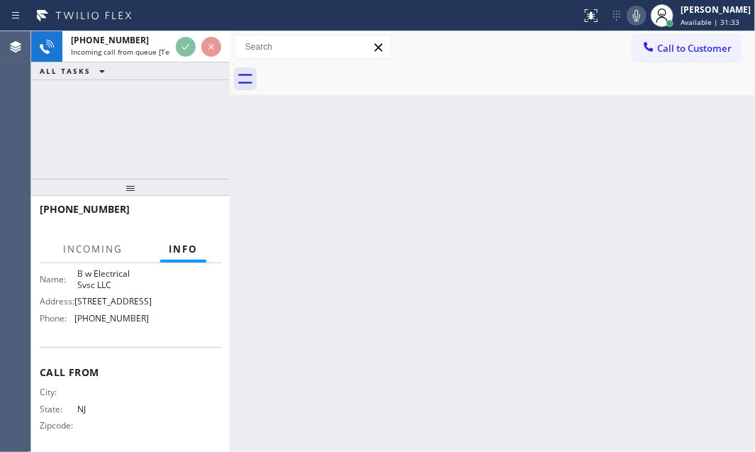
scroll to position [136, 0]
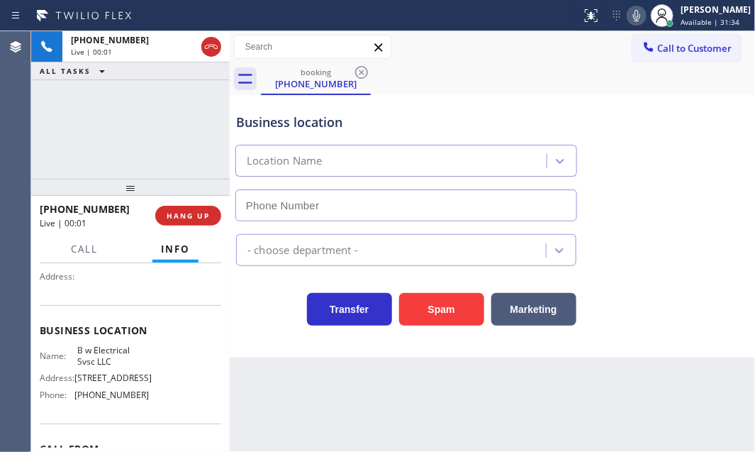
type input "[PHONE_NUMBER]"
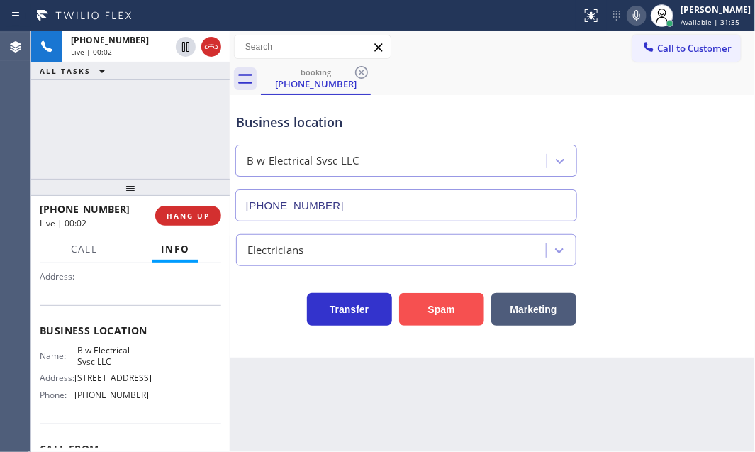
click at [454, 313] on button "Spam" at bounding box center [441, 309] width 85 height 33
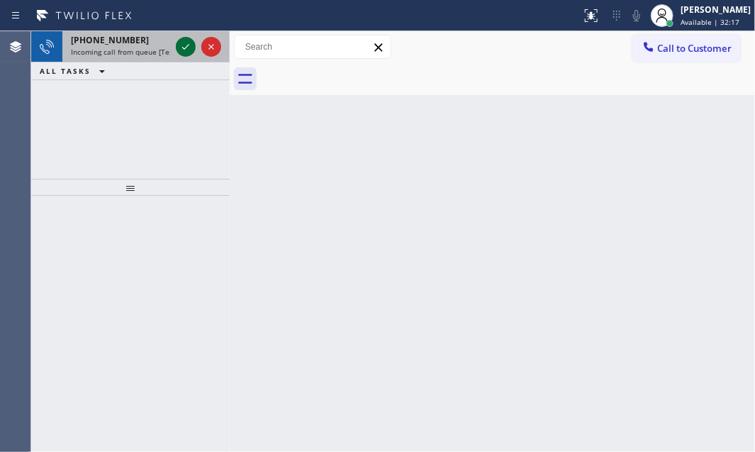
click at [189, 45] on icon at bounding box center [185, 46] width 17 height 17
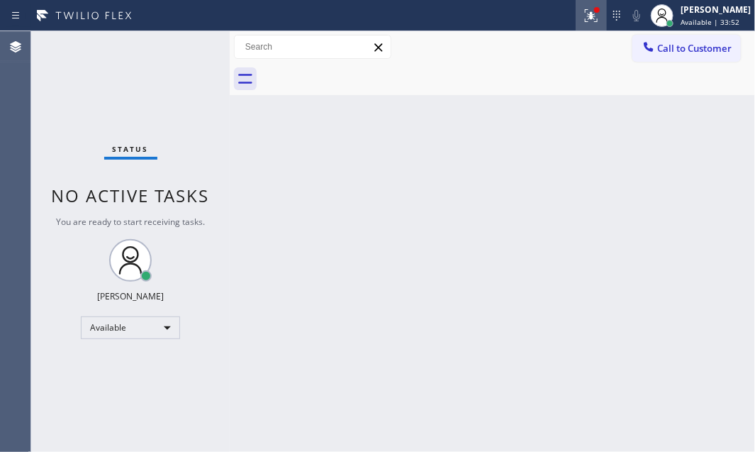
click at [583, 12] on icon at bounding box center [591, 15] width 17 height 17
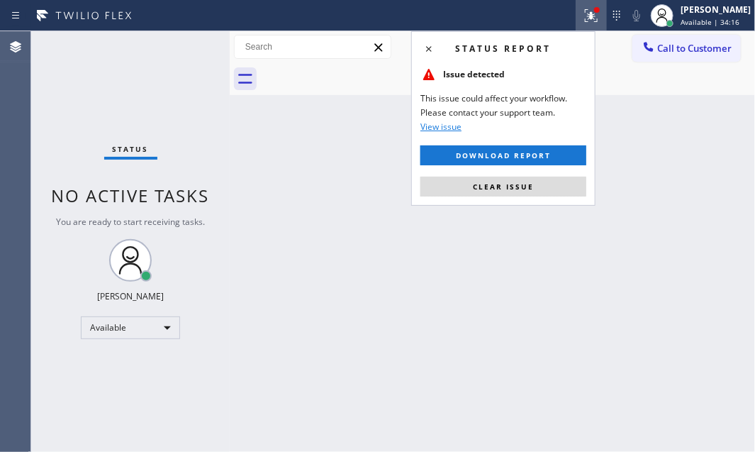
click at [647, 272] on div "Back to Dashboard Change Sender ID Customers Technicians Select a contact Outbo…" at bounding box center [492, 241] width 525 height 420
click at [525, 186] on span "Clear issue" at bounding box center [503, 186] width 61 height 10
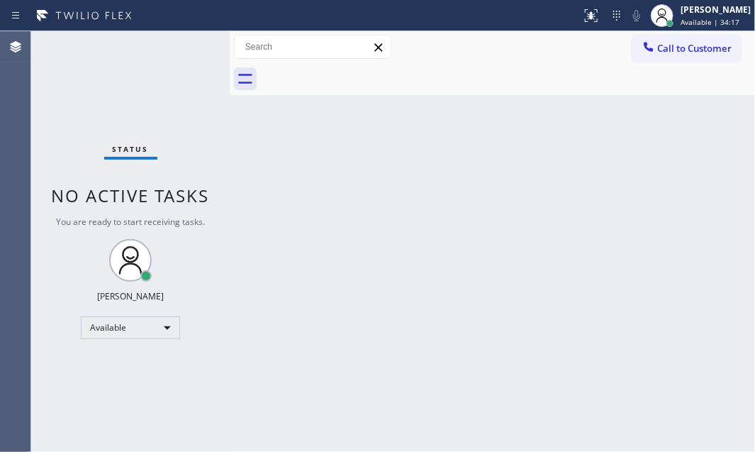
click at [656, 206] on div "Back to Dashboard Change Sender ID Customers Technicians Select a contact Outbo…" at bounding box center [492, 241] width 525 height 420
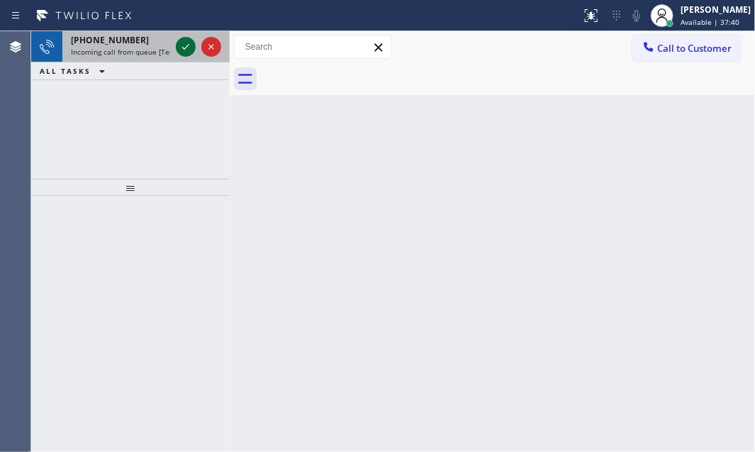
click at [190, 45] on icon at bounding box center [185, 46] width 17 height 17
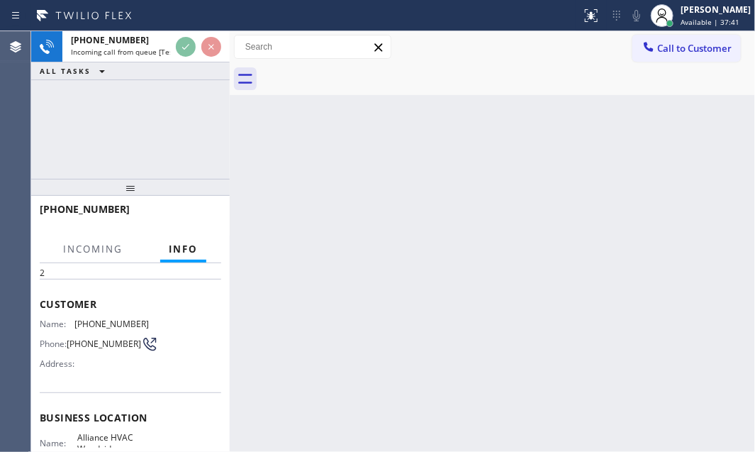
scroll to position [193, 0]
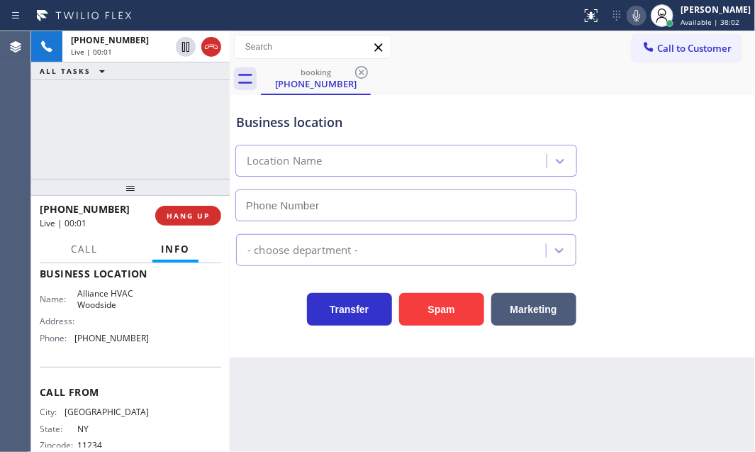
type input "[PHONE_NUMBER]"
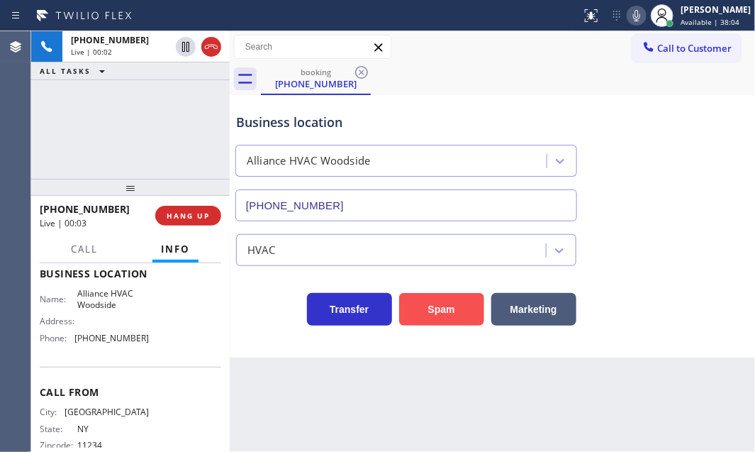
click at [454, 301] on button "Spam" at bounding box center [441, 309] width 85 height 33
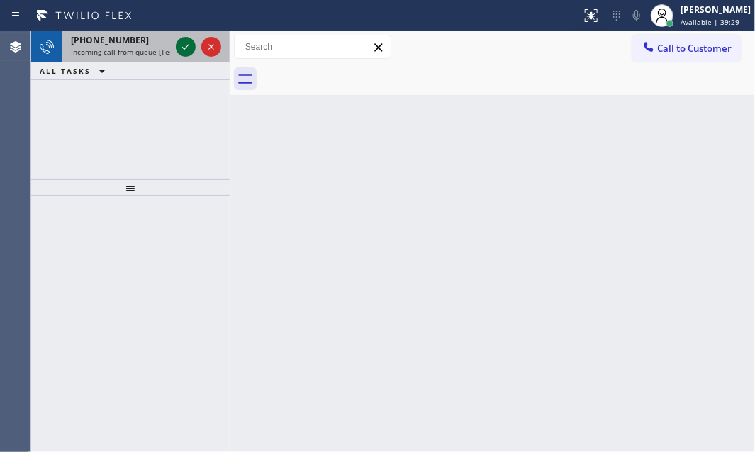
click at [182, 47] on icon at bounding box center [185, 47] width 7 height 6
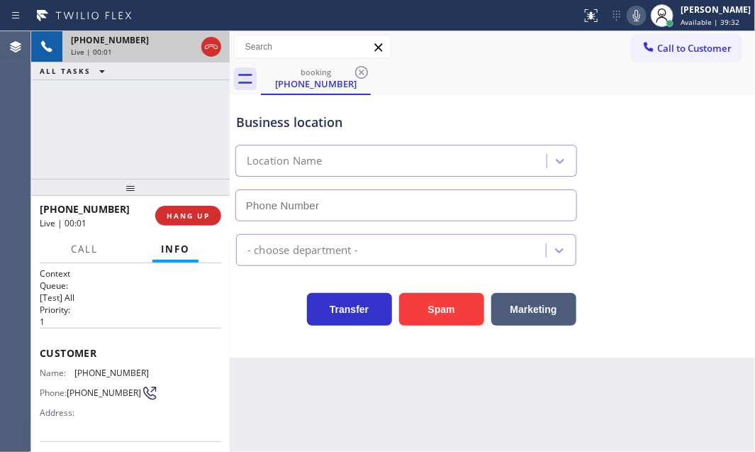
type input "[PHONE_NUMBER]"
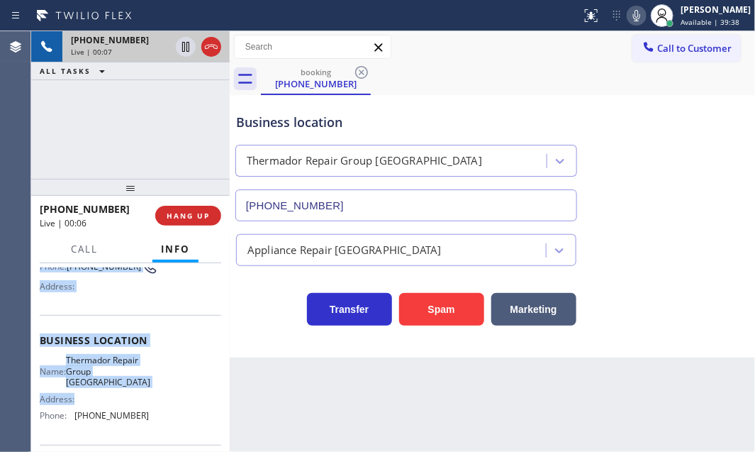
scroll to position [128, 0]
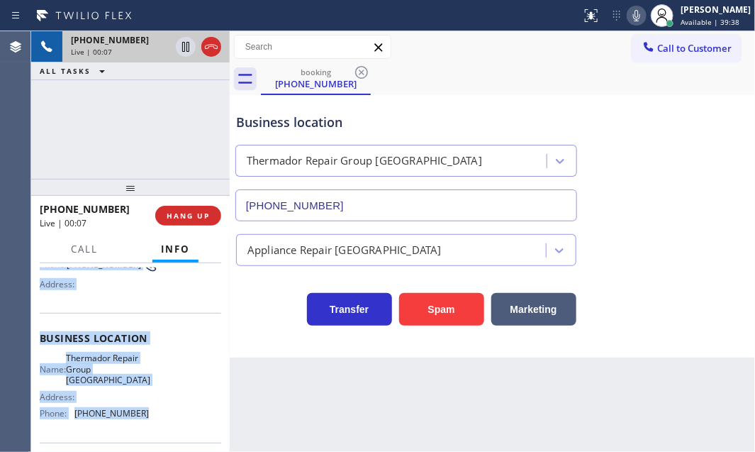
drag, startPoint x: 38, startPoint y: 346, endPoint x: 176, endPoint y: 432, distance: 162.1
click at [135, 414] on div "Context Queue: [Test] All Priority: 1 Customer Name: [PHONE_NUMBER] Phone: [PHO…" at bounding box center [130, 344] width 181 height 410
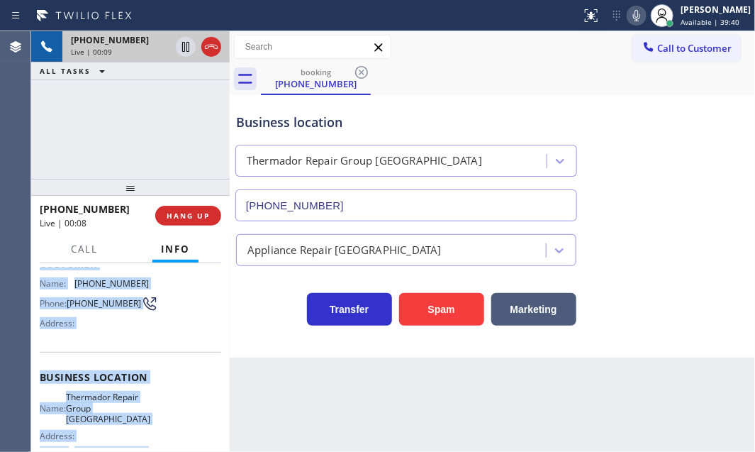
scroll to position [0, 0]
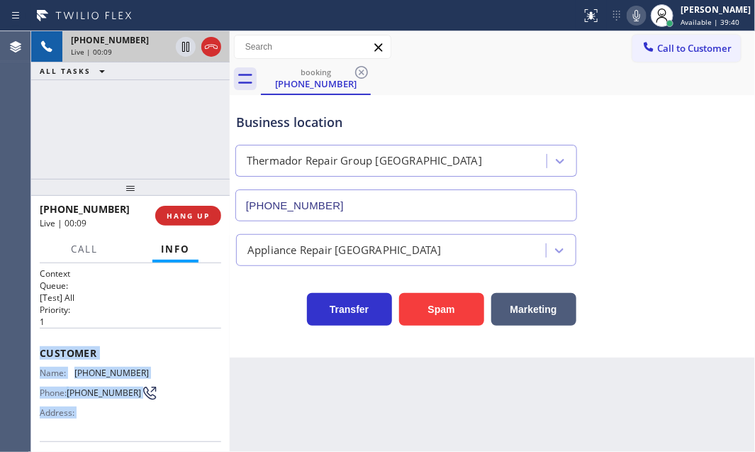
click at [111, 329] on div "Customer Name: [PHONE_NUMBER] Phone: [PHONE_NUMBER] Address:" at bounding box center [130, 383] width 181 height 113
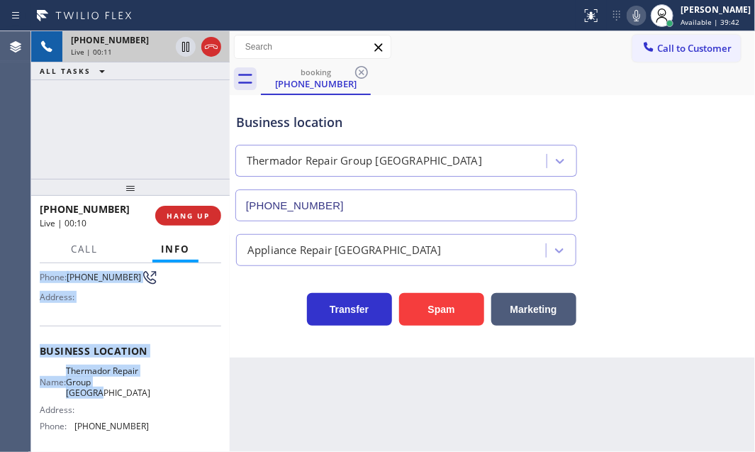
scroll to position [128, 0]
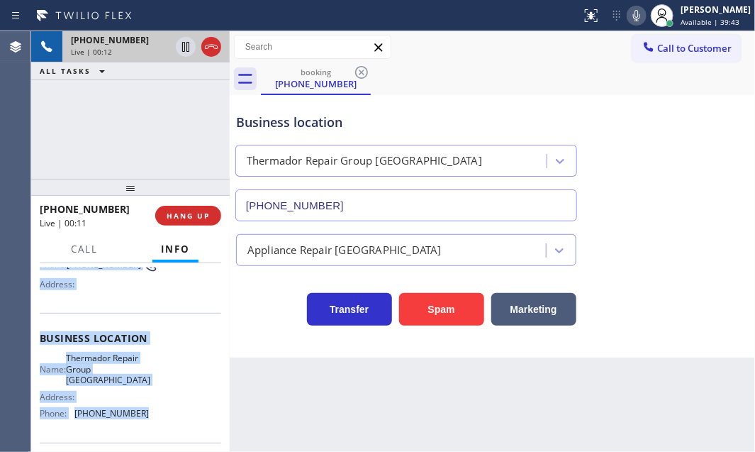
drag, startPoint x: 38, startPoint y: 341, endPoint x: 151, endPoint y: 414, distance: 134.9
click at [150, 414] on div "Context Queue: [Test] All Priority: 1 Customer Name: [PHONE_NUMBER] Phone: [PHO…" at bounding box center [130, 357] width 198 height 189
click at [179, 48] on icon at bounding box center [185, 46] width 17 height 17
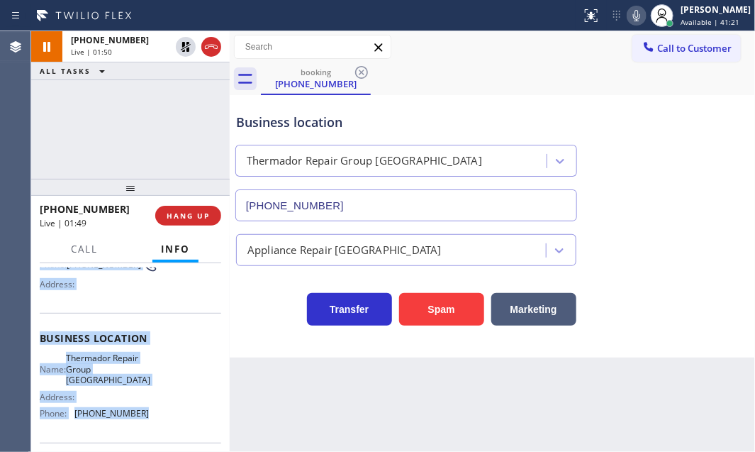
drag, startPoint x: 189, startPoint y: 50, endPoint x: 207, endPoint y: 69, distance: 26.6
click at [189, 49] on icon at bounding box center [185, 46] width 17 height 17
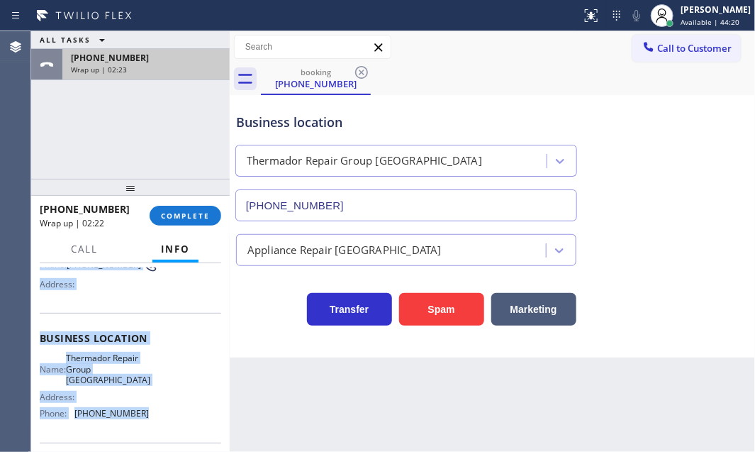
click at [179, 65] on div "Wrap up | 02:23" at bounding box center [146, 70] width 150 height 10
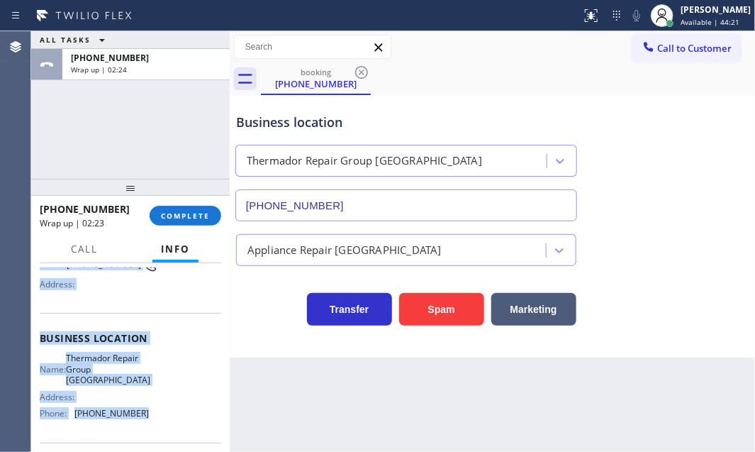
drag, startPoint x: 189, startPoint y: 214, endPoint x: 233, endPoint y: 225, distance: 46.1
click at [190, 214] on span "COMPLETE" at bounding box center [185, 216] width 49 height 10
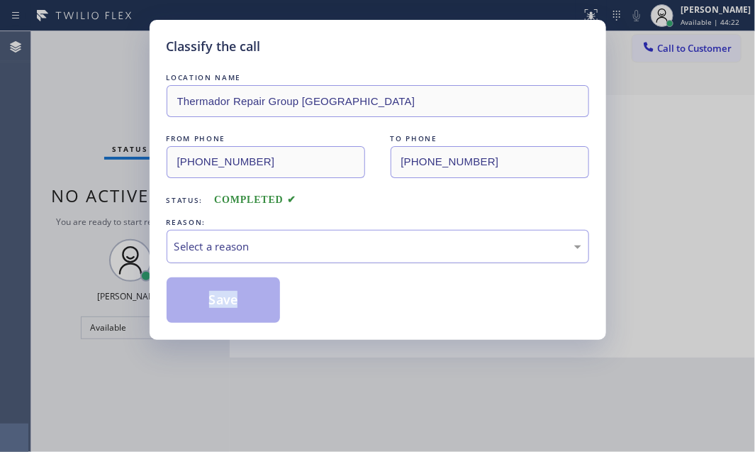
click at [312, 247] on div "LOCATION NAME Thermador Repair Group [GEOGRAPHIC_DATA] FROM PHONE [PHONE_NUMBER…" at bounding box center [378, 196] width 422 height 252
click at [313, 247] on div "Select a reason" at bounding box center [377, 246] width 407 height 16
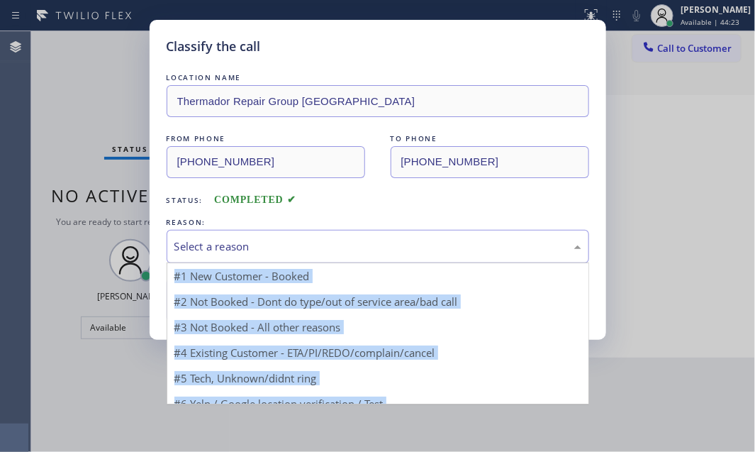
click at [313, 247] on div "Select a reason" at bounding box center [377, 246] width 407 height 16
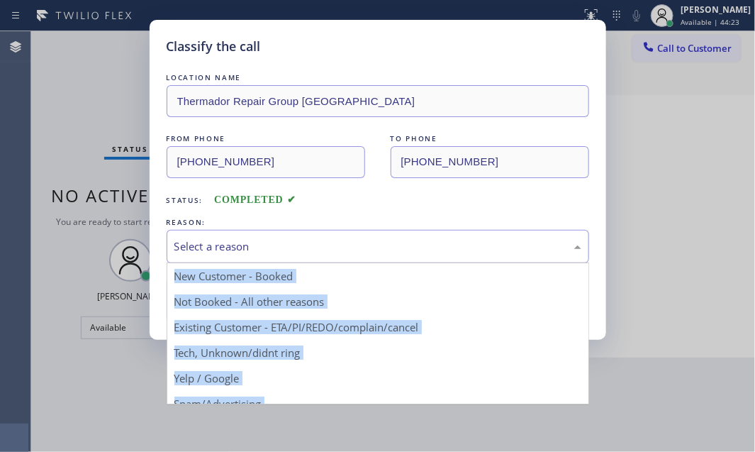
click at [314, 247] on div "Select a reason" at bounding box center [377, 246] width 407 height 16
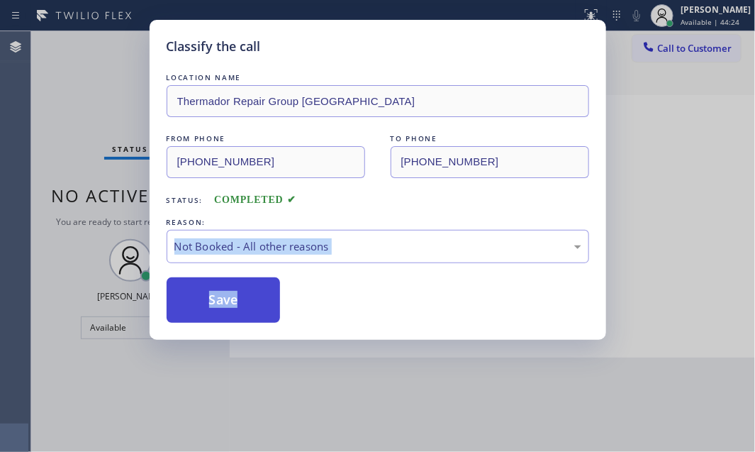
click at [227, 285] on button "Save" at bounding box center [224, 299] width 114 height 45
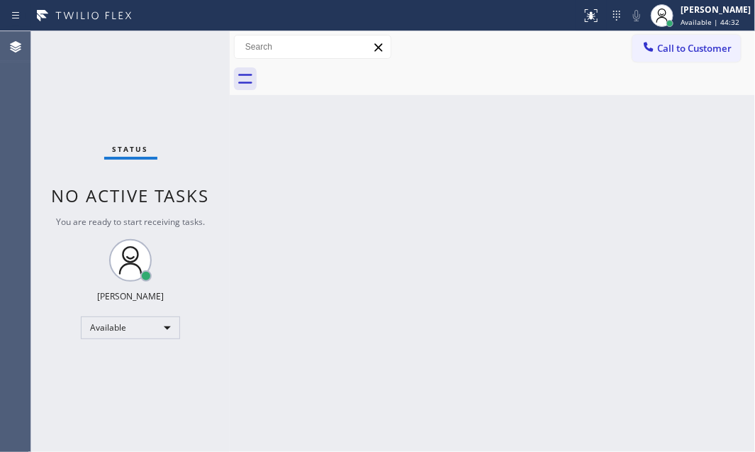
click at [194, 45] on div "Status No active tasks You are ready to start receiving tasks. [PERSON_NAME] Av…" at bounding box center [130, 241] width 198 height 420
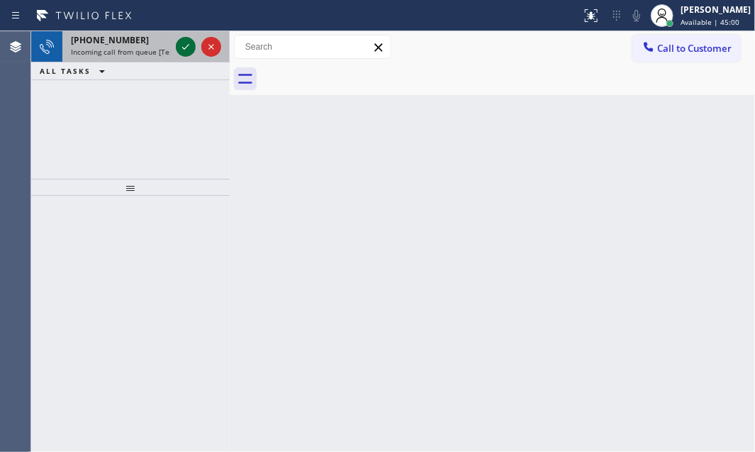
click at [187, 43] on icon at bounding box center [185, 46] width 17 height 17
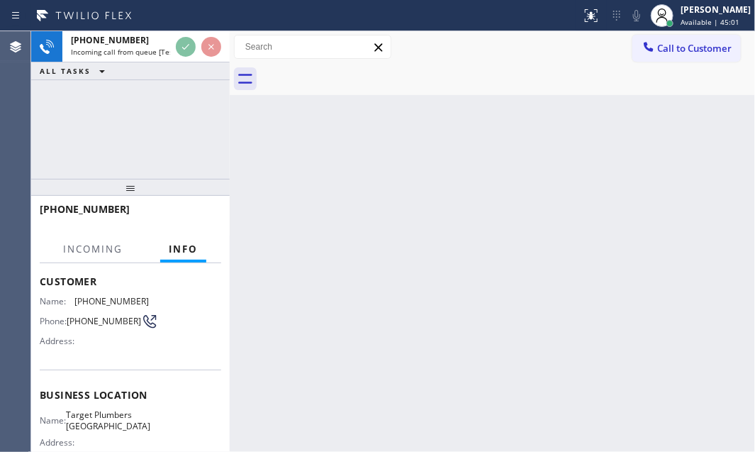
scroll to position [128, 0]
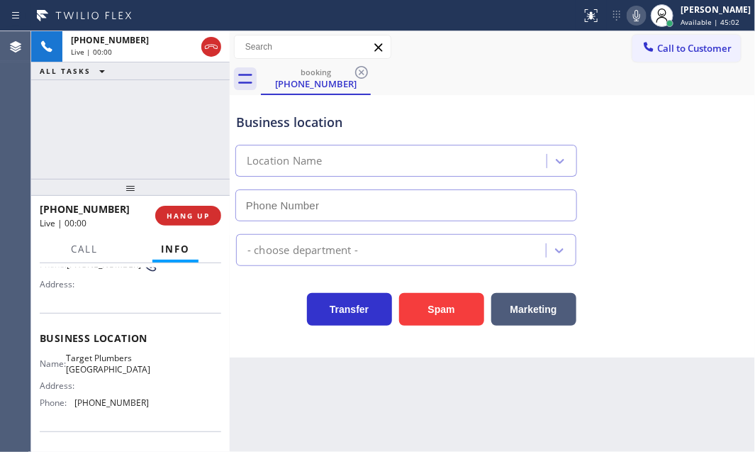
type input "[PHONE_NUMBER]"
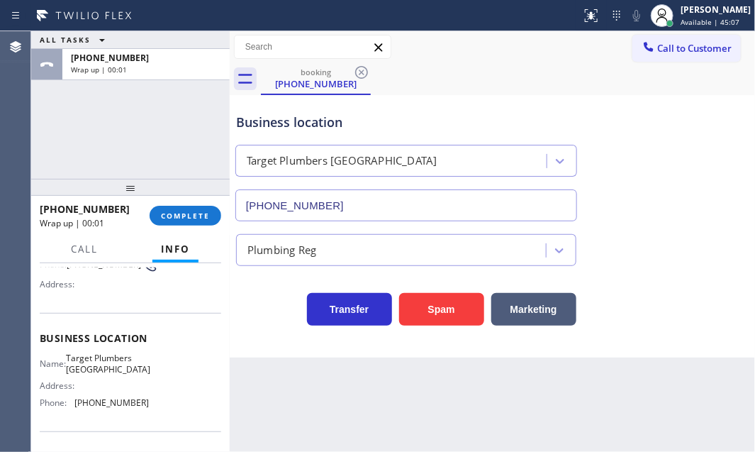
click at [192, 193] on div at bounding box center [130, 187] width 198 height 17
click at [192, 211] on span "COMPLETE" at bounding box center [185, 216] width 49 height 10
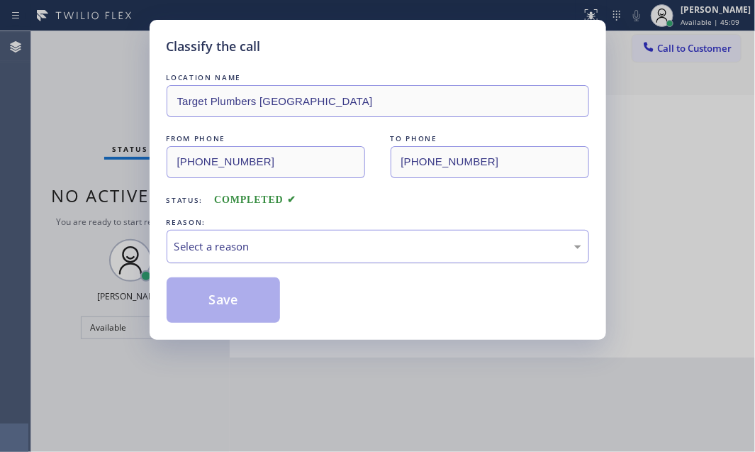
click at [325, 241] on div "Select a reason" at bounding box center [377, 246] width 407 height 16
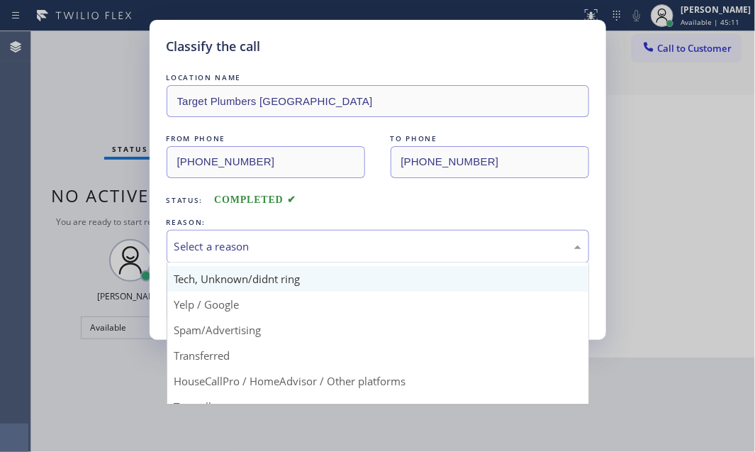
scroll to position [94, 0]
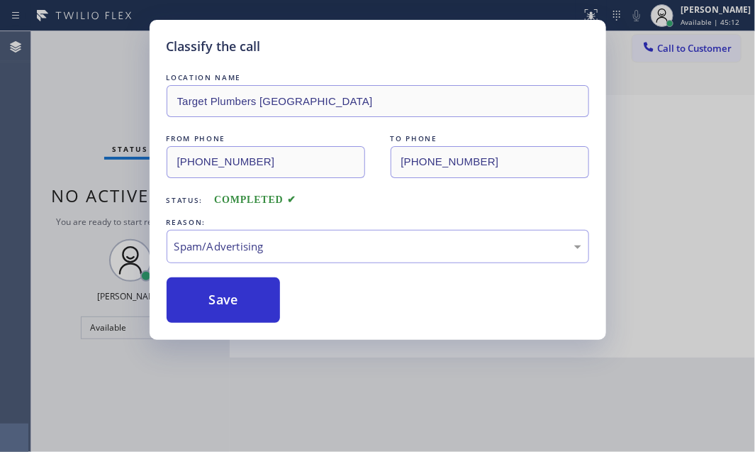
drag, startPoint x: 199, startPoint y: 300, endPoint x: 583, endPoint y: 269, distance: 385.5
click at [205, 298] on button "Save" at bounding box center [224, 299] width 114 height 45
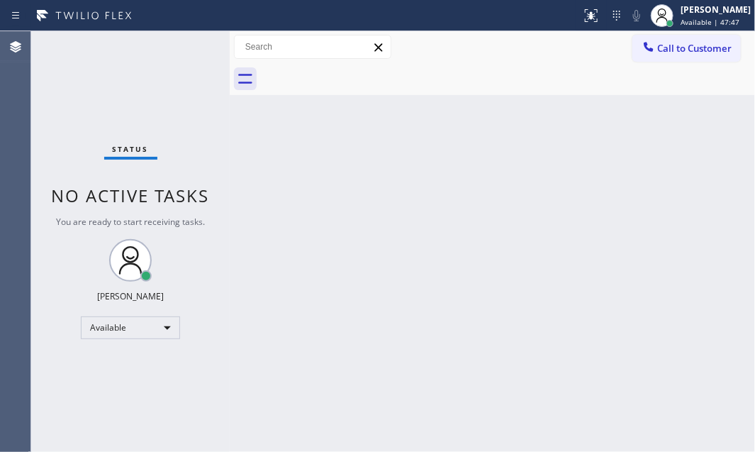
click at [169, 176] on div "Status No active tasks You are ready to start receiving tasks. [PERSON_NAME] Av…" at bounding box center [130, 241] width 198 height 420
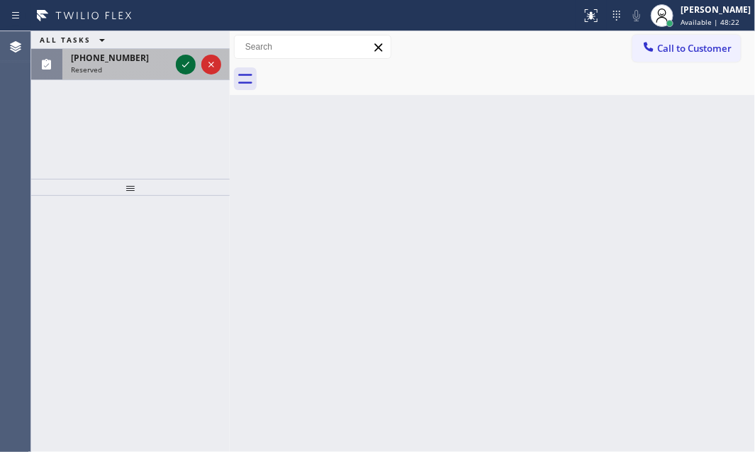
click at [192, 56] on icon at bounding box center [185, 64] width 17 height 17
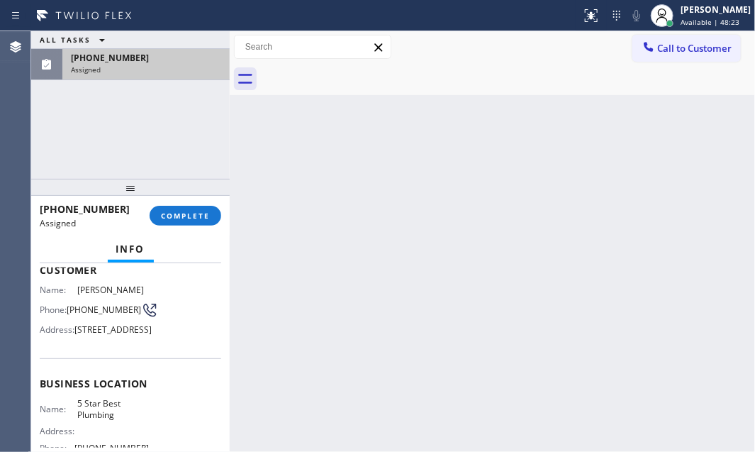
scroll to position [128, 0]
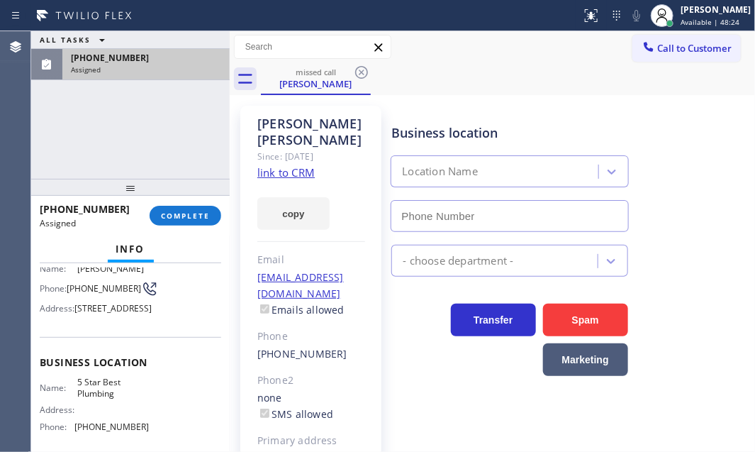
type input "[PHONE_NUMBER]"
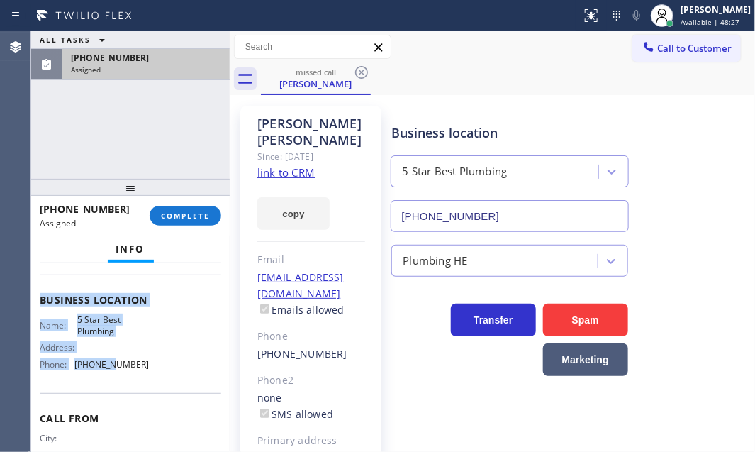
scroll to position [193, 0]
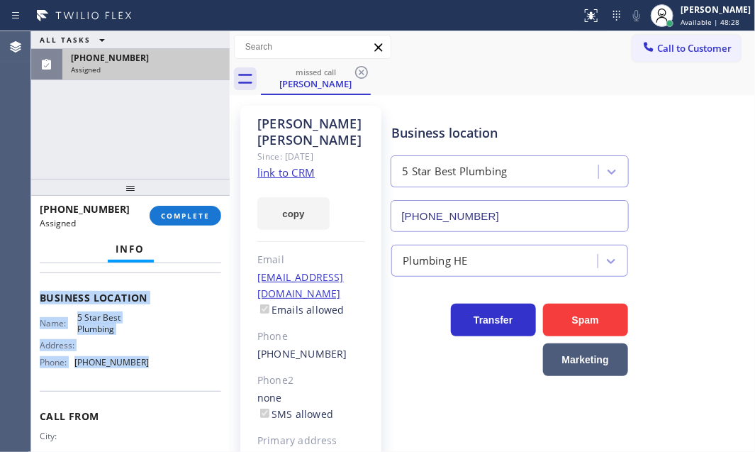
drag, startPoint x: 35, startPoint y: 367, endPoint x: 142, endPoint y: 389, distance: 108.6
click at [142, 389] on div "Context Queue: Plumbing Priority: 0 Task Age: [DEMOGRAPHIC_DATA] minute(s) Cust…" at bounding box center [130, 357] width 198 height 189
click at [183, 206] on button "COMPLETE" at bounding box center [186, 216] width 72 height 20
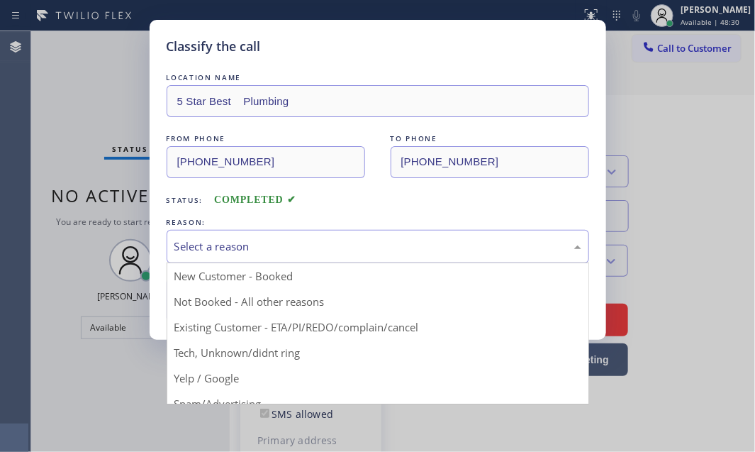
drag, startPoint x: 305, startPoint y: 240, endPoint x: 305, endPoint y: 251, distance: 10.6
click at [305, 245] on div "Select a reason" at bounding box center [377, 246] width 407 height 16
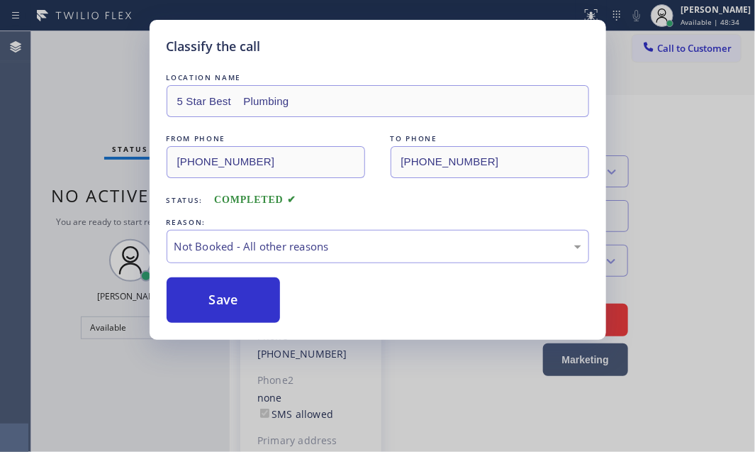
drag, startPoint x: 227, startPoint y: 292, endPoint x: 314, endPoint y: 298, distance: 87.4
click at [230, 291] on button "Save" at bounding box center [224, 299] width 114 height 45
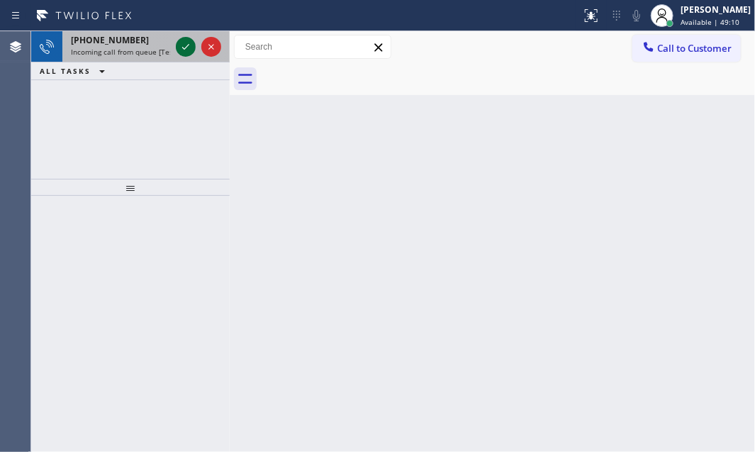
drag, startPoint x: 191, startPoint y: 58, endPoint x: 189, endPoint y: 50, distance: 8.1
click at [191, 55] on div at bounding box center [198, 46] width 51 height 31
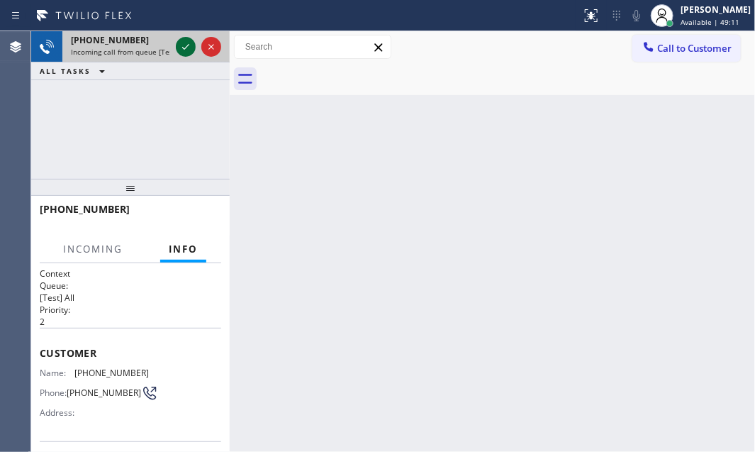
click at [189, 50] on icon at bounding box center [185, 46] width 17 height 17
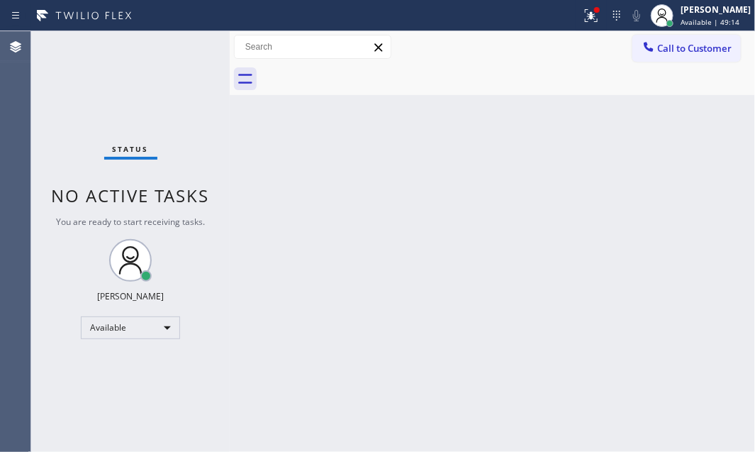
click at [511, 228] on div "Back to Dashboard Change Sender ID Customers Technicians Select a contact Outbo…" at bounding box center [492, 241] width 525 height 420
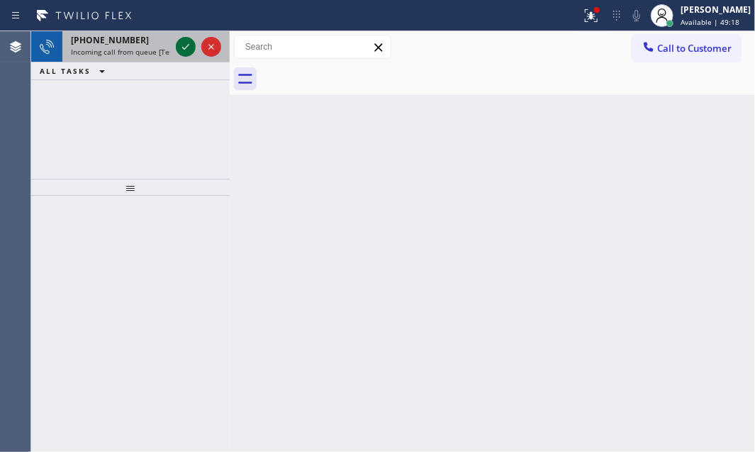
click at [189, 39] on icon at bounding box center [185, 46] width 17 height 17
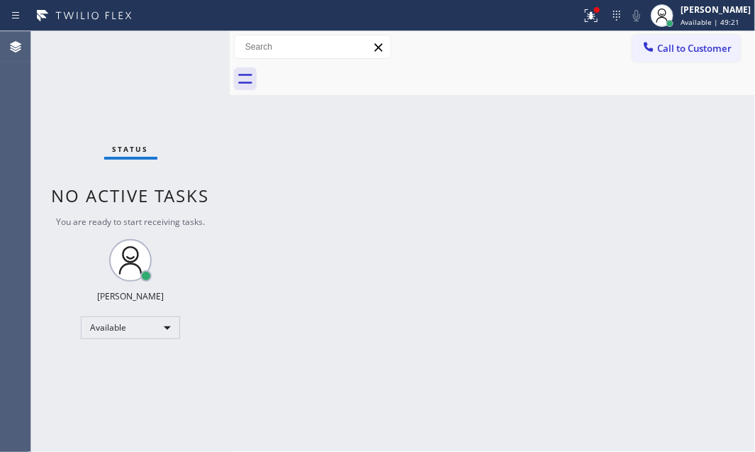
click at [195, 48] on div "Status No active tasks You are ready to start receiving tasks. [PERSON_NAME] Av…" at bounding box center [130, 241] width 198 height 420
click at [191, 45] on div "Status No active tasks You are ready to start receiving tasks. [PERSON_NAME] Av…" at bounding box center [130, 241] width 198 height 420
click at [583, 19] on icon at bounding box center [591, 15] width 17 height 17
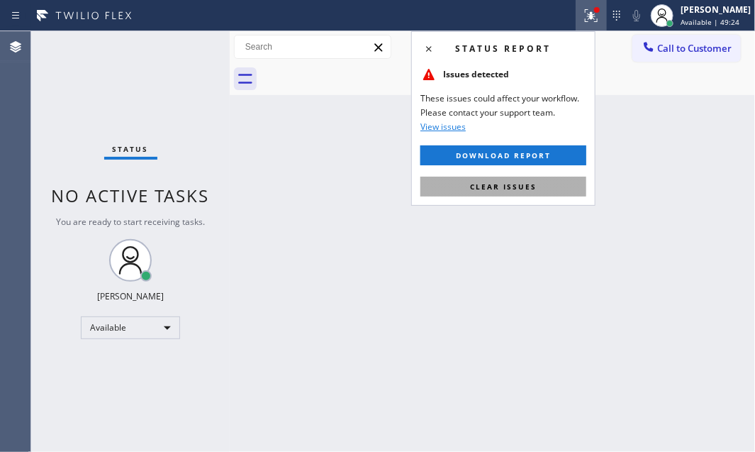
click at [522, 187] on span "Clear issues" at bounding box center [503, 186] width 67 height 10
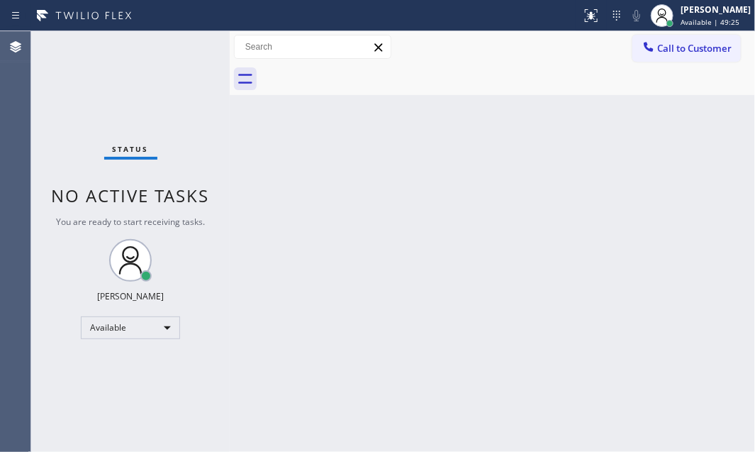
click at [189, 45] on div "Status No active tasks You are ready to start receiving tasks. [PERSON_NAME] Av…" at bounding box center [130, 241] width 198 height 420
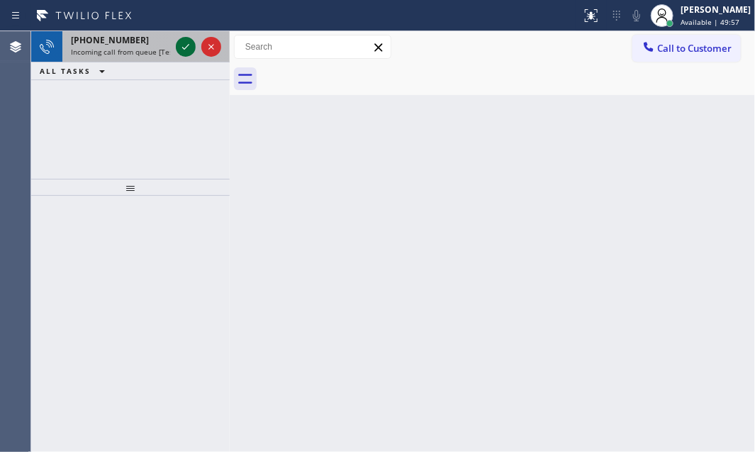
click at [184, 49] on icon at bounding box center [185, 47] width 7 height 6
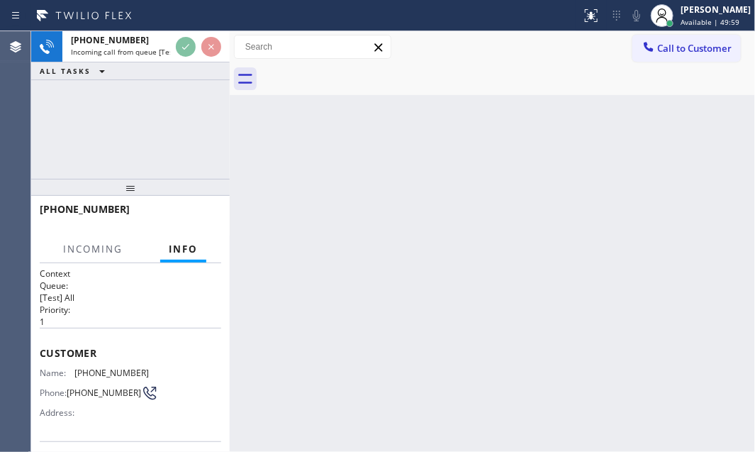
click at [310, 254] on div "Back to Dashboard Change Sender ID Customers Technicians Select a contact Outbo…" at bounding box center [492, 241] width 525 height 420
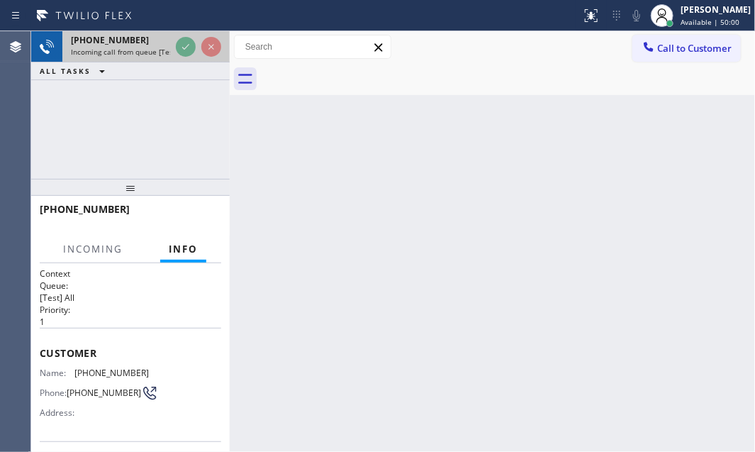
click at [179, 55] on div at bounding box center [198, 46] width 51 height 31
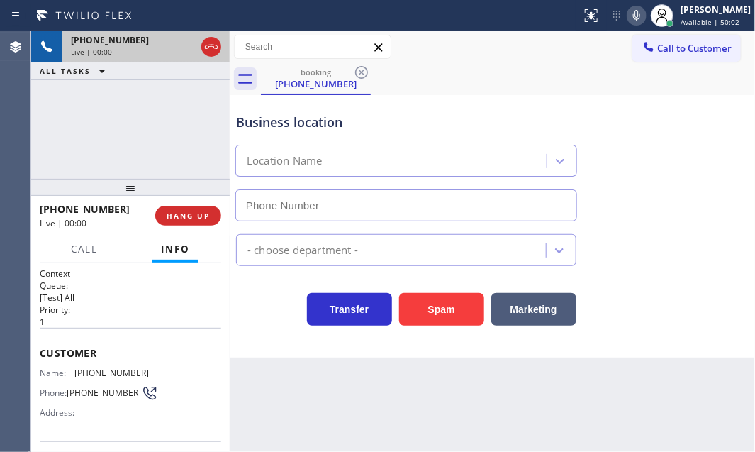
type input "[PHONE_NUMBER]"
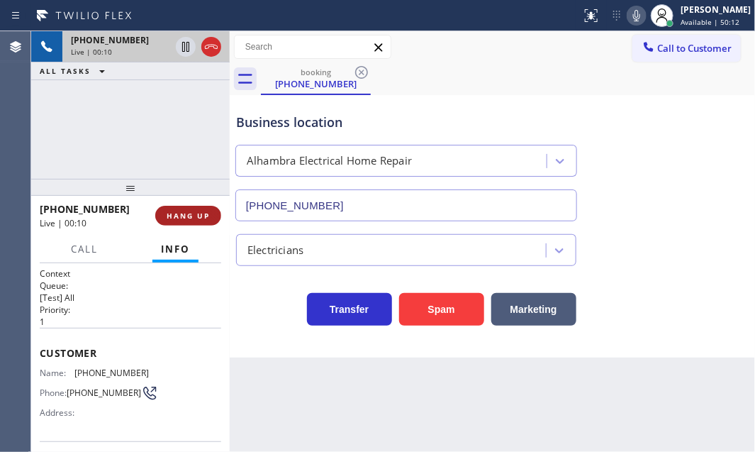
click at [189, 217] on span "HANG UP" at bounding box center [188, 216] width 43 height 10
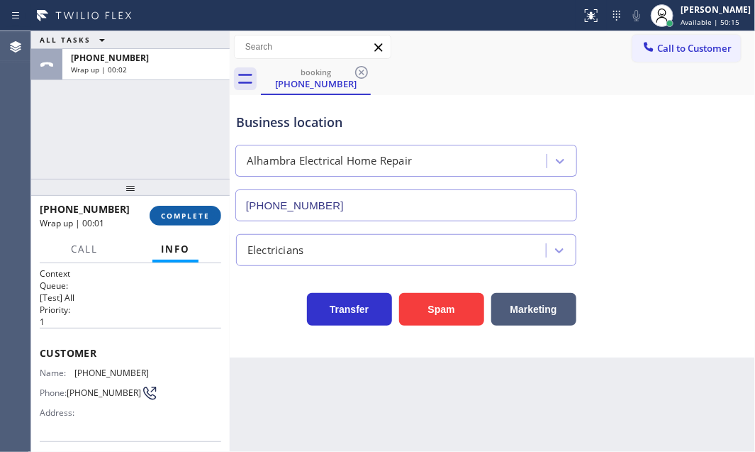
click at [177, 217] on span "COMPLETE" at bounding box center [185, 216] width 49 height 10
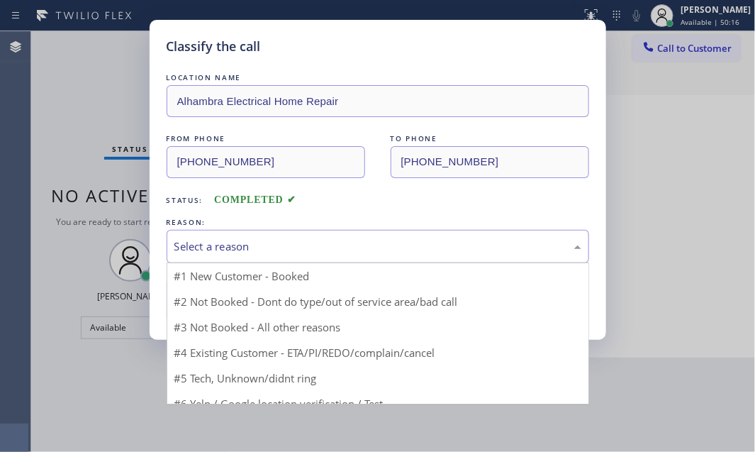
click at [353, 247] on div "Select a reason" at bounding box center [377, 246] width 407 height 16
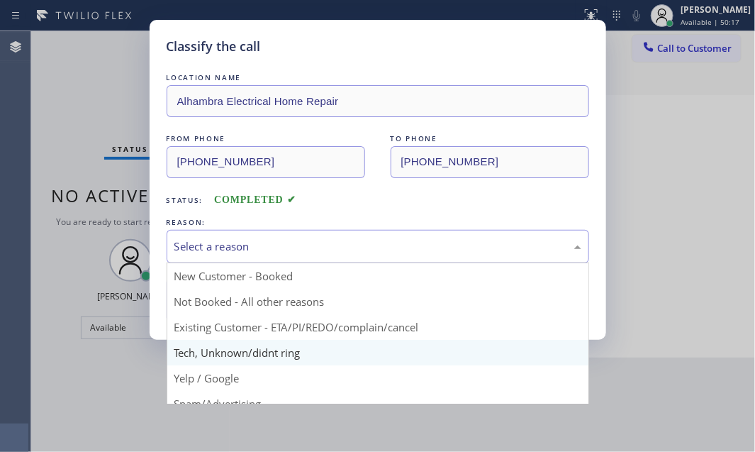
scroll to position [64, 0]
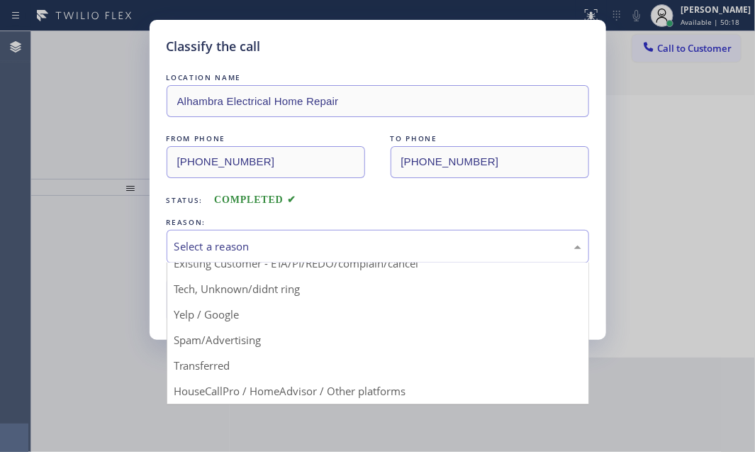
drag, startPoint x: 222, startPoint y: 342, endPoint x: 222, endPoint y: 331, distance: 11.3
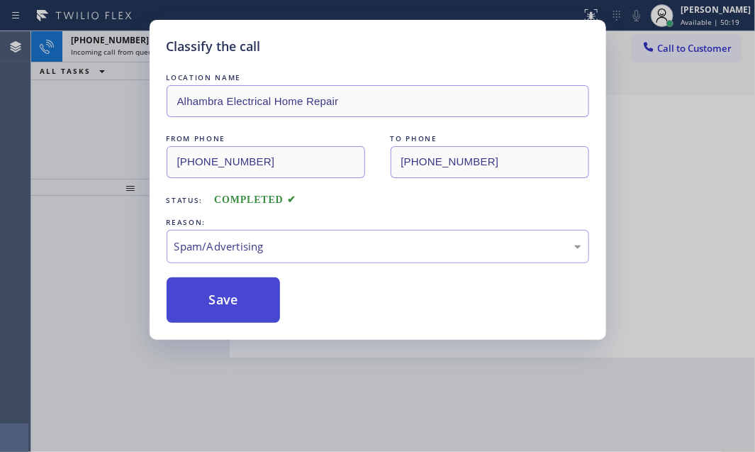
click at [220, 308] on button "Save" at bounding box center [224, 299] width 114 height 45
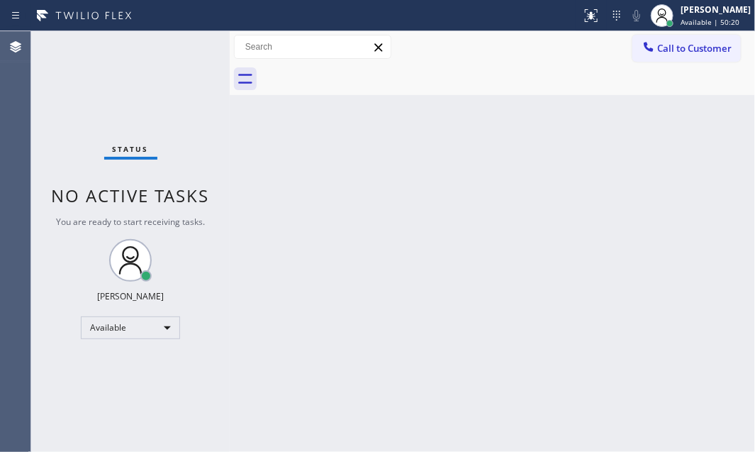
click at [143, 44] on div "Classify the call LOCATION NAME E Appliance Repair and HVAC Hollywood FROM PHON…" at bounding box center [393, 241] width 724 height 420
click at [174, 48] on div "Status No active tasks You are ready to start receiving tasks. [PERSON_NAME] Av…" at bounding box center [130, 241] width 198 height 420
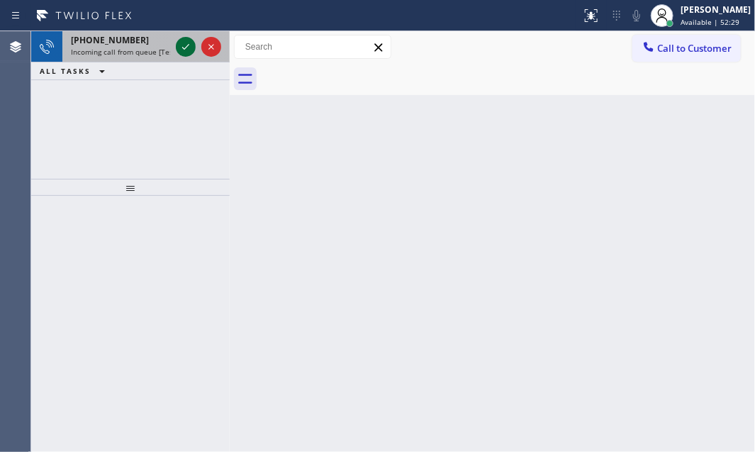
click at [179, 49] on icon at bounding box center [185, 46] width 17 height 17
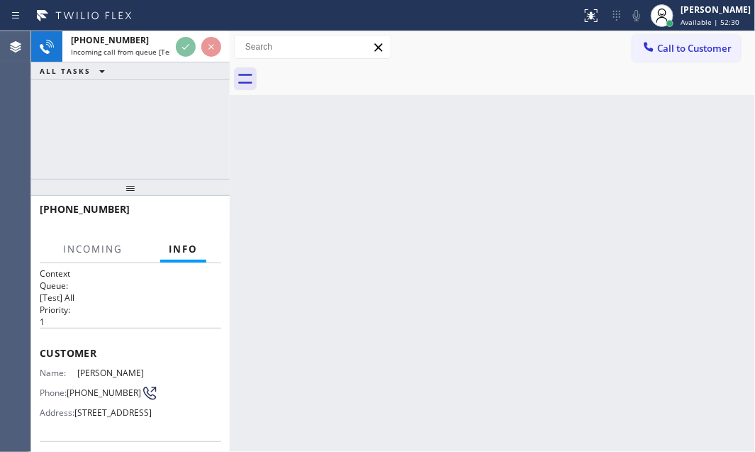
scroll to position [64, 0]
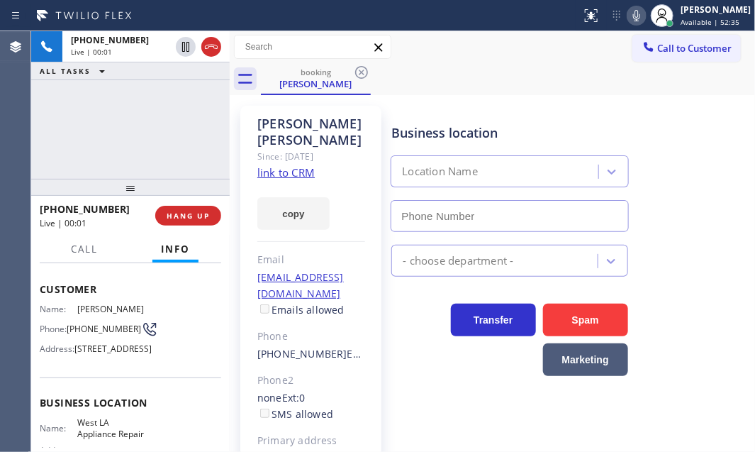
type input "[PHONE_NUMBER]"
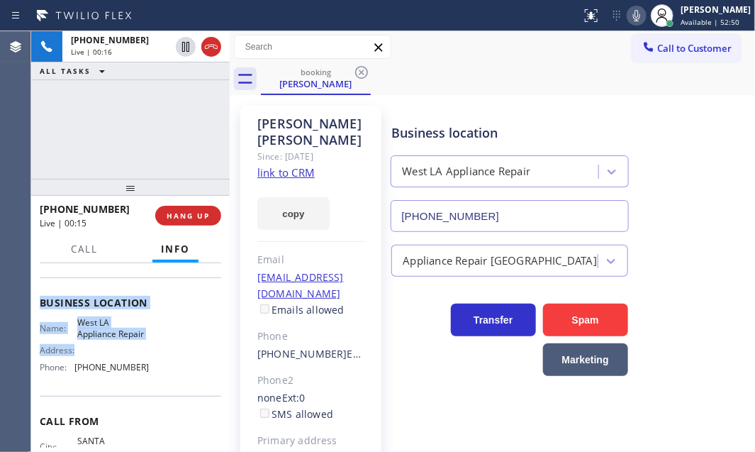
scroll to position [193, 0]
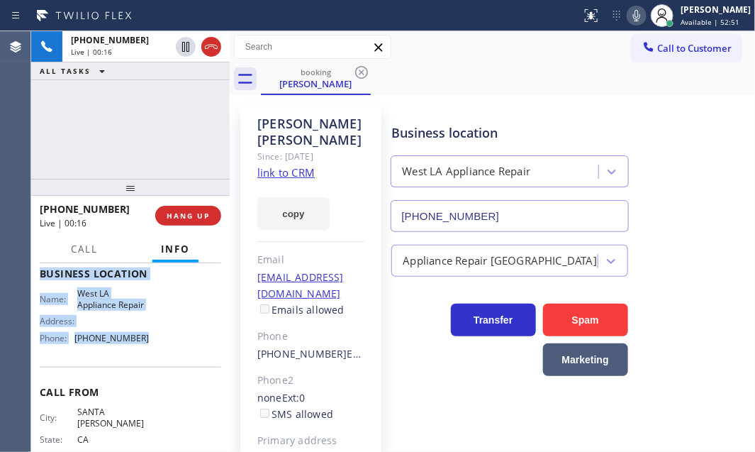
drag, startPoint x: 38, startPoint y: 281, endPoint x: 369, endPoint y: 395, distance: 349.5
click at [152, 376] on div "Context Queue: [Test] All Priority: 1 Customer Name: [PERSON_NAME] Phone: [PHON…" at bounding box center [130, 357] width 198 height 189
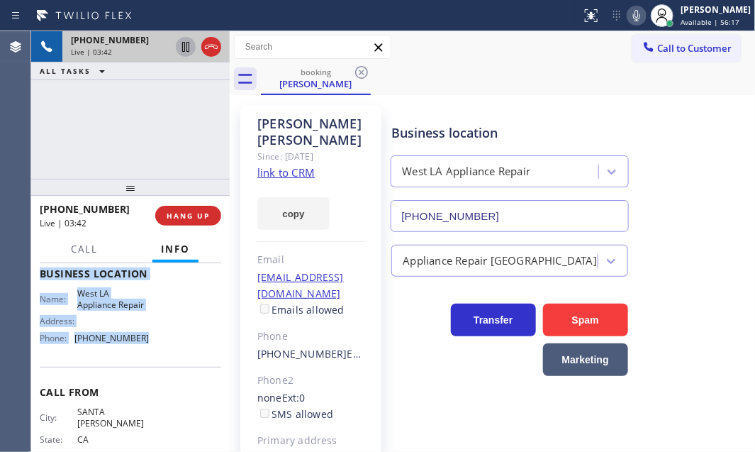
click at [188, 48] on icon at bounding box center [185, 46] width 17 height 17
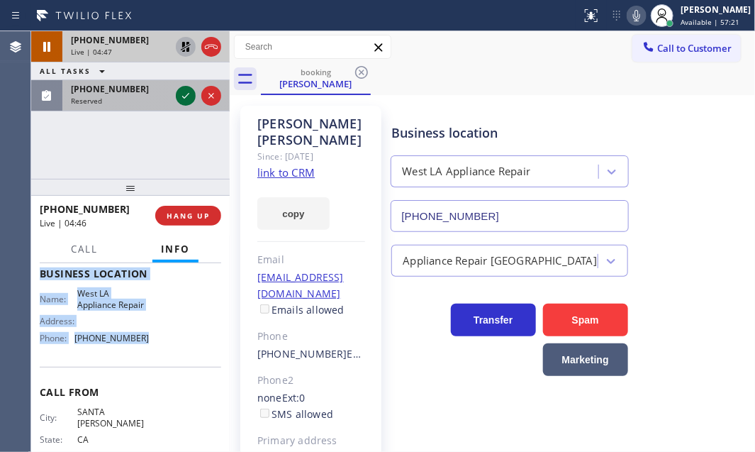
click at [191, 94] on icon at bounding box center [185, 95] width 17 height 17
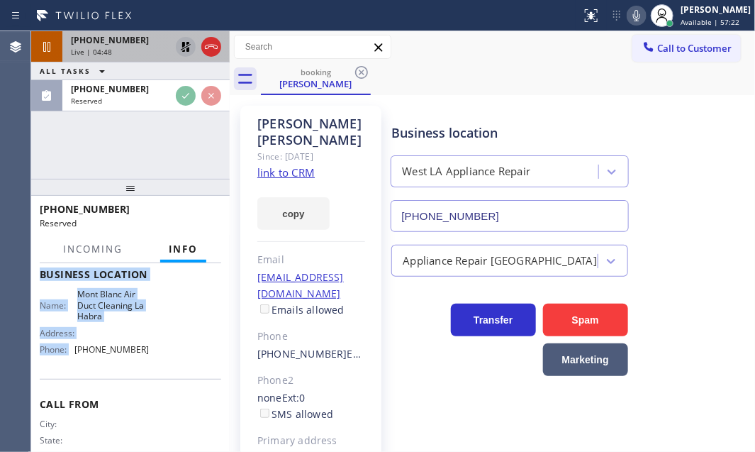
scroll to position [205, 0]
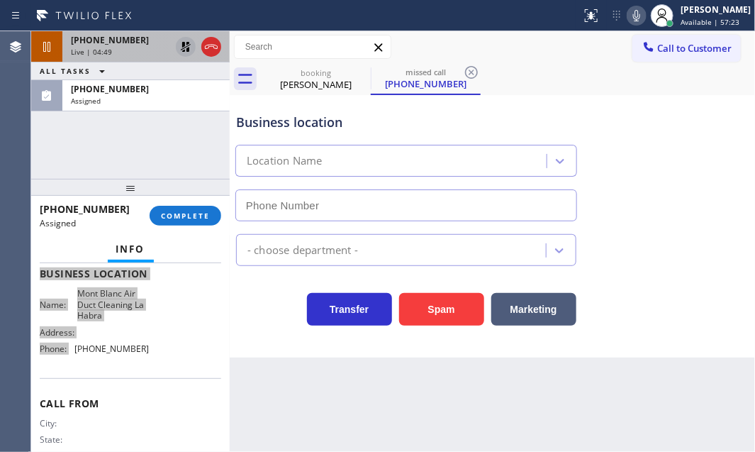
type input "[PHONE_NUMBER]"
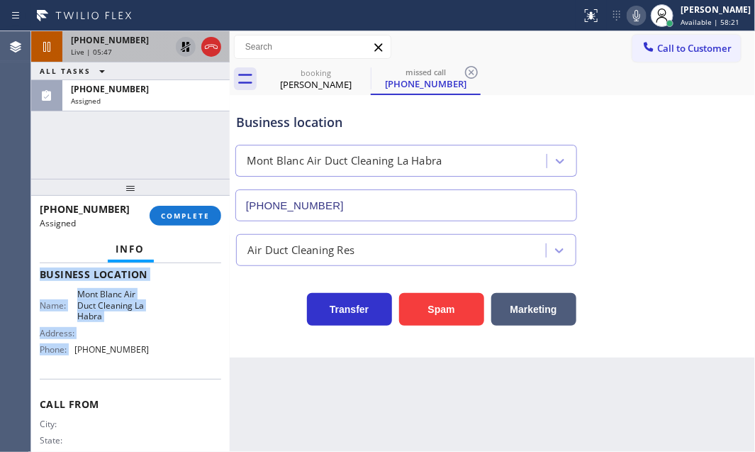
drag, startPoint x: 142, startPoint y: 102, endPoint x: 165, endPoint y: 169, distance: 70.6
click at [145, 99] on div "Assigned" at bounding box center [146, 101] width 150 height 10
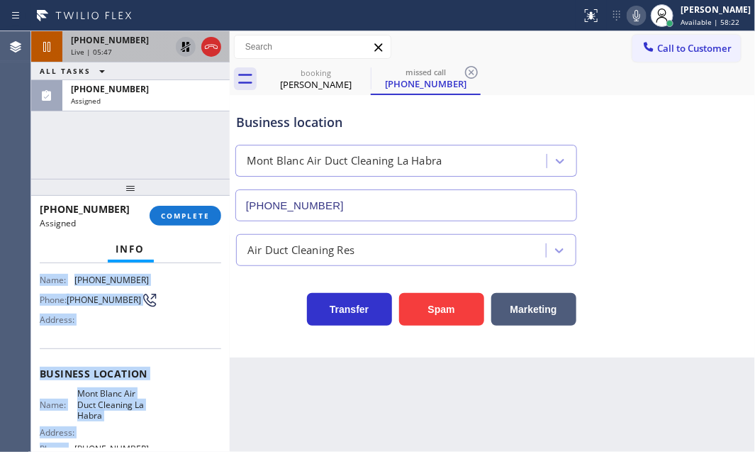
scroll to position [23, 0]
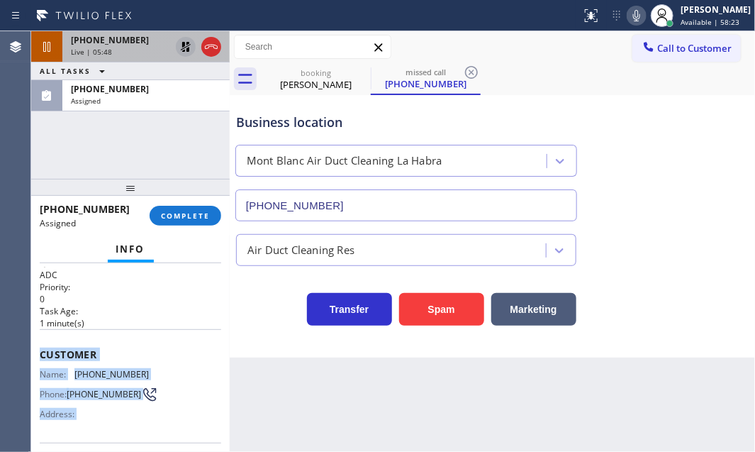
click at [42, 347] on span "Customer" at bounding box center [130, 353] width 181 height 13
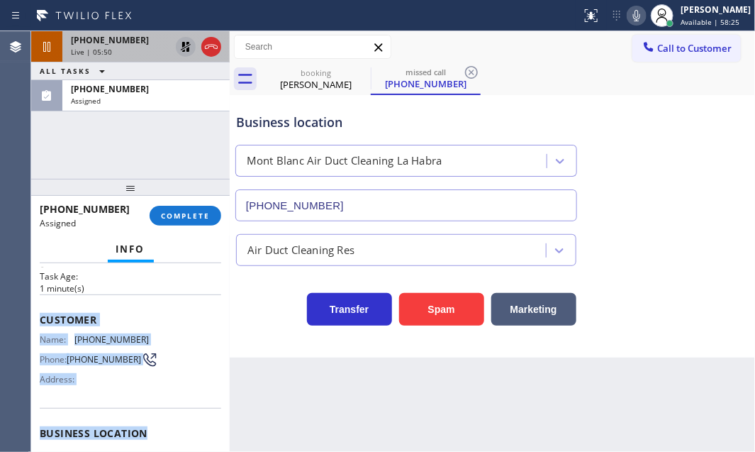
scroll to position [152, 0]
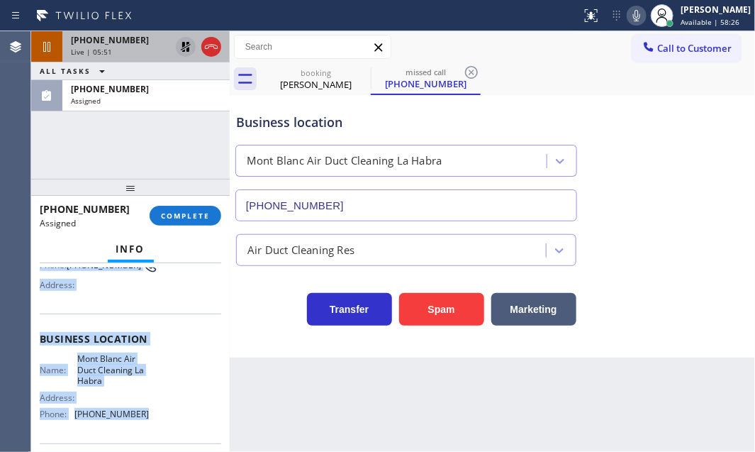
drag, startPoint x: 39, startPoint y: 349, endPoint x: 180, endPoint y: 415, distance: 155.7
click at [167, 418] on div "Context Queue: ADC Priority: 0 Task Age: [DEMOGRAPHIC_DATA] minute(s) Customer …" at bounding box center [130, 333] width 181 height 435
click at [190, 214] on span "COMPLETE" at bounding box center [185, 216] width 49 height 10
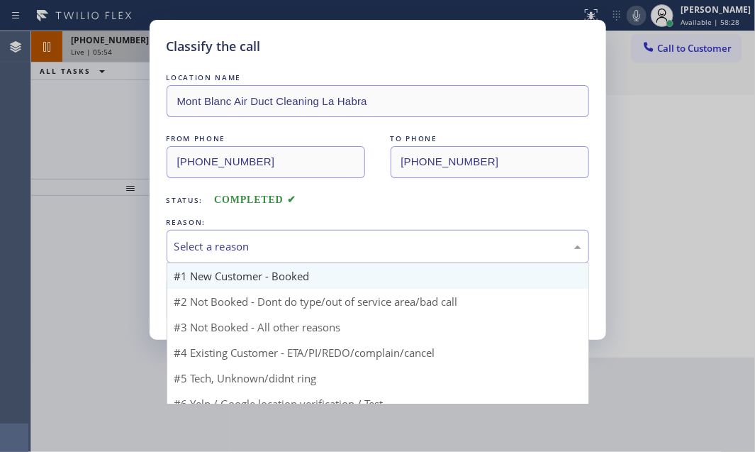
drag, startPoint x: 376, startPoint y: 242, endPoint x: 318, endPoint y: 269, distance: 64.1
click at [375, 242] on div "Select a reason" at bounding box center [377, 246] width 407 height 16
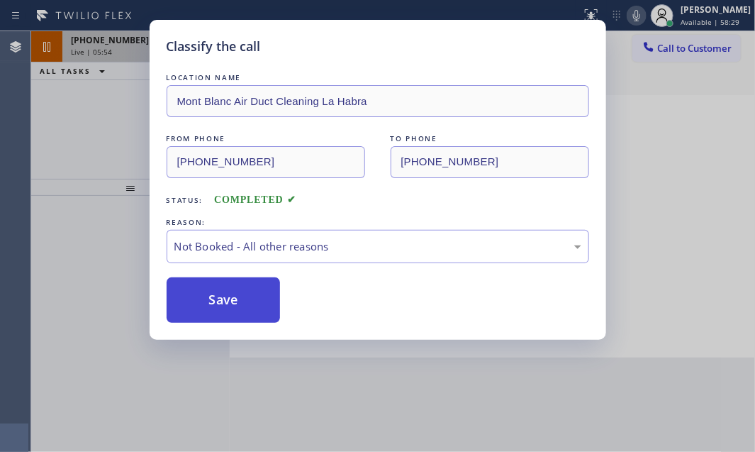
drag, startPoint x: 253, startPoint y: 298, endPoint x: 228, endPoint y: 300, distance: 24.9
click at [228, 300] on button "Save" at bounding box center [224, 299] width 114 height 45
type input "[PHONE_NUMBER]"
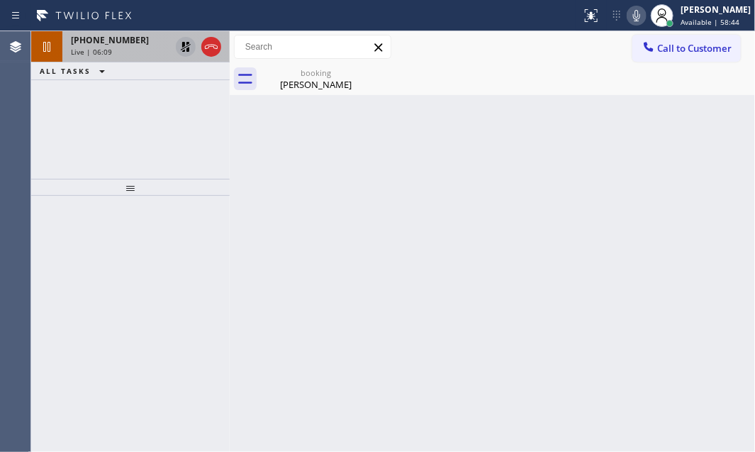
click at [184, 45] on icon at bounding box center [186, 47] width 10 height 10
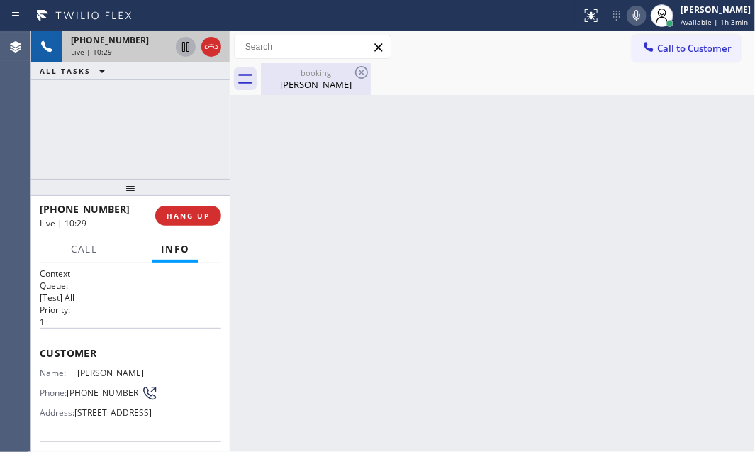
click at [316, 77] on div "booking" at bounding box center [315, 72] width 107 height 11
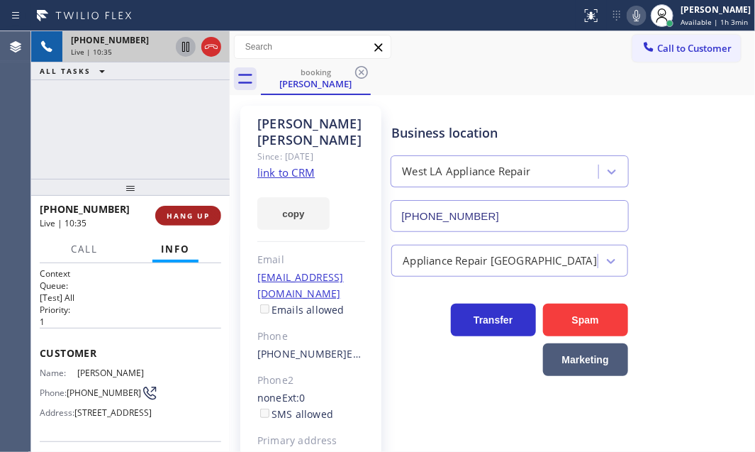
click at [191, 217] on span "HANG UP" at bounding box center [188, 216] width 43 height 10
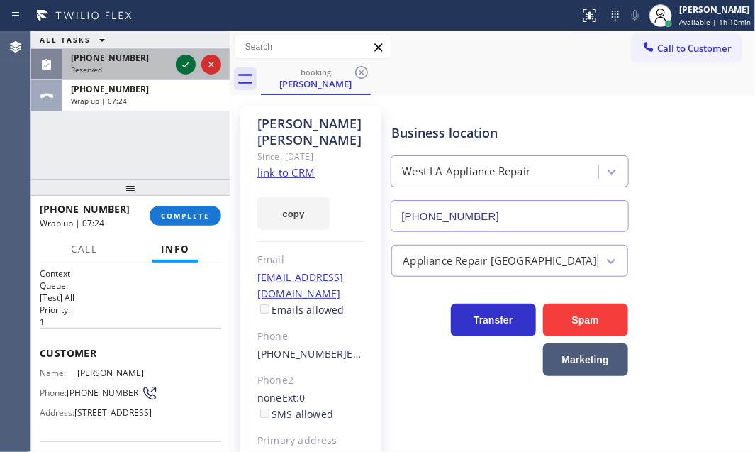
click at [188, 63] on icon at bounding box center [185, 64] width 17 height 17
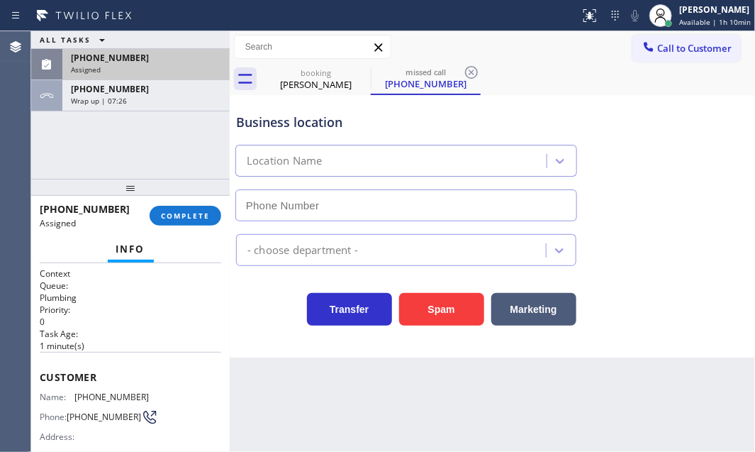
type input "[PHONE_NUMBER]"
click at [177, 112] on div "ALL TASKS ALL TASKS ACTIVE TASKS TASKS IN WRAP UP [PHONE_NUMBER] Assigned [PHON…" at bounding box center [130, 104] width 198 height 147
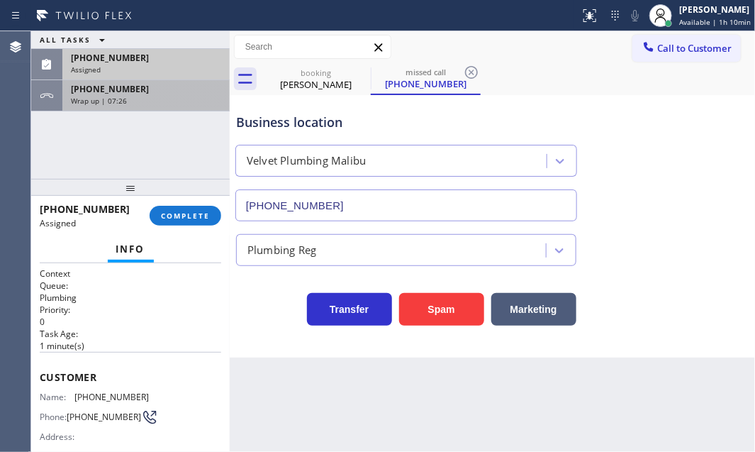
click at [177, 93] on div "[PHONE_NUMBER]" at bounding box center [146, 89] width 150 height 12
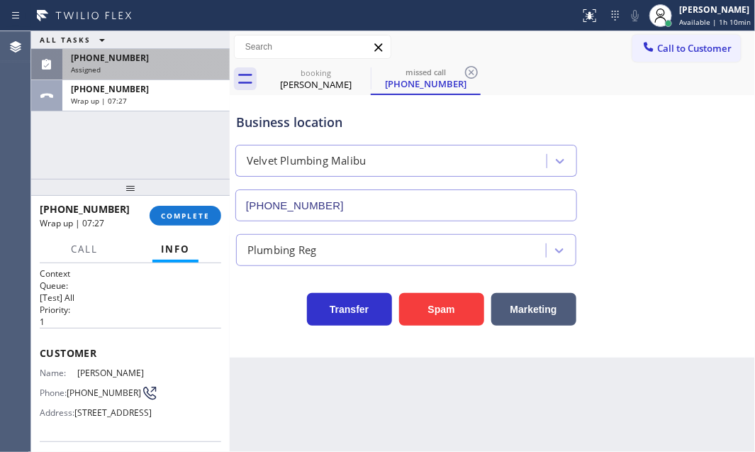
drag, startPoint x: 188, startPoint y: 211, endPoint x: 242, endPoint y: 246, distance: 64.1
click at [189, 212] on span "COMPLETE" at bounding box center [185, 216] width 49 height 10
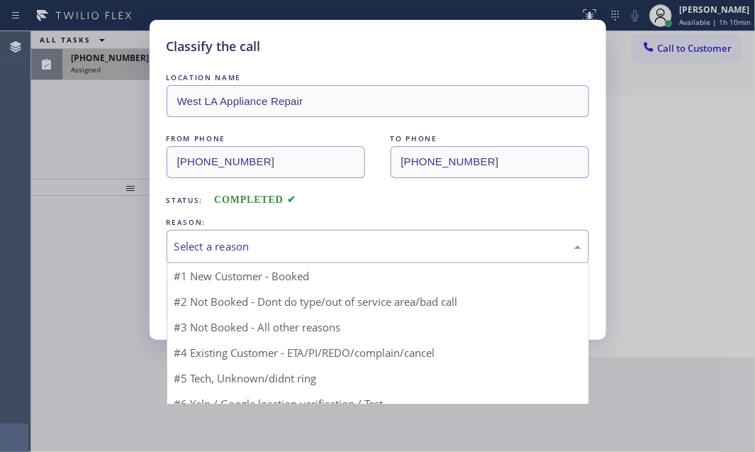
click at [318, 235] on div "Select a reason" at bounding box center [378, 246] width 422 height 33
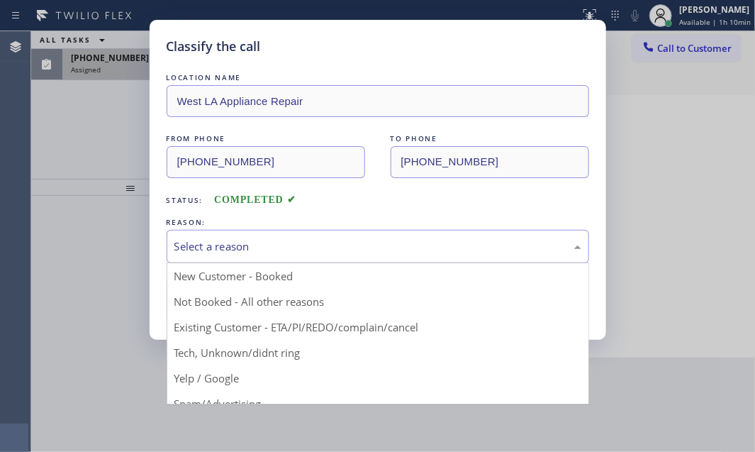
drag, startPoint x: 262, startPoint y: 274, endPoint x: 247, endPoint y: 280, distance: 15.9
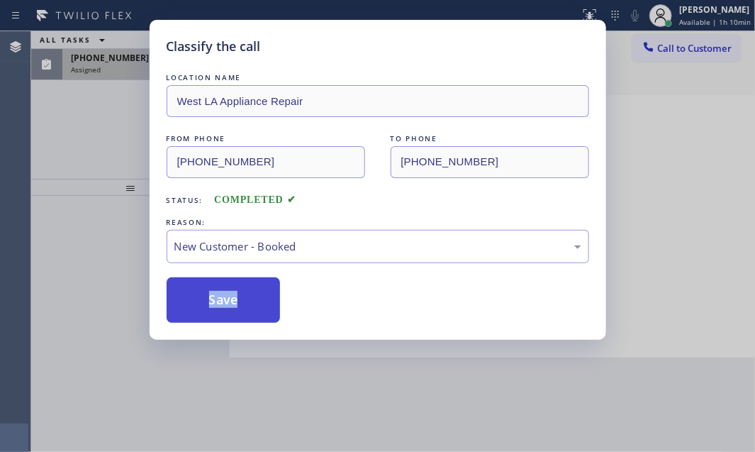
click at [244, 283] on button "Save" at bounding box center [224, 299] width 114 height 45
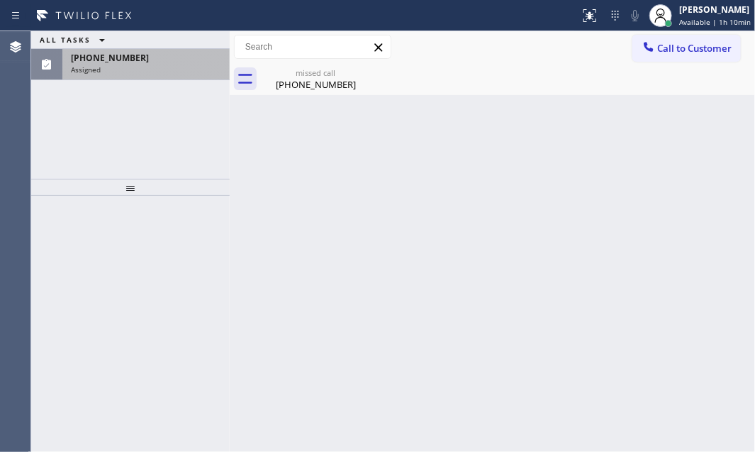
click at [189, 59] on div "[PHONE_NUMBER]" at bounding box center [146, 58] width 150 height 12
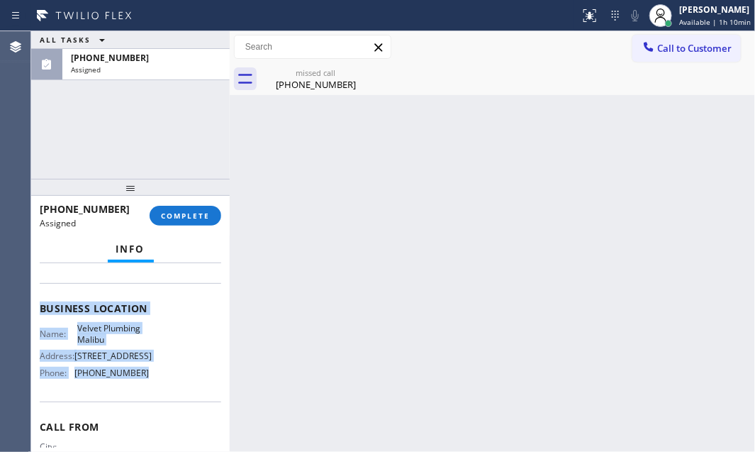
scroll to position [203, 0]
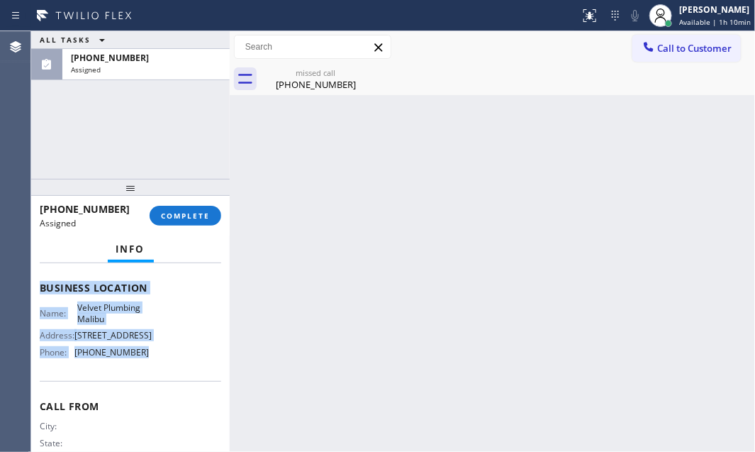
drag, startPoint x: 39, startPoint y: 291, endPoint x: 153, endPoint y: 383, distance: 147.1
click at [151, 383] on div "Context Queue: Plumbing Priority: 0 Task Age: [DEMOGRAPHIC_DATA] minute(s) Cust…" at bounding box center [130, 276] width 181 height 423
click at [187, 215] on span "COMPLETE" at bounding box center [185, 216] width 49 height 10
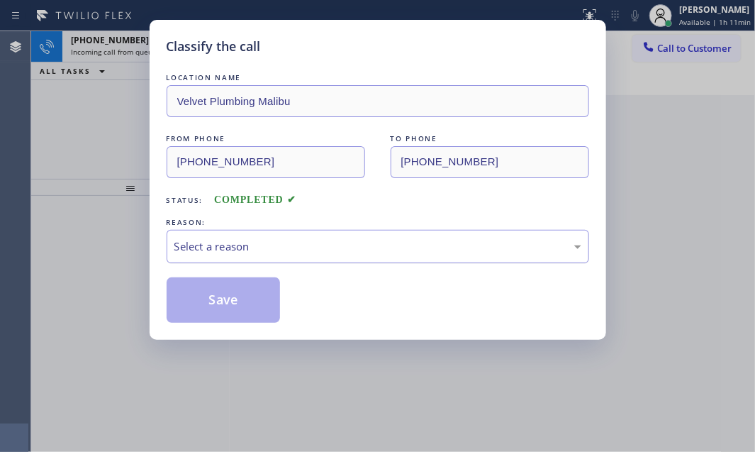
click at [310, 244] on div "Select a reason" at bounding box center [377, 246] width 407 height 16
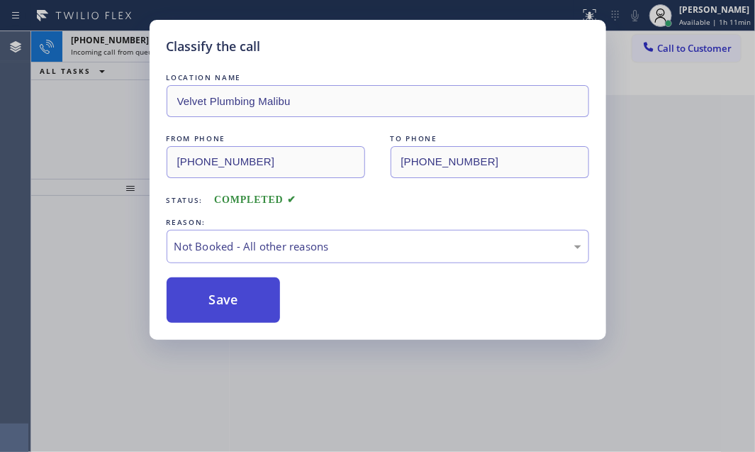
click at [226, 296] on button "Save" at bounding box center [224, 299] width 114 height 45
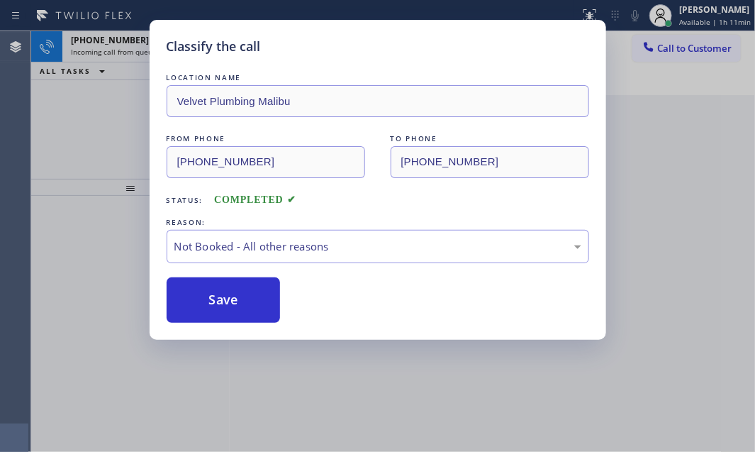
click at [112, 41] on div "Classify the call LOCATION NAME Velvet Plumbing Malibu FROM PHONE [PHONE_NUMBER…" at bounding box center [377, 226] width 755 height 452
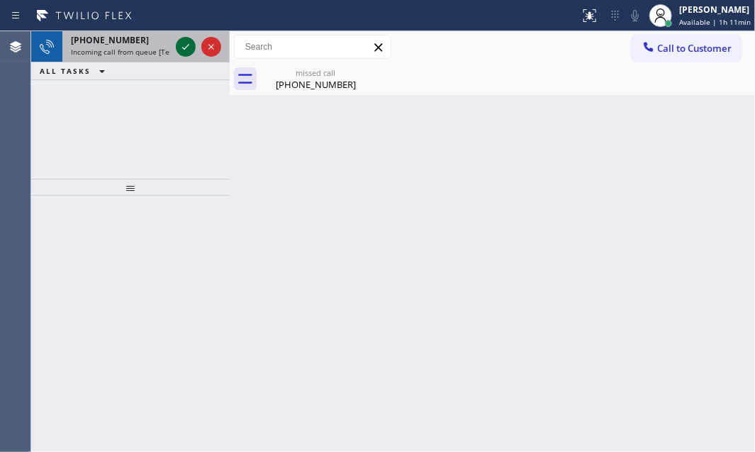
click at [180, 42] on icon at bounding box center [185, 46] width 17 height 17
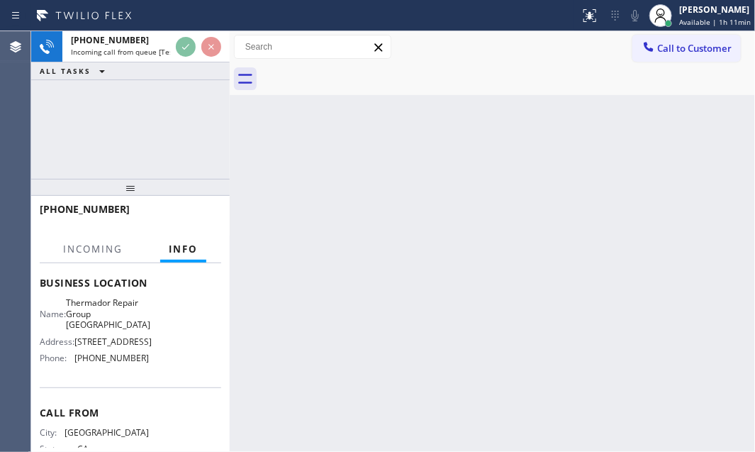
scroll to position [193, 0]
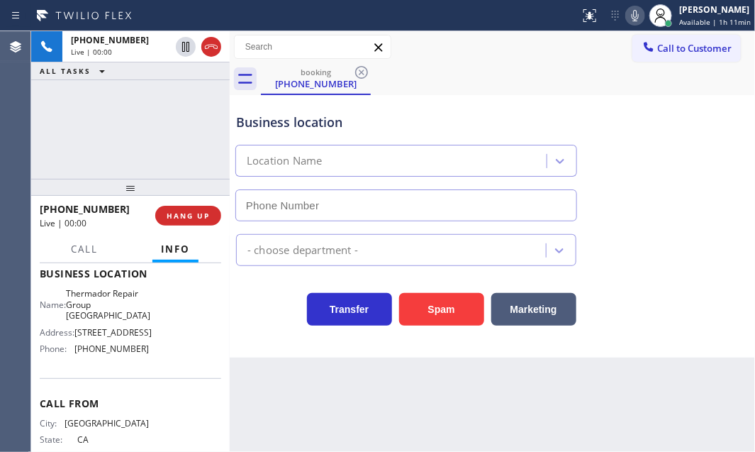
type input "[PHONE_NUMBER]"
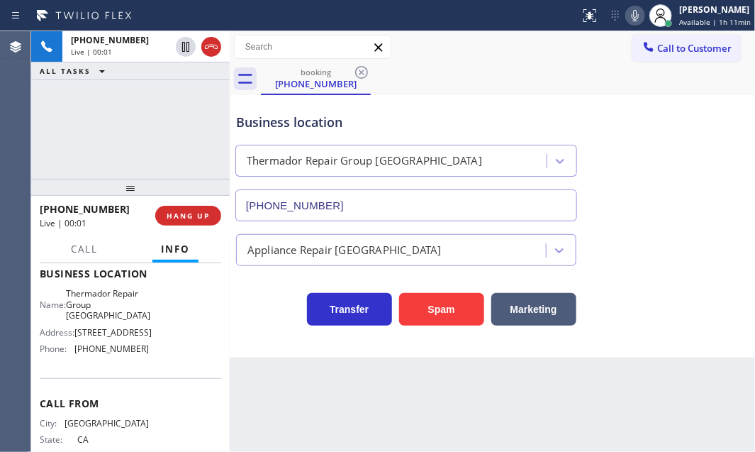
drag, startPoint x: 447, startPoint y: 311, endPoint x: 586, endPoint y: 315, distance: 139.0
click at [448, 311] on button "Spam" at bounding box center [441, 309] width 85 height 33
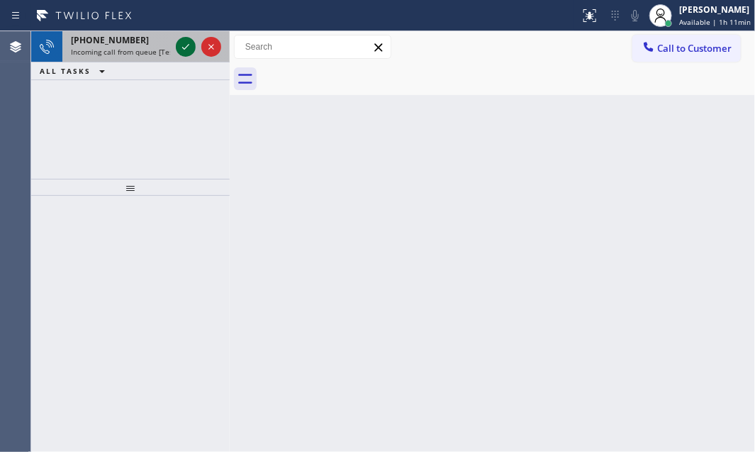
click at [185, 50] on icon at bounding box center [185, 46] width 17 height 17
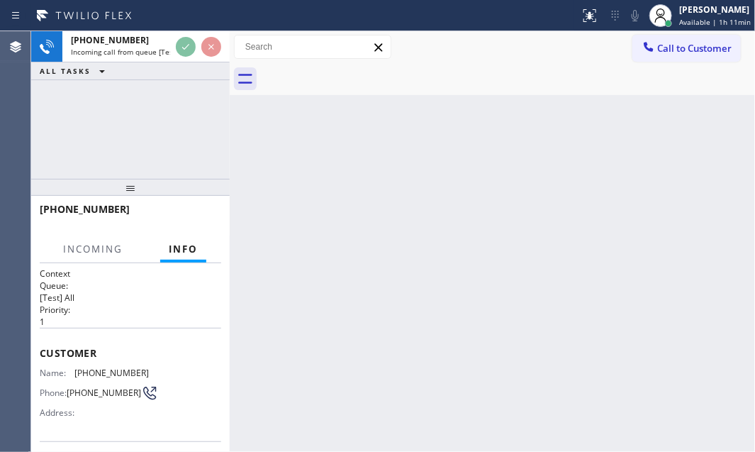
scroll to position [64, 0]
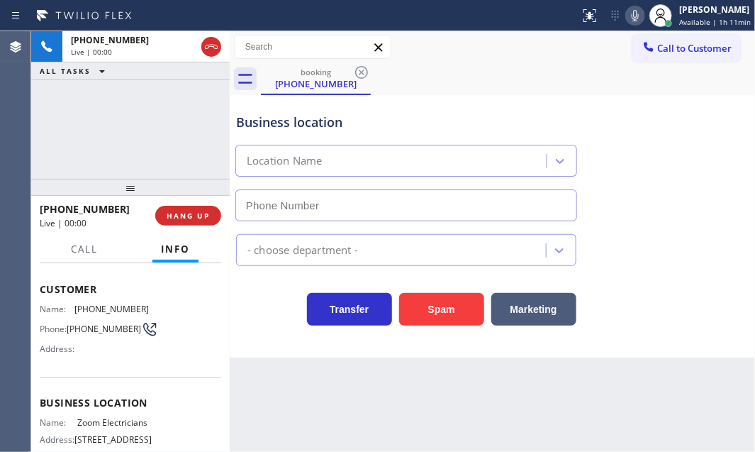
type input "[PHONE_NUMBER]"
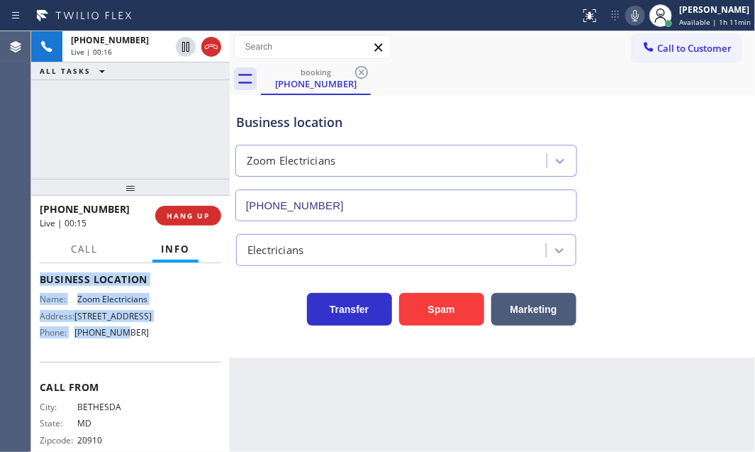
scroll to position [193, 0]
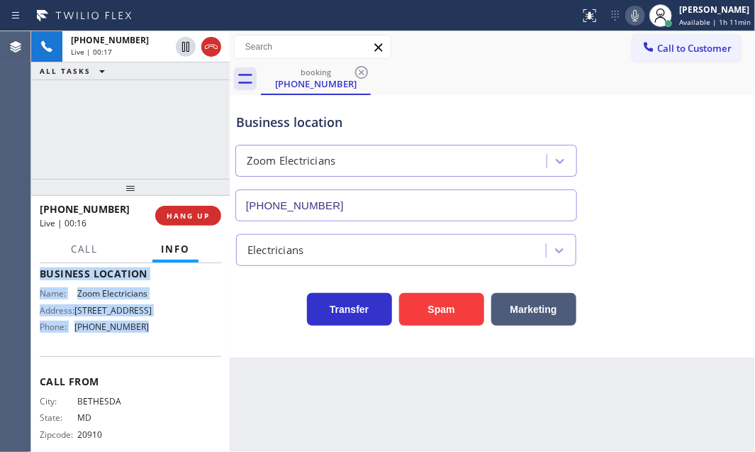
drag, startPoint x: 38, startPoint y: 283, endPoint x: 148, endPoint y: 347, distance: 127.0
click at [148, 347] on div "Context Queue: [Test] All Priority: 1 Customer Name: [PHONE_NUMBER] Phone: [PHO…" at bounding box center [130, 357] width 198 height 189
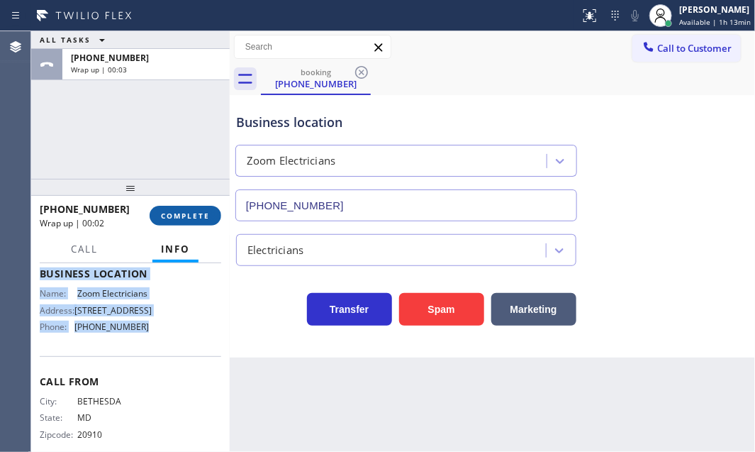
click at [194, 211] on span "COMPLETE" at bounding box center [185, 216] width 49 height 10
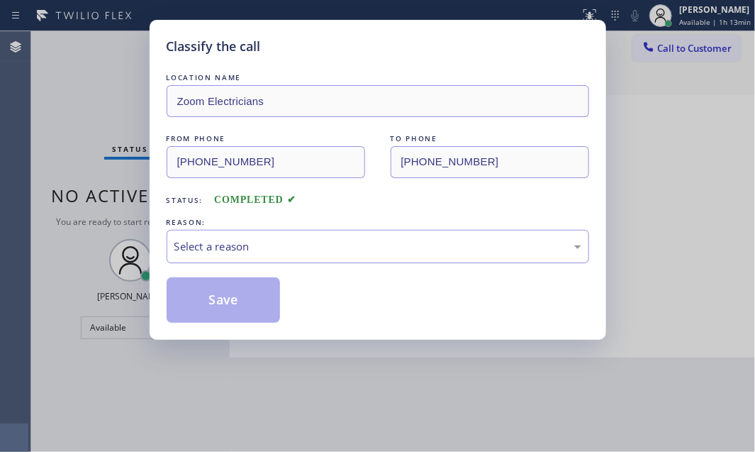
drag, startPoint x: 449, startPoint y: 242, endPoint x: 403, endPoint y: 269, distance: 53.1
click at [447, 245] on div "Select a reason" at bounding box center [377, 246] width 407 height 16
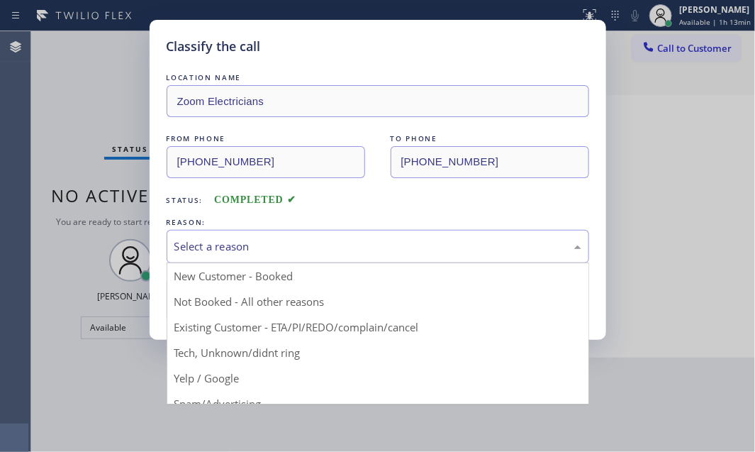
drag, startPoint x: 239, startPoint y: 296, endPoint x: 223, endPoint y: 297, distance: 15.6
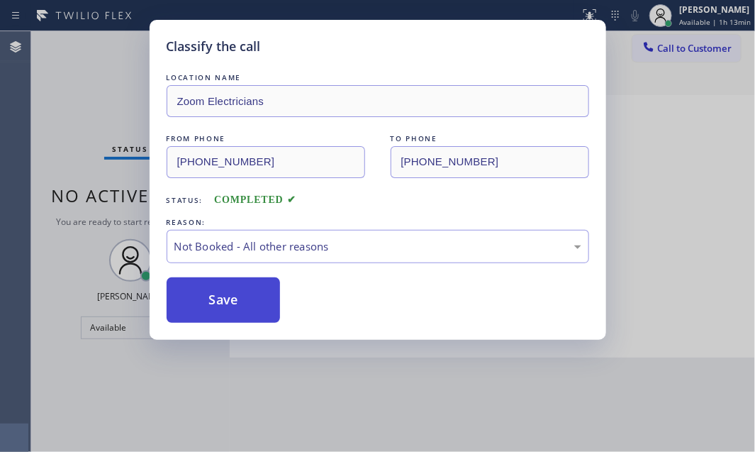
click at [220, 296] on button "Save" at bounding box center [224, 299] width 114 height 45
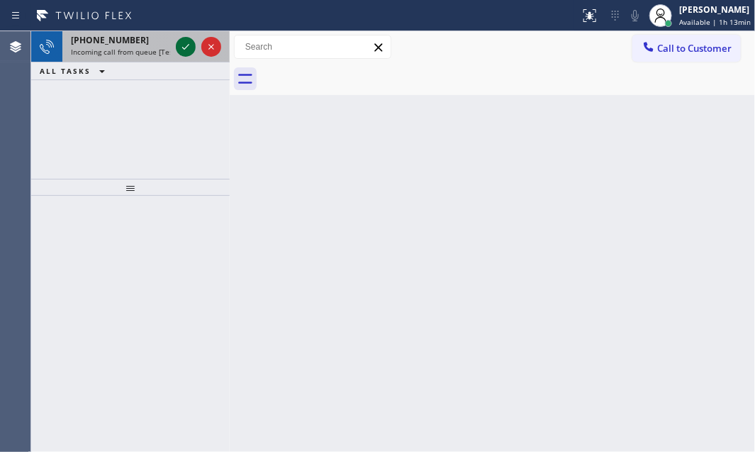
click at [183, 43] on icon at bounding box center [185, 46] width 17 height 17
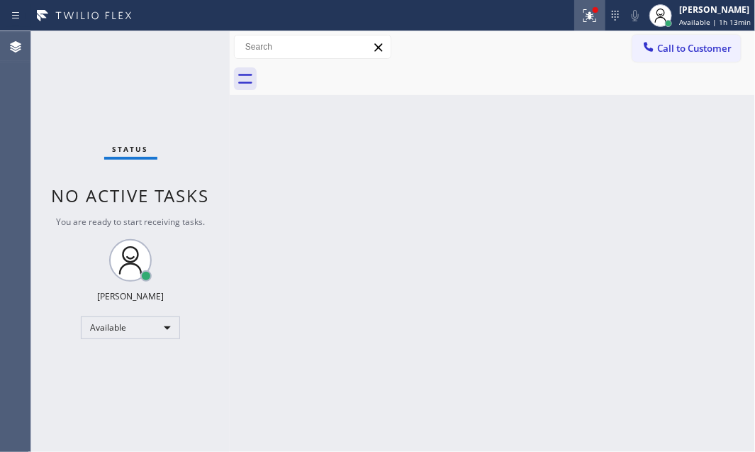
click at [583, 22] on icon at bounding box center [589, 15] width 17 height 17
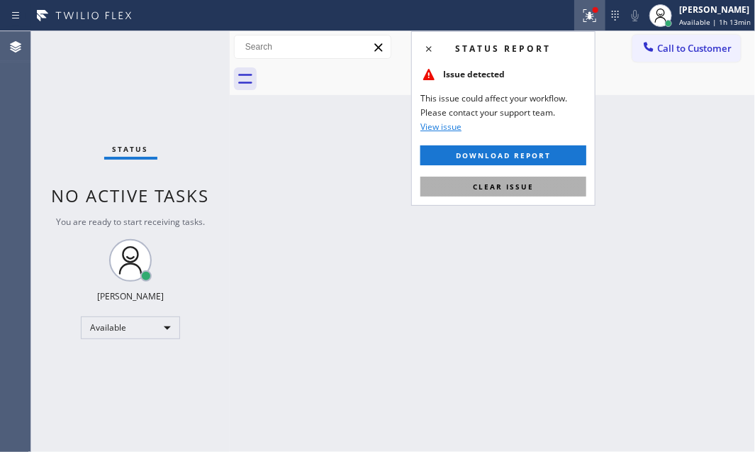
click at [481, 184] on span "Clear issue" at bounding box center [503, 186] width 61 height 10
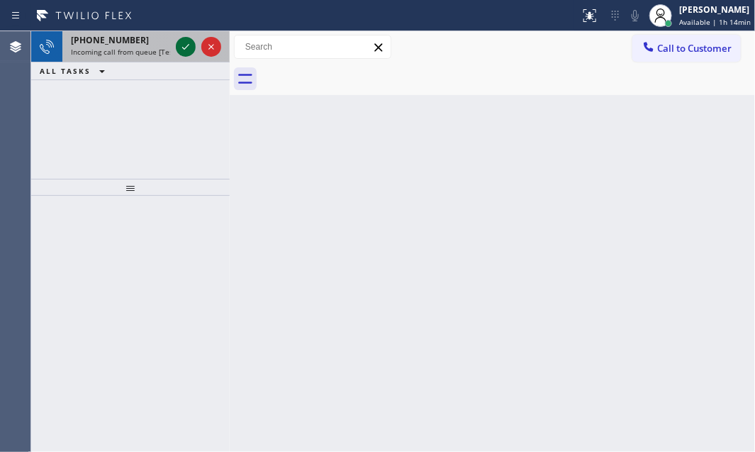
click at [184, 45] on icon at bounding box center [185, 46] width 17 height 17
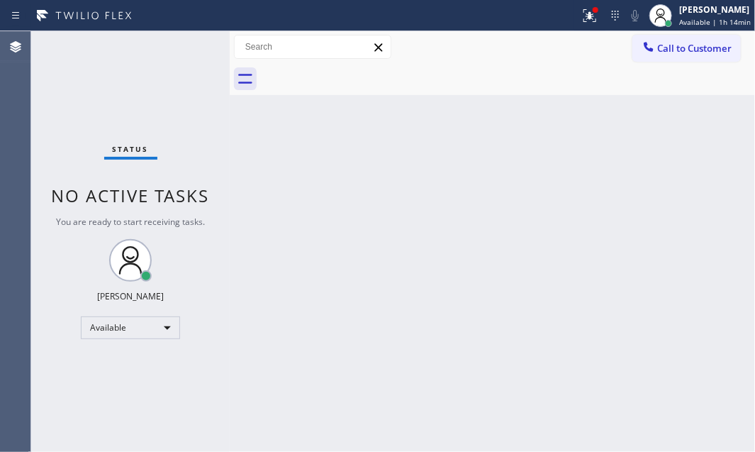
drag, startPoint x: 495, startPoint y: 186, endPoint x: 556, endPoint y: 55, distance: 144.6
click at [495, 186] on div "Back to Dashboard Change Sender ID Customers Technicians Select a contact Outbo…" at bounding box center [492, 241] width 525 height 420
click at [581, 23] on icon at bounding box center [589, 15] width 17 height 17
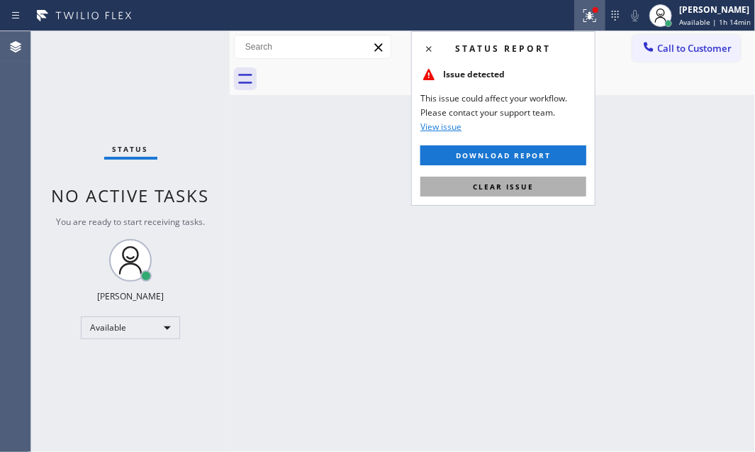
click at [498, 188] on span "Clear issue" at bounding box center [503, 186] width 61 height 10
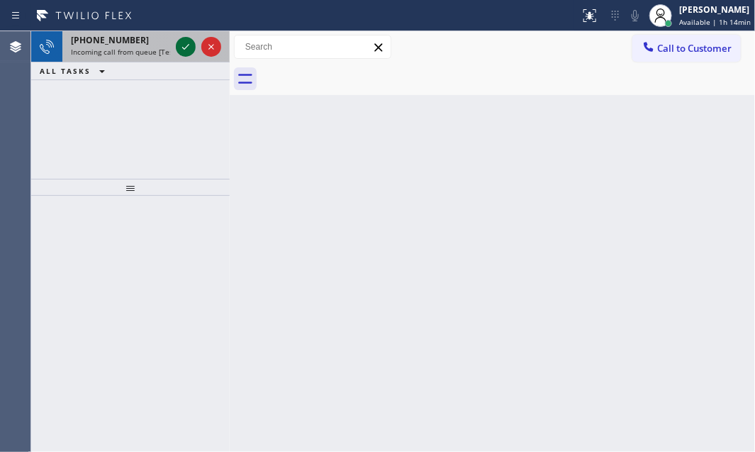
click at [184, 42] on icon at bounding box center [185, 46] width 17 height 17
click at [182, 45] on icon at bounding box center [185, 46] width 17 height 17
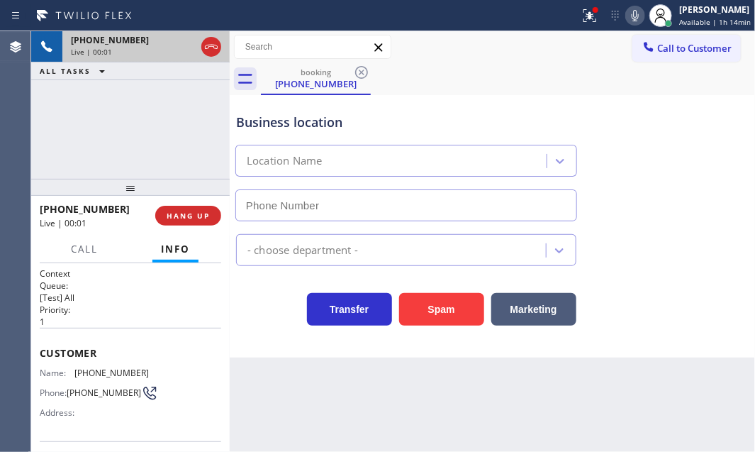
type input "[PHONE_NUMBER]"
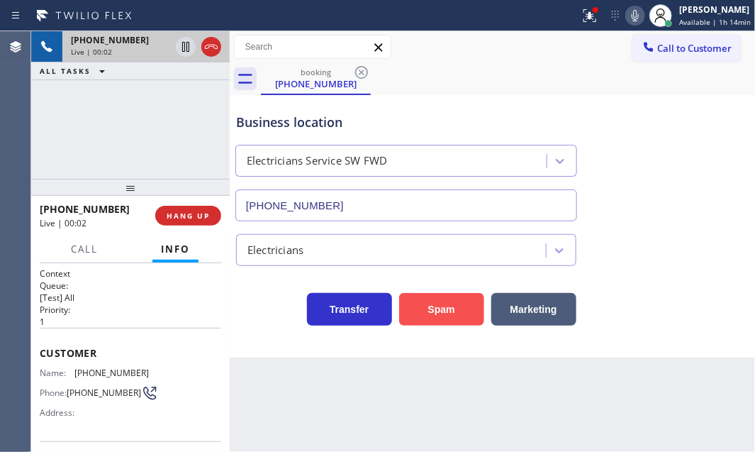
click at [463, 304] on button "Spam" at bounding box center [441, 309] width 85 height 33
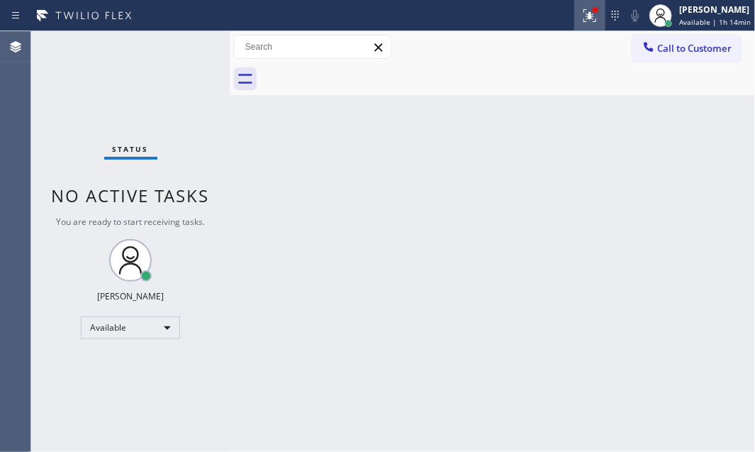
click at [585, 16] on icon at bounding box center [589, 13] width 9 height 5
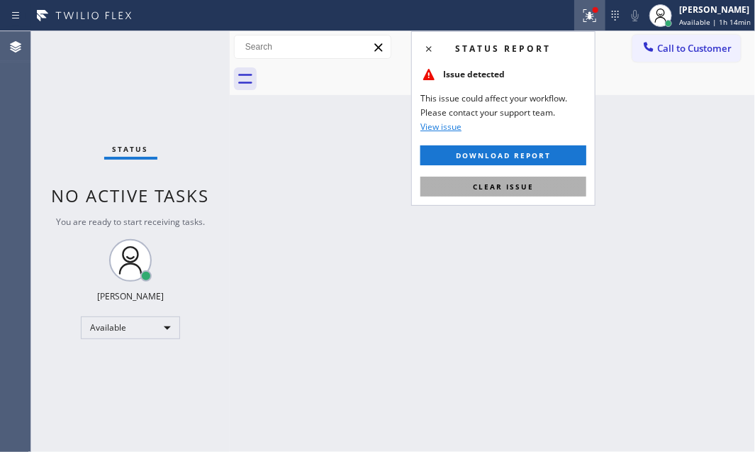
click at [532, 189] on span "Clear issue" at bounding box center [503, 186] width 61 height 10
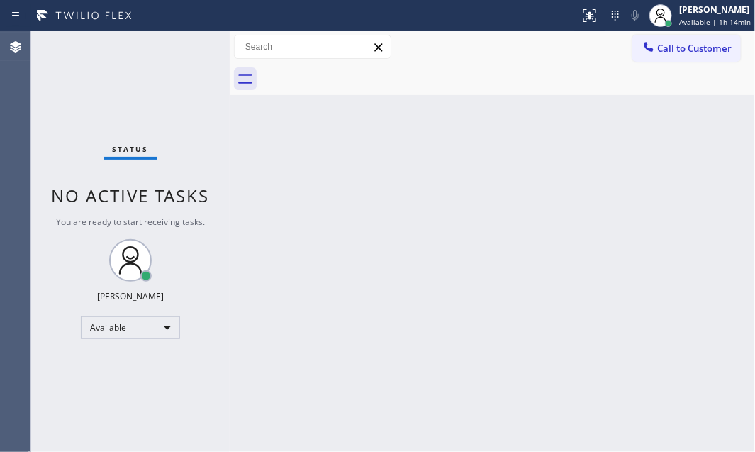
click at [610, 174] on div "Back to Dashboard Change Sender ID Customers Technicians Select a contact Outbo…" at bounding box center [492, 241] width 525 height 420
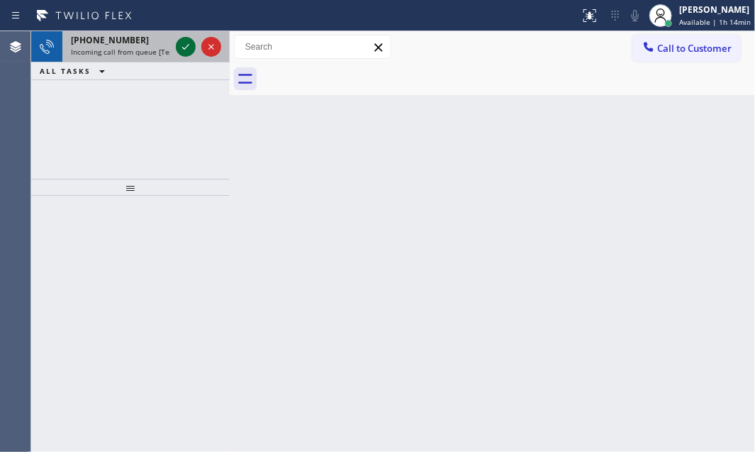
click at [184, 47] on icon at bounding box center [185, 46] width 17 height 17
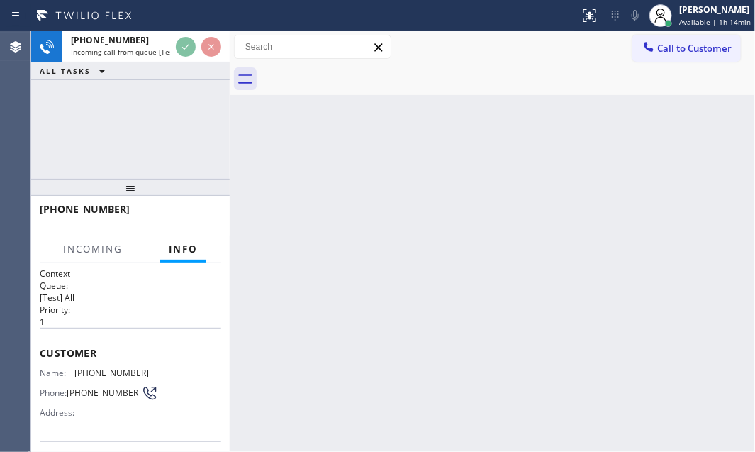
scroll to position [128, 0]
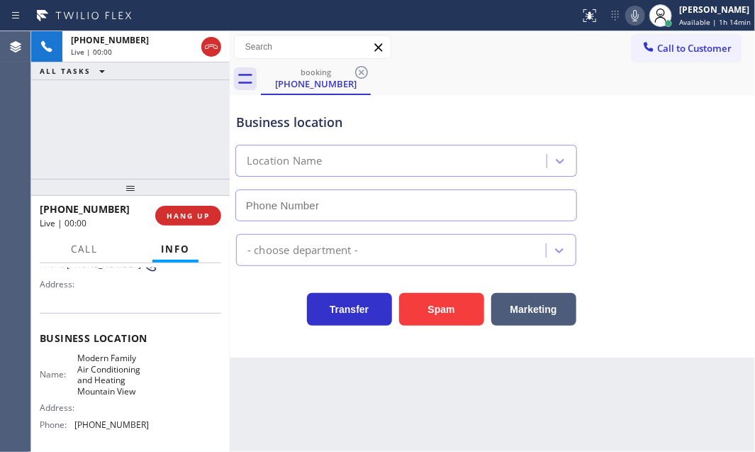
type input "[PHONE_NUMBER]"
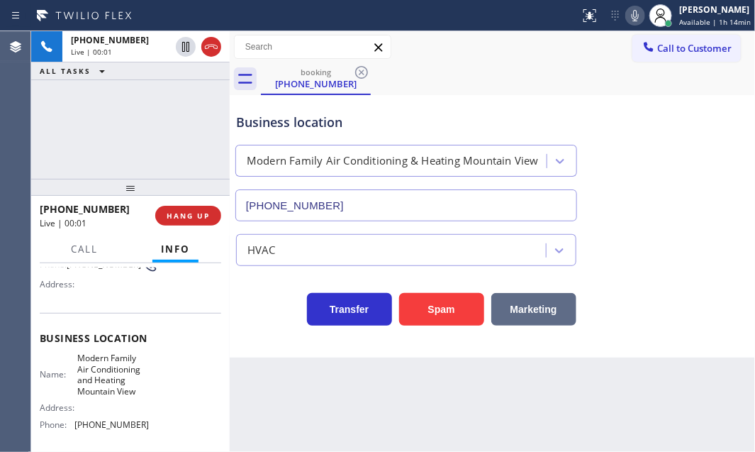
drag, startPoint x: 442, startPoint y: 311, endPoint x: 574, endPoint y: 318, distance: 132.0
click at [444, 311] on button "Spam" at bounding box center [441, 309] width 85 height 33
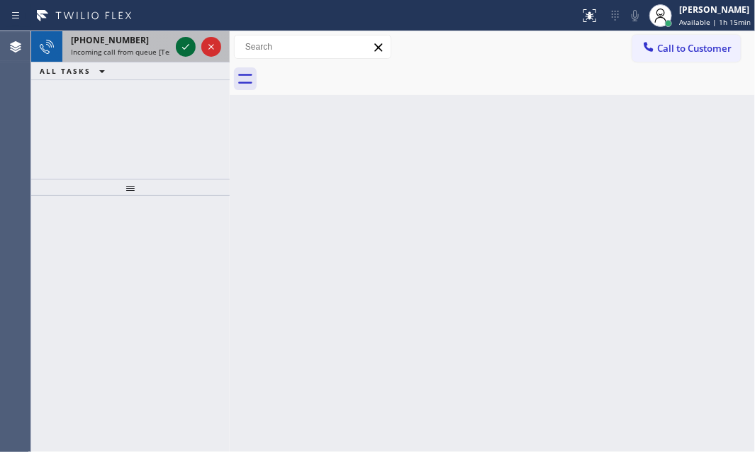
click at [185, 48] on icon at bounding box center [185, 47] width 7 height 6
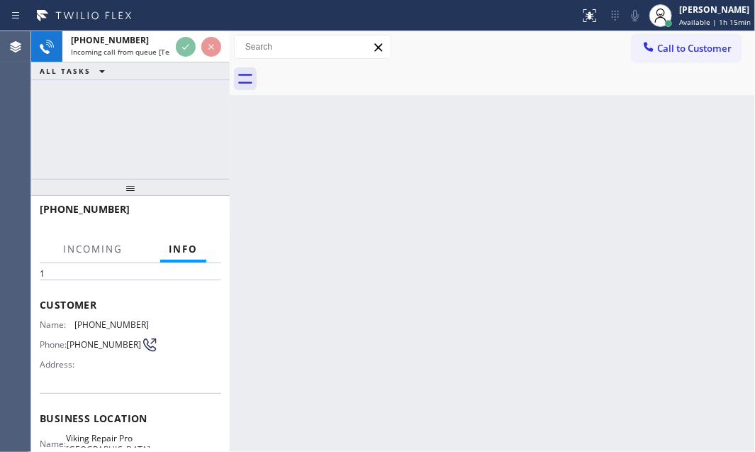
scroll to position [128, 0]
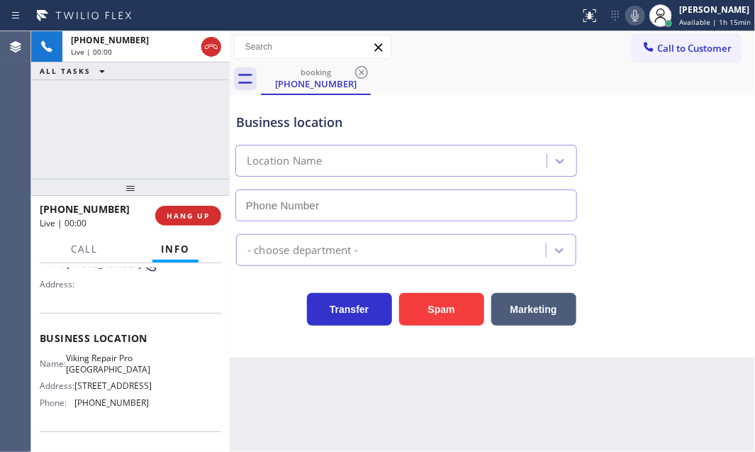
type input "[PHONE_NUMBER]"
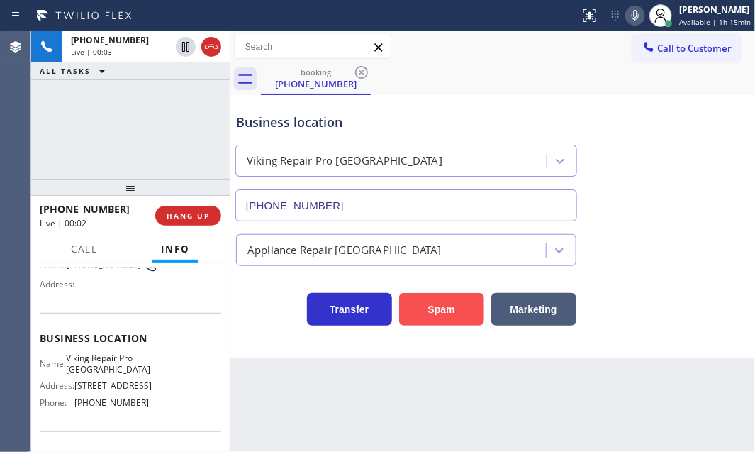
drag, startPoint x: 452, startPoint y: 301, endPoint x: 715, endPoint y: 306, distance: 263.0
click at [453, 301] on button "Spam" at bounding box center [441, 309] width 85 height 33
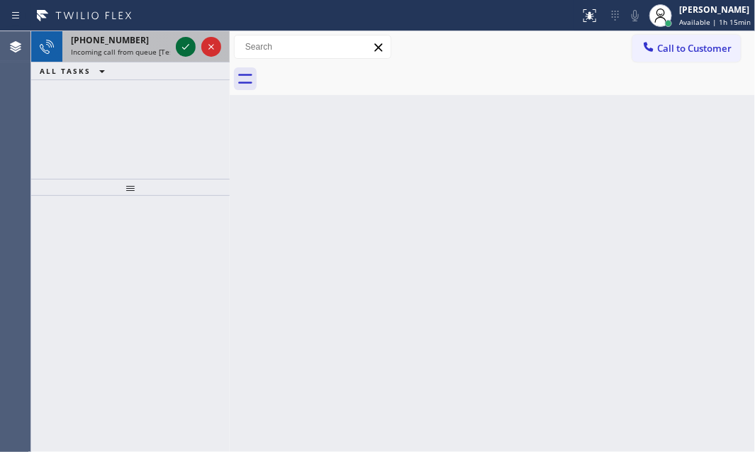
click at [185, 42] on icon at bounding box center [185, 46] width 17 height 17
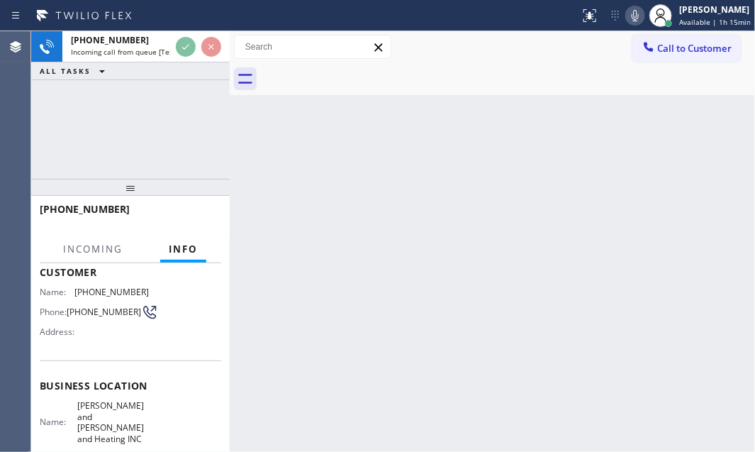
scroll to position [193, 0]
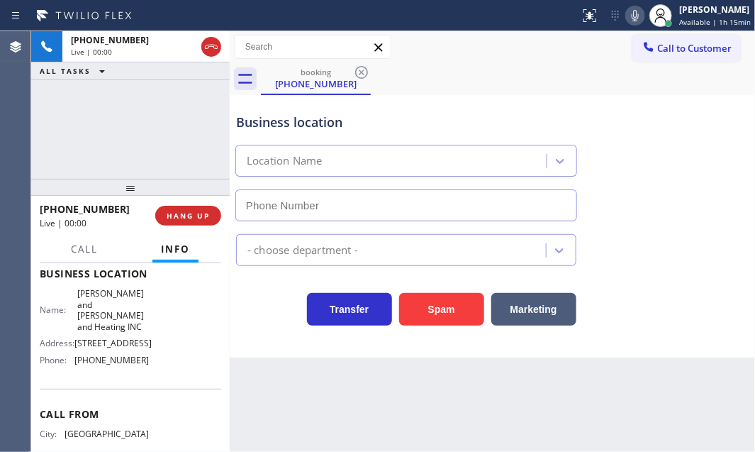
type input "[PHONE_NUMBER]"
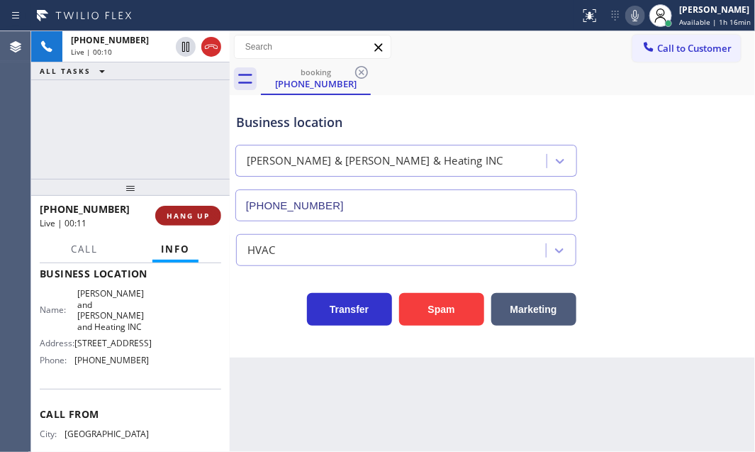
click at [192, 214] on span "HANG UP" at bounding box center [188, 216] width 43 height 10
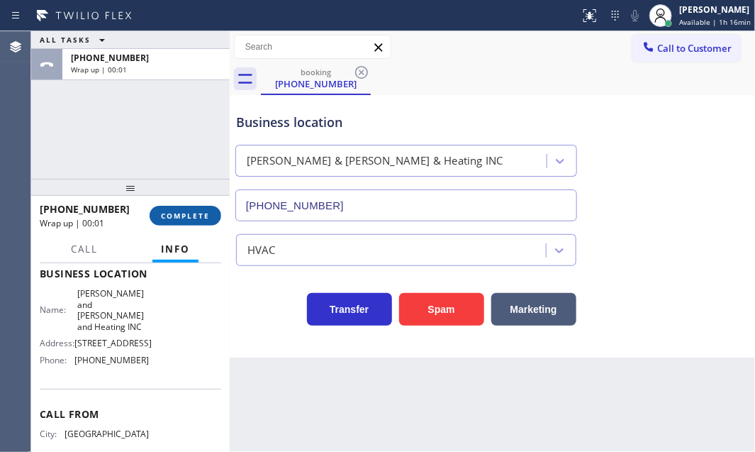
click at [193, 213] on span "COMPLETE" at bounding box center [185, 216] width 49 height 10
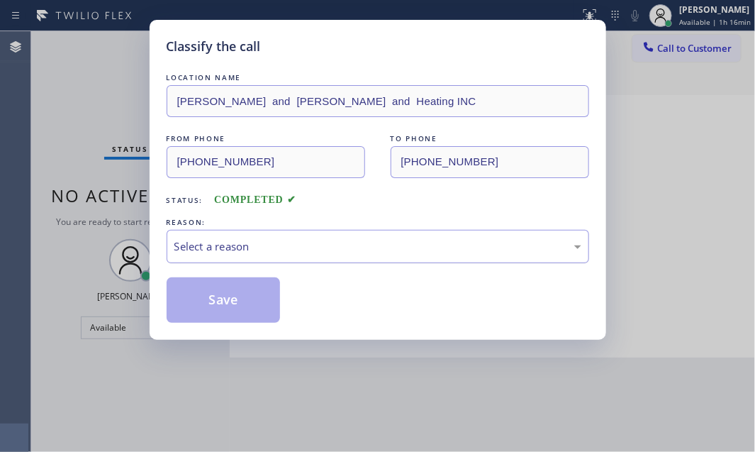
click at [320, 238] on div "Select a reason" at bounding box center [377, 246] width 407 height 16
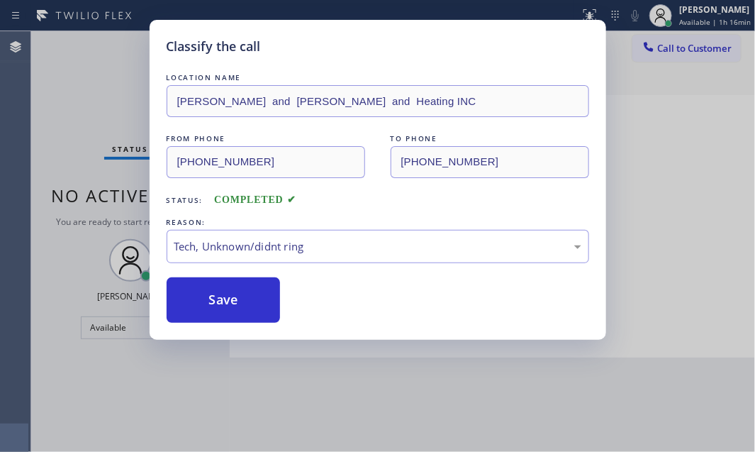
drag, startPoint x: 236, startPoint y: 352, endPoint x: 242, endPoint y: 325, distance: 27.5
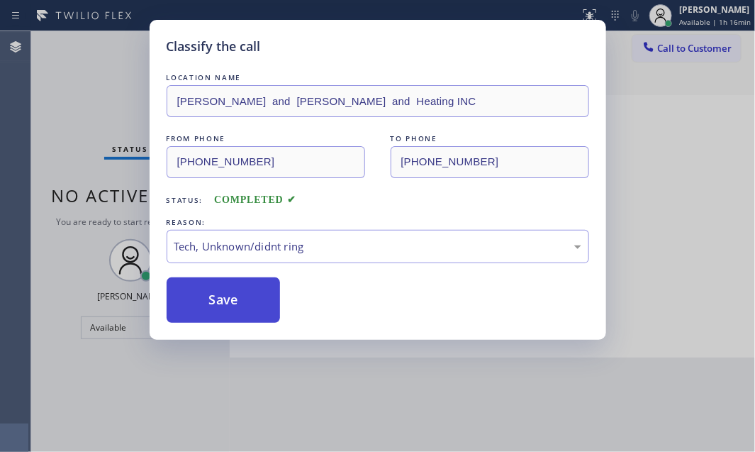
click at [246, 286] on button "Save" at bounding box center [224, 299] width 114 height 45
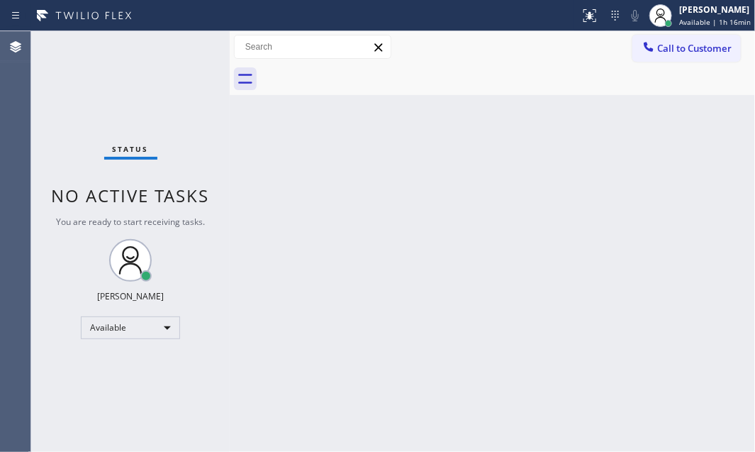
click at [185, 45] on div "Status No active tasks You are ready to start receiving tasks. [PERSON_NAME] Av…" at bounding box center [130, 241] width 198 height 420
click at [186, 45] on div "Status No active tasks You are ready to start receiving tasks. [PERSON_NAME] Av…" at bounding box center [130, 241] width 198 height 420
click at [181, 45] on div "Status No active tasks You are ready to start receiving tasks. [PERSON_NAME] Av…" at bounding box center [130, 241] width 198 height 420
click at [679, 17] on span "Available | 1h 16min" at bounding box center [715, 22] width 72 height 10
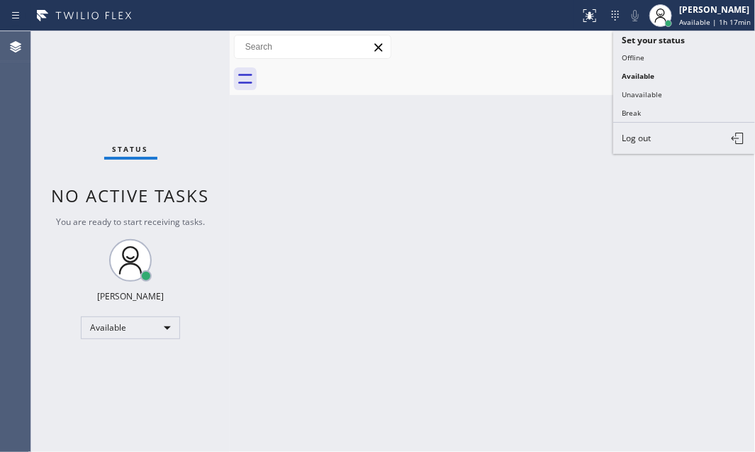
click at [481, 133] on div "Back to Dashboard Change Sender ID Customers Technicians Select a contact Outbo…" at bounding box center [492, 241] width 525 height 420
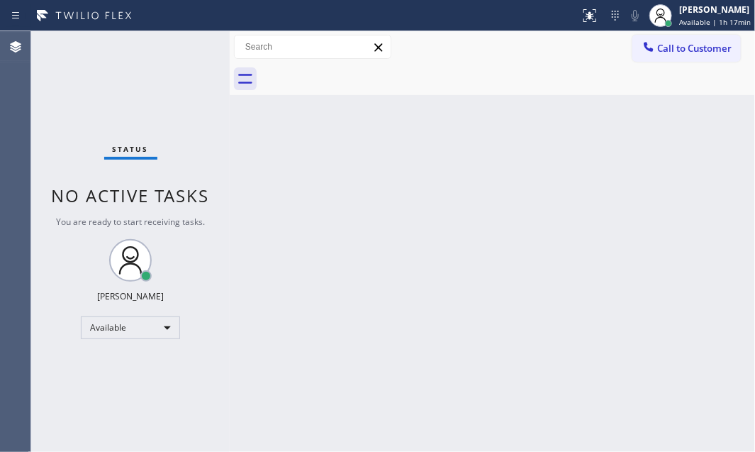
click at [158, 45] on div "Status No active tasks You are ready to start receiving tasks. [PERSON_NAME] Av…" at bounding box center [130, 241] width 198 height 420
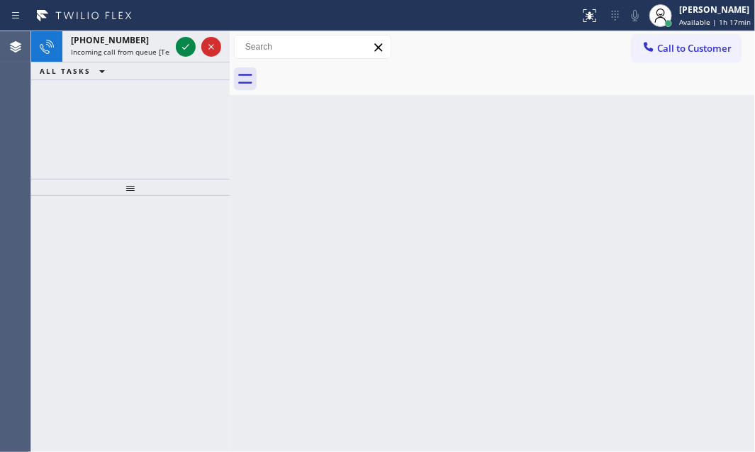
click at [177, 54] on icon at bounding box center [185, 46] width 17 height 17
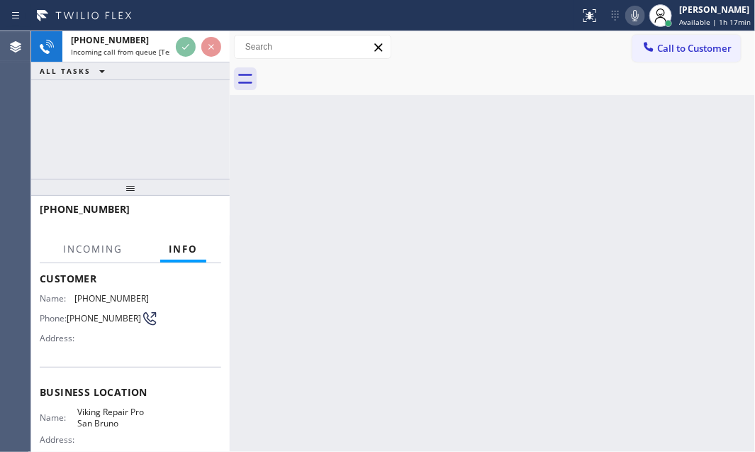
scroll to position [193, 0]
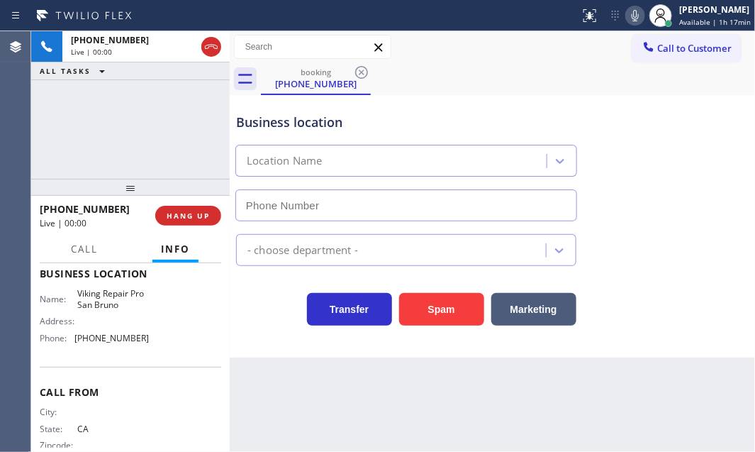
type input "[PHONE_NUMBER]"
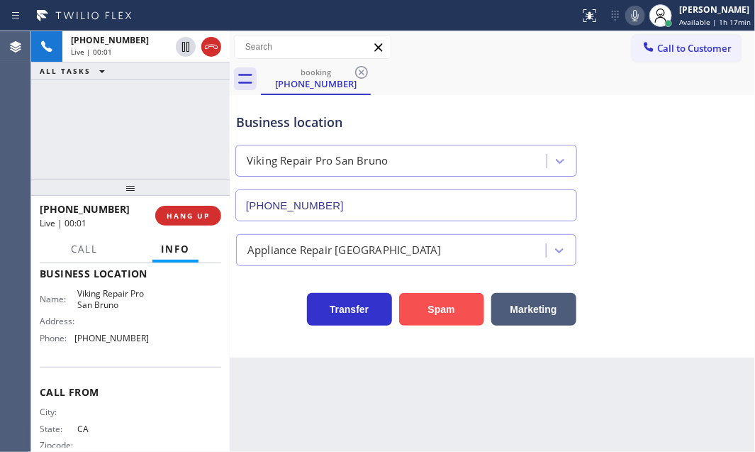
click at [432, 310] on button "Spam" at bounding box center [441, 309] width 85 height 33
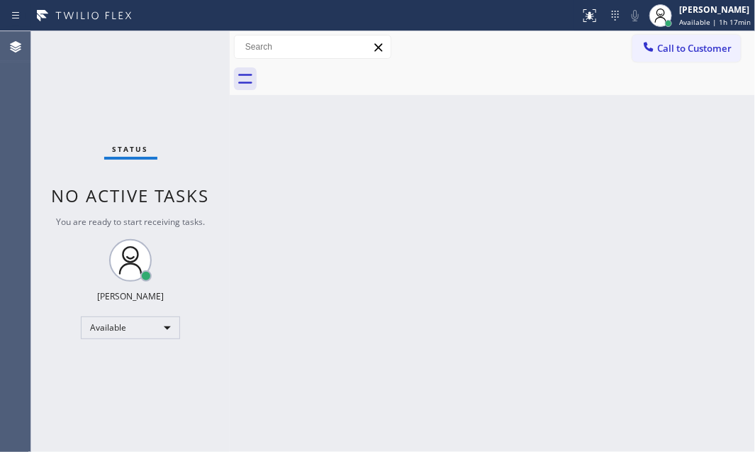
click at [185, 45] on div "Status No active tasks You are ready to start receiving tasks. [PERSON_NAME] Av…" at bounding box center [130, 241] width 198 height 420
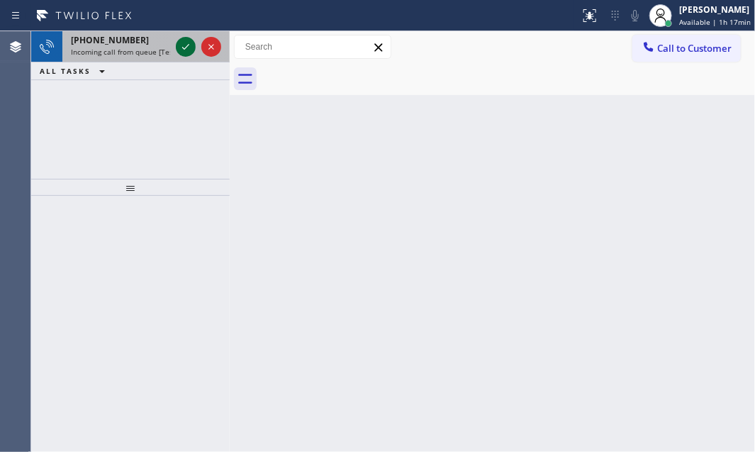
click at [191, 43] on icon at bounding box center [185, 46] width 17 height 17
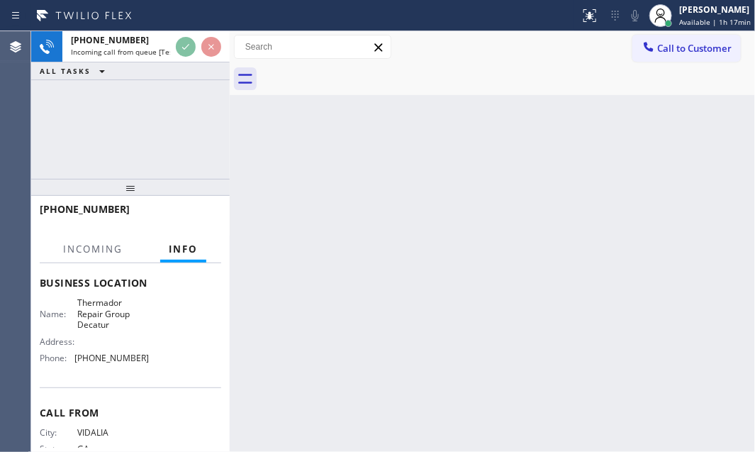
scroll to position [169, 0]
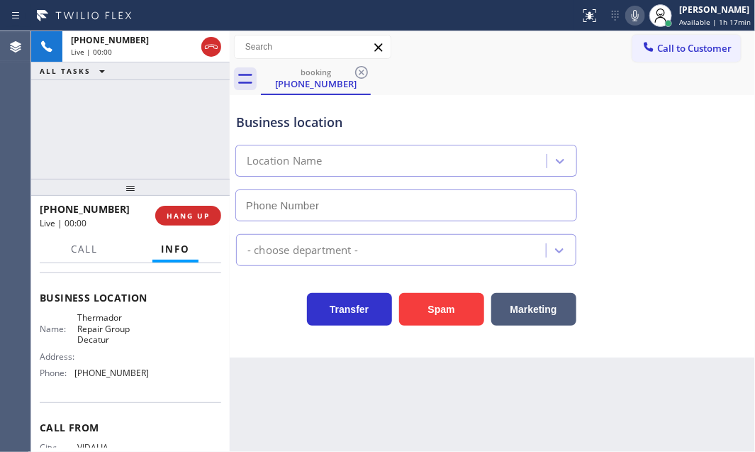
type input "[PHONE_NUMBER]"
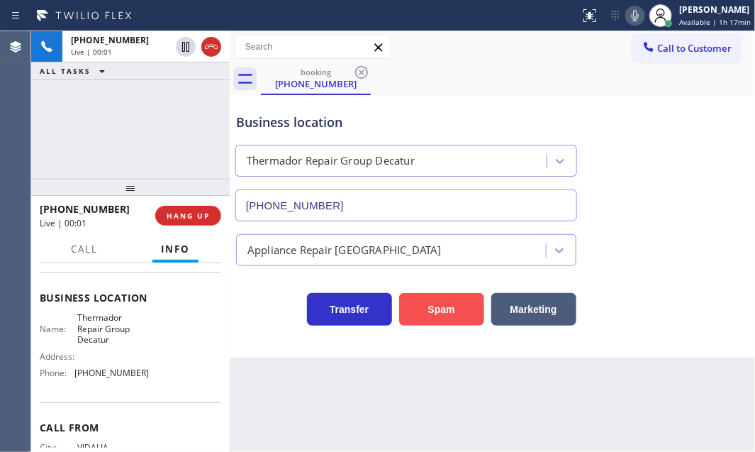
drag, startPoint x: 454, startPoint y: 315, endPoint x: 449, endPoint y: 310, distance: 8.0
click at [454, 315] on button "Spam" at bounding box center [441, 309] width 85 height 33
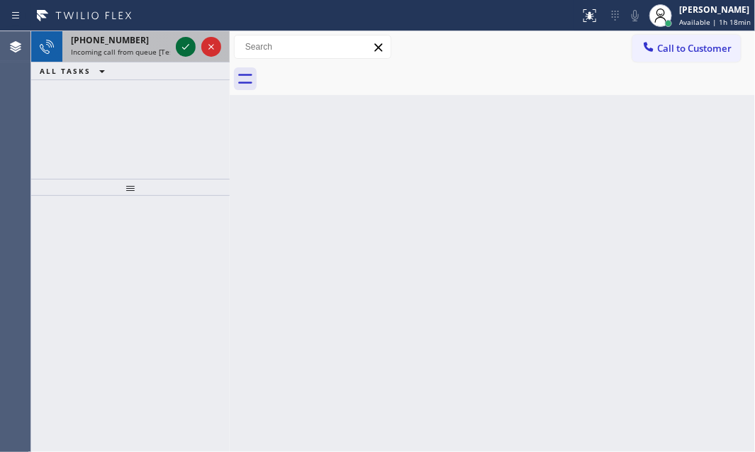
drag, startPoint x: 185, startPoint y: 44, endPoint x: 184, endPoint y: 51, distance: 7.1
click at [185, 44] on icon at bounding box center [185, 46] width 17 height 17
click at [189, 50] on icon at bounding box center [185, 46] width 17 height 17
click at [182, 50] on icon at bounding box center [185, 46] width 17 height 17
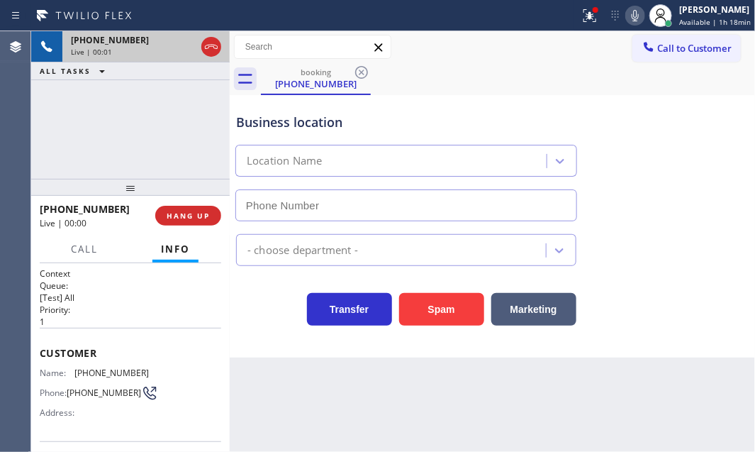
type input "[PHONE_NUMBER]"
drag, startPoint x: 581, startPoint y: 13, endPoint x: 590, endPoint y: 58, distance: 46.3
click at [585, 13] on icon at bounding box center [589, 13] width 9 height 5
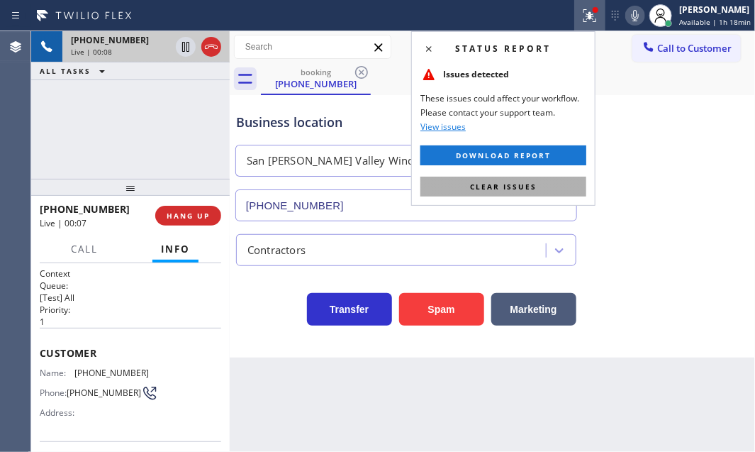
click at [545, 187] on button "Clear issues" at bounding box center [503, 186] width 166 height 20
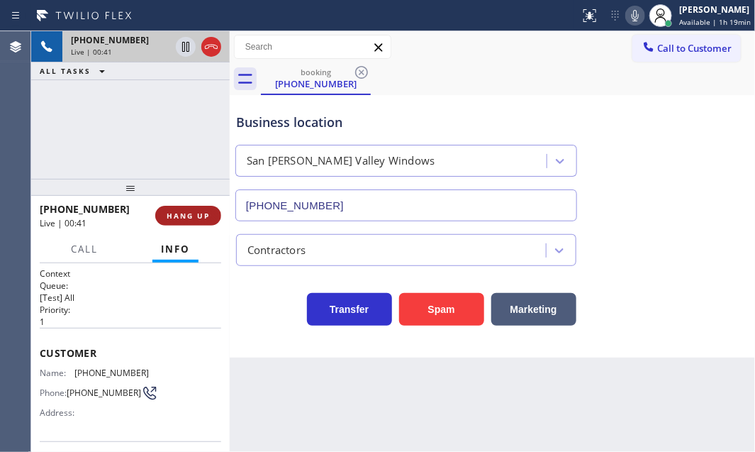
click at [189, 218] on span "HANG UP" at bounding box center [188, 216] width 43 height 10
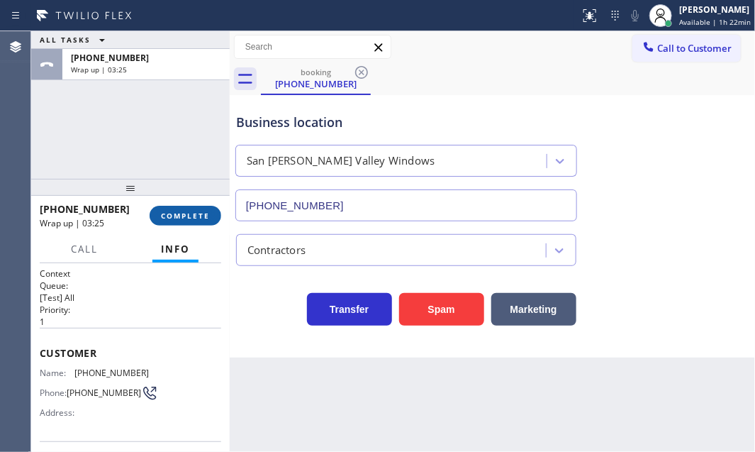
click at [176, 208] on button "COMPLETE" at bounding box center [186, 216] width 72 height 20
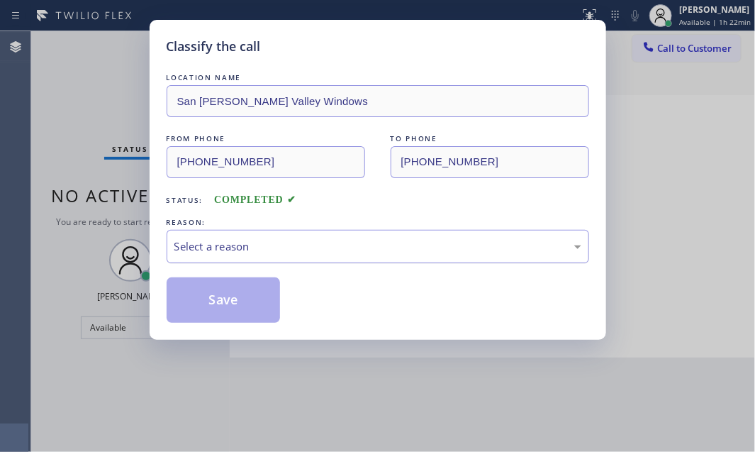
click at [414, 252] on div "Select a reason" at bounding box center [377, 246] width 407 height 16
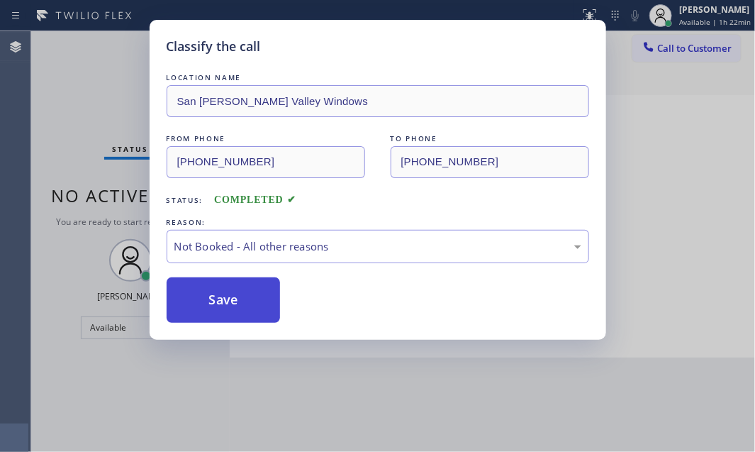
drag, startPoint x: 232, startPoint y: 296, endPoint x: 261, endPoint y: 300, distance: 28.6
click at [234, 296] on button "Save" at bounding box center [224, 299] width 114 height 45
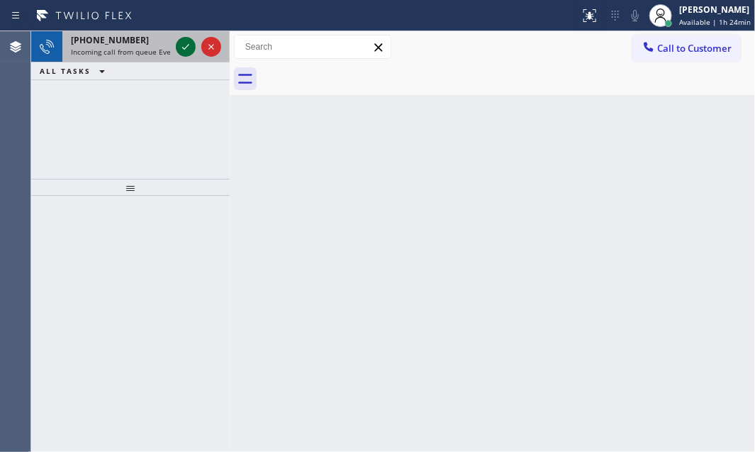
click at [185, 38] on icon at bounding box center [185, 46] width 17 height 17
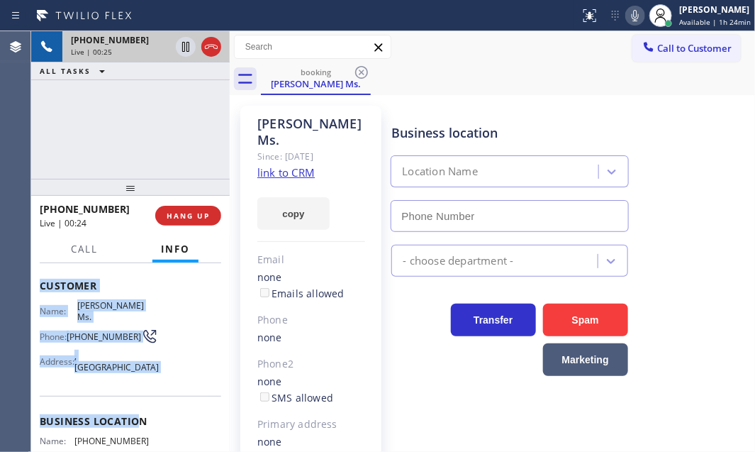
scroll to position [146, 0]
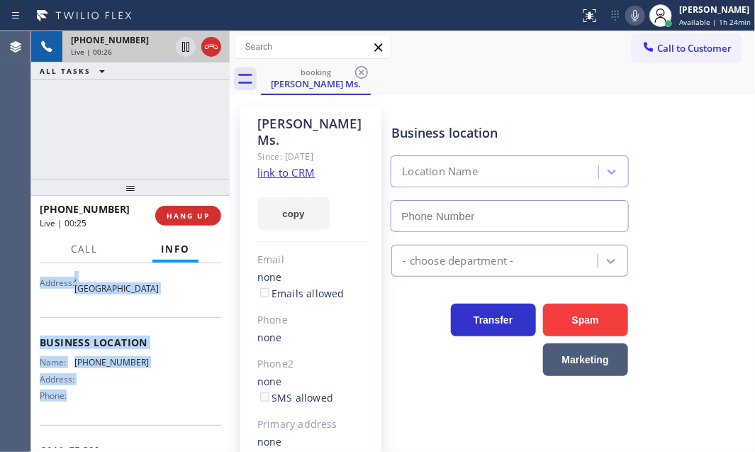
drag, startPoint x: 56, startPoint y: 338, endPoint x: 155, endPoint y: 376, distance: 105.4
click at [155, 376] on div "Context Queue: Everybody Priority: 1 Customer Name: [PERSON_NAME] Ms. Phone: [P…" at bounding box center [130, 326] width 181 height 410
drag, startPoint x: 190, startPoint y: 210, endPoint x: 318, endPoint y: 208, distance: 127.6
click at [200, 208] on button "HANG UP" at bounding box center [188, 216] width 66 height 20
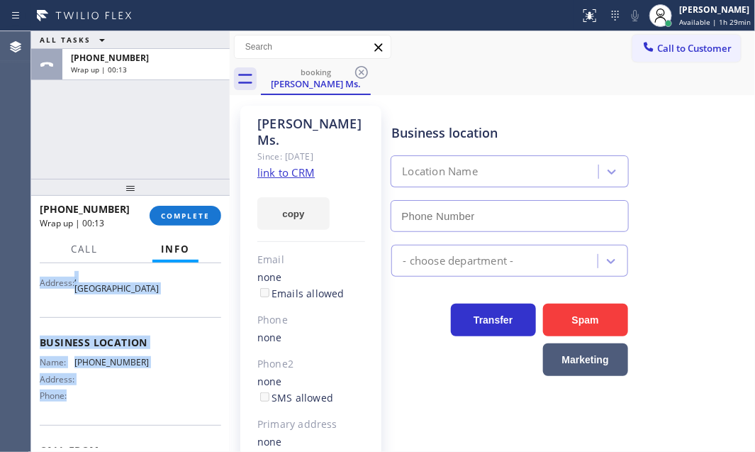
click at [181, 317] on div "Business location Name: [PHONE_NUMBER] Address: Phone:" at bounding box center [130, 370] width 181 height 107
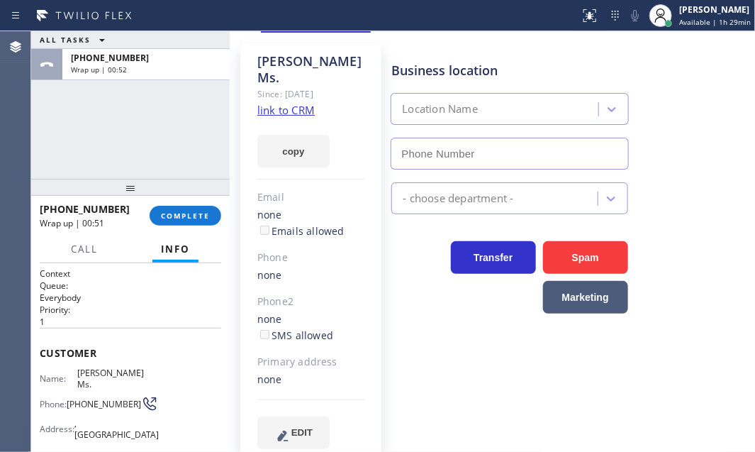
scroll to position [70, 0]
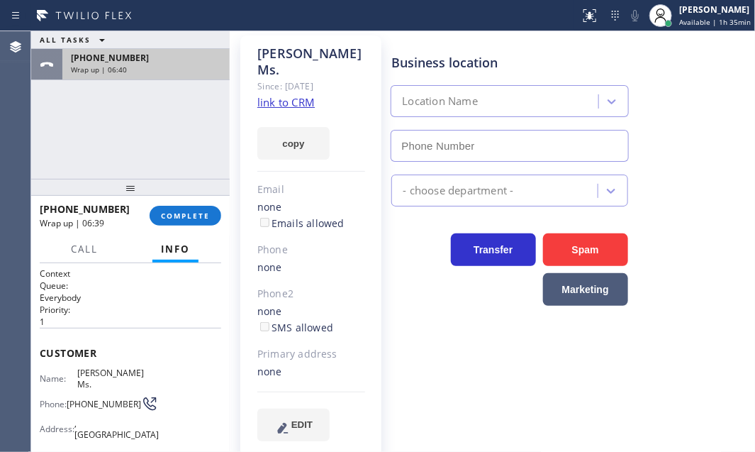
drag, startPoint x: 191, startPoint y: 63, endPoint x: 194, endPoint y: 173, distance: 109.9
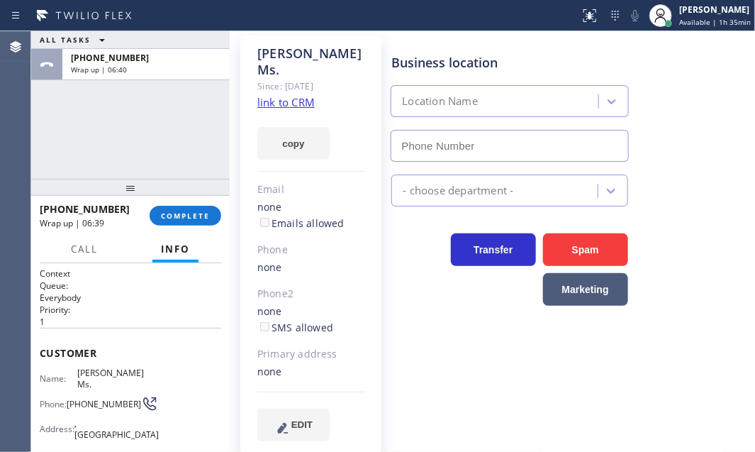
click at [191, 64] on div "[PHONE_NUMBER] Wrap up | 06:40" at bounding box center [143, 64] width 162 height 31
drag, startPoint x: 179, startPoint y: 213, endPoint x: 207, endPoint y: 217, distance: 27.9
click at [181, 215] on span "COMPLETE" at bounding box center [185, 216] width 49 height 10
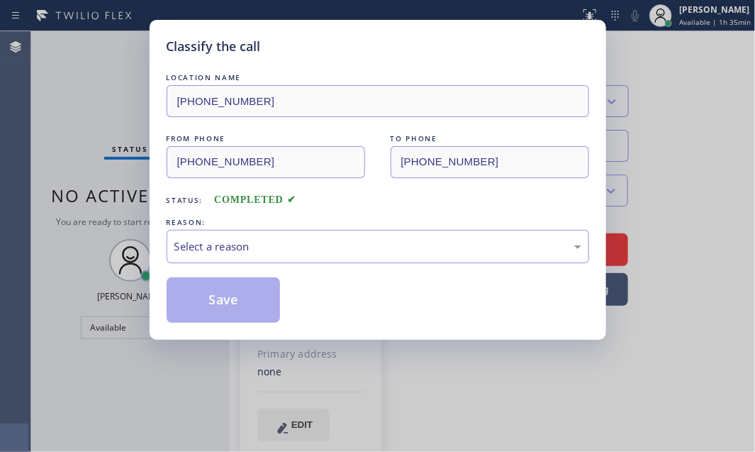
click at [291, 241] on div "Select a reason" at bounding box center [377, 246] width 407 height 16
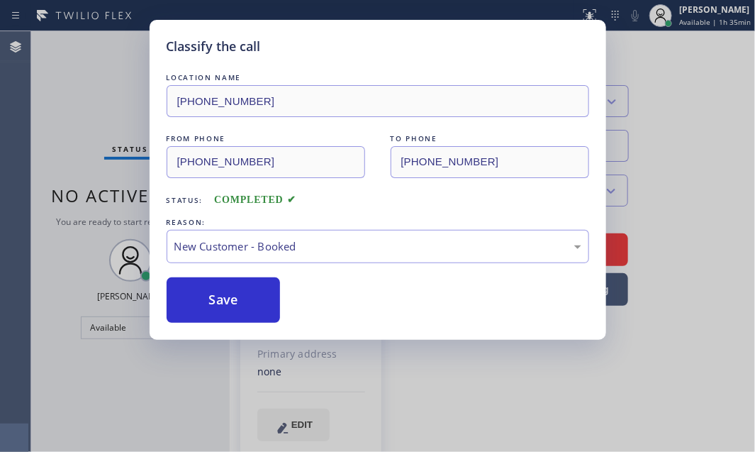
drag, startPoint x: 200, startPoint y: 302, endPoint x: 281, endPoint y: 291, distance: 81.6
click at [201, 302] on button "Save" at bounding box center [224, 299] width 114 height 45
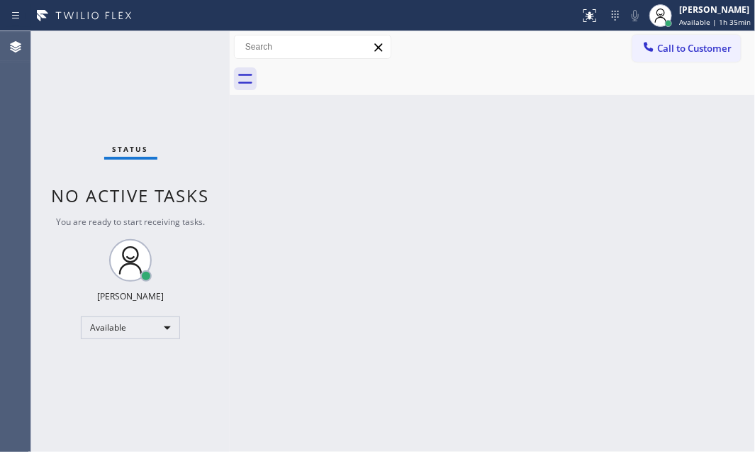
click at [581, 272] on div "Back to Dashboard Change Sender ID Customers Technicians Select a contact Outbo…" at bounding box center [492, 241] width 525 height 420
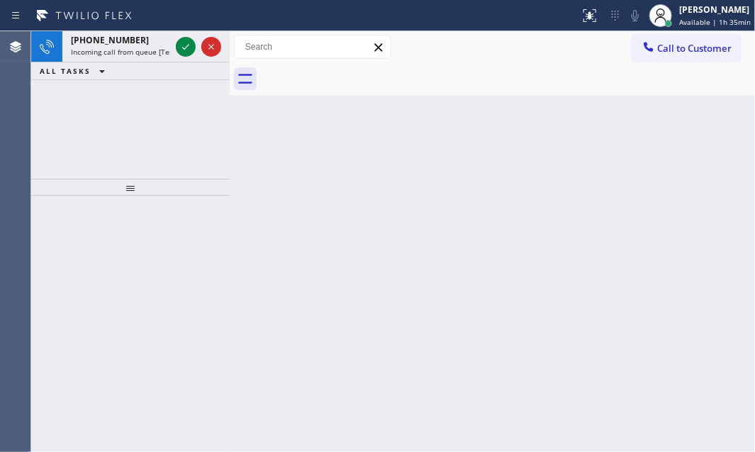
drag, startPoint x: 185, startPoint y: 47, endPoint x: 191, endPoint y: 175, distance: 127.7
click at [185, 50] on icon at bounding box center [185, 46] width 17 height 17
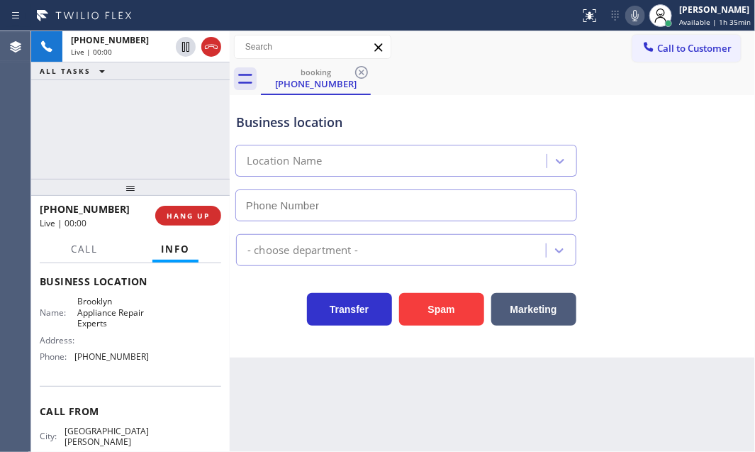
scroll to position [103, 0]
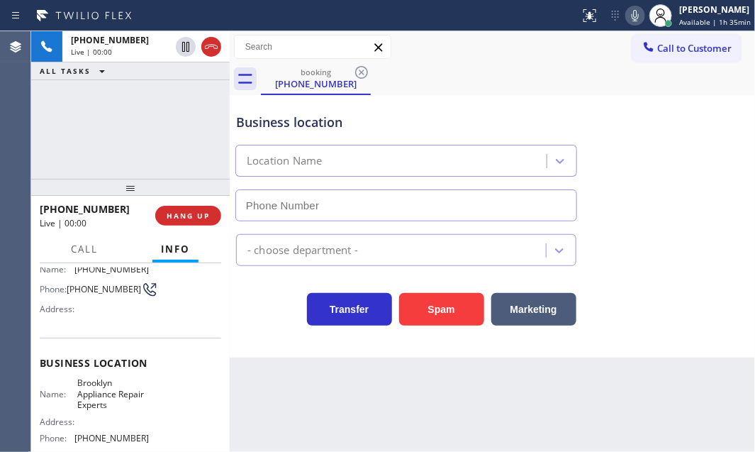
type input "[PHONE_NUMBER]"
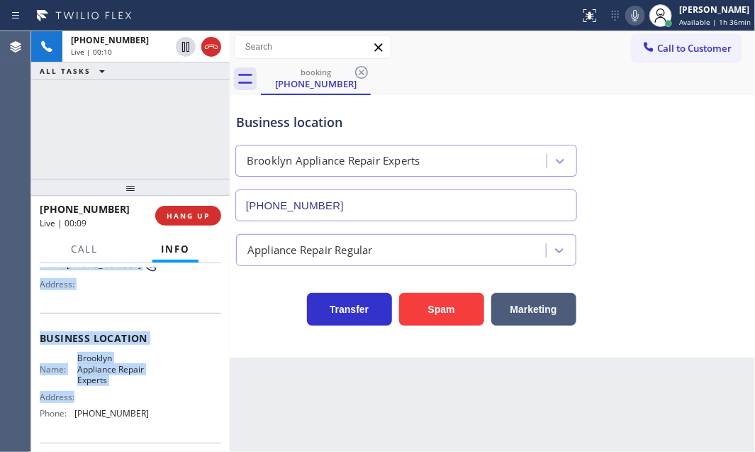
scroll to position [193, 0]
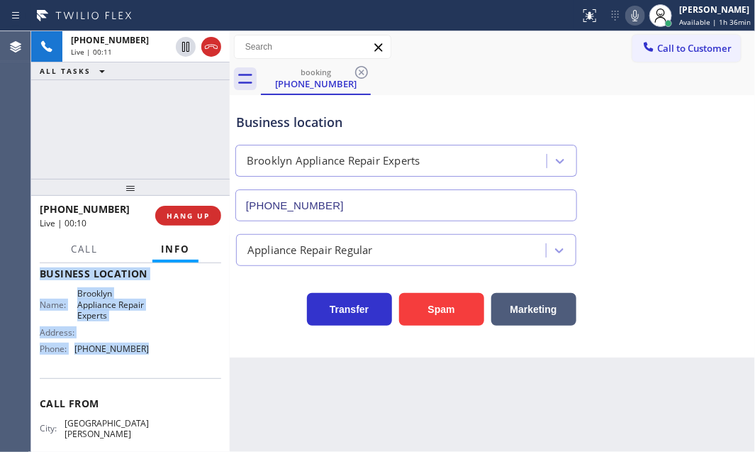
drag, startPoint x: 35, startPoint y: 340, endPoint x: 183, endPoint y: 374, distance: 151.3
click at [156, 378] on div "Context Queue: [Test] All Priority: 1 Customer Name: [PHONE_NUMBER] Phone: [PHO…" at bounding box center [130, 357] width 198 height 189
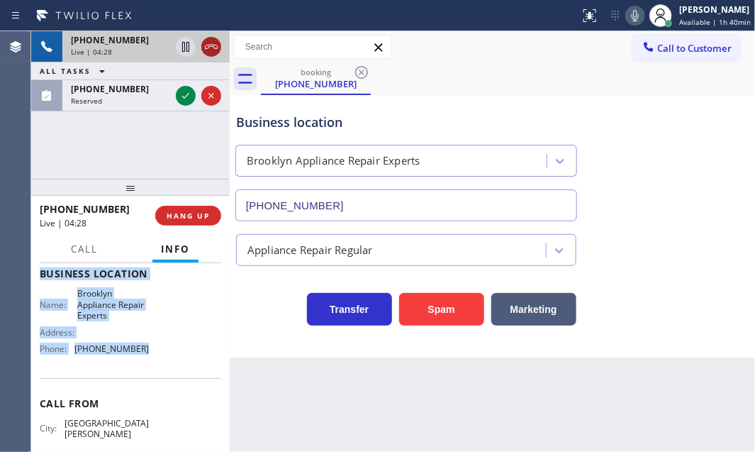
click at [211, 46] on icon at bounding box center [211, 47] width 13 height 4
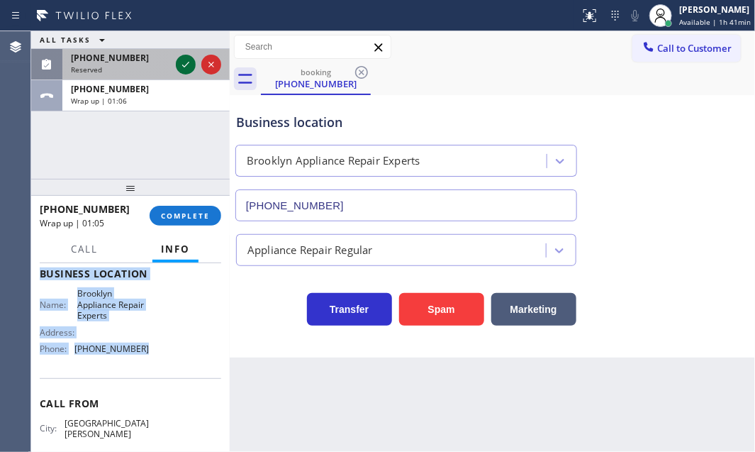
click at [186, 60] on icon at bounding box center [185, 64] width 17 height 17
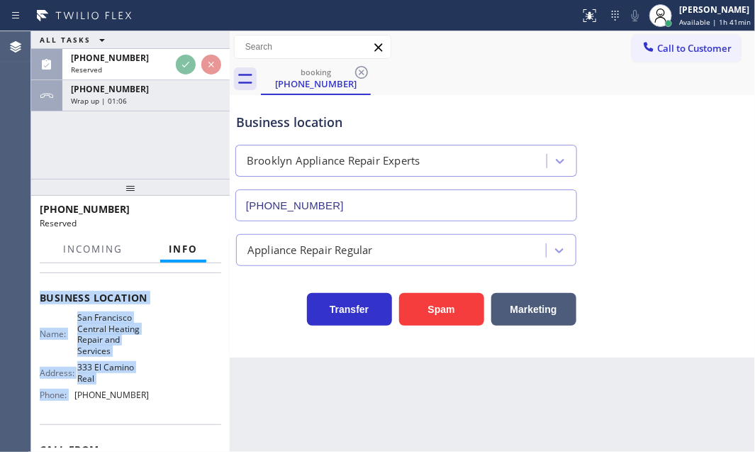
scroll to position [216, 0]
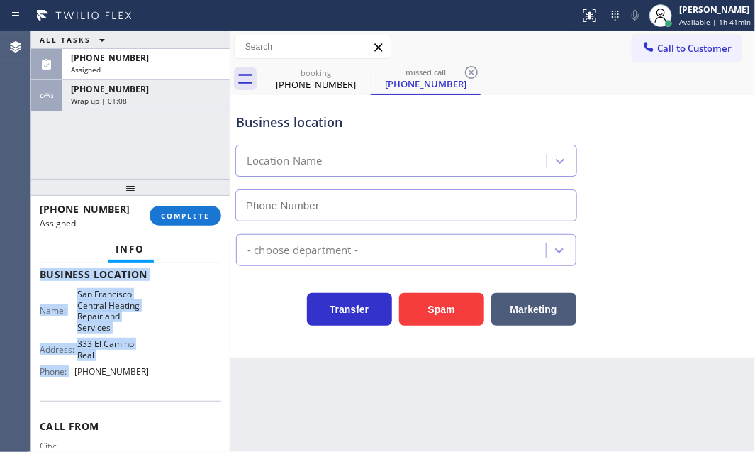
type input "[PHONE_NUMBER]"
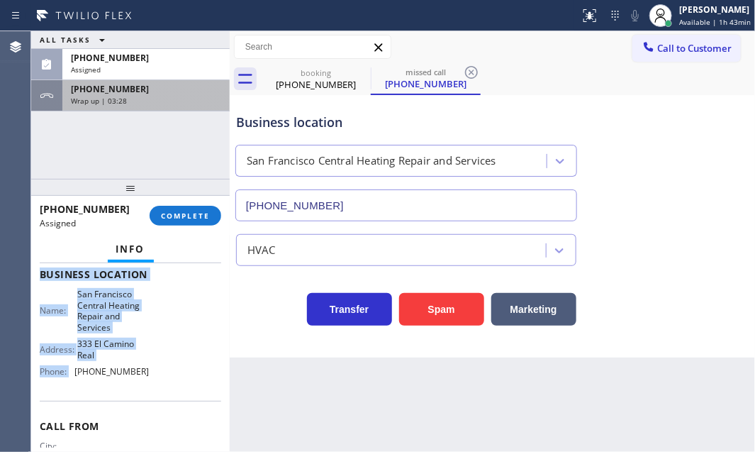
drag, startPoint x: 167, startPoint y: 86, endPoint x: 174, endPoint y: 93, distance: 9.5
click at [168, 85] on div "[PHONE_NUMBER]" at bounding box center [146, 89] width 150 height 12
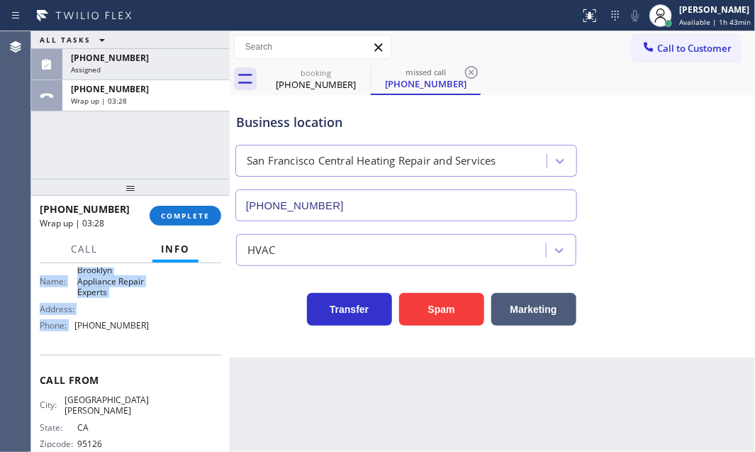
scroll to position [193, 0]
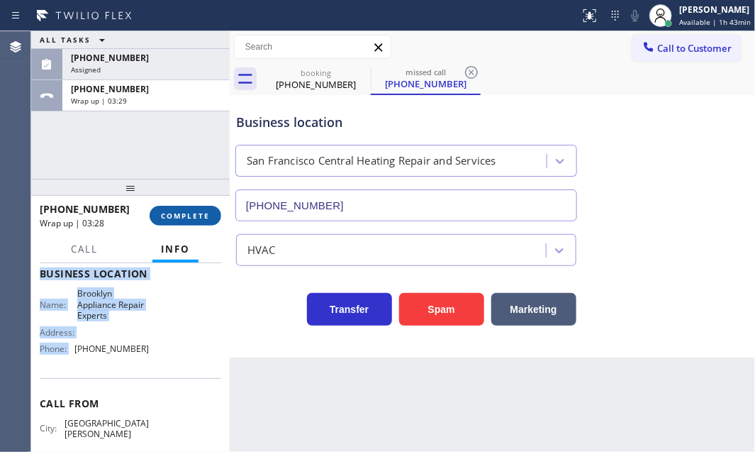
click at [191, 206] on button "COMPLETE" at bounding box center [186, 216] width 72 height 20
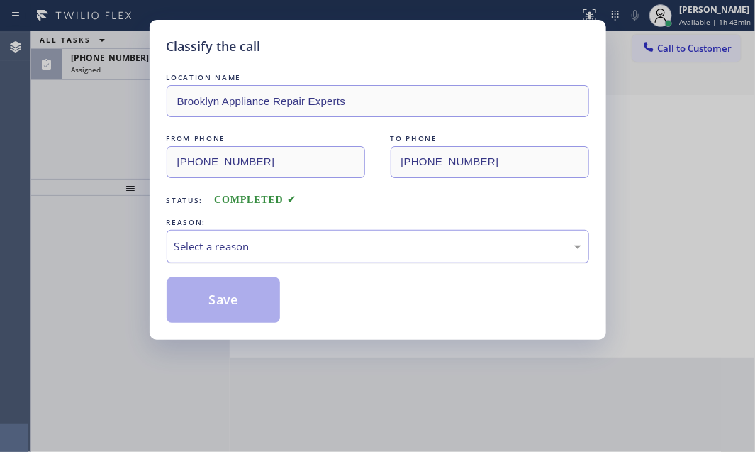
drag, startPoint x: 262, startPoint y: 234, endPoint x: 267, endPoint y: 242, distance: 9.5
click at [264, 233] on div "Select a reason" at bounding box center [378, 246] width 422 height 33
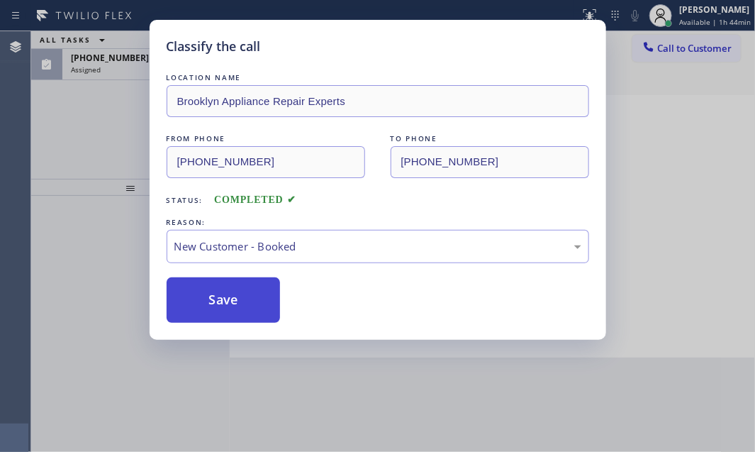
click at [224, 295] on button "Save" at bounding box center [224, 299] width 114 height 45
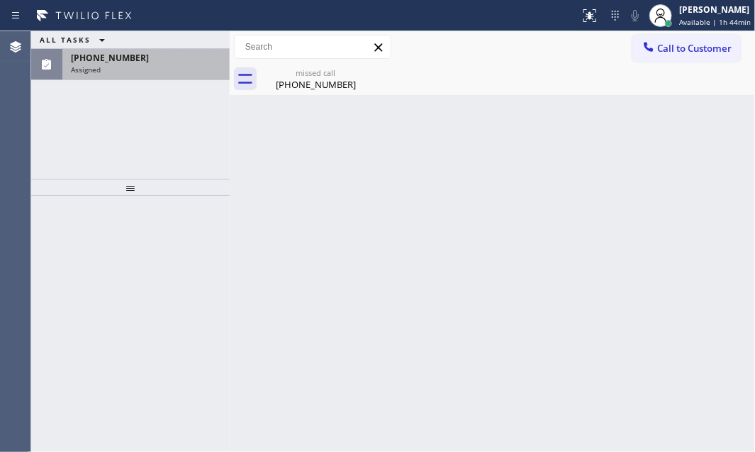
click at [189, 69] on div "Assigned" at bounding box center [146, 70] width 150 height 10
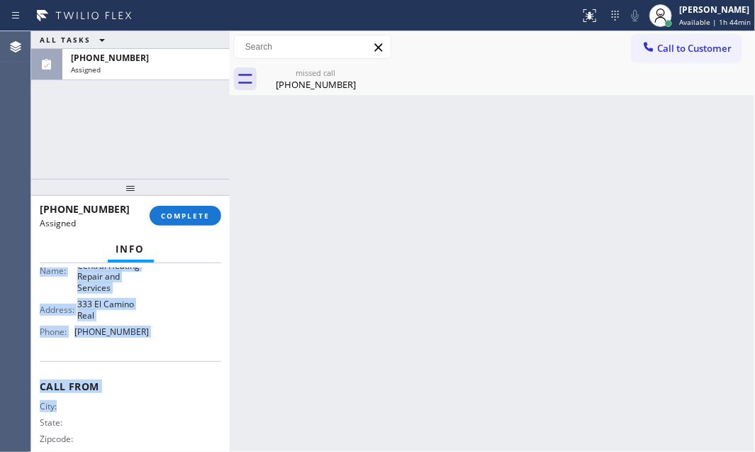
scroll to position [257, 0]
drag, startPoint x: 40, startPoint y: 369, endPoint x: 162, endPoint y: 347, distance: 123.8
click at [162, 347] on div "Context Queue: HVAC Priority: 0 Task Age: [DEMOGRAPHIC_DATA] minute(s) Customer…" at bounding box center [130, 238] width 181 height 456
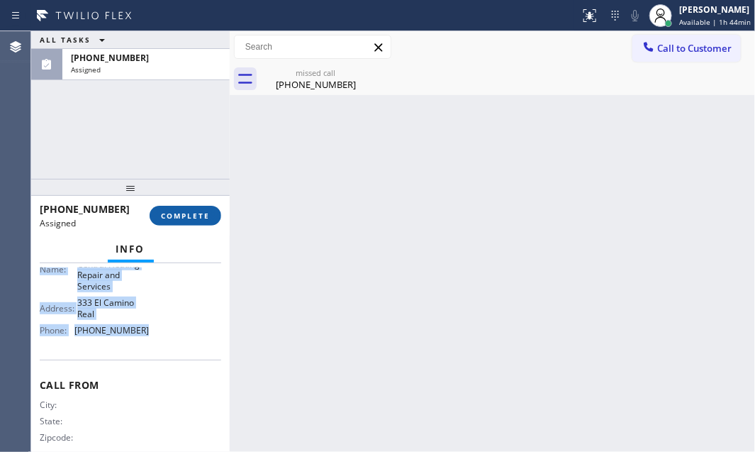
click at [199, 209] on button "COMPLETE" at bounding box center [186, 216] width 72 height 20
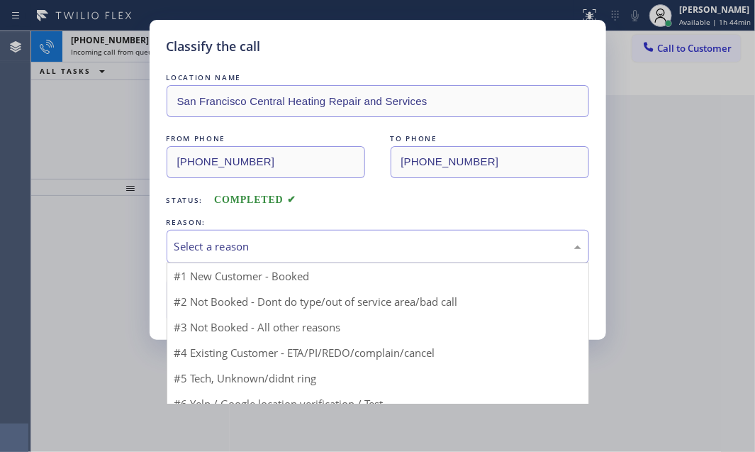
click at [287, 244] on div "Select a reason" at bounding box center [377, 246] width 407 height 16
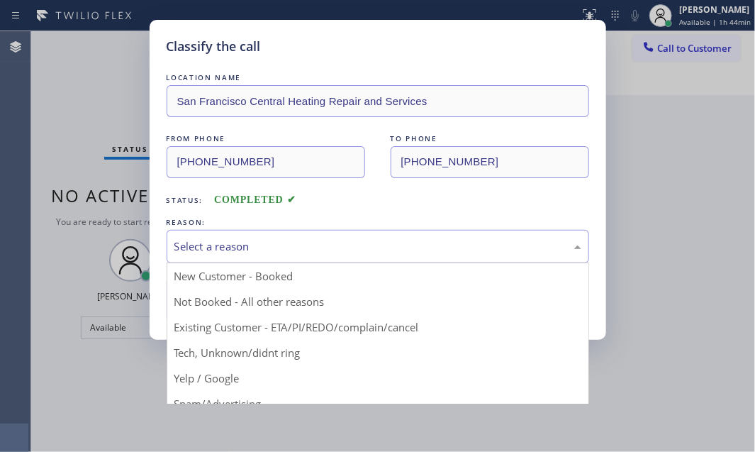
drag, startPoint x: 244, startPoint y: 353, endPoint x: 220, endPoint y: 313, distance: 47.0
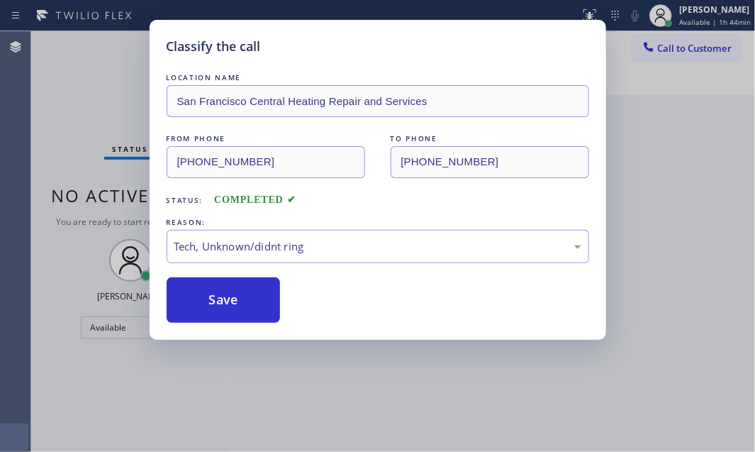
drag, startPoint x: 218, startPoint y: 284, endPoint x: 289, endPoint y: 308, distance: 75.3
click at [228, 288] on button "Save" at bounding box center [224, 299] width 114 height 45
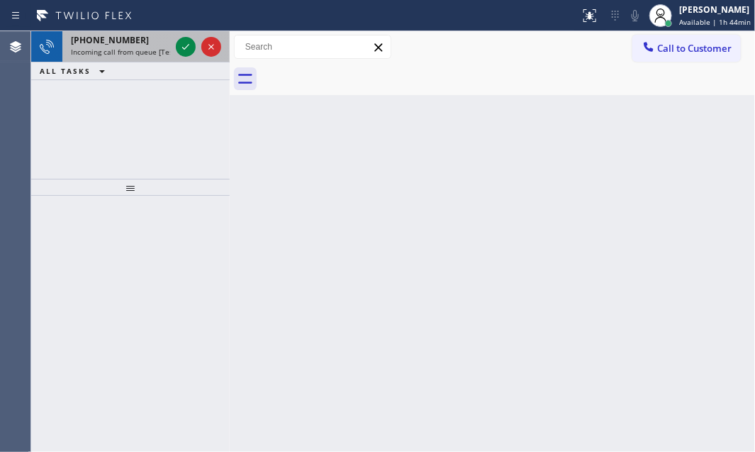
click at [130, 47] on span "Incoming call from queue [Test] All" at bounding box center [130, 52] width 118 height 10
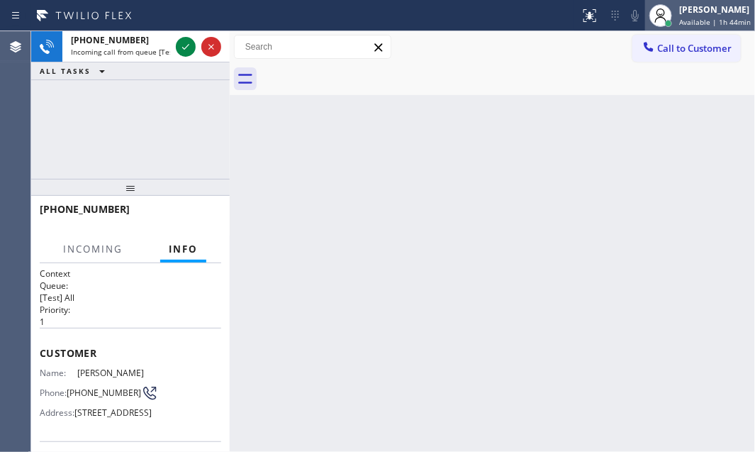
drag, startPoint x: 693, startPoint y: 14, endPoint x: 690, endPoint y: 21, distance: 7.6
click at [693, 14] on div "[PERSON_NAME]" at bounding box center [715, 10] width 72 height 12
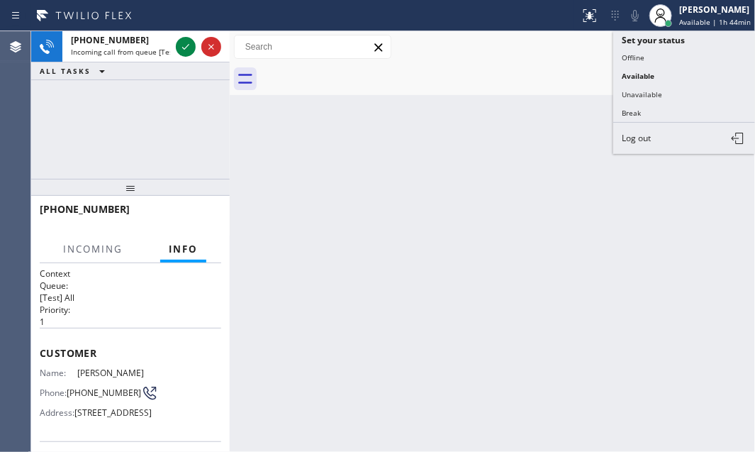
drag, startPoint x: 638, startPoint y: 107, endPoint x: 651, endPoint y: 107, distance: 13.5
click at [646, 107] on button "Break" at bounding box center [684, 112] width 142 height 18
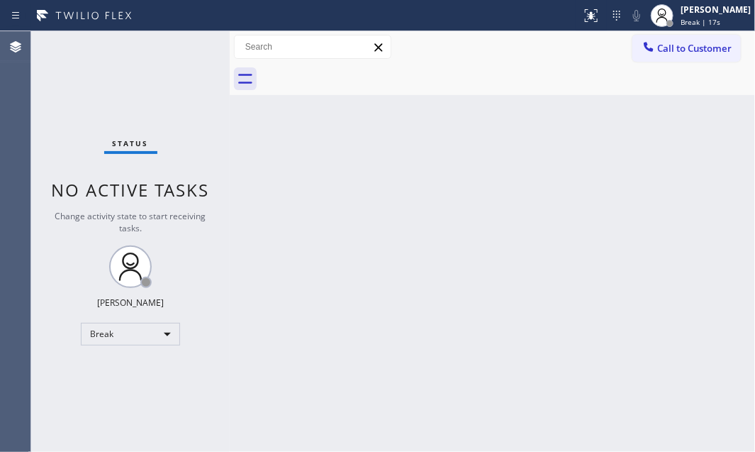
click at [471, 267] on div "Back to Dashboard Change Sender ID Customers Technicians Select a contact Outbo…" at bounding box center [492, 241] width 525 height 420
click at [488, 361] on div "Back to Dashboard Change Sender ID Customers Technicians Select a contact Outbo…" at bounding box center [492, 241] width 525 height 420
